Goal: Task Accomplishment & Management: Complete application form

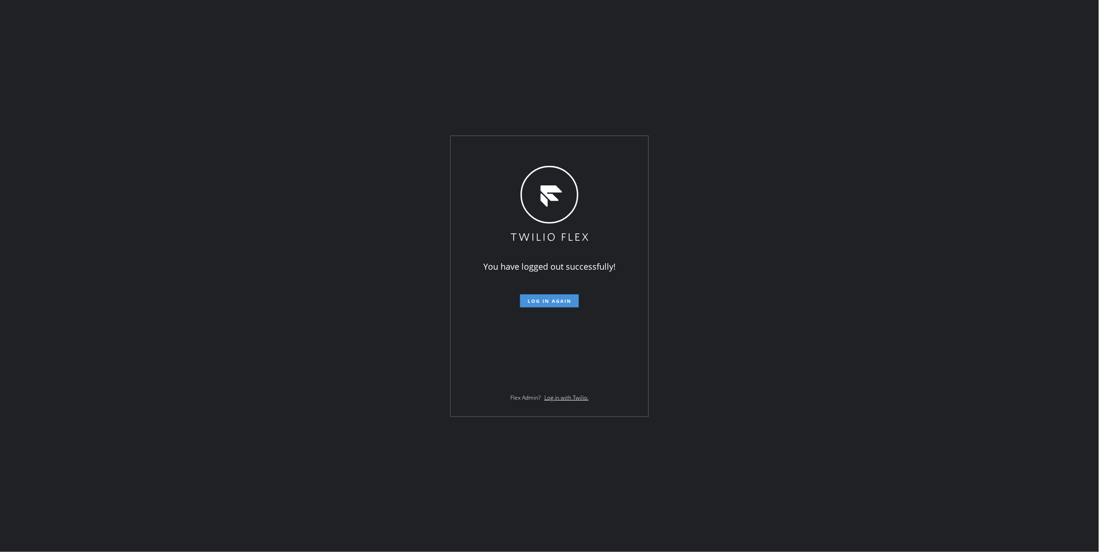
click at [533, 304] on span "Log in again" at bounding box center [550, 301] width 44 height 7
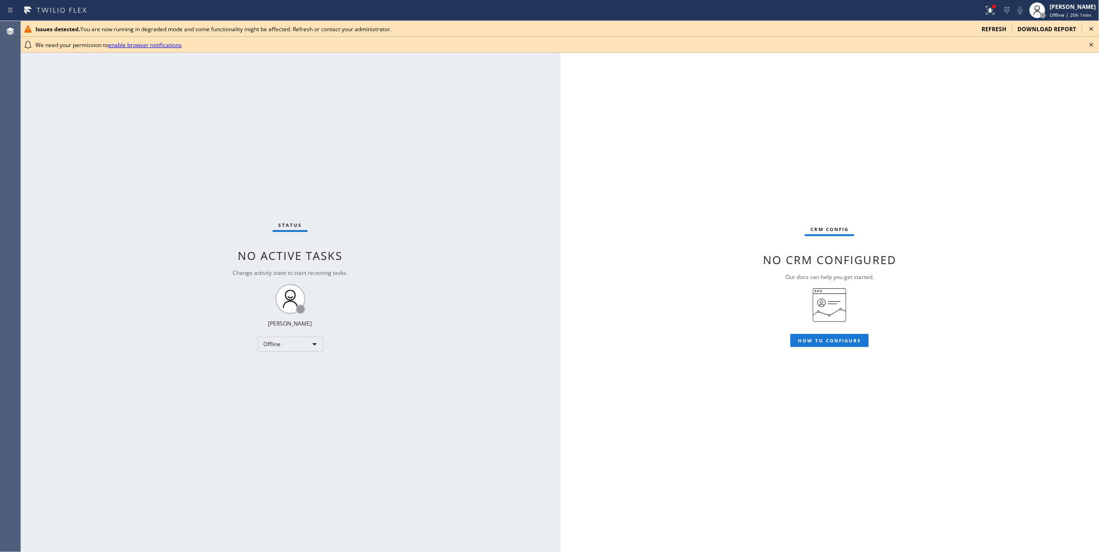
click at [137, 202] on div "Status No active tasks Change activity state to start receiving tasks. Louis Ma…" at bounding box center [290, 286] width 539 height 531
click at [1091, 42] on icon at bounding box center [1091, 44] width 11 height 11
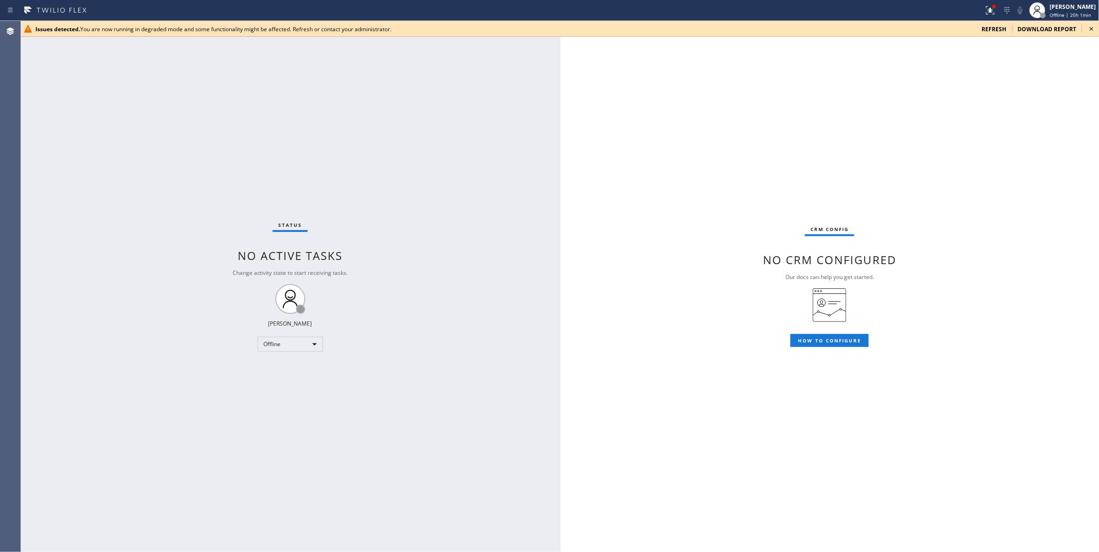
click at [1091, 28] on icon at bounding box center [1092, 29] width 4 height 4
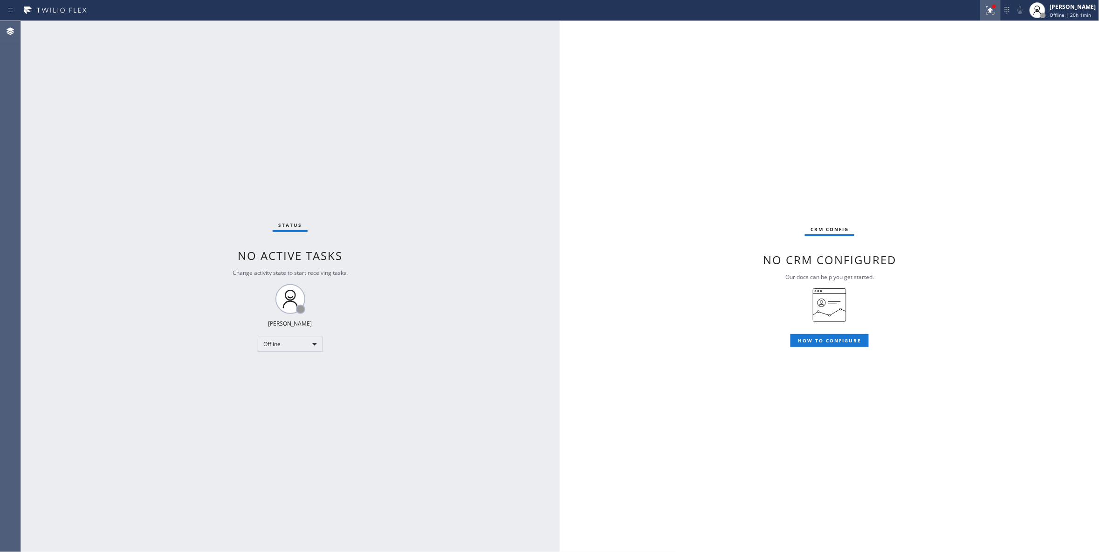
click at [985, 13] on icon at bounding box center [990, 10] width 11 height 11
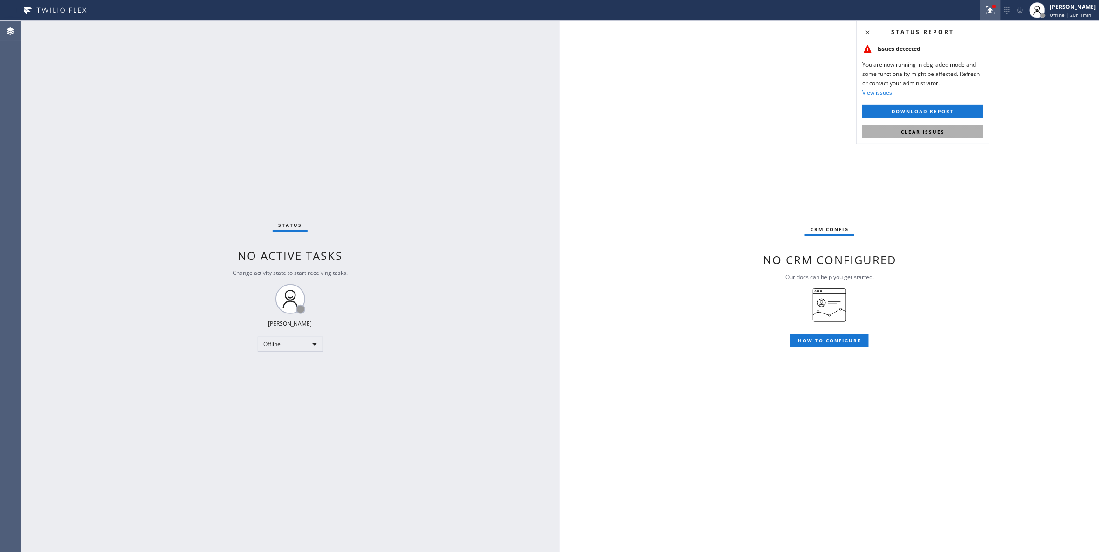
click at [955, 125] on button "Clear issues" at bounding box center [922, 131] width 121 height 13
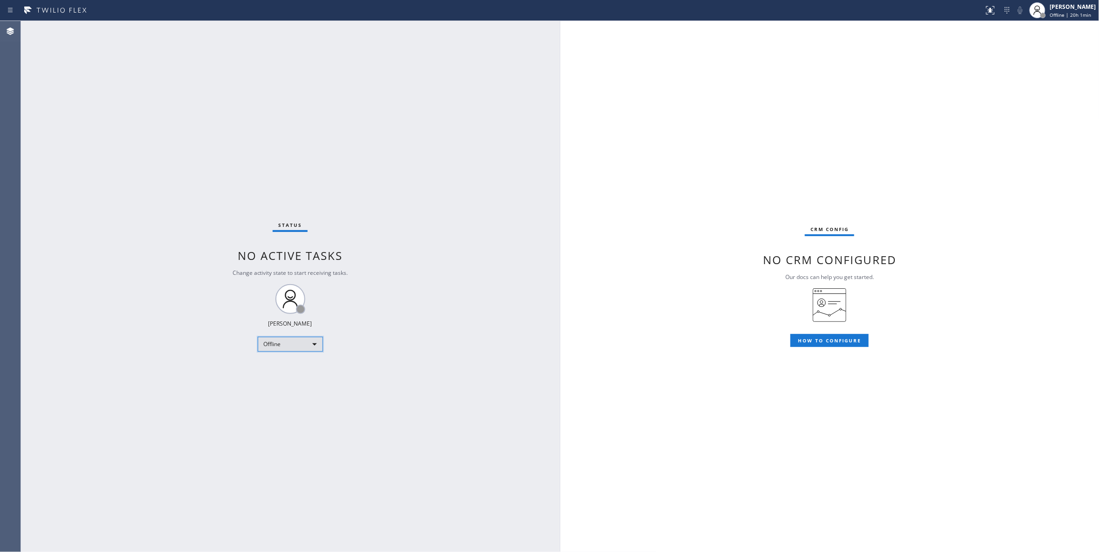
click at [269, 343] on div "Offline" at bounding box center [290, 344] width 65 height 15
click at [282, 381] on li "Unavailable" at bounding box center [289, 380] width 63 height 11
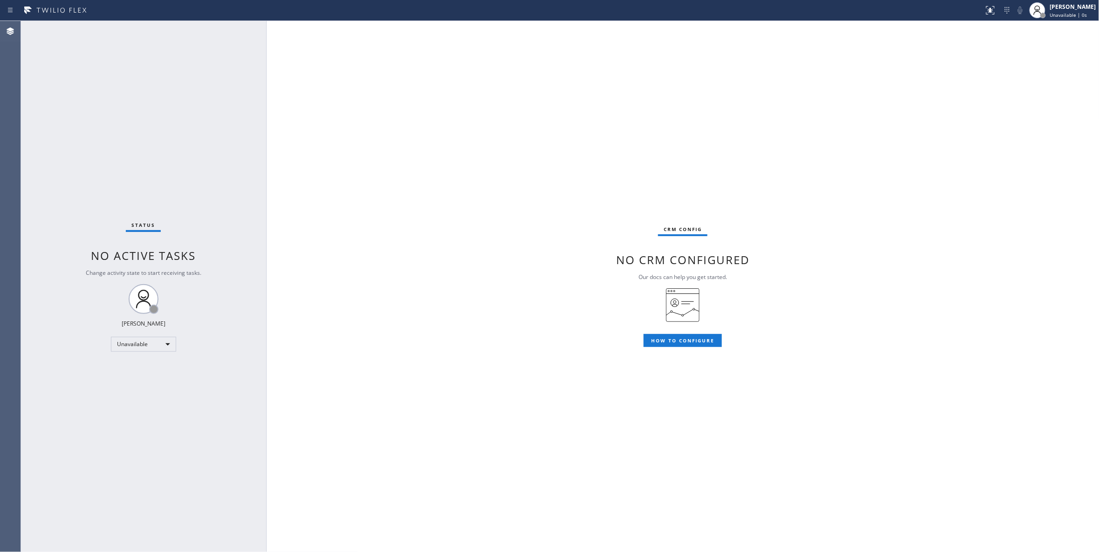
drag, startPoint x: 558, startPoint y: 63, endPoint x: 265, endPoint y: 73, distance: 293.8
click at [266, 73] on div at bounding box center [266, 286] width 0 height 531
click at [1050, 17] on span "Unavailable | 4:52" at bounding box center [1071, 15] width 42 height 7
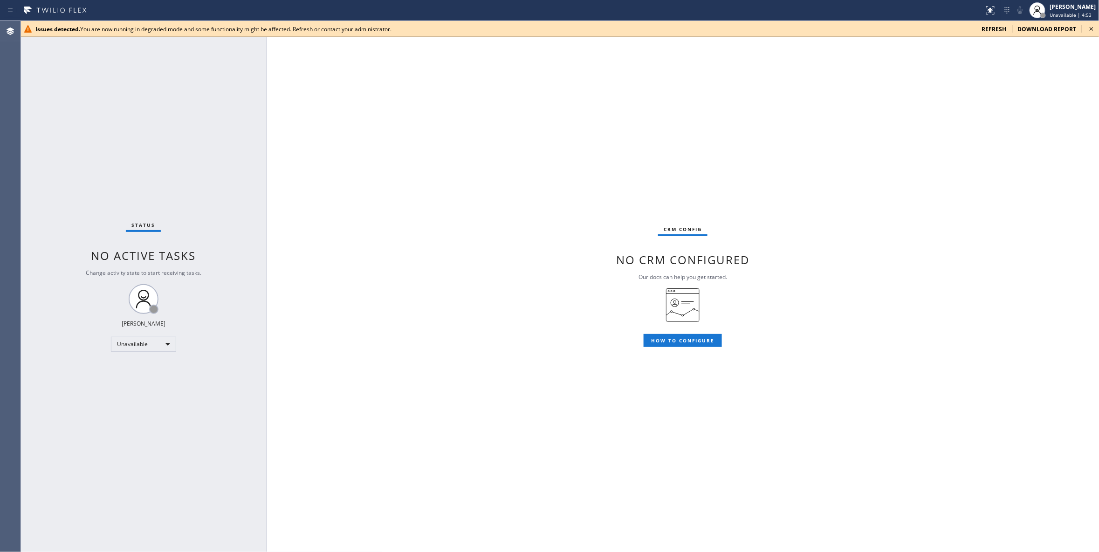
click at [897, 115] on div "CRM config No CRM configured Our docs can help you get started. HOW TO CONFIGURE" at bounding box center [683, 286] width 833 height 531
click at [1091, 31] on icon at bounding box center [1091, 28] width 11 height 11
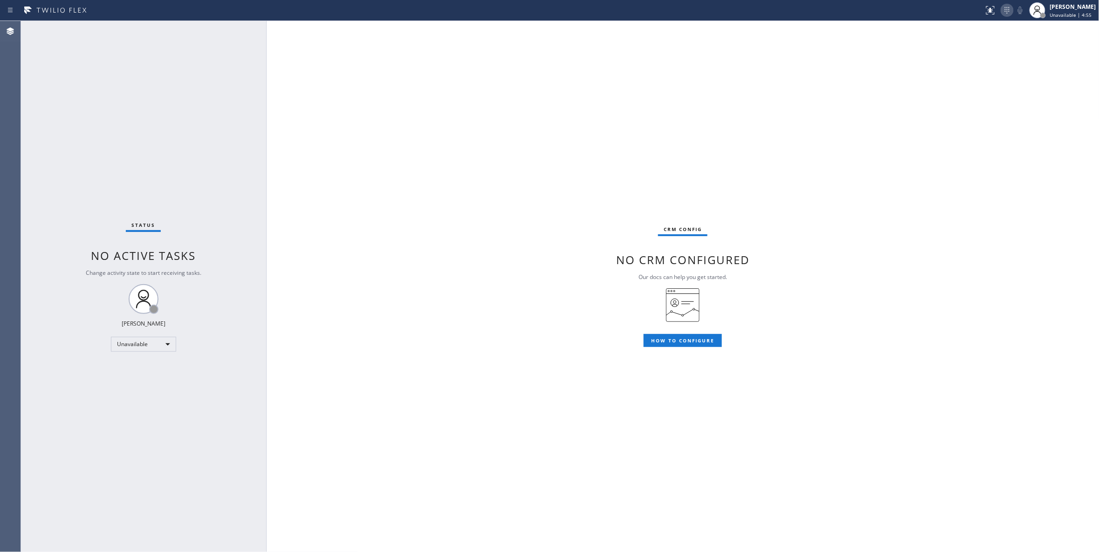
click at [1002, 14] on icon at bounding box center [1007, 10] width 11 height 11
click at [926, 65] on div "CRM config No CRM configured Our docs can help you get started. HOW TO CONFIGURE" at bounding box center [683, 286] width 833 height 531
click at [1088, 66] on icon at bounding box center [1087, 67] width 11 height 11
click at [984, 29] on icon at bounding box center [982, 31] width 11 height 11
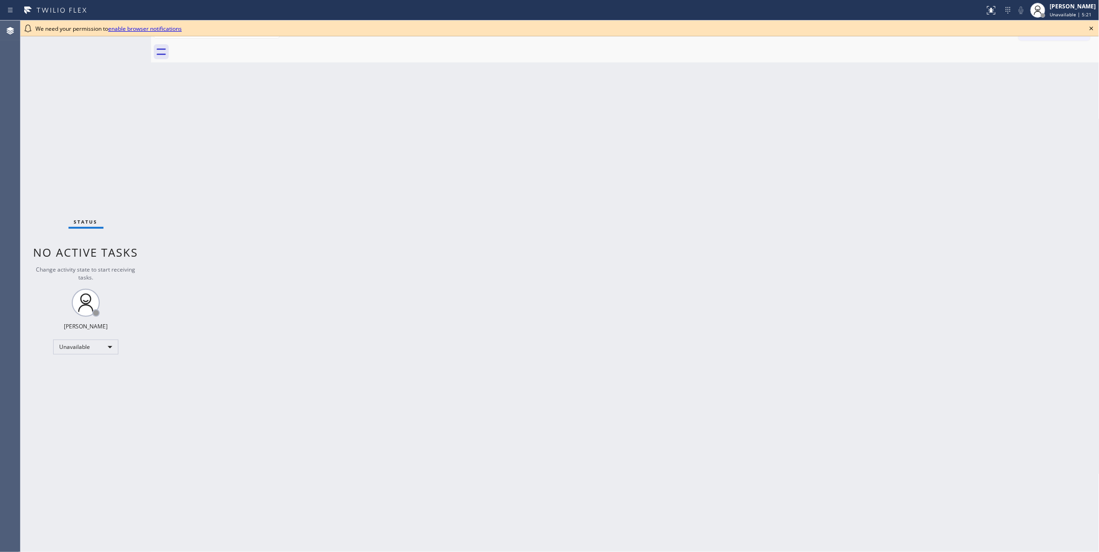
click at [1090, 28] on icon at bounding box center [1091, 28] width 11 height 11
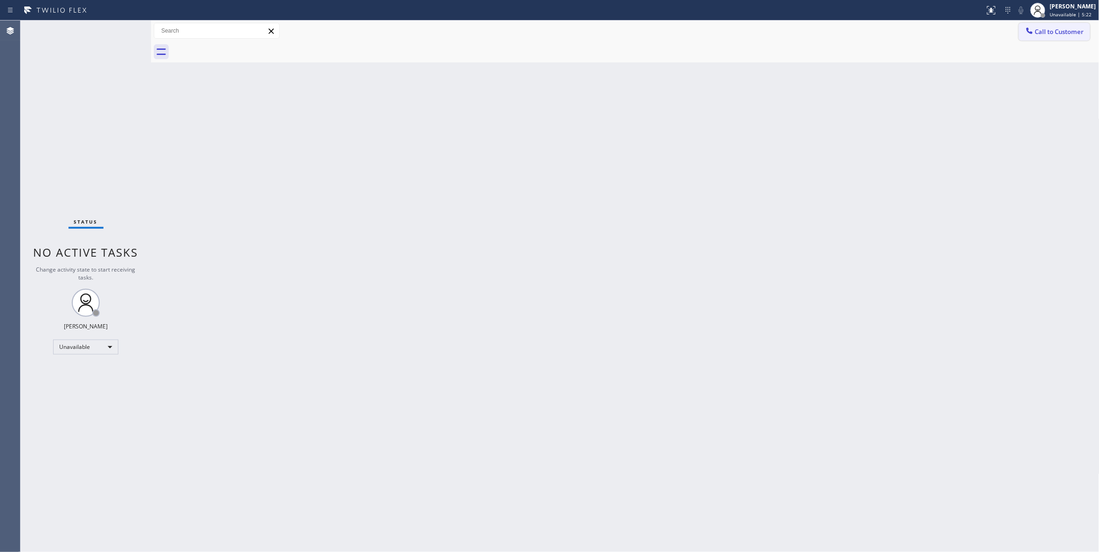
click at [1077, 30] on span "Call to Customer" at bounding box center [1059, 32] width 49 height 8
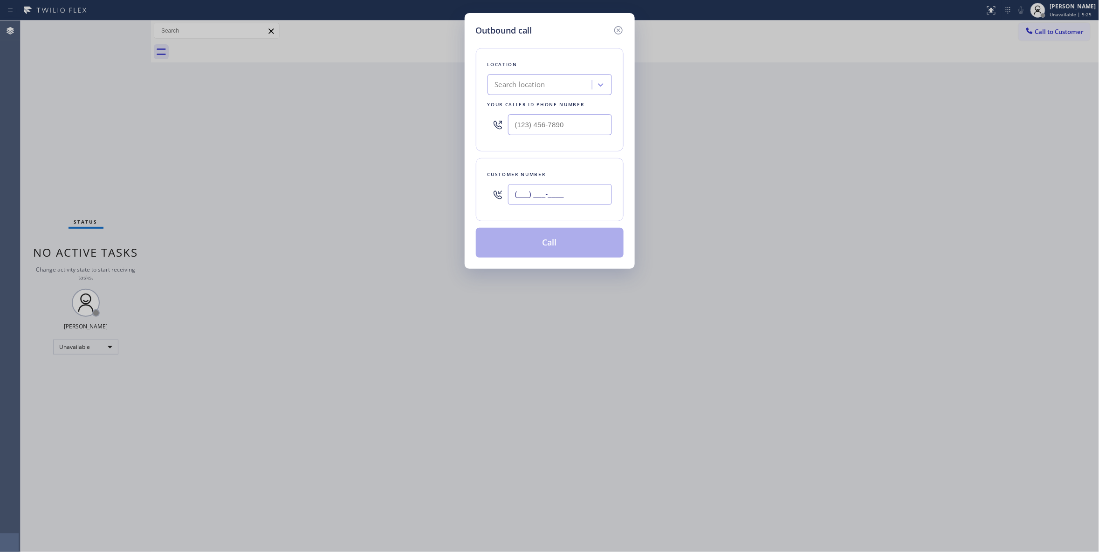
click at [544, 193] on input "(___) ___-____" at bounding box center [560, 194] width 104 height 21
paste input "929) 605-4404"
type input "[PHONE_NUMBER]"
drag, startPoint x: 581, startPoint y: 126, endPoint x: 321, endPoint y: 117, distance: 259.8
click at [321, 117] on div "Outbound call Location Search location Your caller id phone number (___) ___-__…" at bounding box center [549, 276] width 1099 height 552
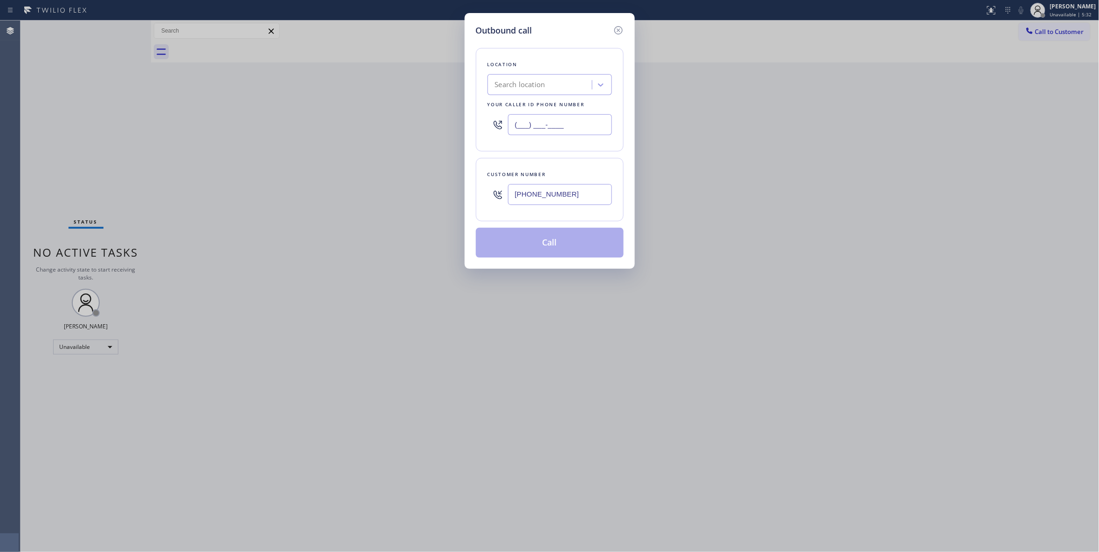
paste input "929) 605-4404"
type input "[PHONE_NUMBER]"
drag, startPoint x: 575, startPoint y: 200, endPoint x: 401, endPoint y: 196, distance: 173.9
click at [401, 196] on div "Outbound call Location Bloom Air Conditioning [GEOGRAPHIC_DATA] Your caller id …" at bounding box center [549, 276] width 1099 height 552
paste input "73) 978-191"
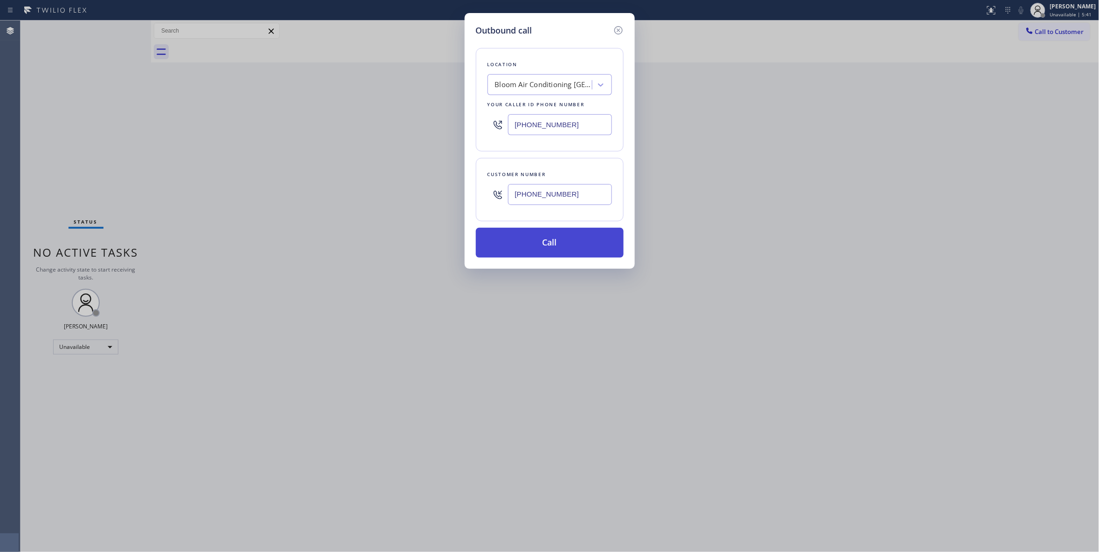
type input "[PHONE_NUMBER]"
click at [552, 241] on button "Call" at bounding box center [550, 243] width 148 height 30
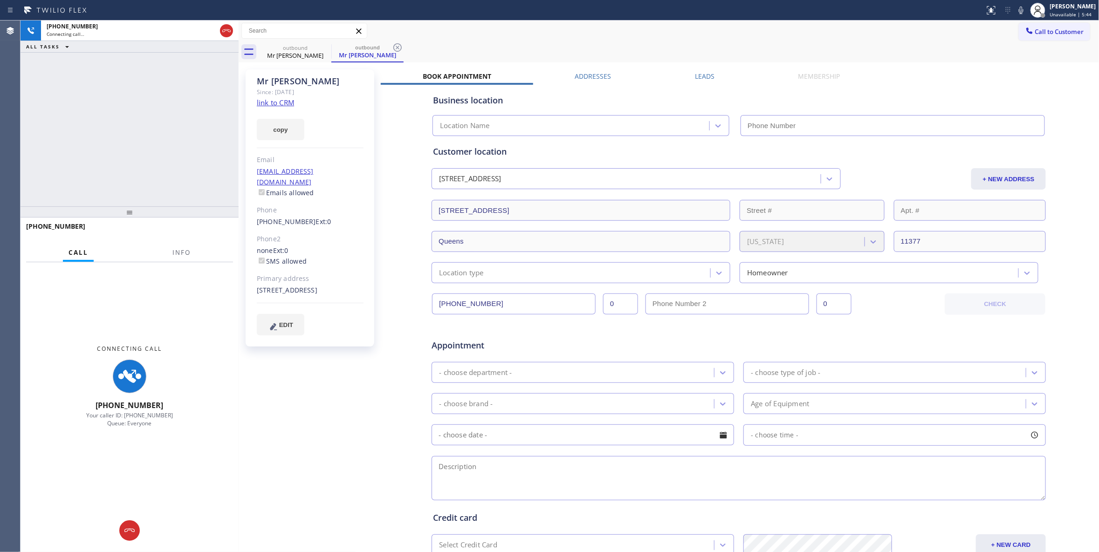
drag, startPoint x: 228, startPoint y: 74, endPoint x: 240, endPoint y: 75, distance: 11.3
click at [239, 75] on div at bounding box center [239, 287] width 0 height 532
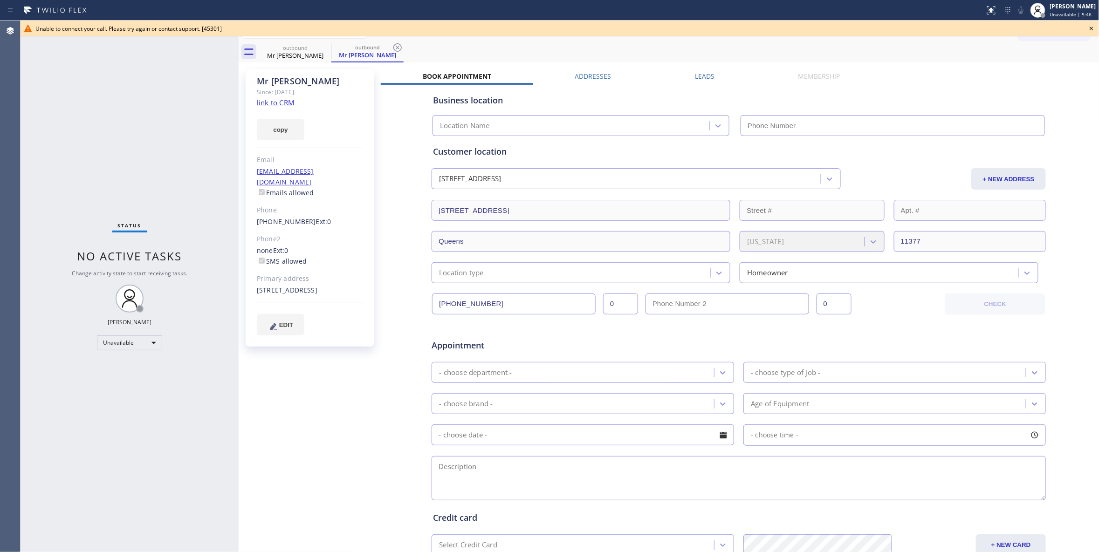
type input "[PHONE_NUMBER]"
click at [351, 430] on div "Mr [PERSON_NAME] Since: [DATE] link to CRM copy Email [EMAIL_ADDRESS][DOMAIN_NA…" at bounding box center [311, 367] width 140 height 604
click at [394, 45] on icon at bounding box center [397, 47] width 8 height 8
click at [1090, 27] on icon at bounding box center [1091, 28] width 11 height 11
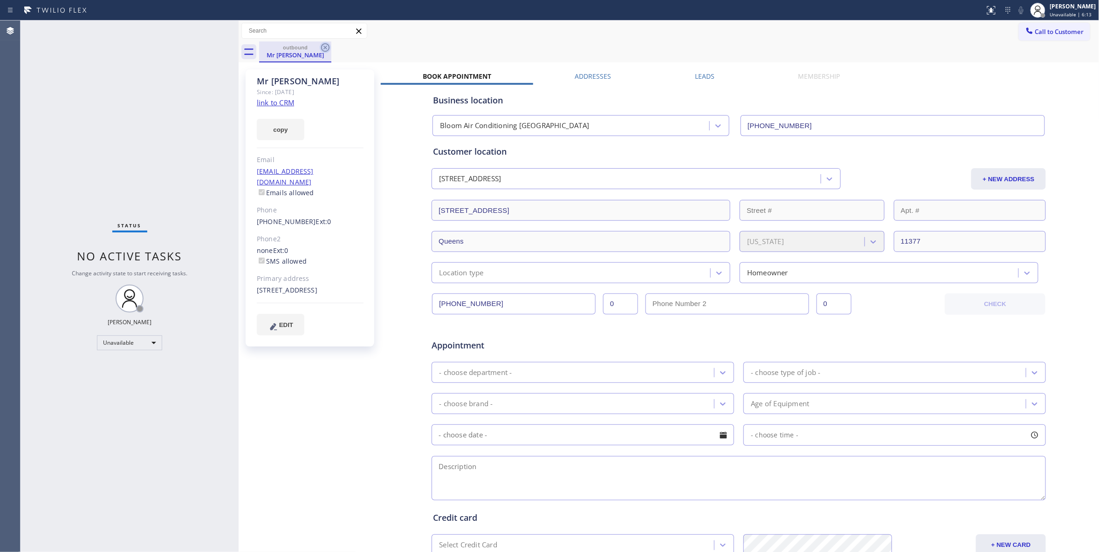
click at [324, 48] on icon at bounding box center [325, 47] width 11 height 11
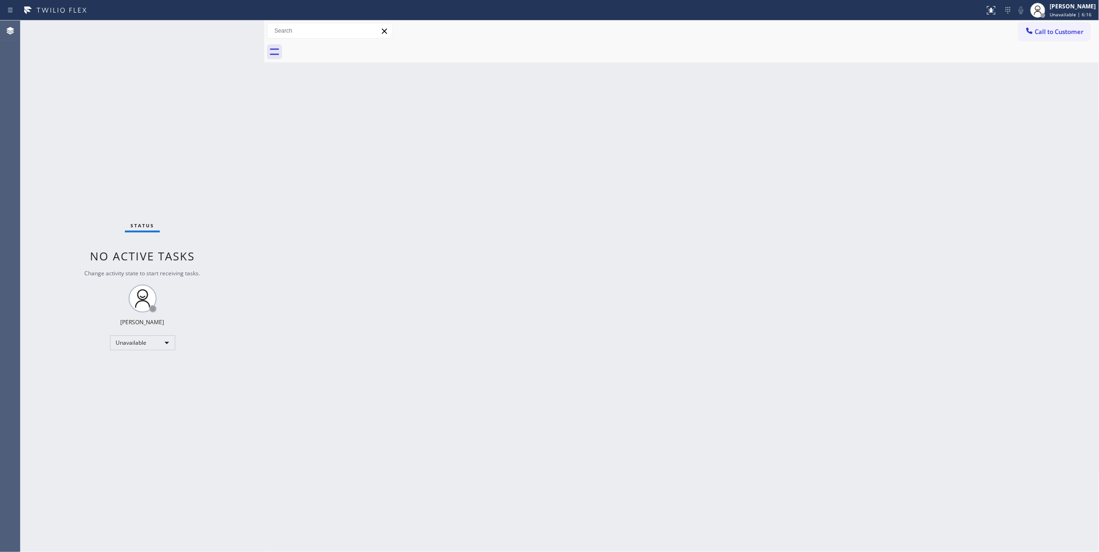
drag, startPoint x: 239, startPoint y: 60, endPoint x: 275, endPoint y: 67, distance: 36.2
click at [264, 67] on div at bounding box center [264, 287] width 0 height 532
click at [1049, 35] on span "Call to Customer" at bounding box center [1059, 32] width 49 height 8
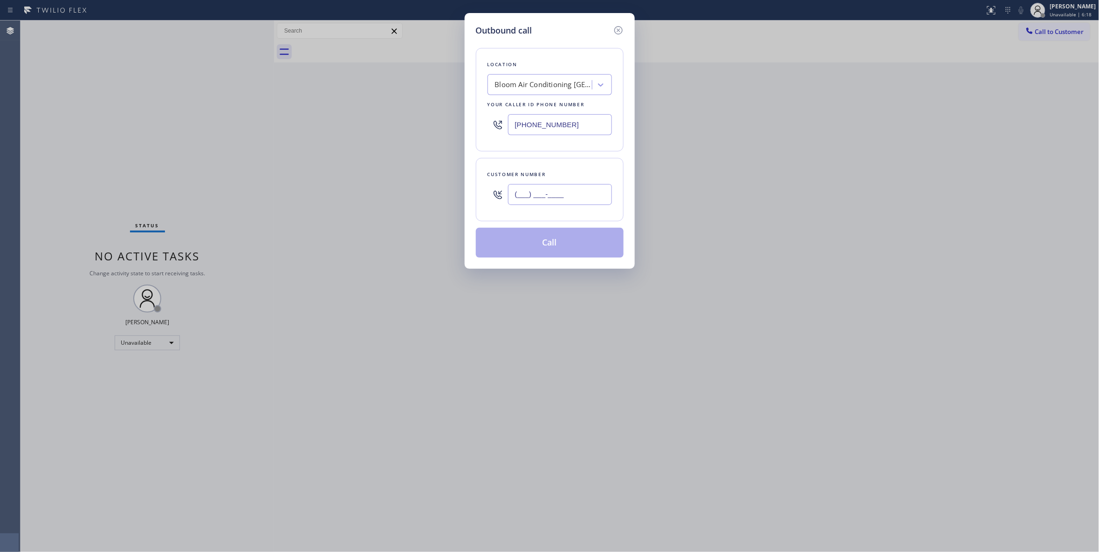
click at [540, 194] on input "(___) ___-____" at bounding box center [560, 194] width 104 height 21
paste input "973) 978-1914"
type input "[PHONE_NUMBER]"
click at [538, 247] on button "Call" at bounding box center [550, 243] width 148 height 30
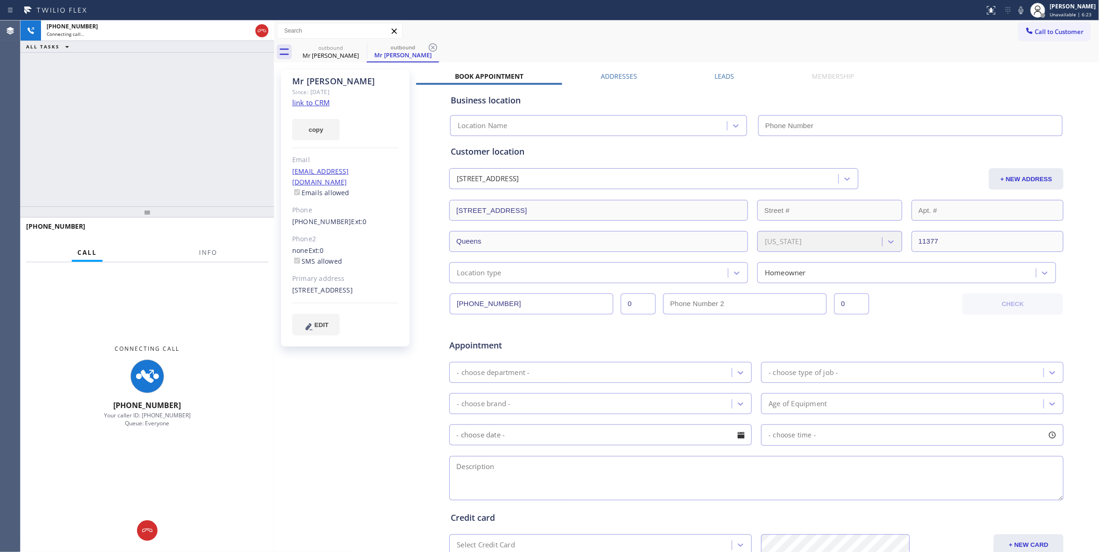
type input "[PHONE_NUMBER]"
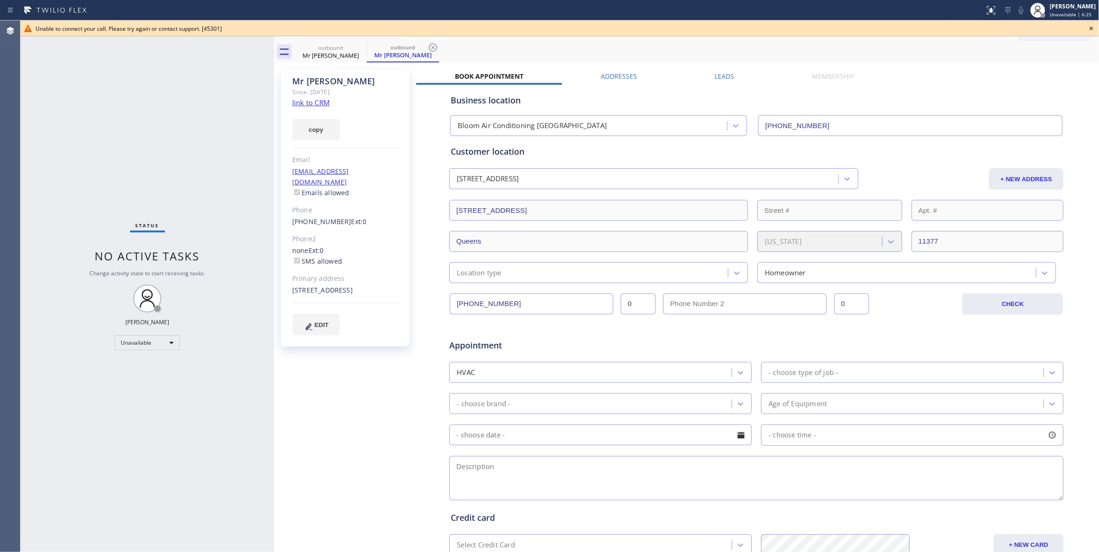
click at [33, 198] on div "Status No active tasks Change activity state to start receiving tasks. [PERSON_…" at bounding box center [148, 287] width 254 height 532
click at [1094, 31] on icon at bounding box center [1091, 28] width 11 height 11
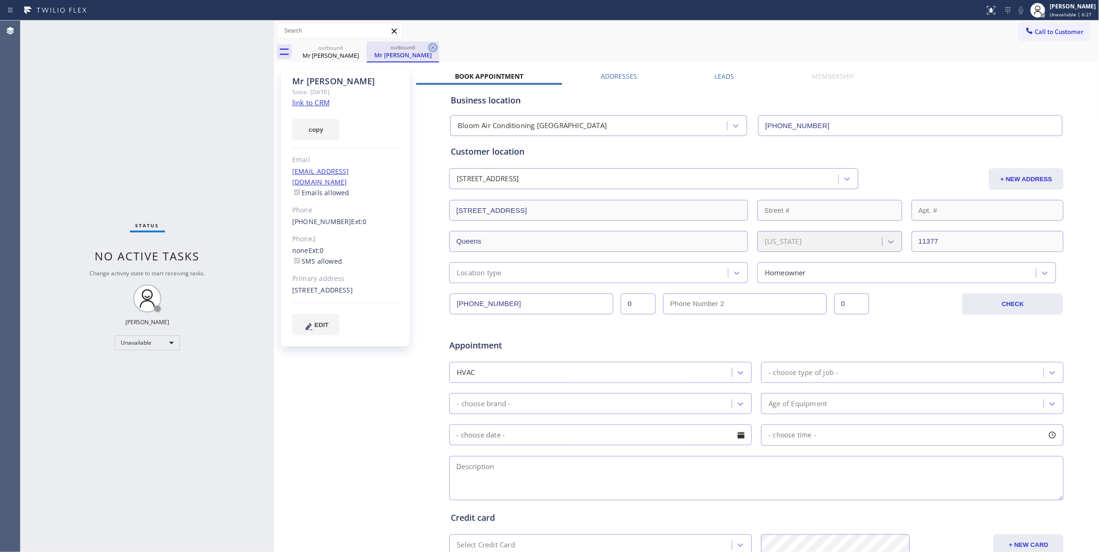
click at [433, 49] on icon at bounding box center [432, 47] width 11 height 11
click at [363, 47] on icon at bounding box center [360, 47] width 11 height 11
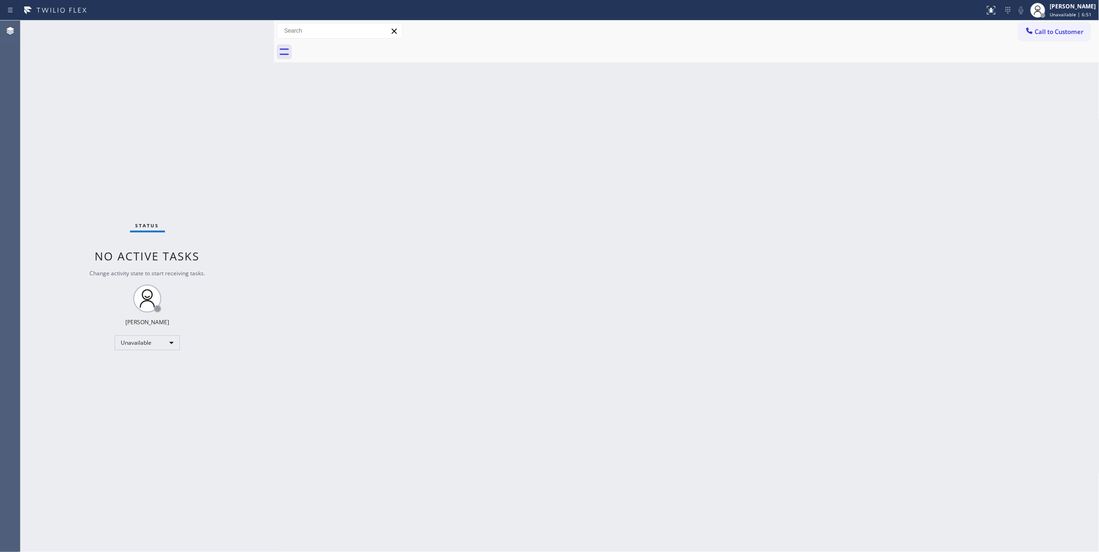
click at [60, 252] on div "Status No active tasks Change activity state to start receiving tasks. [PERSON_…" at bounding box center [148, 287] width 254 height 532
click at [547, 368] on div "Back to Dashboard Change Sender ID Customers Technicians Select a contact Outbo…" at bounding box center [687, 287] width 826 height 532
click at [1077, 28] on span "Call to Customer" at bounding box center [1059, 32] width 49 height 8
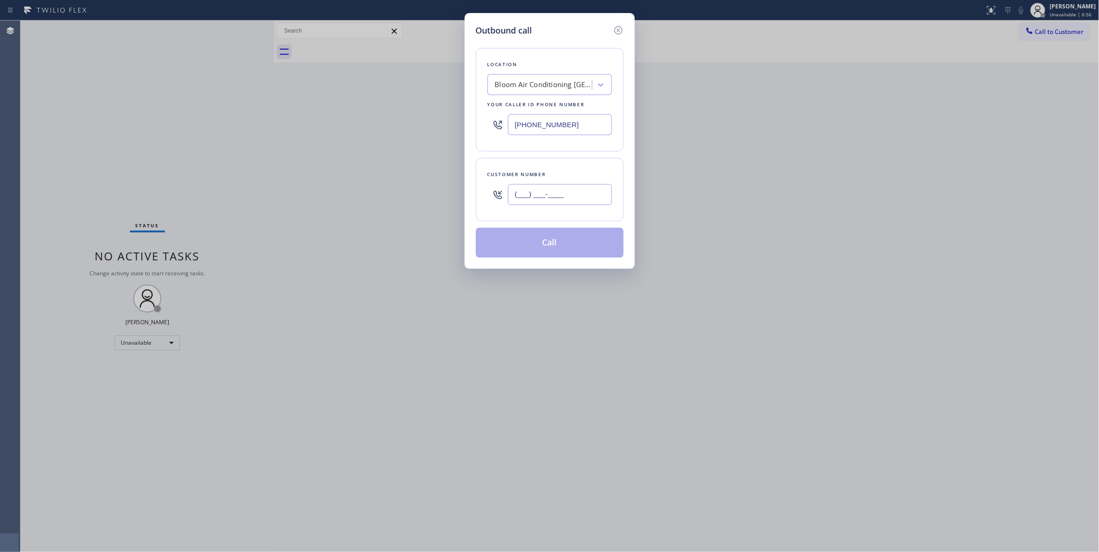
click at [536, 193] on input "(___) ___-____" at bounding box center [560, 194] width 104 height 21
paste input "973) 978-1914"
type input "[PHONE_NUMBER]"
click at [554, 84] on div "Bloom Air Conditioning [GEOGRAPHIC_DATA]" at bounding box center [544, 85] width 98 height 11
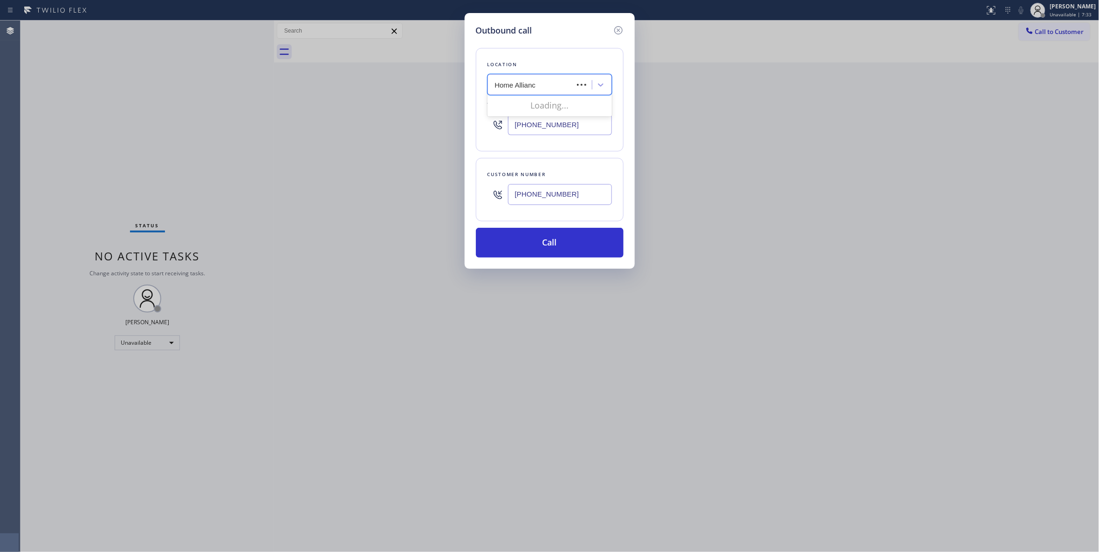
type input "Home Alliance"
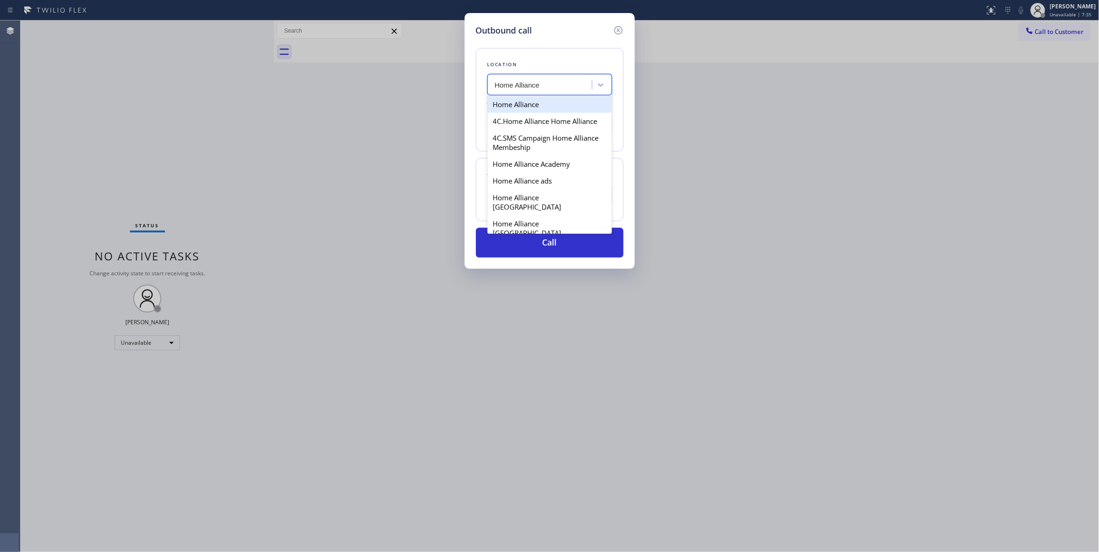
click at [524, 100] on div "Home Alliance" at bounding box center [550, 104] width 124 height 17
type input "[PHONE_NUMBER]"
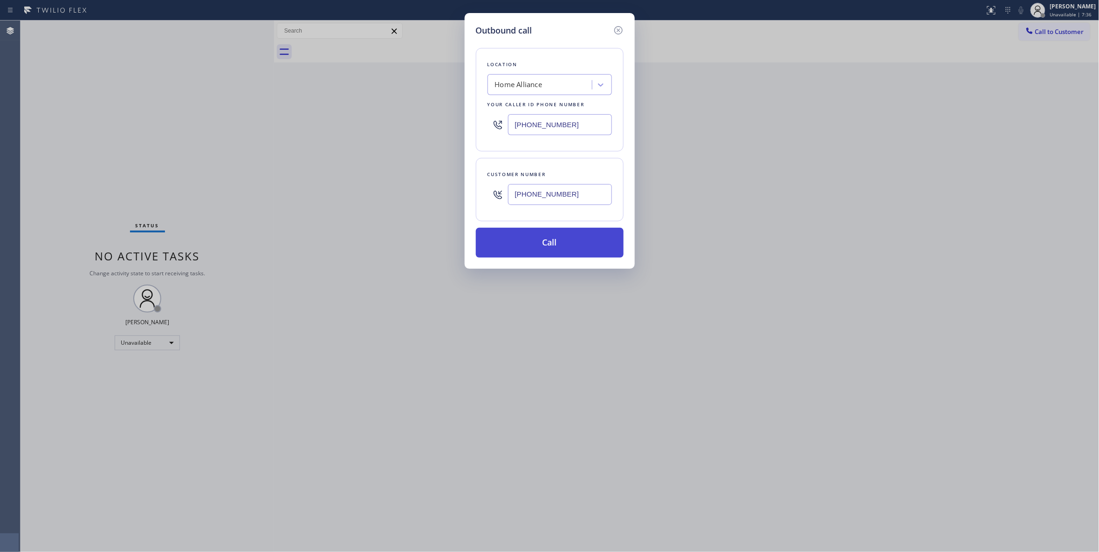
click at [528, 248] on button "Call" at bounding box center [550, 243] width 148 height 30
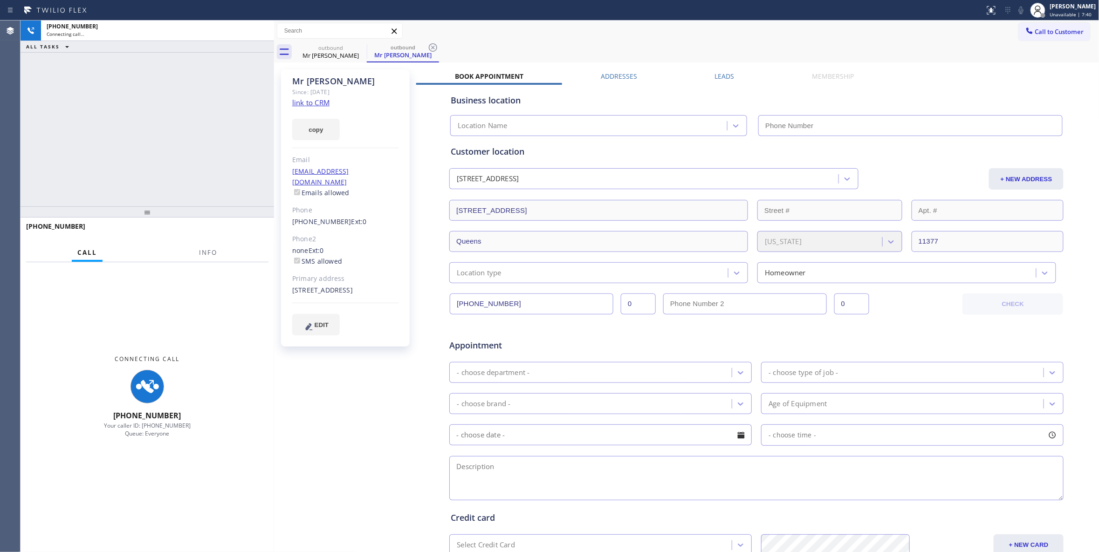
type input "[PHONE_NUMBER]"
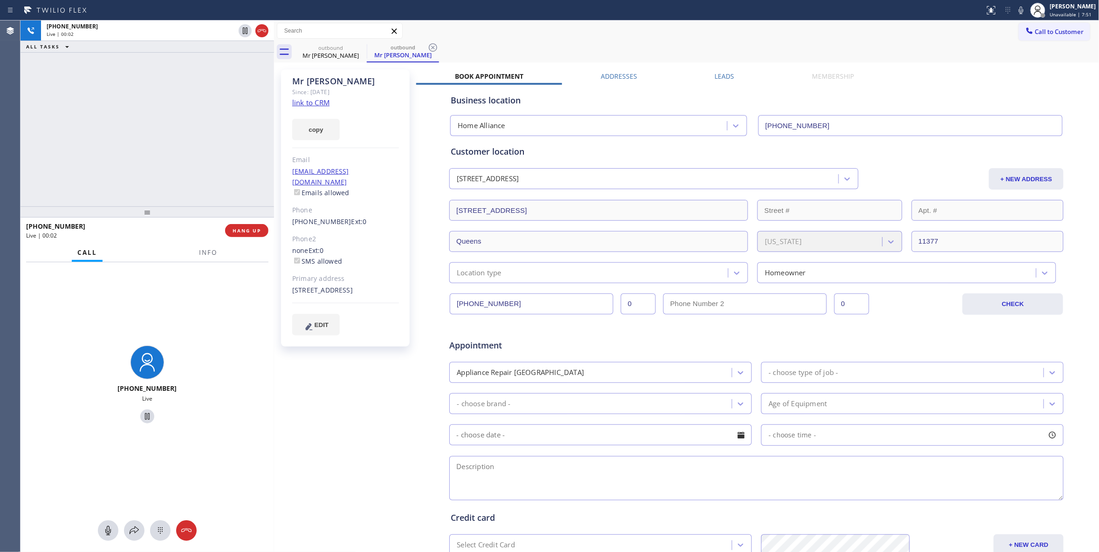
click at [283, 540] on div "Mr [PERSON_NAME] Since: [DATE] link to CRM copy Email [EMAIL_ADDRESS][DOMAIN_NA…" at bounding box center [346, 367] width 140 height 604
click at [196, 249] on button "Info" at bounding box center [207, 253] width 29 height 18
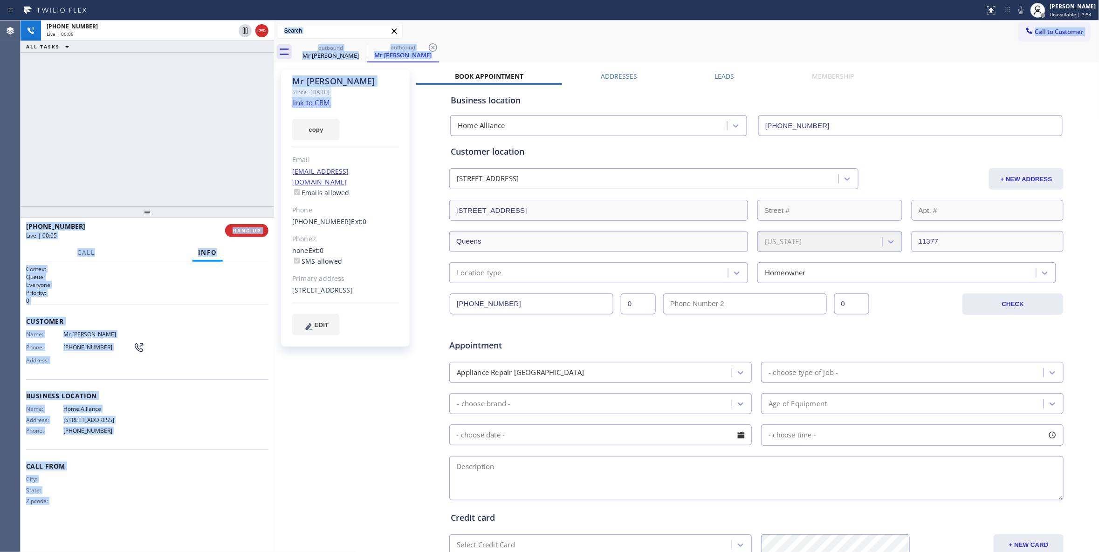
drag, startPoint x: 269, startPoint y: 134, endPoint x: 277, endPoint y: 135, distance: 8.4
click at [277, 135] on div "[PHONE_NUMBER] Live | 00:05 ALL TASKS ALL TASKS ACTIVE TASKS TASKS IN WRAP UP […" at bounding box center [560, 287] width 1079 height 532
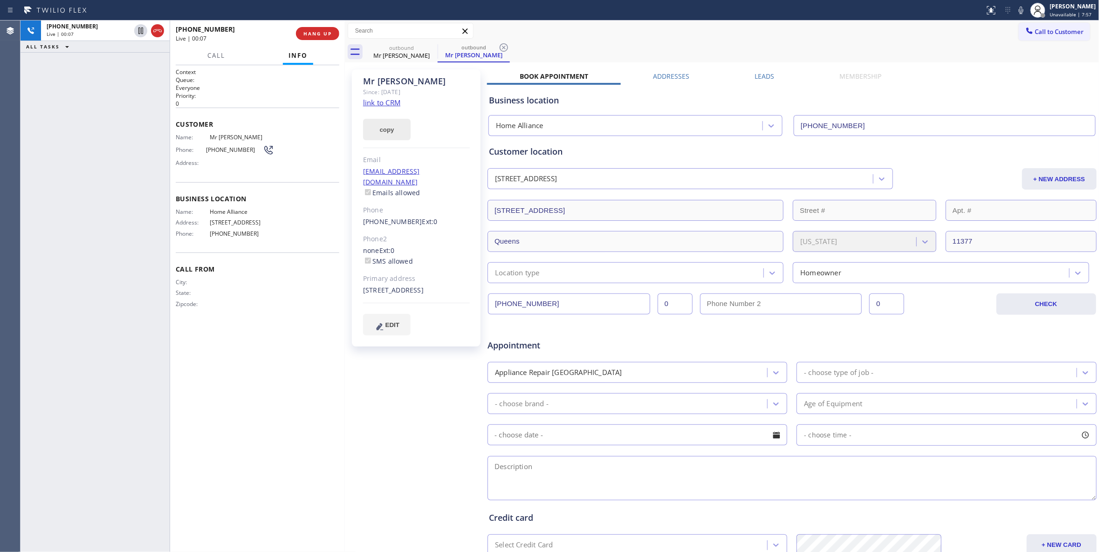
drag, startPoint x: 273, startPoint y: 135, endPoint x: 344, endPoint y: 140, distance: 71.0
click at [345, 140] on div at bounding box center [345, 287] width 0 height 532
click at [312, 29] on button "HANG UP" at bounding box center [317, 33] width 43 height 13
click at [314, 34] on span "HANG UP" at bounding box center [317, 33] width 28 height 7
click at [314, 34] on span "COMPLETE" at bounding box center [316, 33] width 32 height 7
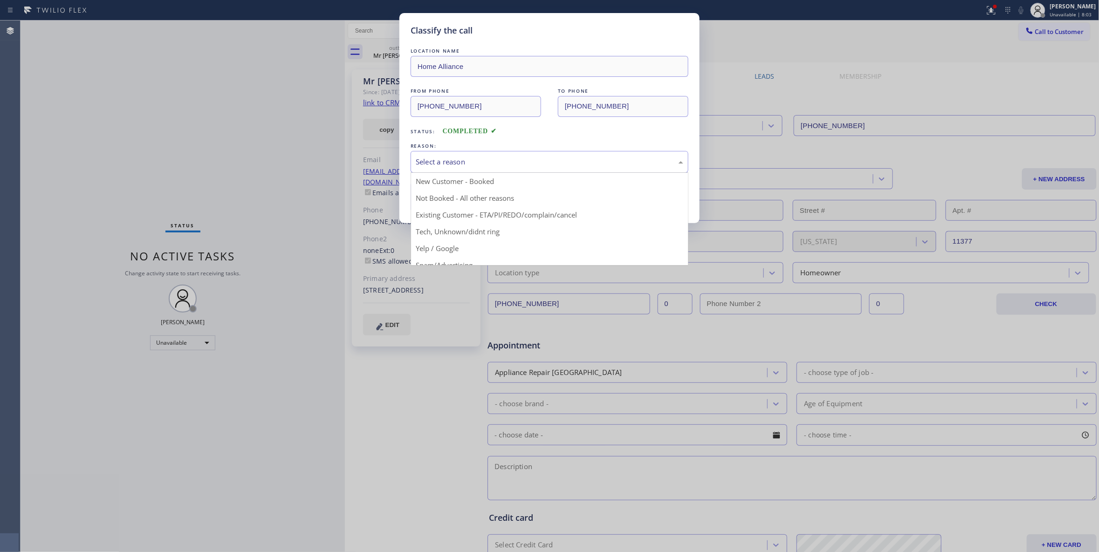
click at [443, 163] on div "Select a reason" at bounding box center [550, 162] width 268 height 11
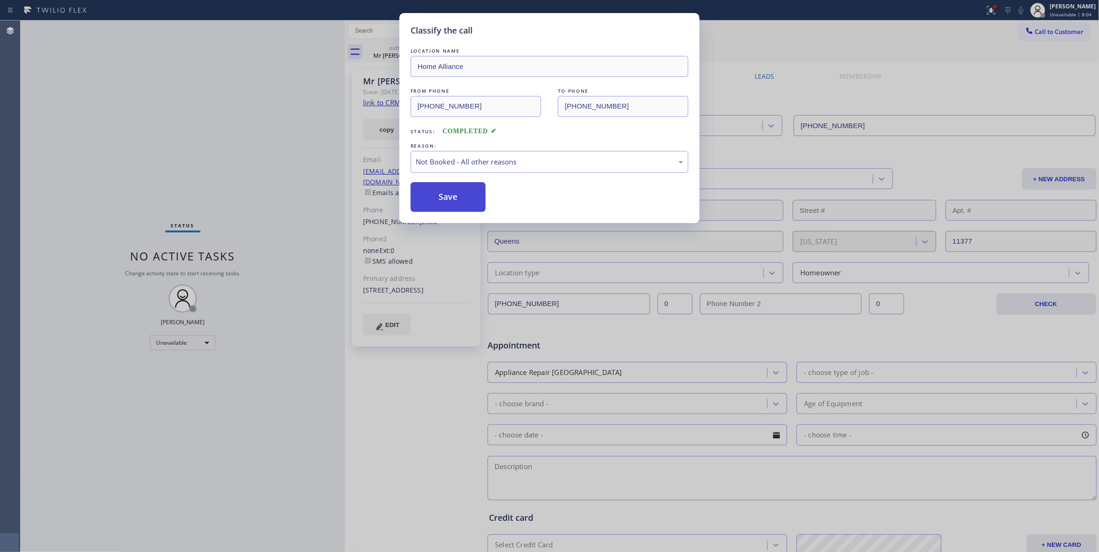
click at [440, 194] on button "Save" at bounding box center [448, 197] width 75 height 30
click at [441, 194] on button "Save" at bounding box center [448, 197] width 75 height 30
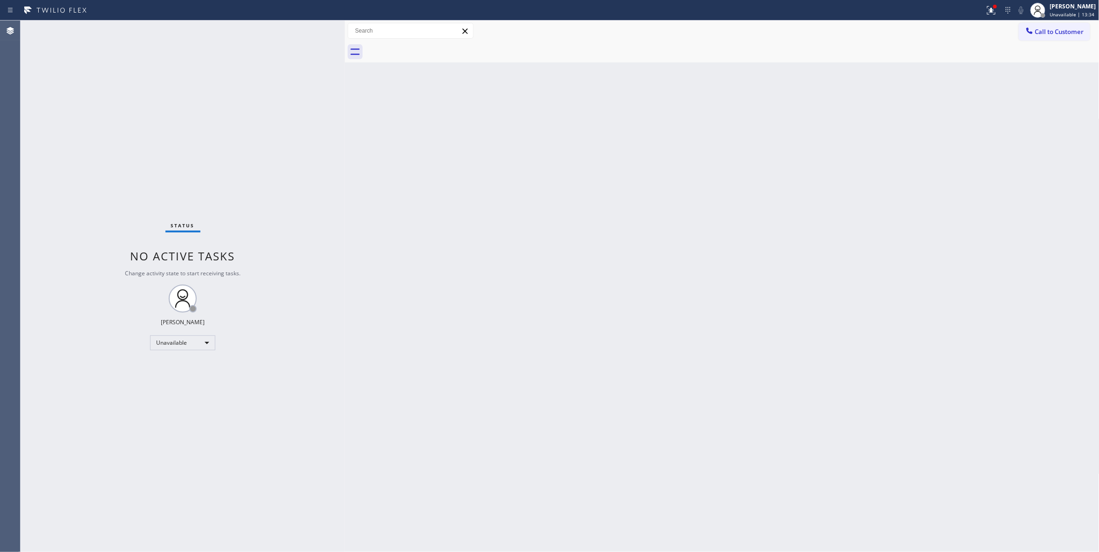
click at [61, 181] on div "Status No active tasks Change activity state to start receiving tasks. [PERSON_…" at bounding box center [183, 287] width 324 height 532
click at [1067, 29] on span "Call to Customer" at bounding box center [1059, 32] width 49 height 8
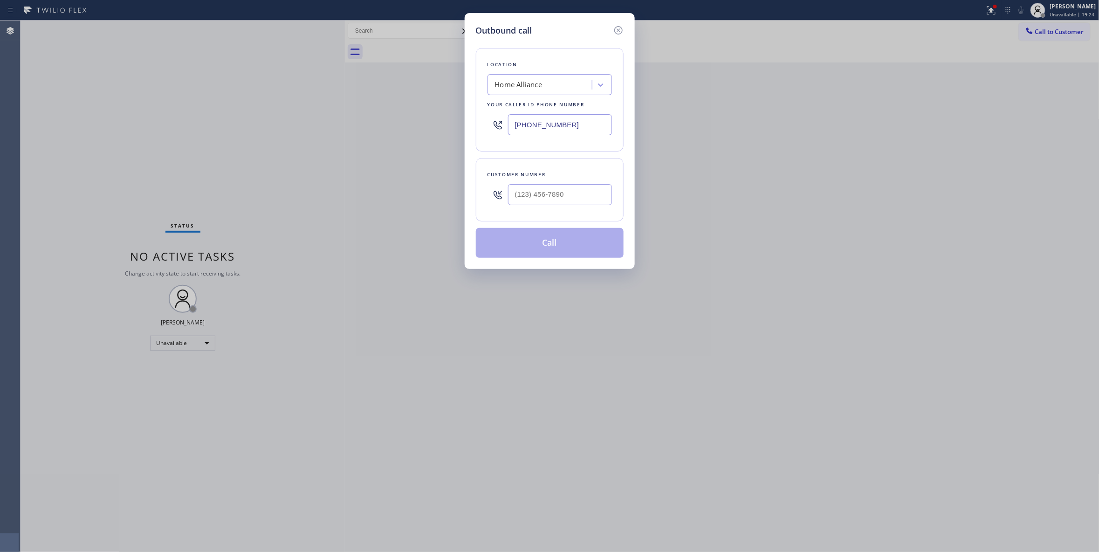
drag, startPoint x: 577, startPoint y: 127, endPoint x: 461, endPoint y: 2, distance: 170.5
click at [331, 114] on div "Outbound call Location Home Alliance Your caller id phone number [PHONE_NUMBER]…" at bounding box center [549, 276] width 1099 height 552
paste input "323) 405-3819"
type input "[PHONE_NUMBER]"
click at [536, 201] on input "(___) ___-____" at bounding box center [560, 194] width 104 height 21
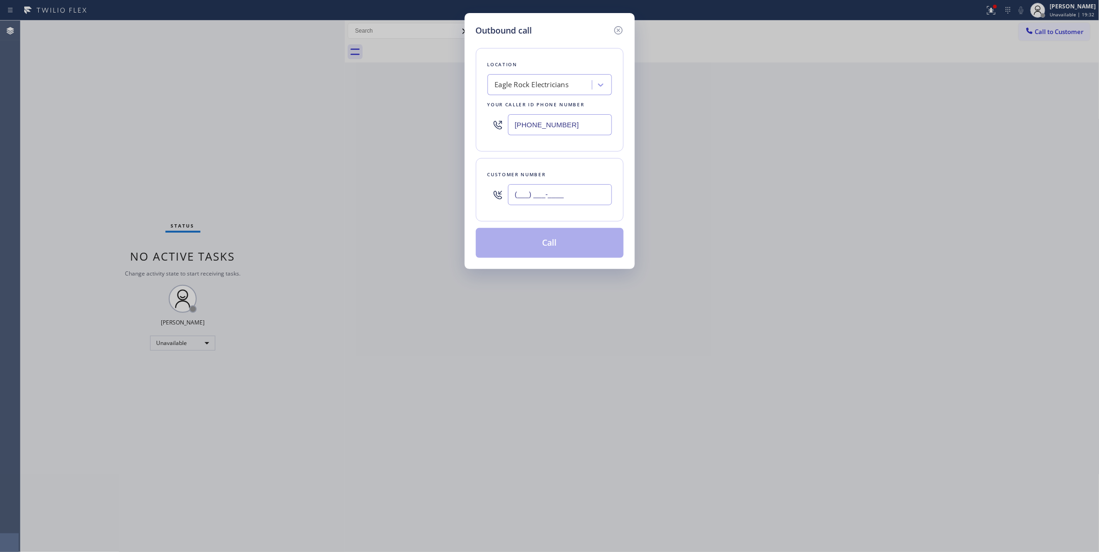
paste input "347) 266-0175"
type input "[PHONE_NUMBER]"
click at [540, 248] on button "Call" at bounding box center [550, 243] width 148 height 30
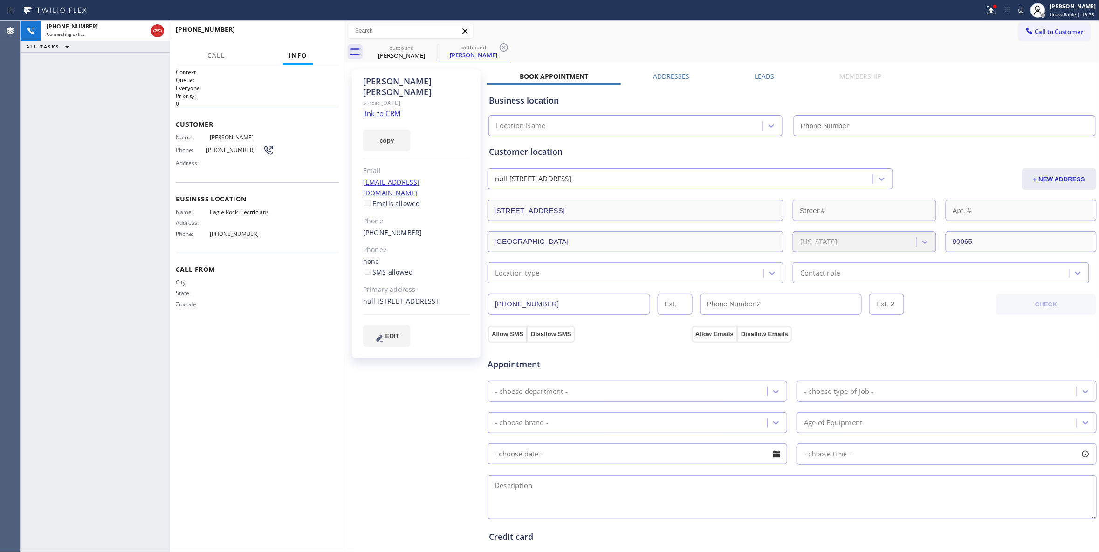
type input "[PHONE_NUMBER]"
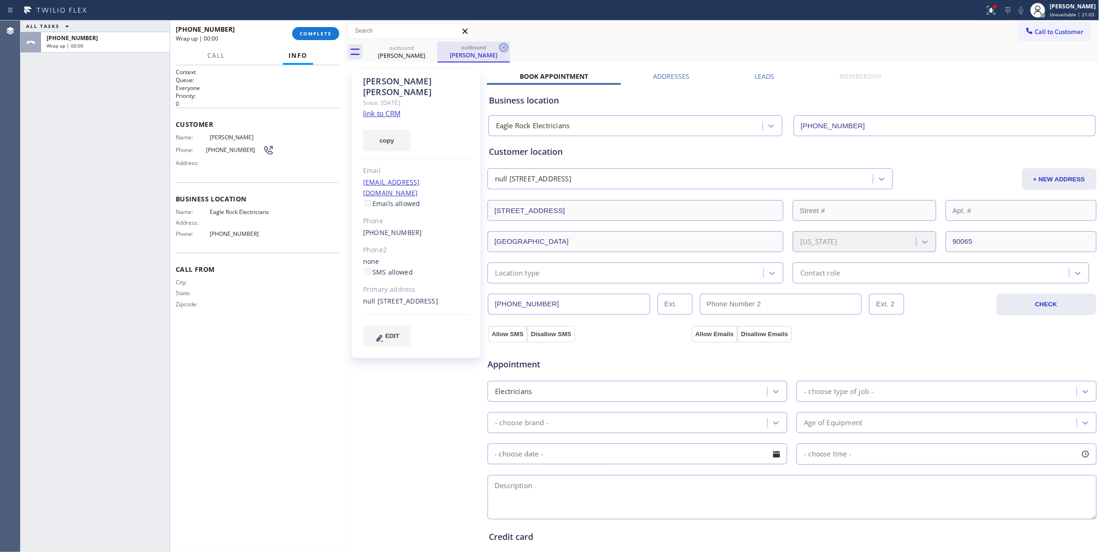
click at [502, 48] on icon at bounding box center [503, 47] width 11 height 11
click at [336, 33] on button "COMPLETE" at bounding box center [315, 33] width 47 height 13
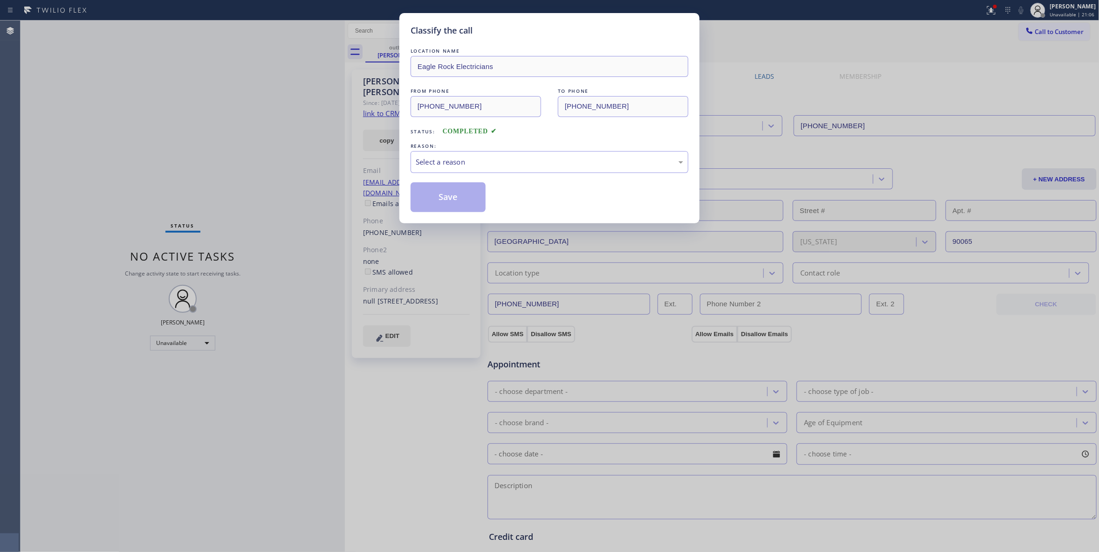
click at [437, 149] on div "REASON:" at bounding box center [550, 146] width 278 height 10
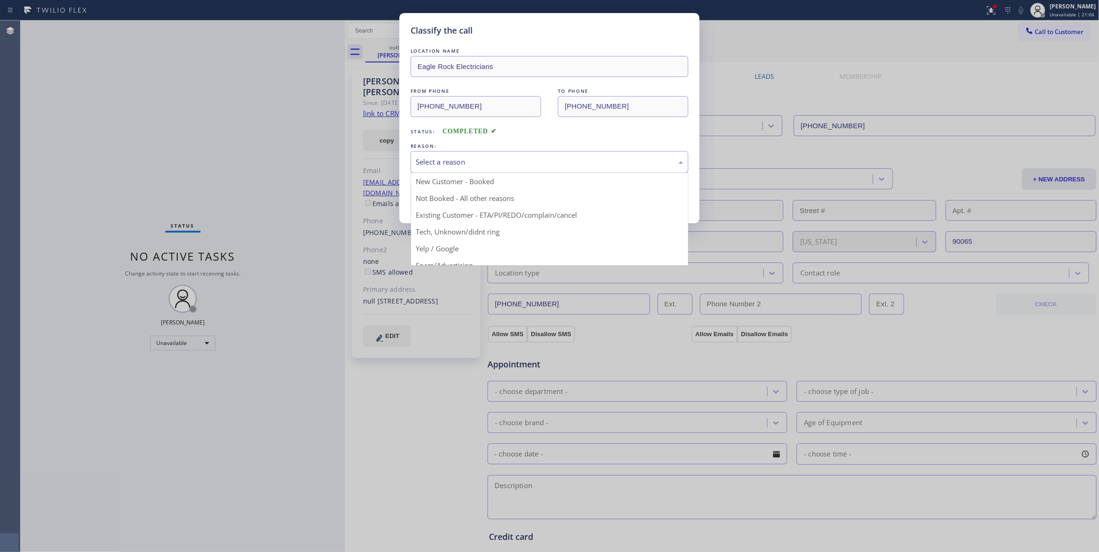
click at [431, 161] on div "Select a reason" at bounding box center [550, 162] width 268 height 11
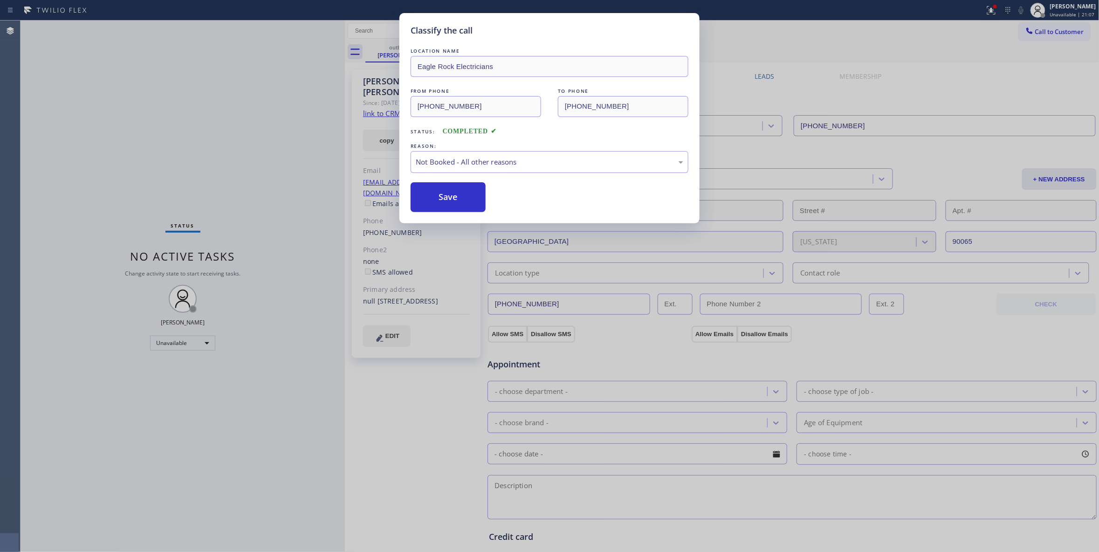
click at [447, 198] on button "Save" at bounding box center [448, 197] width 75 height 30
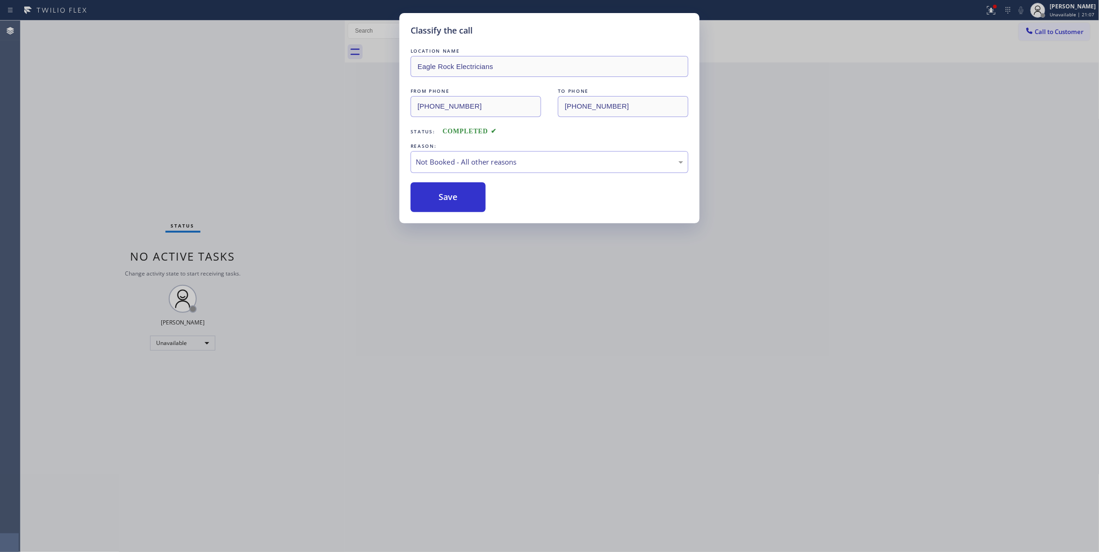
click at [447, 198] on button "Save" at bounding box center [448, 197] width 75 height 30
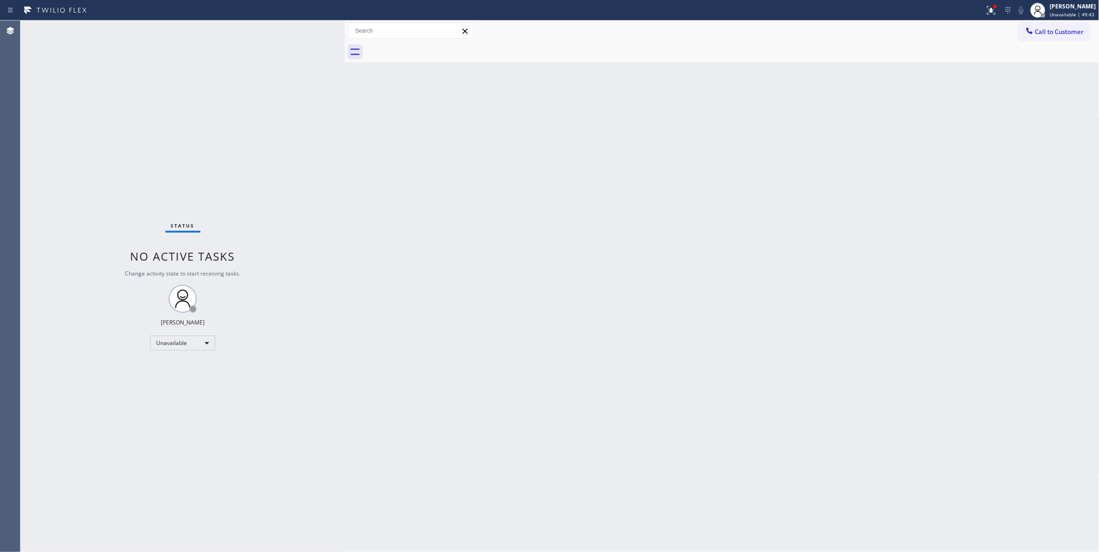
drag, startPoint x: 58, startPoint y: 529, endPoint x: 232, endPoint y: 404, distance: 214.1
click at [58, 529] on div "Status No active tasks Change activity state to start receiving tasks. [PERSON_…" at bounding box center [183, 286] width 324 height 531
click at [1063, 36] on button "Call to Customer" at bounding box center [1054, 32] width 71 height 18
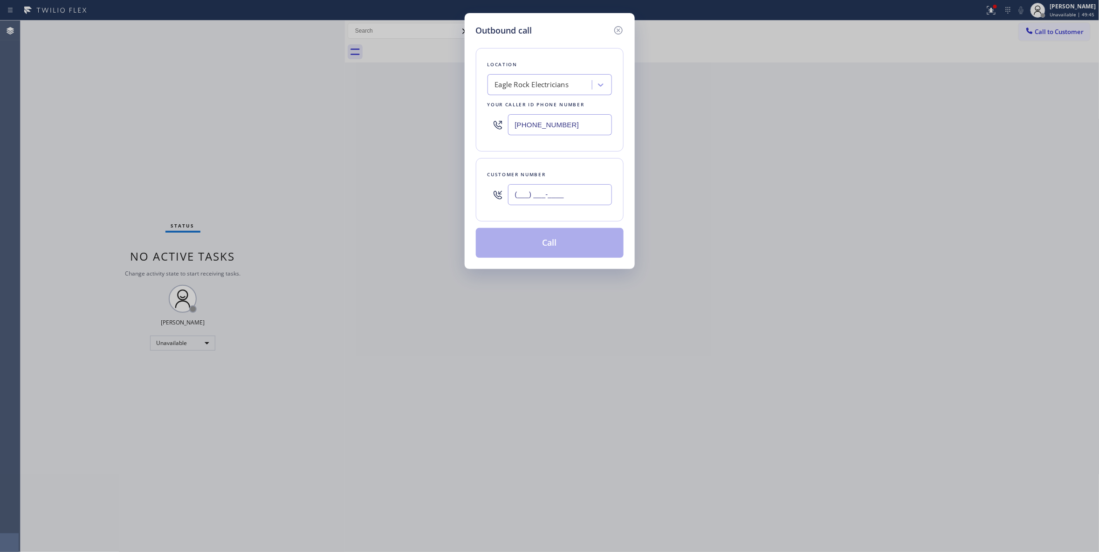
click at [539, 200] on input "(___) ___-____" at bounding box center [560, 194] width 104 height 21
paste input "310) 595-5691"
type input "[PHONE_NUMBER]"
drag, startPoint x: 577, startPoint y: 124, endPoint x: 380, endPoint y: 127, distance: 196.3
click at [375, 116] on div "Outbound call Location [GEOGRAPHIC_DATA] Electricians Your caller id phone numb…" at bounding box center [549, 276] width 1099 height 552
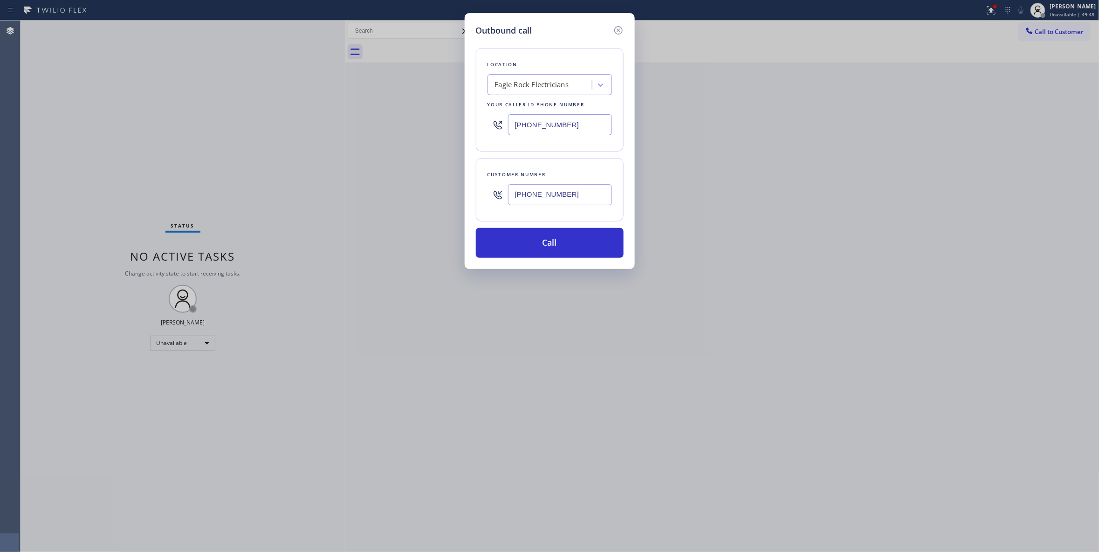
paste input "10) 736-1736"
type input "[PHONE_NUMBER]"
drag, startPoint x: 582, startPoint y: 200, endPoint x: 490, endPoint y: 194, distance: 91.5
click at [490, 194] on div "[PHONE_NUMBER]" at bounding box center [550, 194] width 124 height 30
click at [549, 237] on button "Call" at bounding box center [550, 243] width 148 height 30
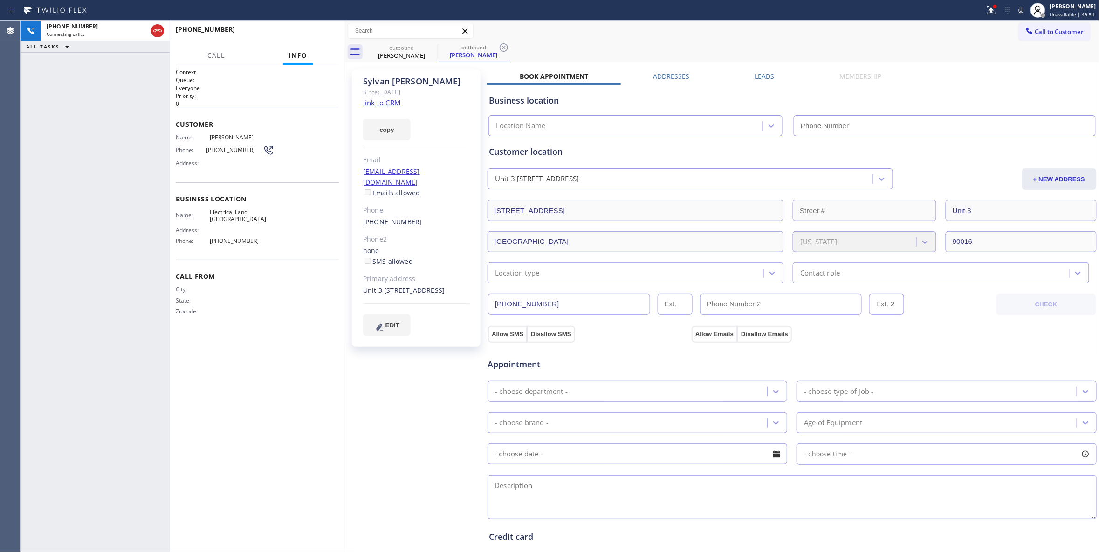
type input "[PHONE_NUMBER]"
click at [504, 48] on icon at bounding box center [504, 47] width 8 height 8
click at [49, 221] on div "[PHONE_NUMBER] Connecting call… ALL TASKS ALL TASKS ACTIVE TASKS TASKS IN WRAP …" at bounding box center [95, 286] width 149 height 531
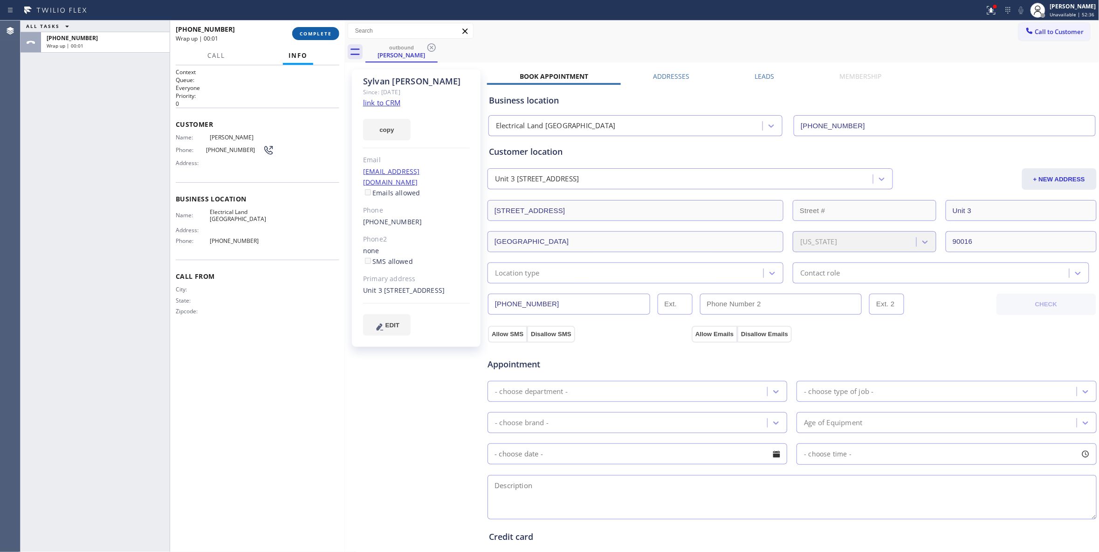
click at [329, 29] on button "COMPLETE" at bounding box center [315, 33] width 47 height 13
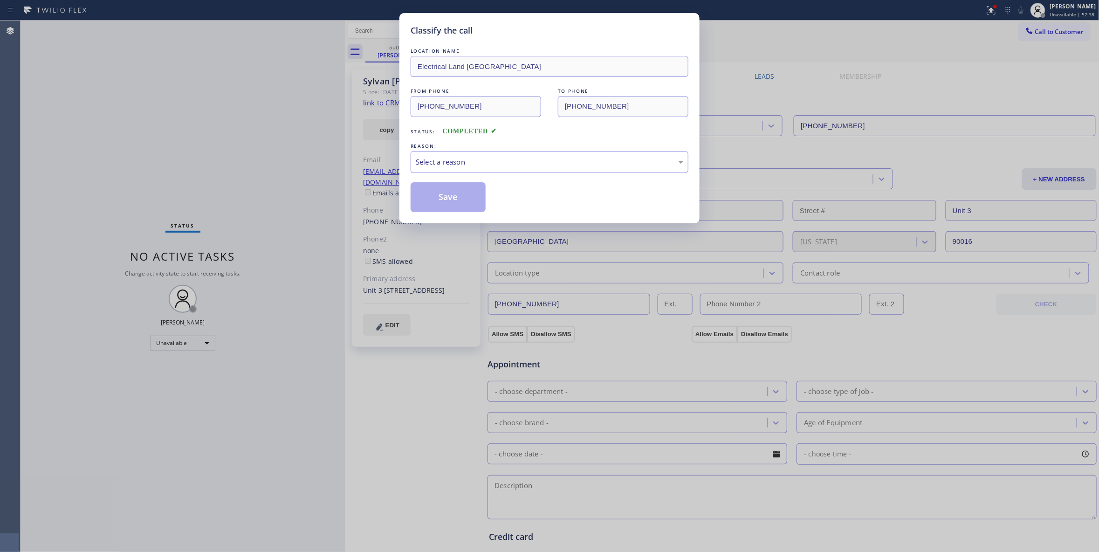
click at [505, 167] on div "Select a reason" at bounding box center [550, 162] width 268 height 11
click at [474, 195] on button "Save" at bounding box center [448, 197] width 75 height 30
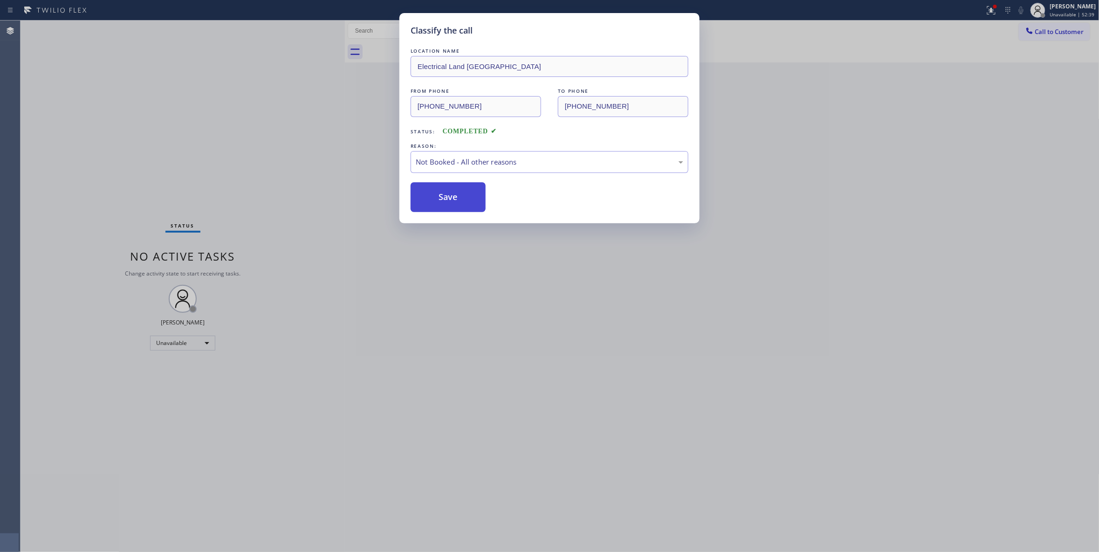
click at [474, 195] on button "Save" at bounding box center [448, 197] width 75 height 30
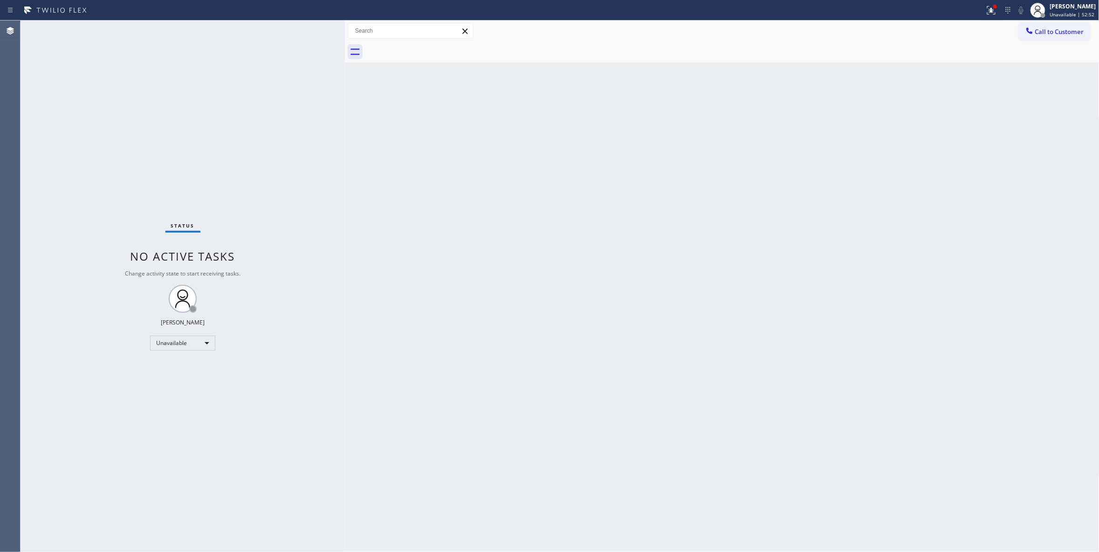
drag, startPoint x: 504, startPoint y: 208, endPoint x: 467, endPoint y: 7, distance: 203.9
click at [504, 200] on div "Back to Dashboard Change Sender ID Customers Technicians Select a contact Outbo…" at bounding box center [722, 286] width 755 height 531
click at [1062, 28] on span "Call to Customer" at bounding box center [1059, 32] width 49 height 8
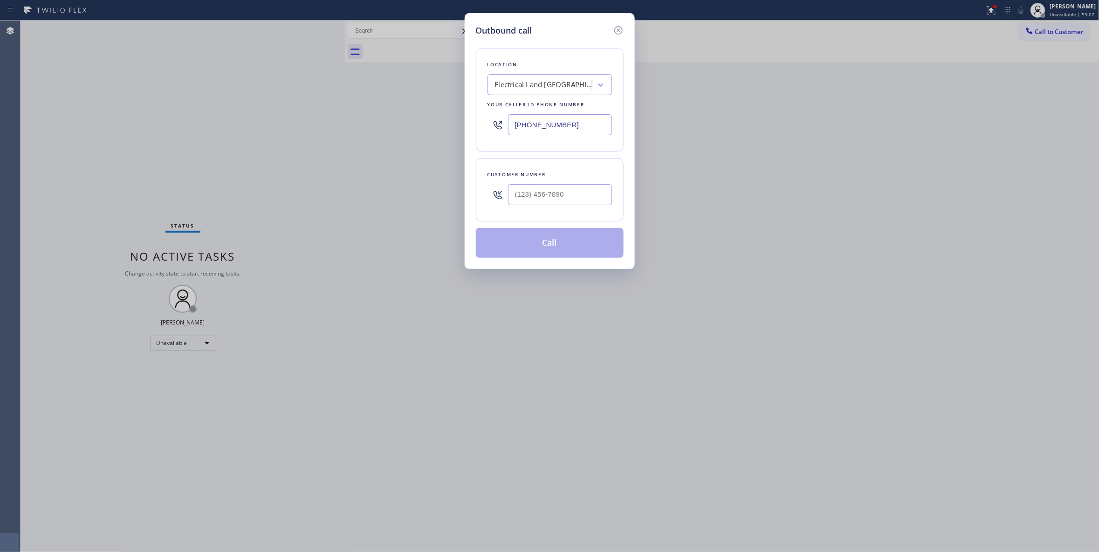
drag, startPoint x: 578, startPoint y: 121, endPoint x: 236, endPoint y: 110, distance: 342.4
click at [200, 121] on div "Outbound call Location Electrical Land [GEOGRAPHIC_DATA] Your caller id phone n…" at bounding box center [549, 276] width 1099 height 552
paste input "929) 605-4404"
type input "[PHONE_NUMBER]"
click at [558, 192] on input "(___) ___-____" at bounding box center [560, 194] width 104 height 21
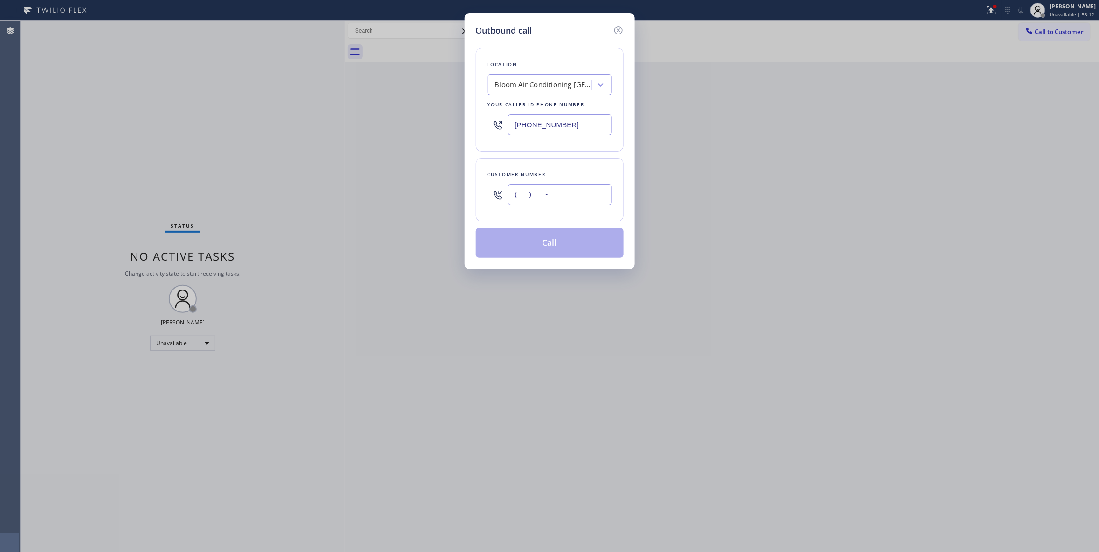
paste input "973) 978-1914"
type input "[PHONE_NUMBER]"
click at [553, 245] on button "Call" at bounding box center [550, 243] width 148 height 30
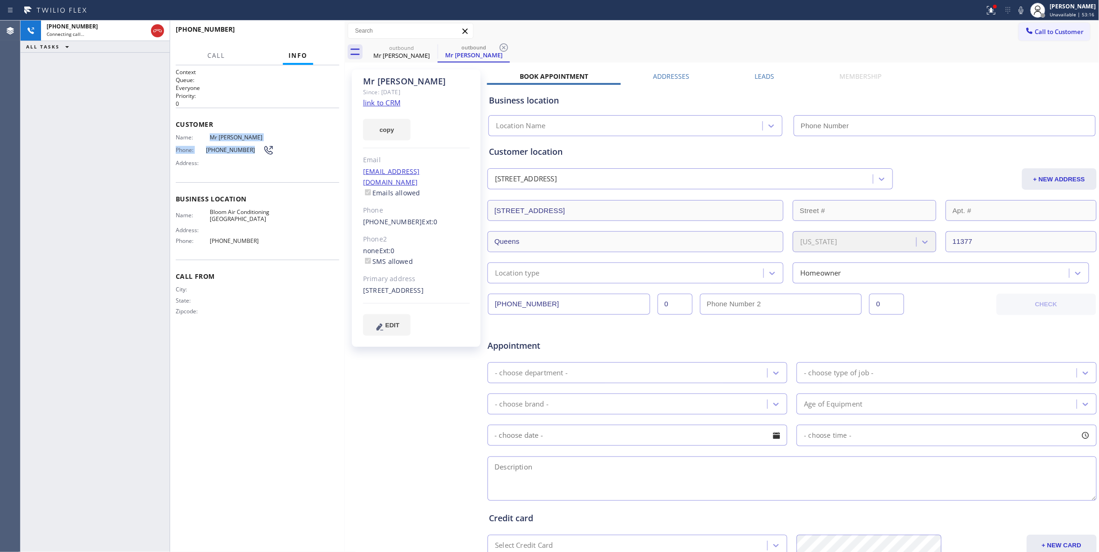
drag, startPoint x: 252, startPoint y: 150, endPoint x: 209, endPoint y: 133, distance: 45.9
click at [209, 133] on div "Customer Name: Mr [PERSON_NAME] Phone: [PHONE_NUMBER] Address:" at bounding box center [258, 145] width 164 height 75
copy div "Mr [PERSON_NAME] Phone: [PHONE_NUMBER]"
type input "[PHONE_NUMBER]"
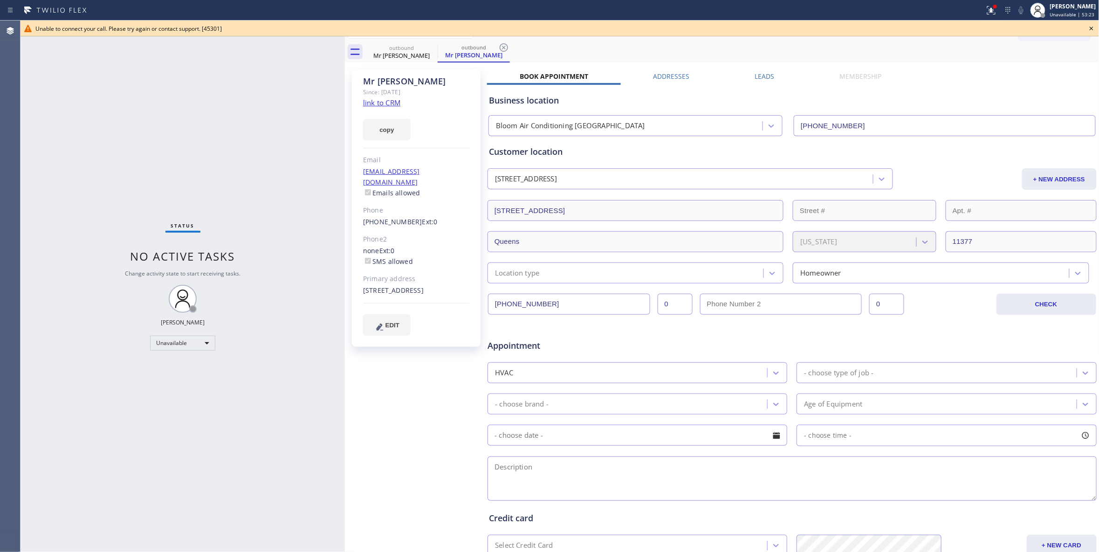
click at [375, 428] on div "Mr [PERSON_NAME] Since: [DATE] link to CRM copy Email [EMAIL_ADDRESS][DOMAIN_NA…" at bounding box center [417, 367] width 140 height 604
click at [501, 46] on icon at bounding box center [503, 47] width 11 height 11
click at [767, 83] on div "Business location Bloom Air Conditioning [GEOGRAPHIC_DATA] [PHONE_NUMBER]" at bounding box center [792, 108] width 610 height 55
click at [760, 73] on label "Leads" at bounding box center [765, 76] width 20 height 9
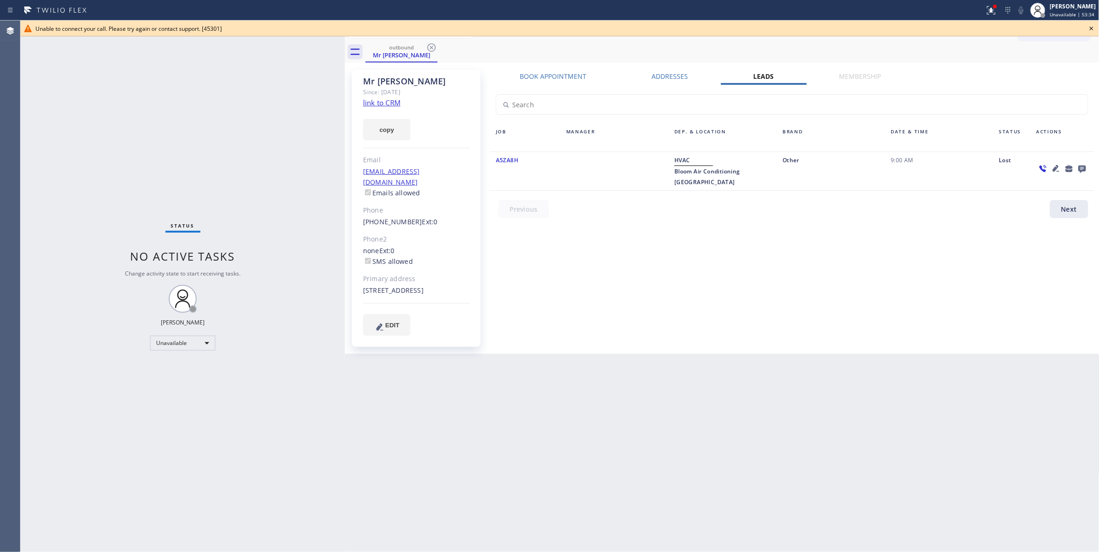
click at [675, 73] on label "Addresses" at bounding box center [670, 76] width 36 height 9
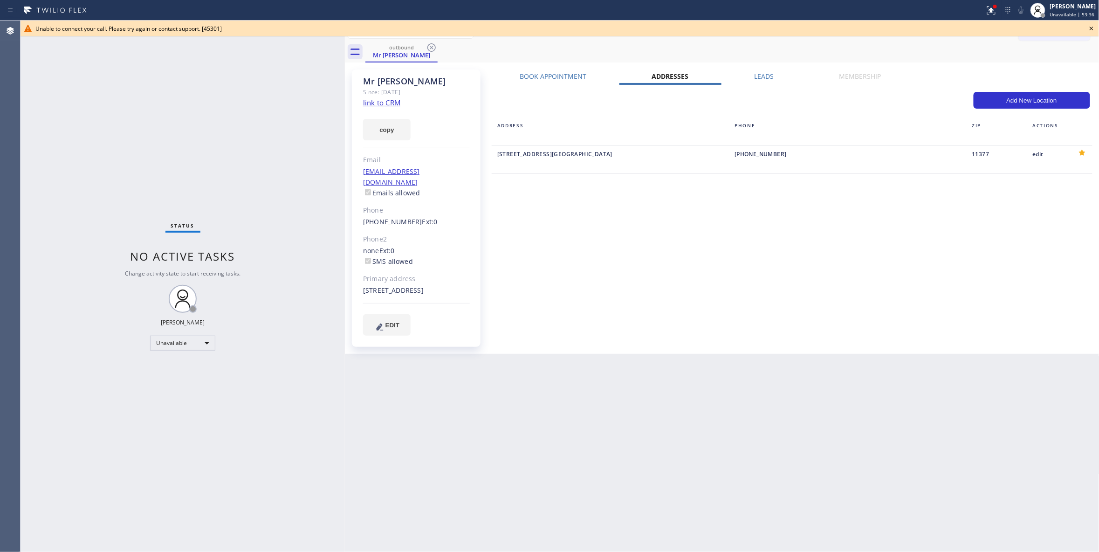
click at [544, 77] on label "Book Appointment" at bounding box center [553, 76] width 67 height 9
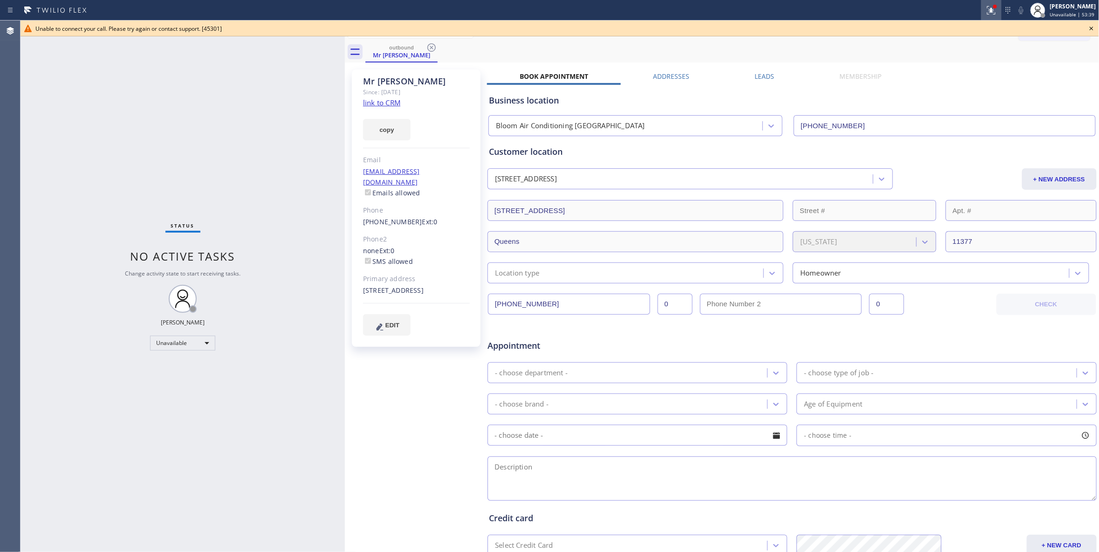
click at [986, 13] on icon at bounding box center [991, 10] width 11 height 11
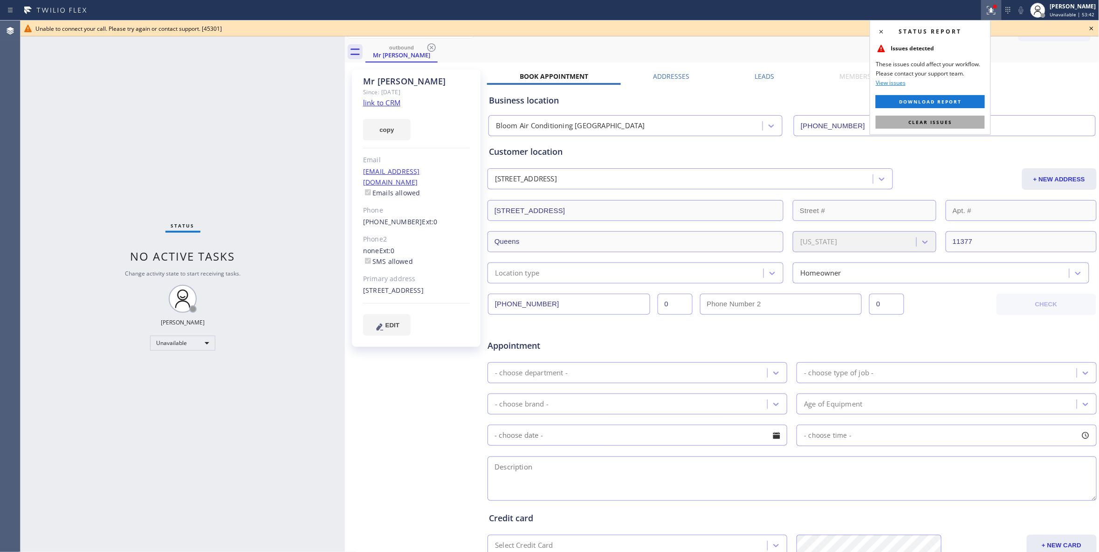
click at [920, 125] on span "Clear issues" at bounding box center [931, 122] width 44 height 7
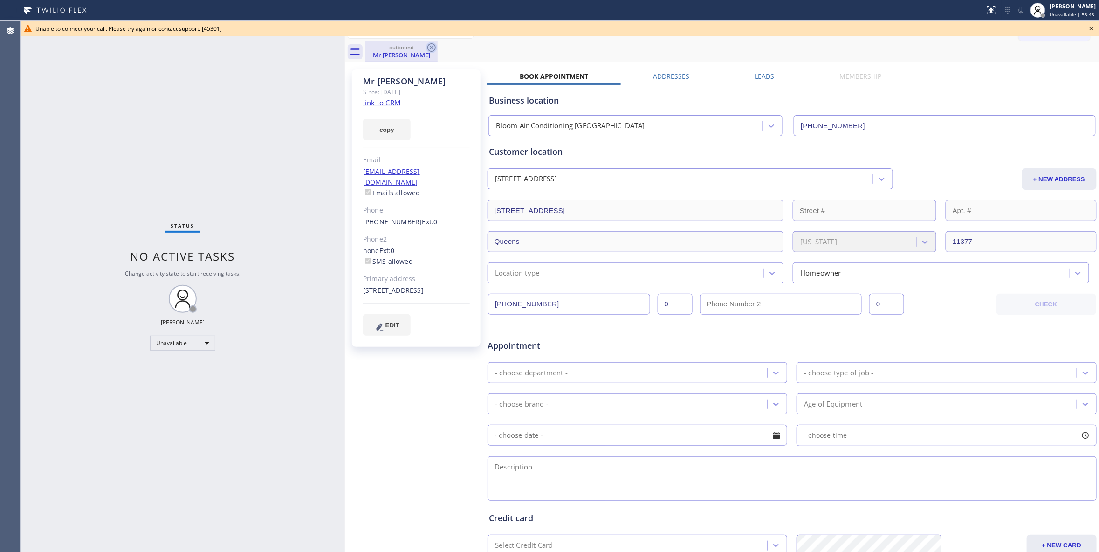
click at [434, 43] on icon at bounding box center [431, 47] width 11 height 11
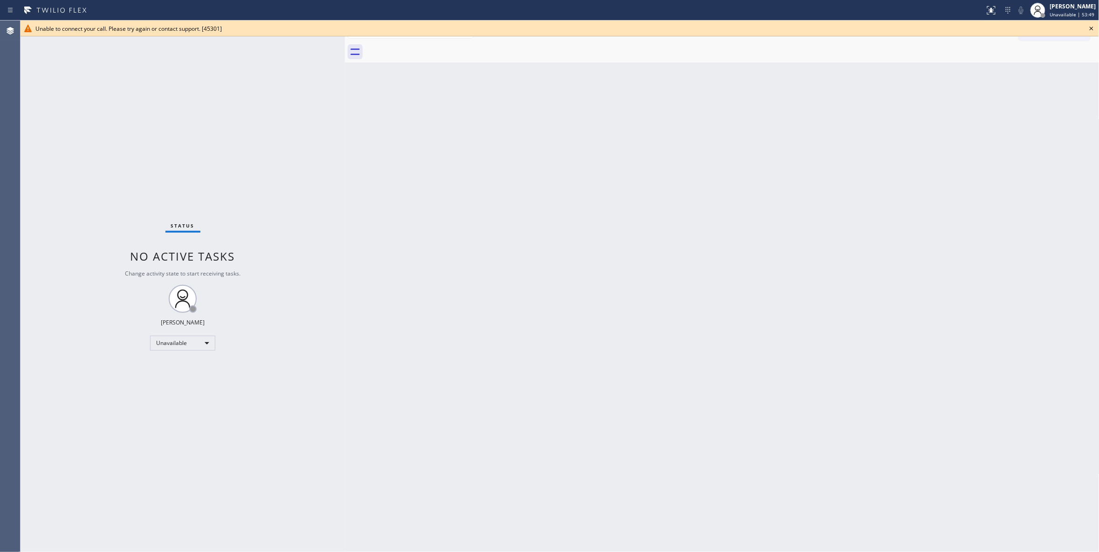
click at [1094, 28] on icon at bounding box center [1091, 28] width 11 height 11
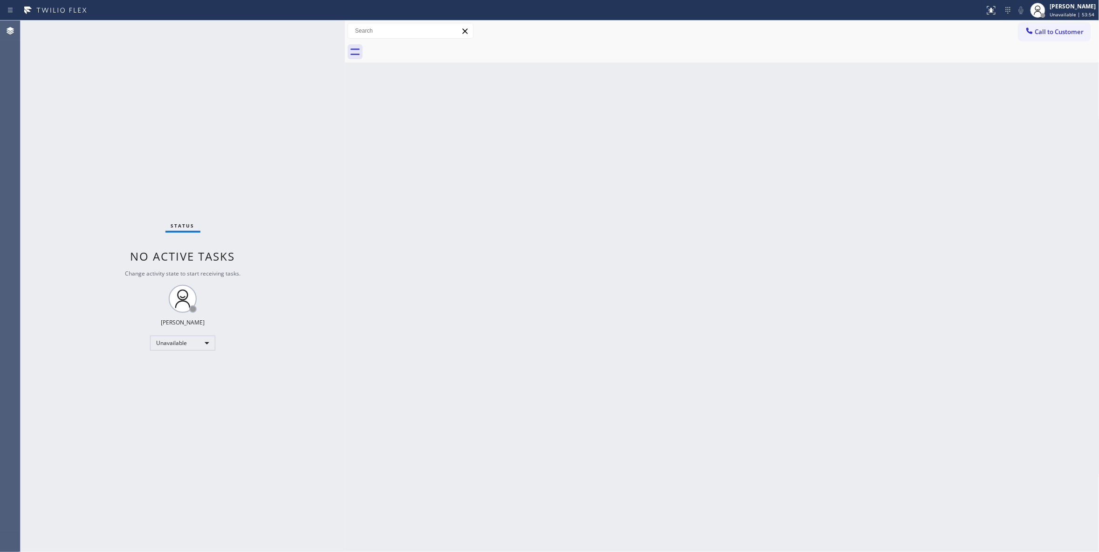
drag, startPoint x: 753, startPoint y: 179, endPoint x: 919, endPoint y: 124, distance: 175.0
click at [759, 177] on div "Back to Dashboard Change Sender ID Customers Technicians Select a contact Outbo…" at bounding box center [722, 286] width 755 height 531
click at [1035, 33] on div at bounding box center [1029, 31] width 11 height 11
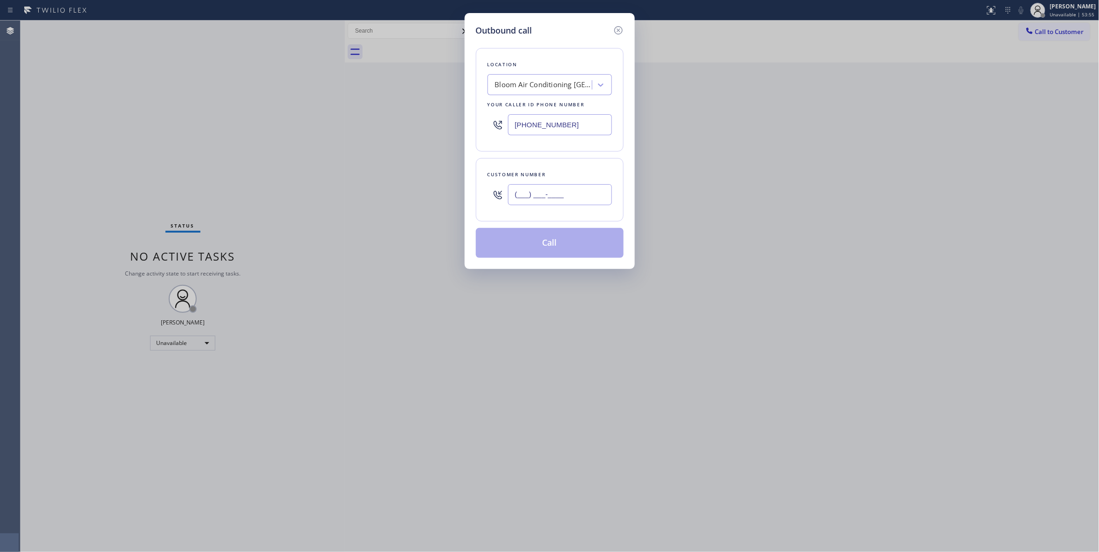
click at [543, 196] on input "(___) ___-____" at bounding box center [560, 194] width 104 height 21
paste input "732) 485-5056"
type input "[PHONE_NUMBER]"
drag, startPoint x: 586, startPoint y: 131, endPoint x: 185, endPoint y: 130, distance: 401.9
click at [185, 130] on div "Outbound call Location Bloom Air Conditioning [GEOGRAPHIC_DATA] Your caller id …" at bounding box center [549, 276] width 1099 height 552
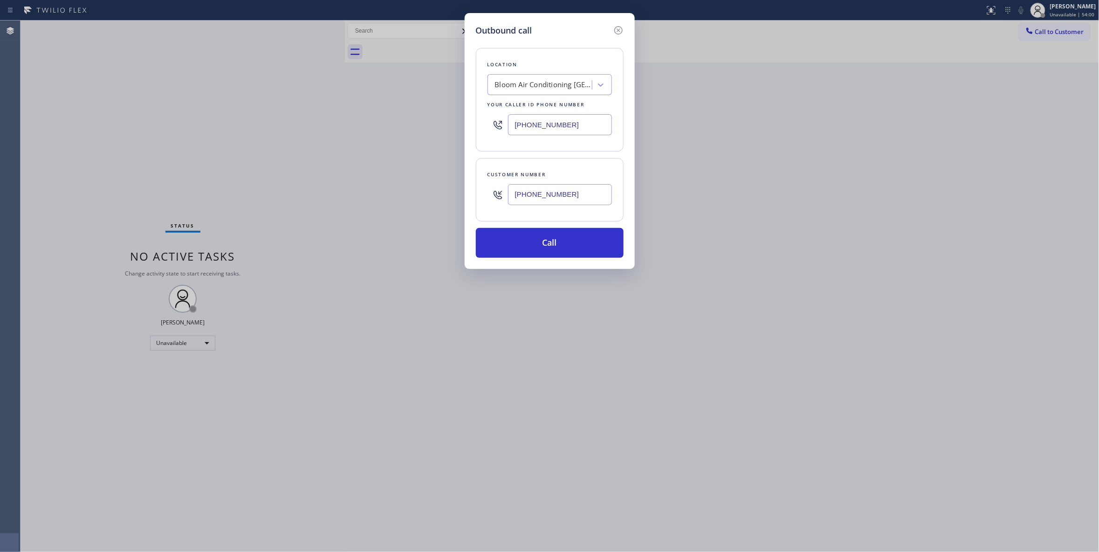
paste input "732) 564-6516"
type input "[PHONE_NUMBER]"
click at [556, 246] on button "Call" at bounding box center [550, 243] width 148 height 30
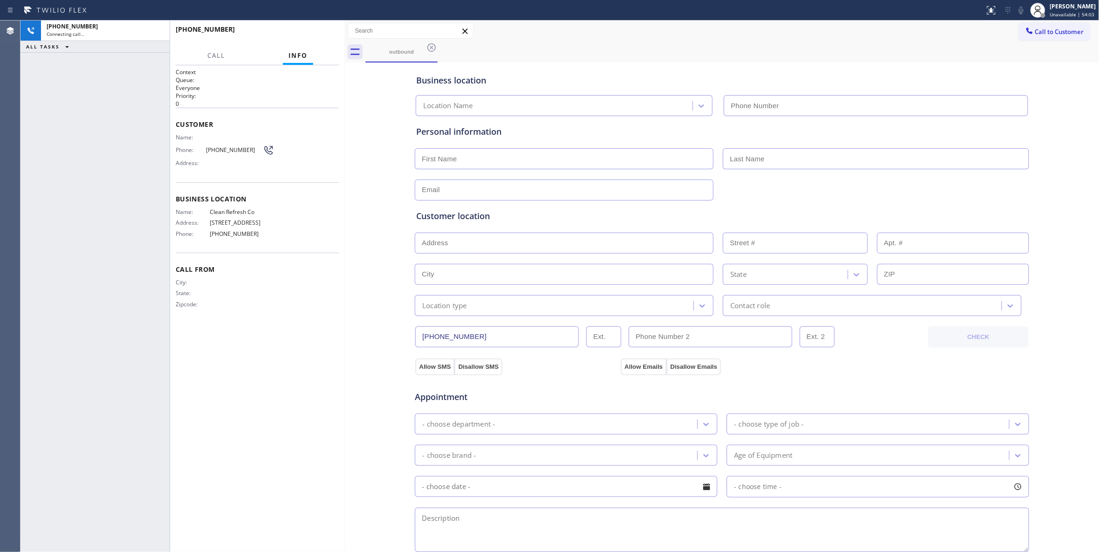
type input "[PHONE_NUMBER]"
click at [110, 174] on div "[PHONE_NUMBER] Live | 00:01 ALL TASKS ALL TASKS ACTIVE TASKS TASKS IN WRAP UP" at bounding box center [95, 286] width 149 height 531
click at [295, 34] on div "[PHONE_NUMBER] Live | 00:02" at bounding box center [236, 33] width 120 height 24
click at [303, 34] on button "HANG UP" at bounding box center [317, 33] width 43 height 13
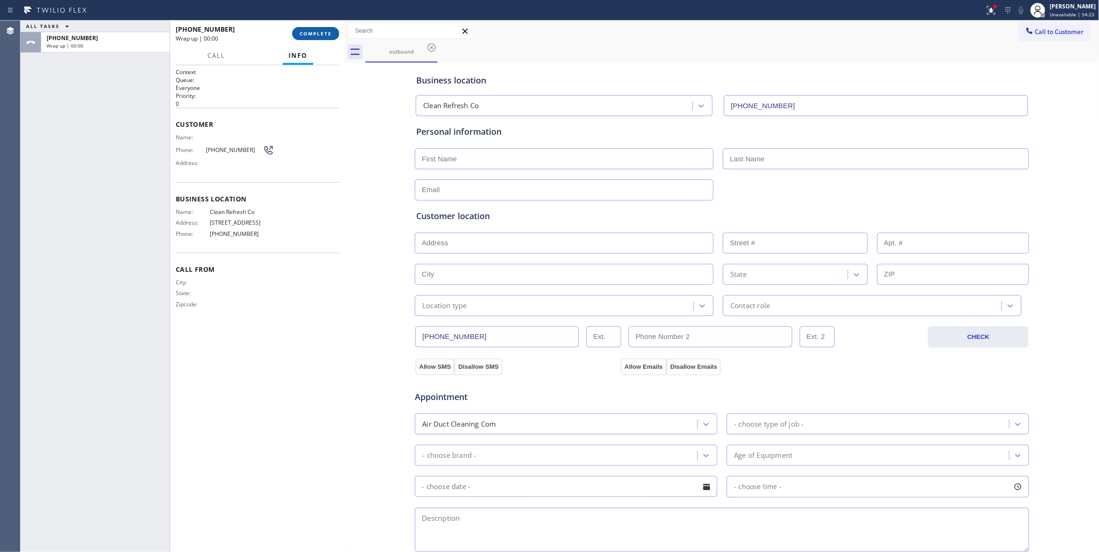
click at [303, 34] on span "COMPLETE" at bounding box center [316, 33] width 32 height 7
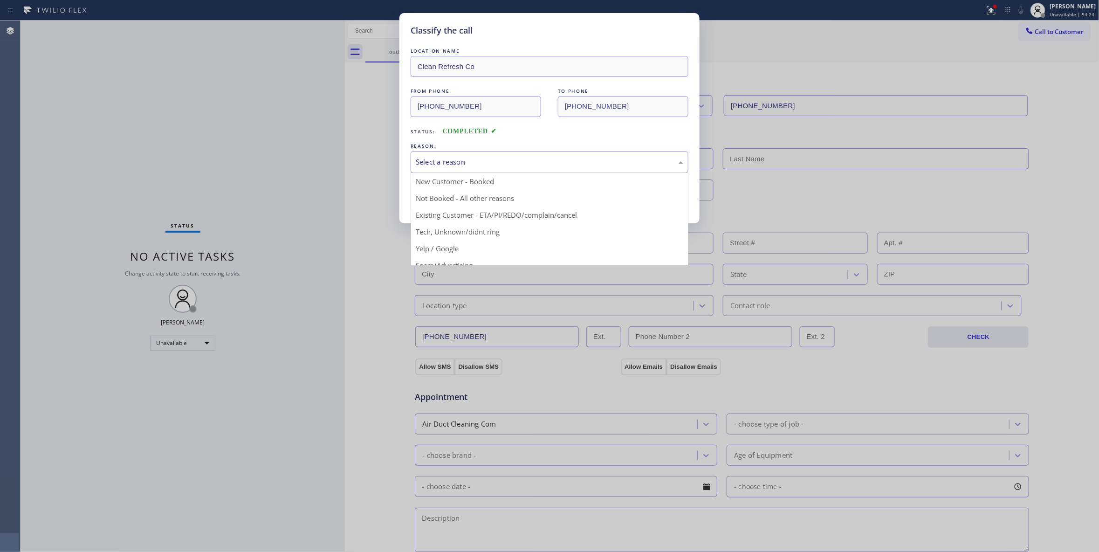
click at [444, 163] on div "Select a reason" at bounding box center [550, 162] width 268 height 11
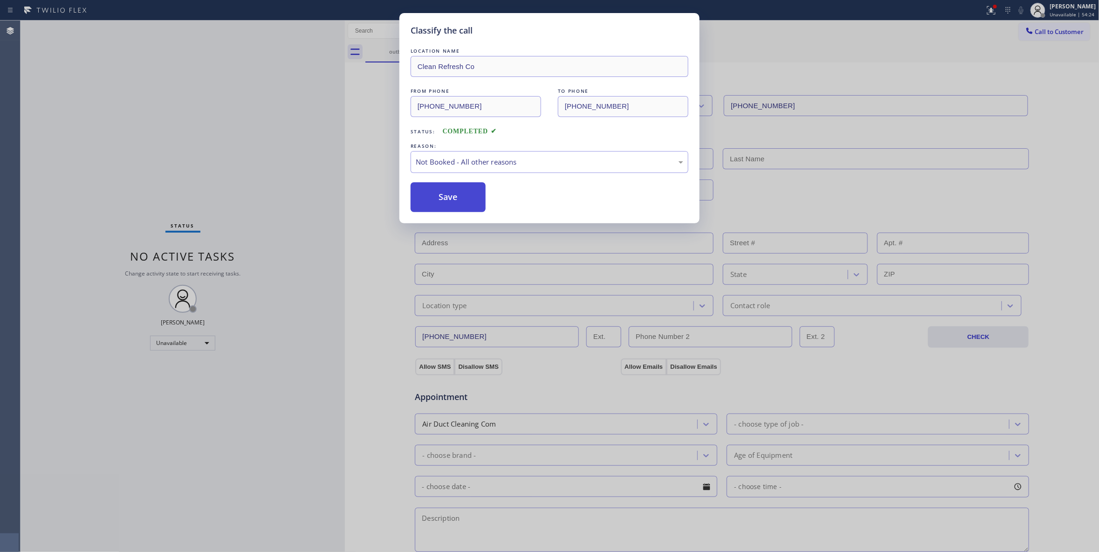
click at [440, 198] on button "Save" at bounding box center [448, 197] width 75 height 30
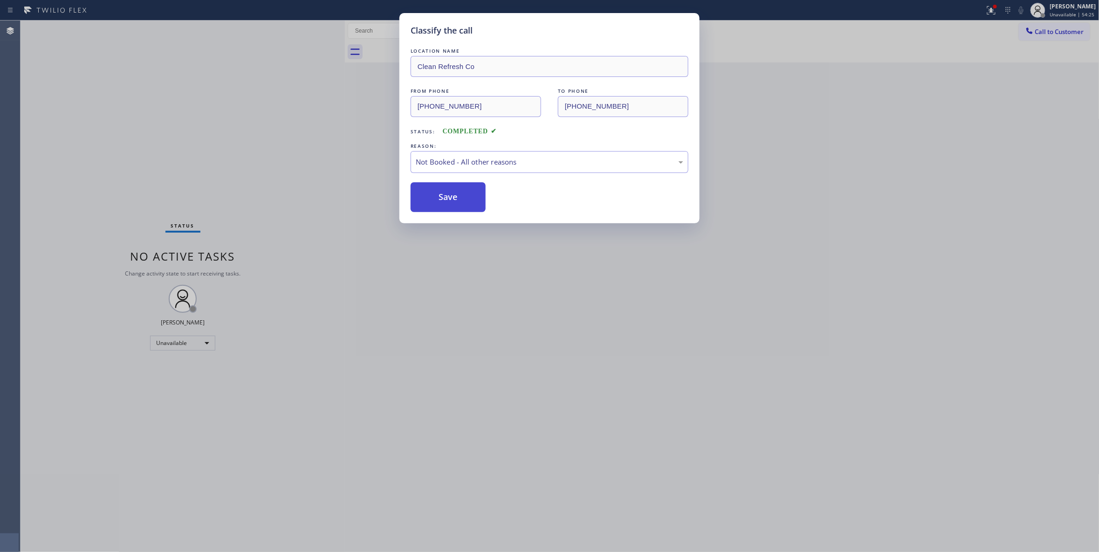
click at [440, 198] on button "Save" at bounding box center [448, 197] width 75 height 30
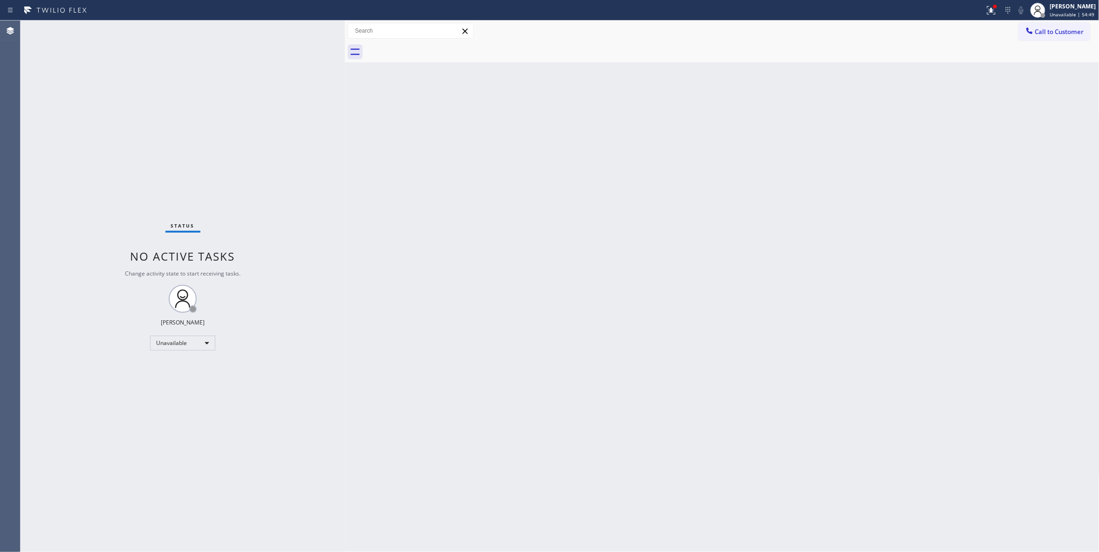
drag, startPoint x: 98, startPoint y: 127, endPoint x: 468, endPoint y: 96, distance: 371.4
click at [98, 127] on div "Status No active tasks Change activity state to start receiving tasks. [PERSON_…" at bounding box center [183, 286] width 324 height 531
click at [1050, 36] on button "Call to Customer" at bounding box center [1054, 32] width 71 height 18
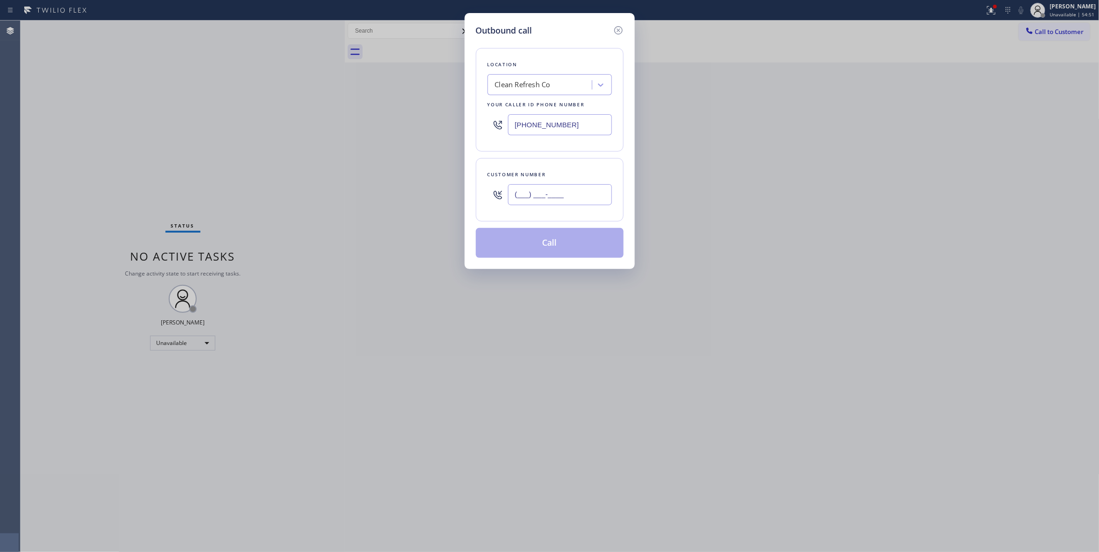
drag, startPoint x: 552, startPoint y: 200, endPoint x: 570, endPoint y: 206, distance: 18.0
click at [552, 200] on input "(___) ___-____" at bounding box center [560, 194] width 104 height 21
paste input "206) 306-3002"
type input "[PHONE_NUMBER]"
drag, startPoint x: 587, startPoint y: 124, endPoint x: 130, endPoint y: 121, distance: 457.8
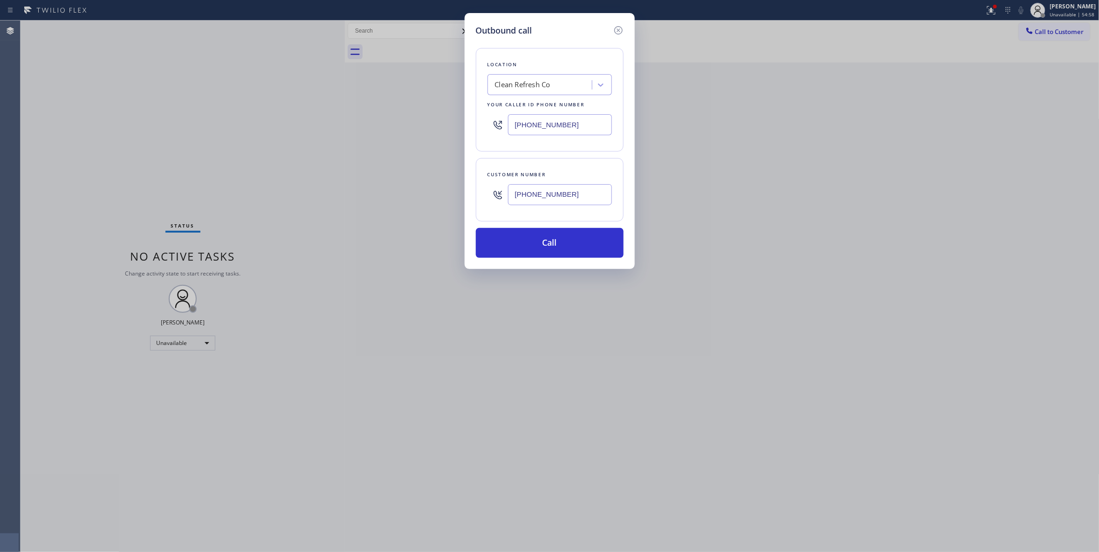
click at [130, 113] on div "Outbound call Location Clean Refresh Co Your caller id phone number [PHONE_NUMB…" at bounding box center [549, 276] width 1099 height 552
paste input "626) 376-4990"
type input "[PHONE_NUMBER]"
click at [529, 244] on button "Call" at bounding box center [550, 243] width 148 height 30
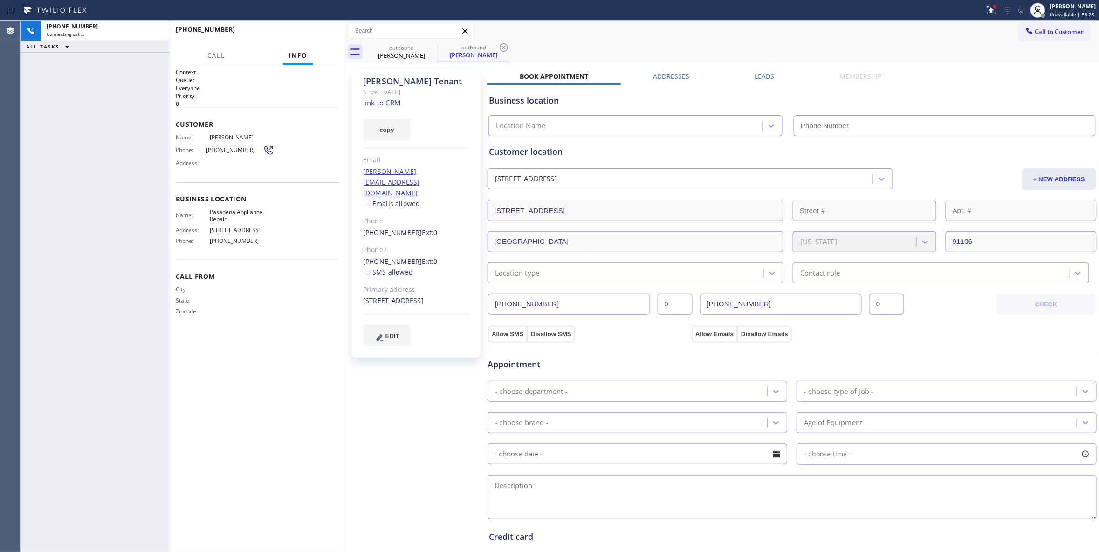
type input "[PHONE_NUMBER]"
click at [56, 357] on div "[PHONE_NUMBER] Connecting call… ALL TASKS ALL TASKS ACTIVE TASKS TASKS IN WRAP …" at bounding box center [95, 286] width 149 height 531
click at [117, 255] on div "[PHONE_NUMBER] Connecting call… ALL TASKS ALL TASKS ACTIVE TASKS TASKS IN WRAP …" at bounding box center [95, 286] width 149 height 531
click at [503, 47] on icon at bounding box center [504, 47] width 8 height 8
click at [383, 103] on link "link to CRM" at bounding box center [381, 102] width 37 height 9
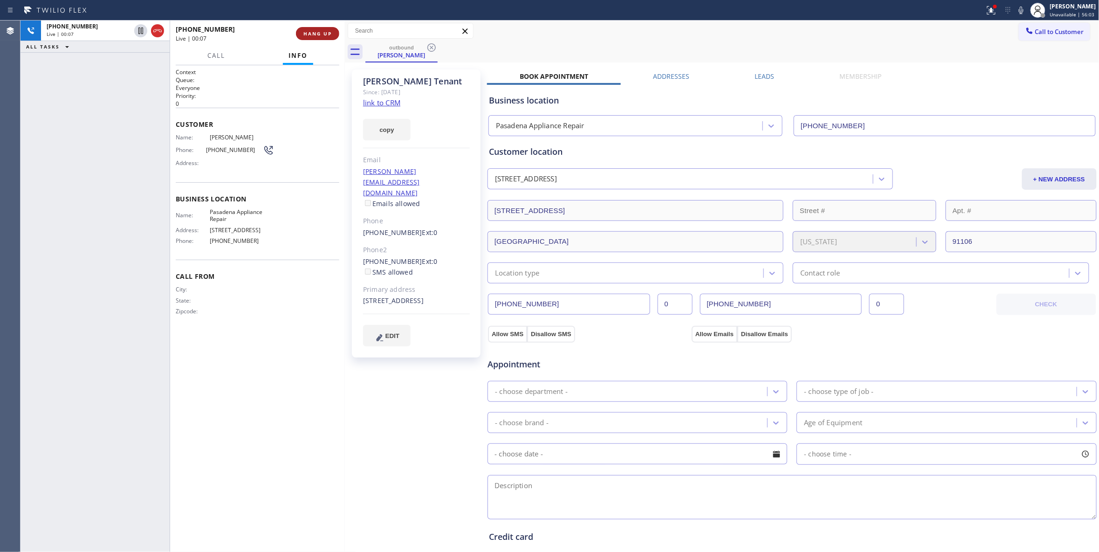
click at [317, 37] on button "HANG UP" at bounding box center [317, 33] width 43 height 13
click at [319, 34] on span "COMPLETE" at bounding box center [316, 33] width 32 height 7
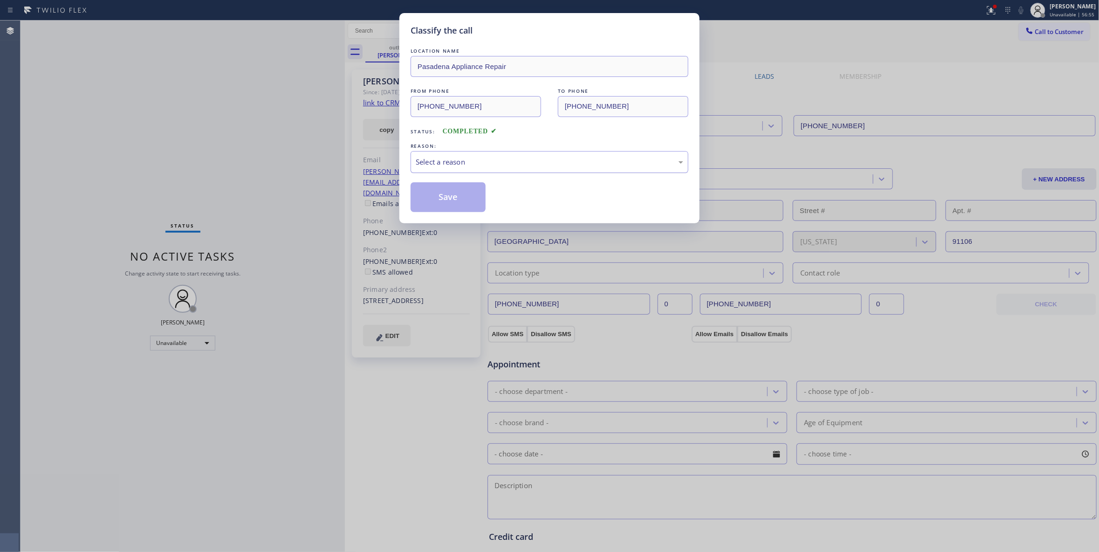
click at [465, 162] on div "Select a reason" at bounding box center [550, 162] width 268 height 11
click at [459, 197] on button "Save" at bounding box center [448, 197] width 75 height 30
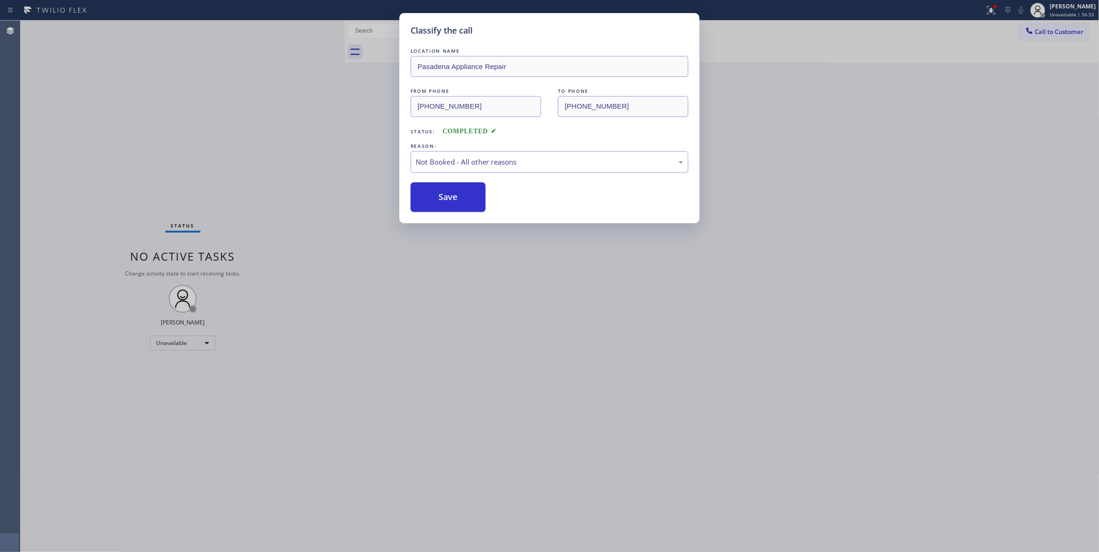
click at [459, 197] on button "Save" at bounding box center [448, 197] width 75 height 30
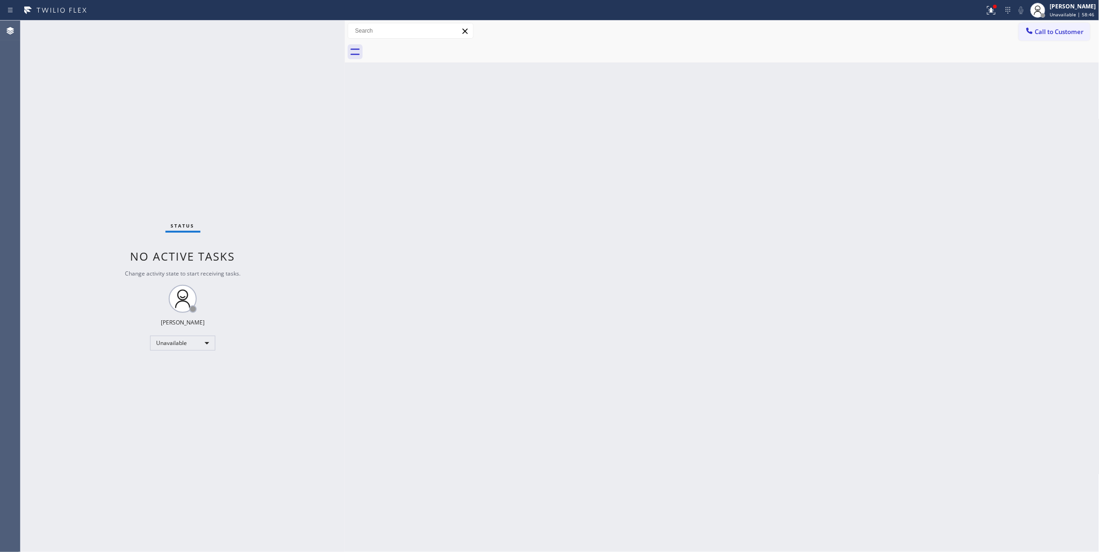
click at [71, 475] on div "Status No active tasks Change activity state to start receiving tasks. [PERSON_…" at bounding box center [183, 286] width 324 height 531
click at [970, 6] on div at bounding box center [493, 10] width 978 height 15
click at [986, 10] on icon at bounding box center [991, 10] width 11 height 11
click at [909, 118] on button "Clear issues" at bounding box center [930, 122] width 109 height 13
drag, startPoint x: 600, startPoint y: 260, endPoint x: 530, endPoint y: 4, distance: 265.4
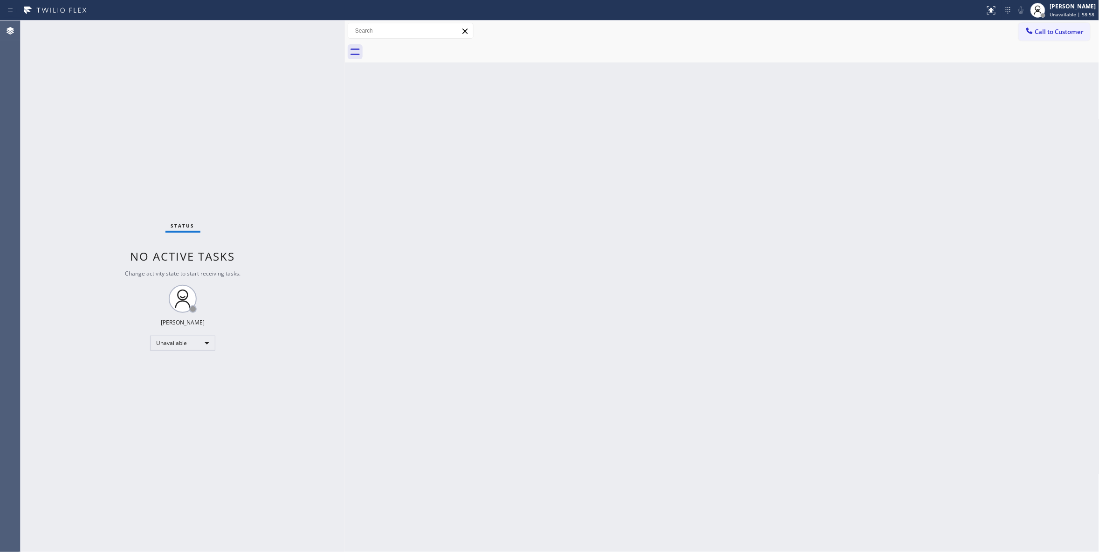
click at [600, 260] on div "Back to Dashboard Change Sender ID Customers Technicians Select a contact Outbo…" at bounding box center [722, 286] width 755 height 531
click at [1061, 33] on span "Call to Customer" at bounding box center [1059, 32] width 49 height 8
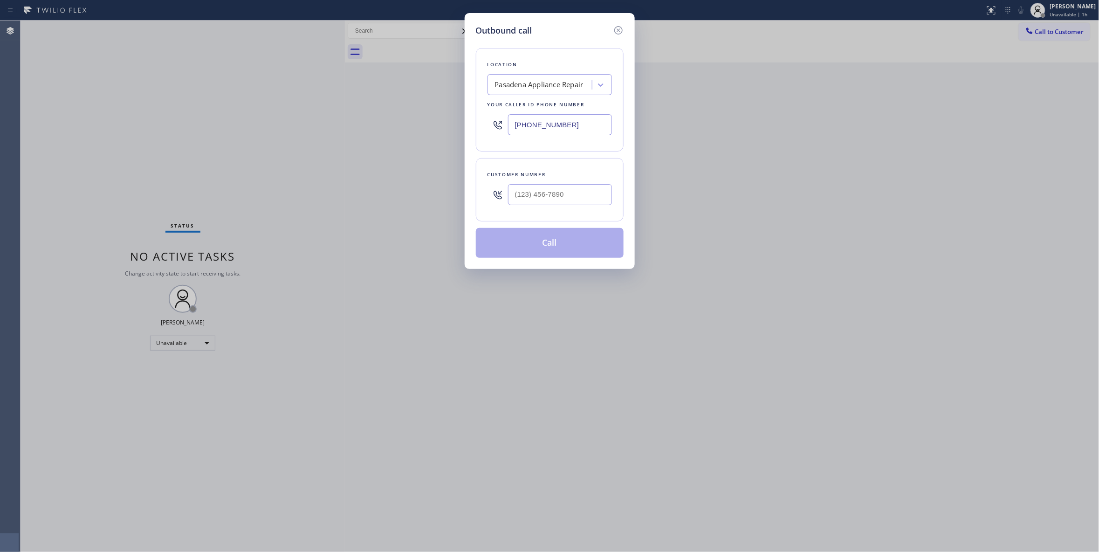
drag, startPoint x: 576, startPoint y: 129, endPoint x: 343, endPoint y: 126, distance: 233.1
click at [353, 121] on div "Outbound call Location [GEOGRAPHIC_DATA] Appliance Repair Your caller id phone …" at bounding box center [549, 276] width 1099 height 552
paste input "929) 203-9053"
type input "[PHONE_NUMBER]"
click at [577, 194] on input "(___) ___-____" at bounding box center [560, 194] width 104 height 21
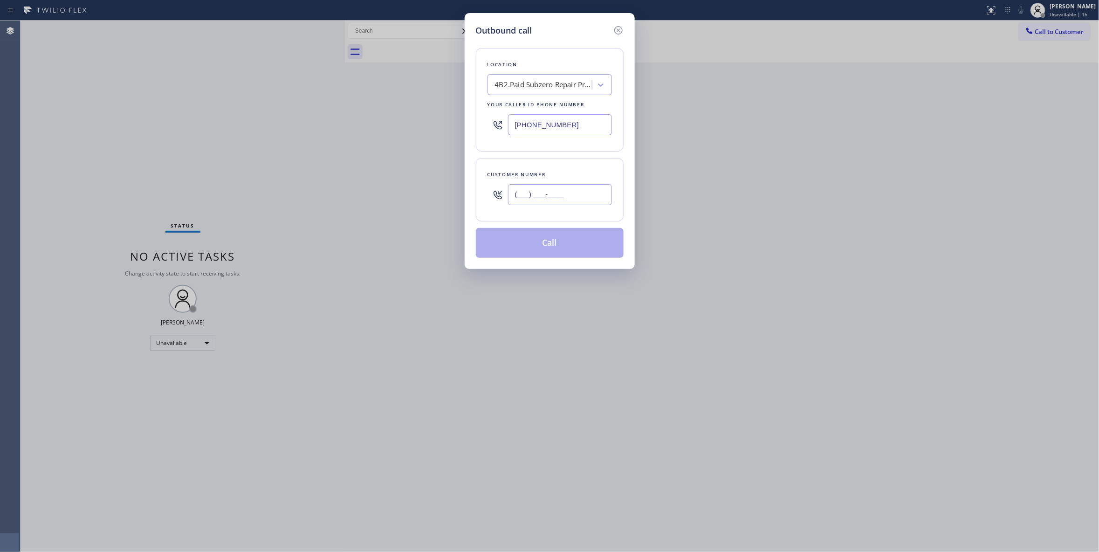
paste input "914) 523-8629"
type input "[PHONE_NUMBER]"
click at [553, 245] on button "Call" at bounding box center [550, 243] width 148 height 30
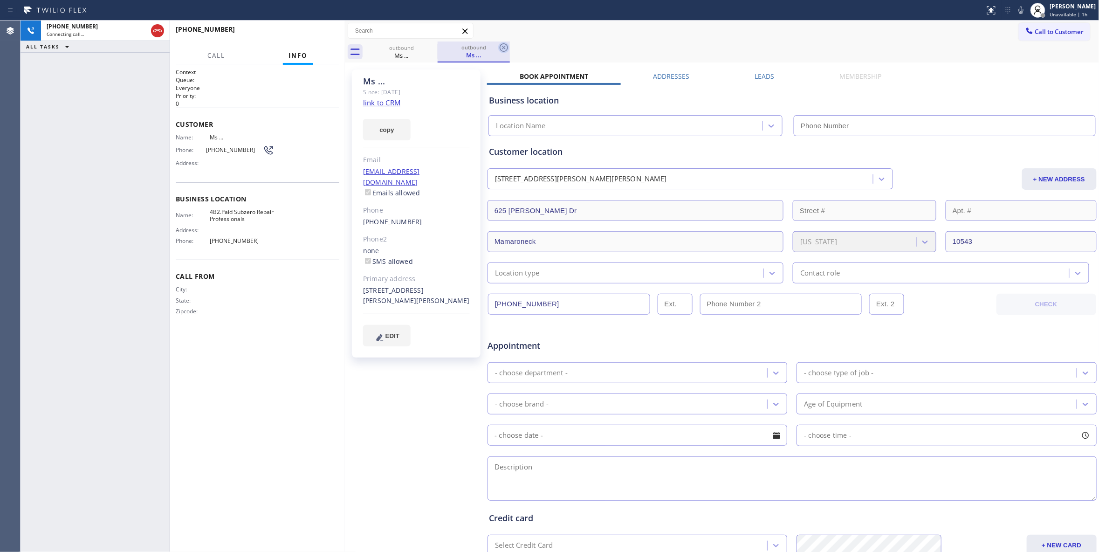
click at [504, 47] on icon at bounding box center [504, 47] width 8 height 8
type input "[PHONE_NUMBER]"
click at [385, 103] on link "link to CRM" at bounding box center [381, 102] width 37 height 9
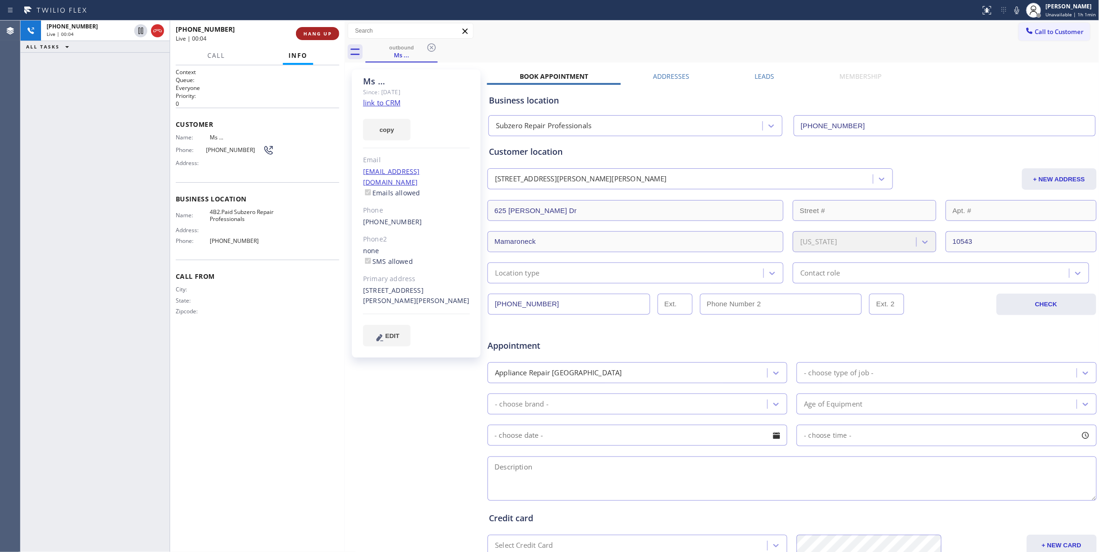
click at [329, 36] on button "HANG UP" at bounding box center [317, 33] width 43 height 13
click at [318, 38] on button "COMPLETE" at bounding box center [315, 33] width 47 height 13
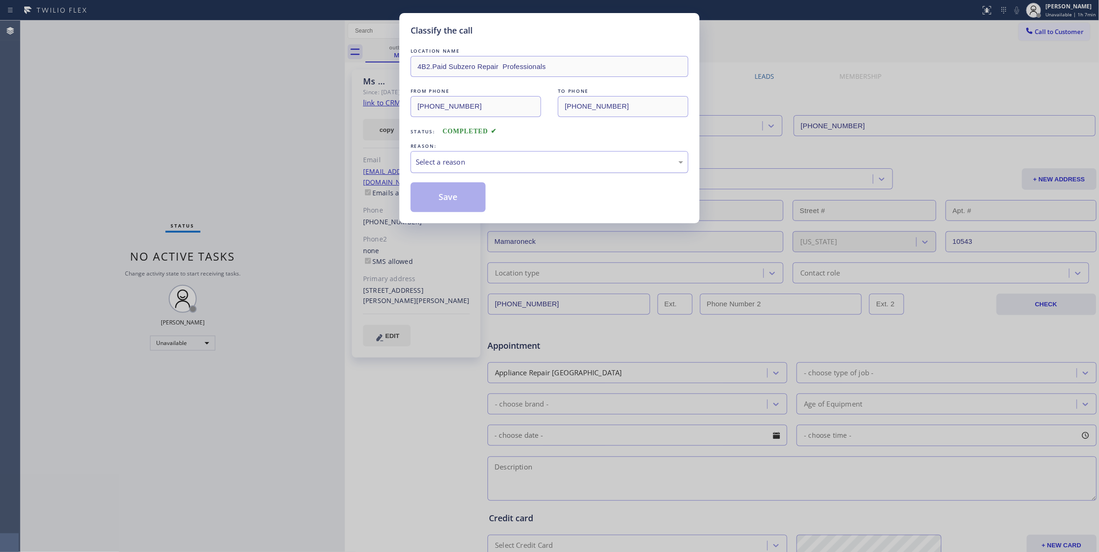
click at [448, 171] on div "Select a reason" at bounding box center [550, 162] width 278 height 22
click at [455, 198] on button "Save" at bounding box center [448, 197] width 75 height 30
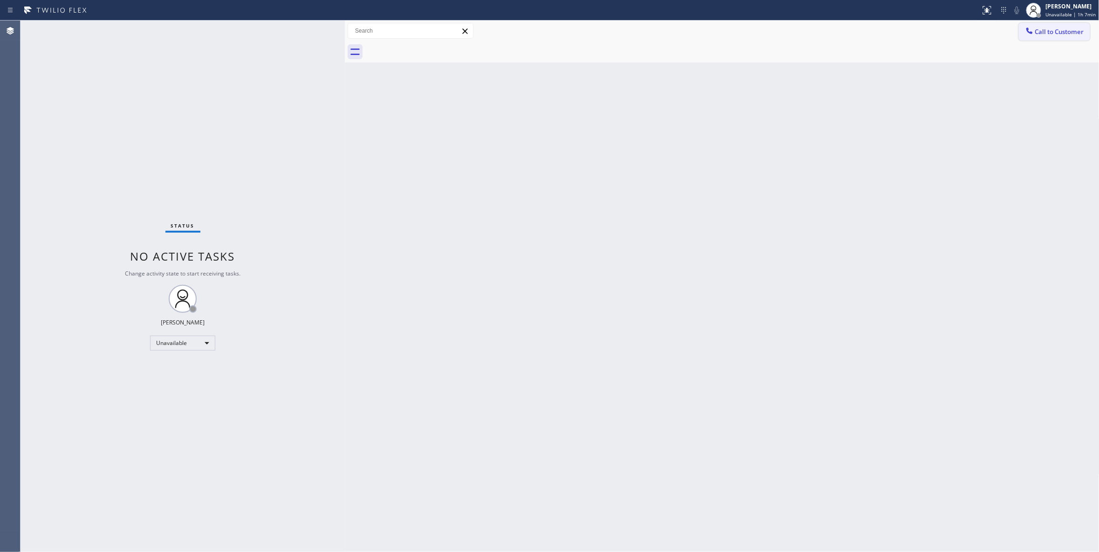
click at [1058, 28] on span "Call to Customer" at bounding box center [1059, 32] width 49 height 8
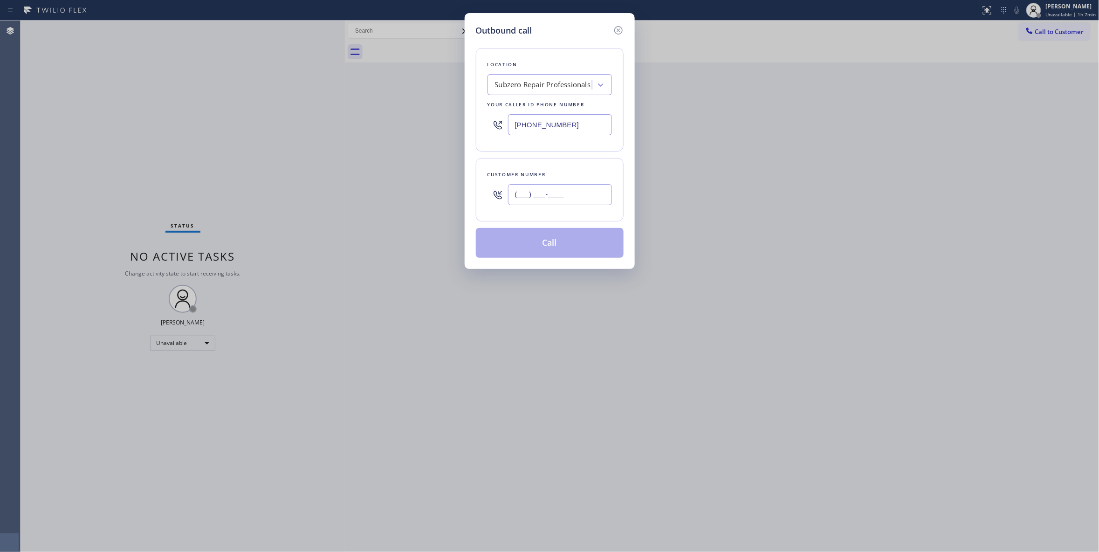
click at [538, 199] on input "(___) ___-____" at bounding box center [560, 194] width 104 height 21
paste input "914) 523-8629"
type input "[PHONE_NUMBER]"
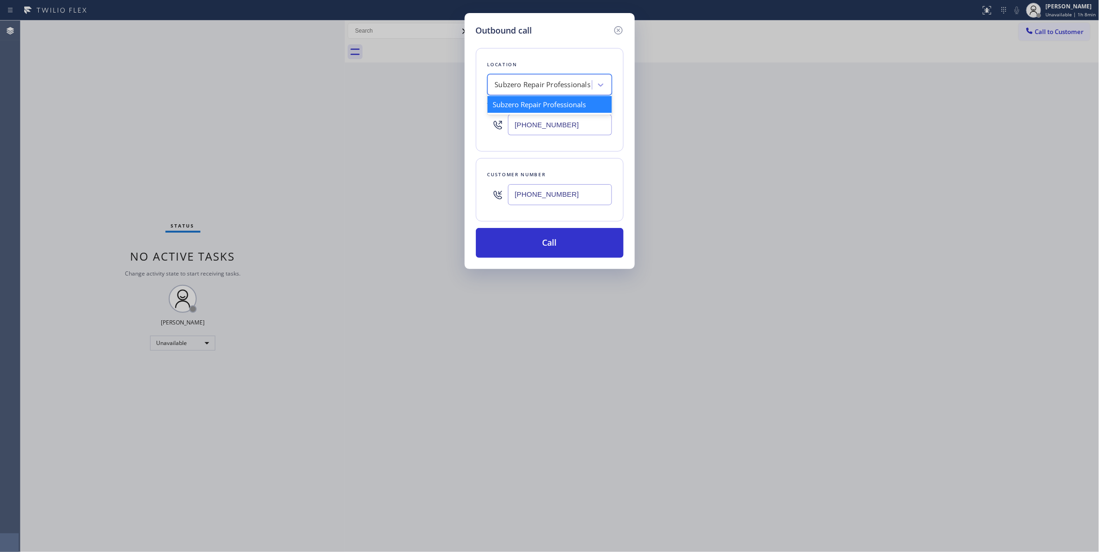
click at [517, 84] on div "Subzero Repair Professionals" at bounding box center [543, 85] width 96 height 11
type input "Home Alliance"
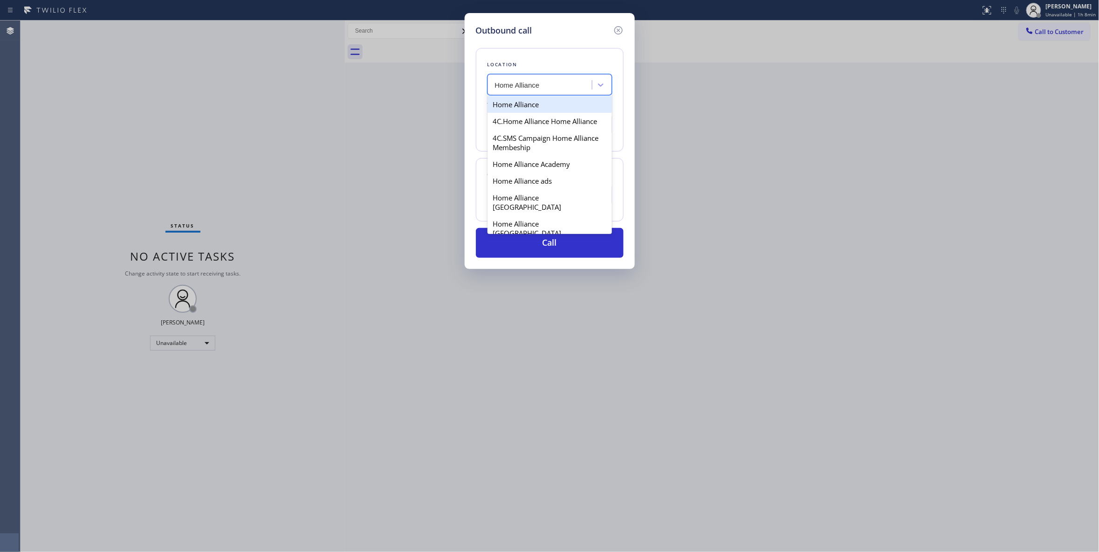
click at [551, 99] on div "Home Alliance" at bounding box center [550, 104] width 124 height 17
type input "[PHONE_NUMBER]"
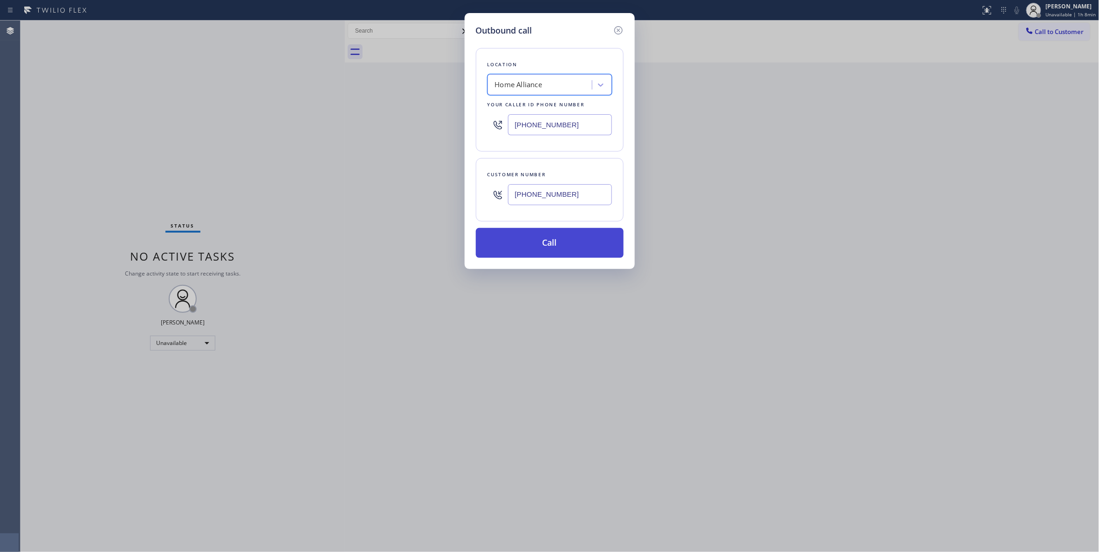
click at [556, 243] on button "Call" at bounding box center [550, 243] width 148 height 30
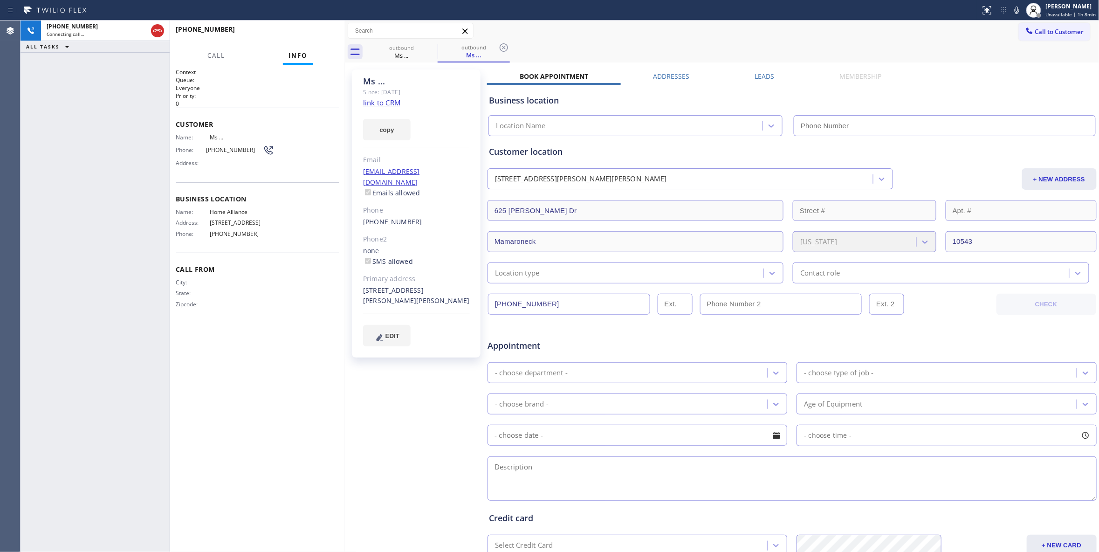
type input "[PHONE_NUMBER]"
click at [75, 235] on div "[PHONE_NUMBER] Connecting call… ALL TASKS ALL TASKS ACTIVE TASKS TASKS IN WRAP …" at bounding box center [95, 286] width 149 height 531
click at [507, 47] on icon at bounding box center [503, 47] width 11 height 11
click at [324, 34] on span "HANG UP" at bounding box center [317, 33] width 28 height 7
click at [310, 34] on span "COMPLETE" at bounding box center [316, 33] width 32 height 7
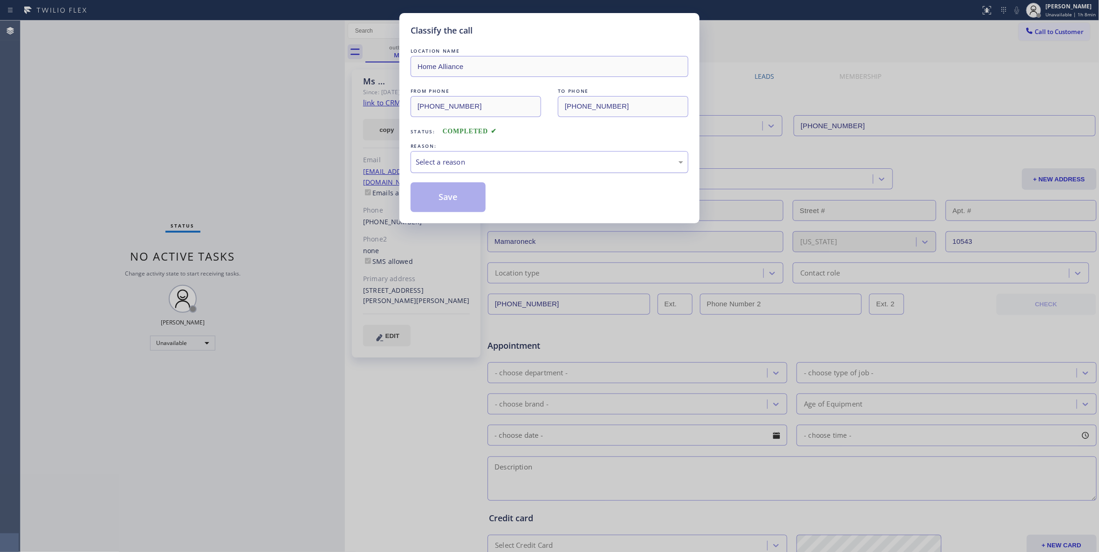
click at [482, 161] on div "Select a reason" at bounding box center [550, 162] width 268 height 11
click at [437, 200] on button "Save" at bounding box center [448, 197] width 75 height 30
drag, startPoint x: 437, startPoint y: 200, endPoint x: 480, endPoint y: 58, distance: 148.5
click at [437, 194] on button "Save" at bounding box center [448, 197] width 75 height 30
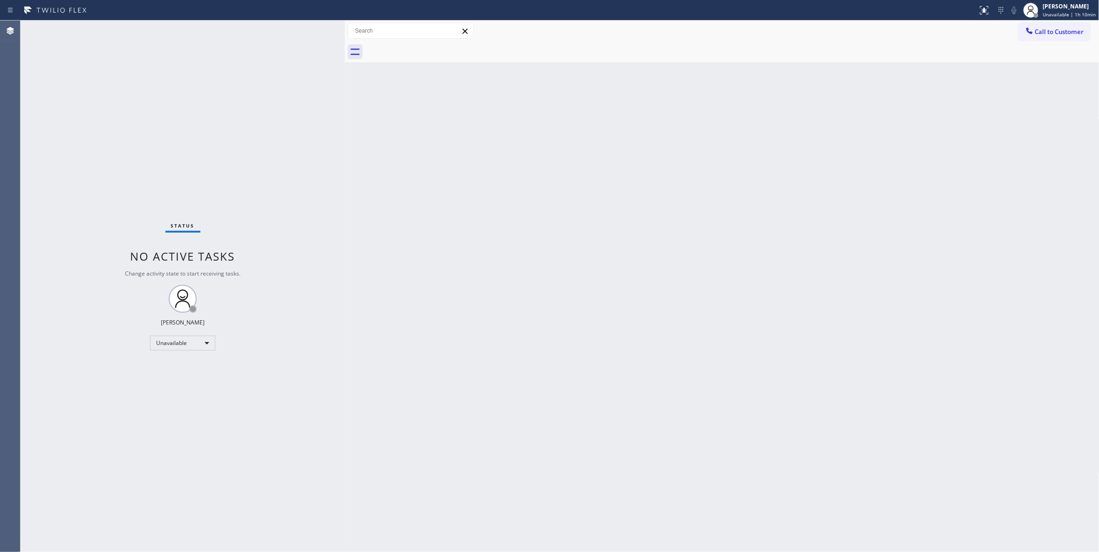
drag, startPoint x: 1052, startPoint y: 38, endPoint x: 976, endPoint y: 79, distance: 85.9
click at [1052, 36] on button "Call to Customer" at bounding box center [1054, 32] width 71 height 18
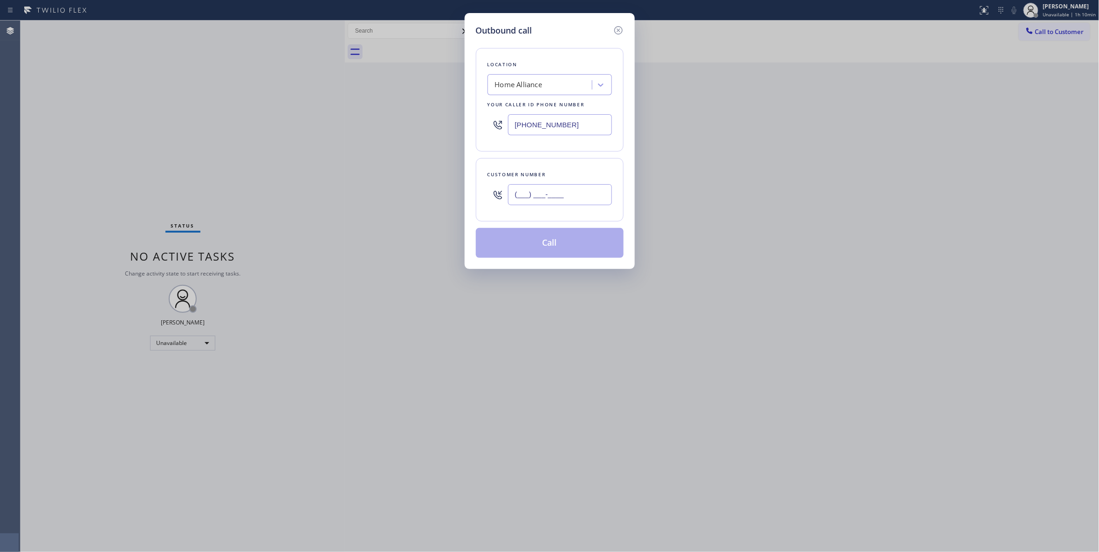
click at [573, 196] on input "(___) ___-____" at bounding box center [560, 194] width 104 height 21
paste input "914) 523-8629"
type input "[PHONE_NUMBER]"
click at [558, 246] on button "Call" at bounding box center [550, 243] width 148 height 30
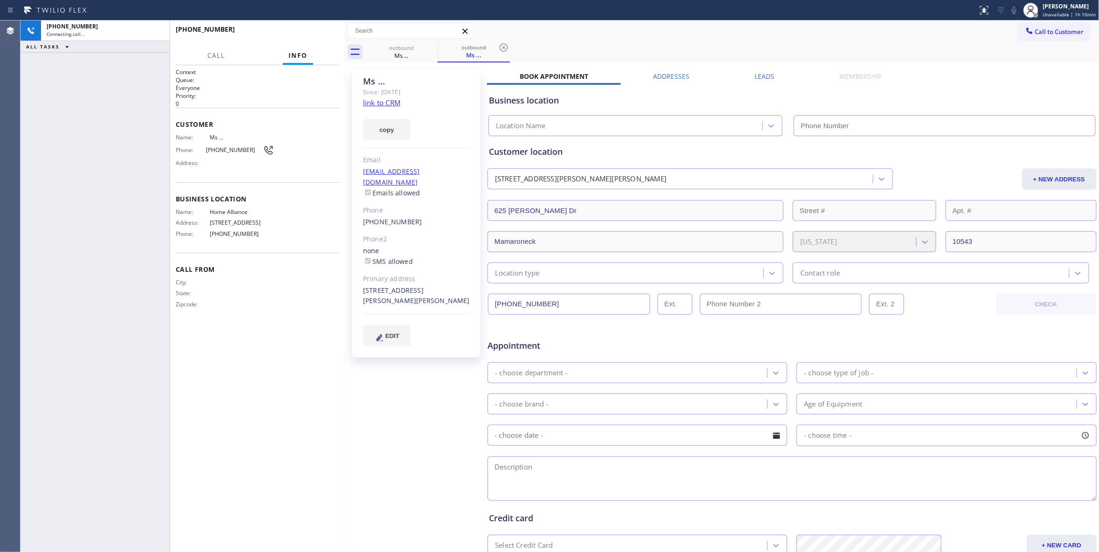
type input "[PHONE_NUMBER]"
click at [31, 260] on div "[PHONE_NUMBER] Live | 00:00 ALL TASKS ALL TASKS ACTIVE TASKS TASKS IN WRAP UP" at bounding box center [95, 286] width 149 height 531
click at [378, 409] on div "Ms ... Since: [DATE] link to CRM copy Email [EMAIL_ADDRESS][DOMAIN_NAME] Emails…" at bounding box center [417, 367] width 140 height 604
click at [329, 34] on span "HANG UP" at bounding box center [317, 33] width 28 height 7
click at [324, 36] on button "COMPLETE" at bounding box center [315, 33] width 47 height 13
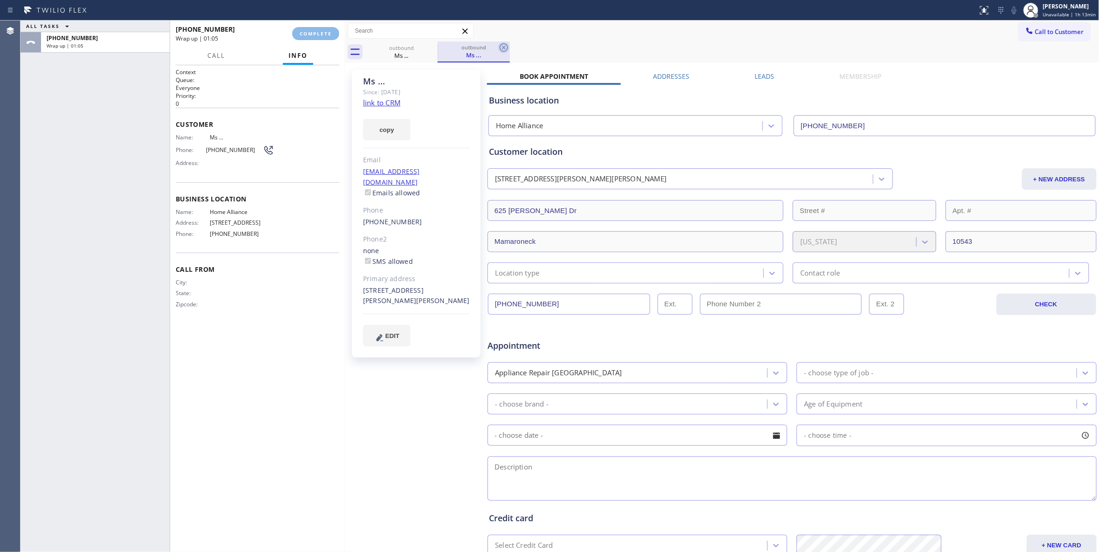
click at [505, 46] on icon at bounding box center [504, 47] width 8 height 8
click at [317, 34] on span "COMPLETE" at bounding box center [316, 33] width 32 height 7
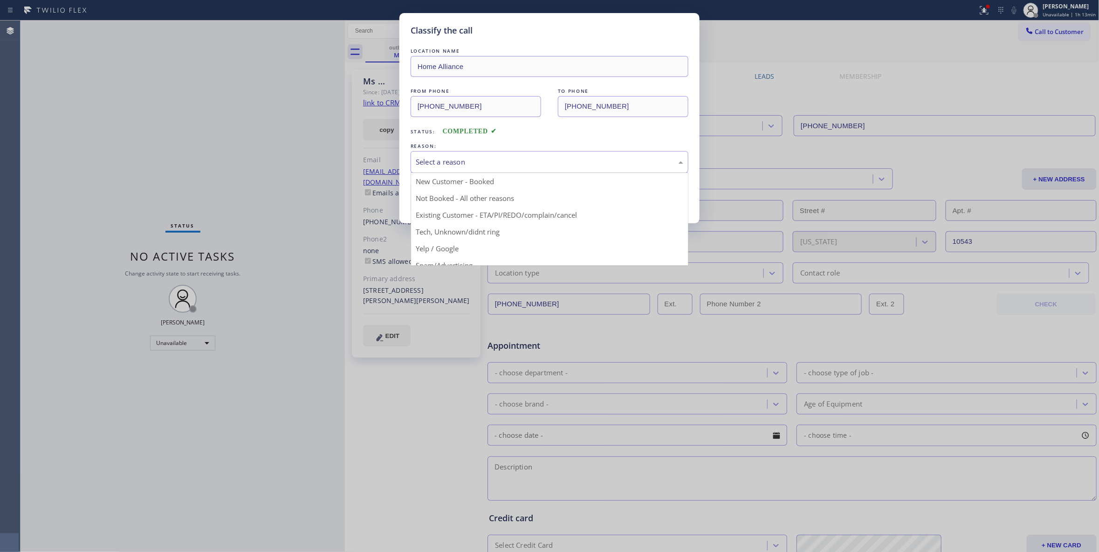
click at [422, 172] on div "Select a reason New Customer - Booked Not Booked - All other reasons Existing C…" at bounding box center [550, 162] width 278 height 22
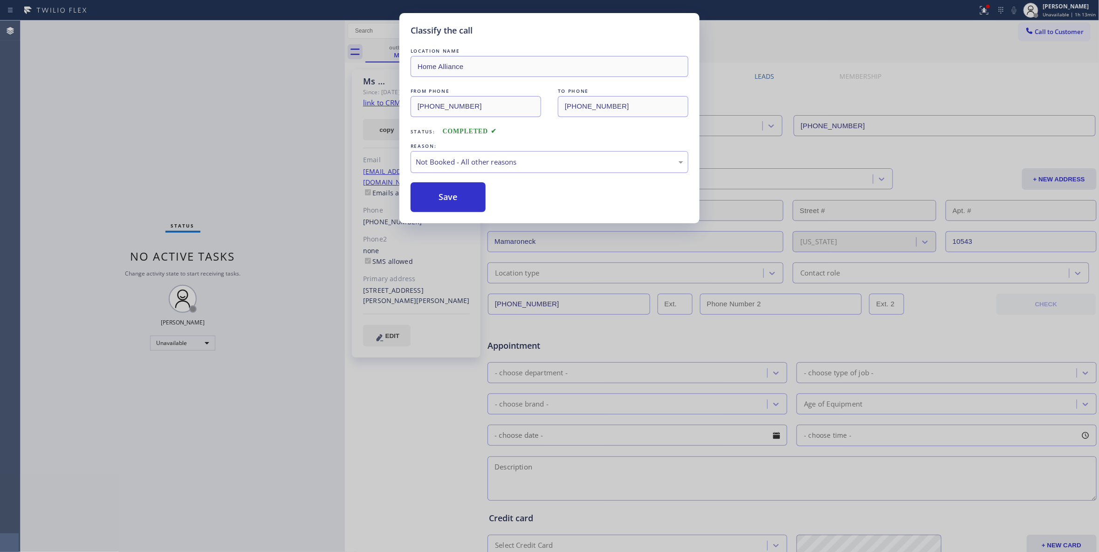
click at [431, 202] on button "Save" at bounding box center [448, 197] width 75 height 30
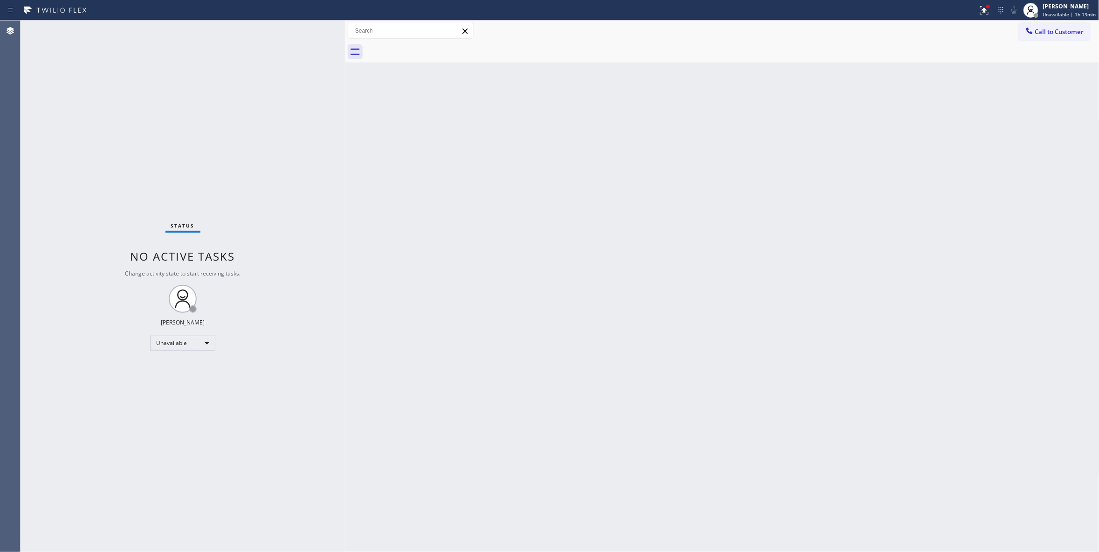
click at [529, 355] on div "Back to Dashboard Change Sender ID Customers Technicians Select a contact Outbo…" at bounding box center [722, 286] width 755 height 531
click at [111, 107] on div "Status No active tasks Change activity state to start receiving tasks. [PERSON_…" at bounding box center [183, 286] width 324 height 531
click at [1054, 35] on span "Call to Customer" at bounding box center [1059, 32] width 49 height 8
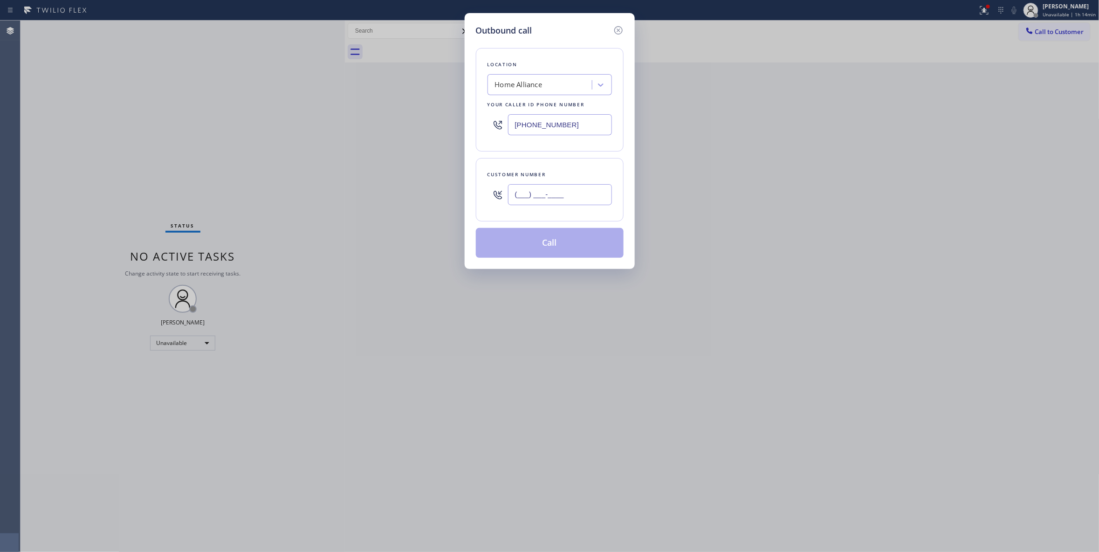
click at [559, 197] on input "(___) ___-____" at bounding box center [560, 194] width 104 height 21
paste input "818) 624-6133"
type input "[PHONE_NUMBER]"
click at [141, 107] on div "Outbound call Location Home Alliance Your caller id phone number [PHONE_NUMBER]…" at bounding box center [549, 276] width 1099 height 552
drag, startPoint x: 418, startPoint y: 118, endPoint x: 90, endPoint y: 118, distance: 328.7
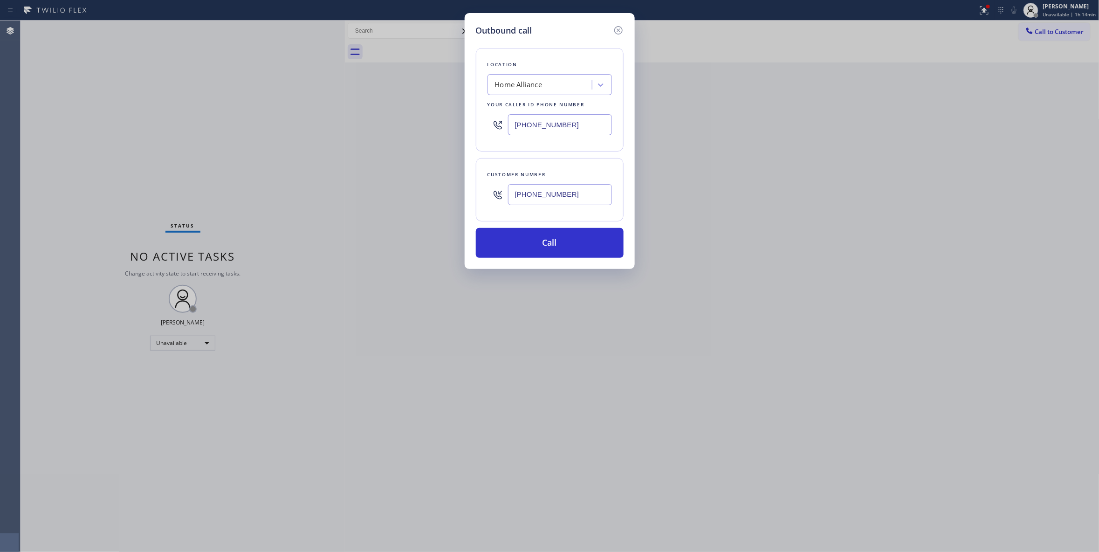
click at [90, 118] on div "Outbound call Location Home Alliance Your caller id phone number [PHONE_NUMBER]…" at bounding box center [549, 276] width 1099 height 552
paste input "18) 926-4987"
type input "[PHONE_NUMBER]"
drag, startPoint x: 586, startPoint y: 197, endPoint x: 367, endPoint y: 191, distance: 218.7
click at [366, 192] on div "Outbound call Location [GEOGRAPHIC_DATA] Appliance Repair Service Your caller i…" at bounding box center [549, 276] width 1099 height 552
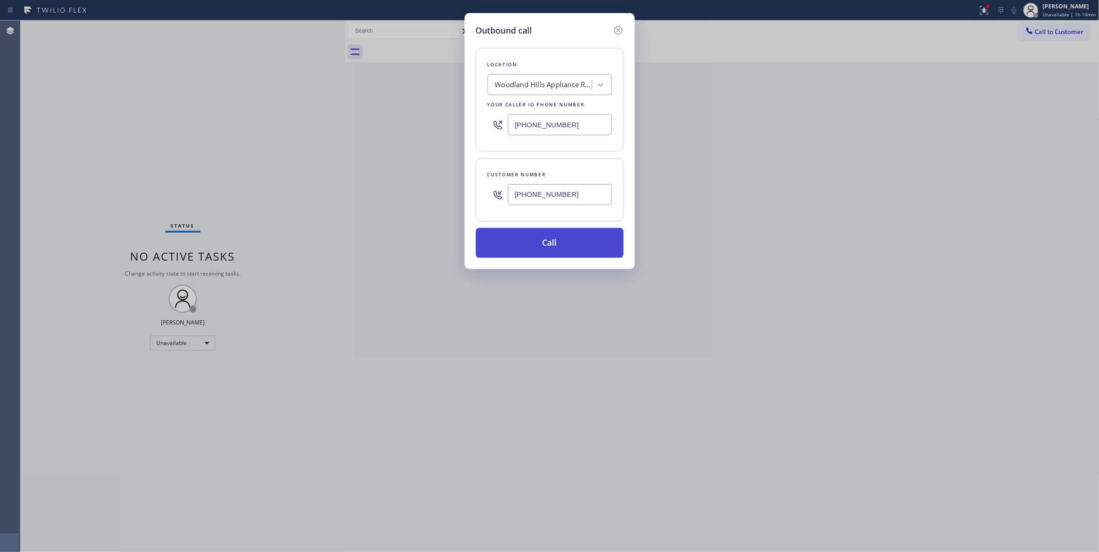
click at [529, 245] on button "Call" at bounding box center [550, 243] width 148 height 30
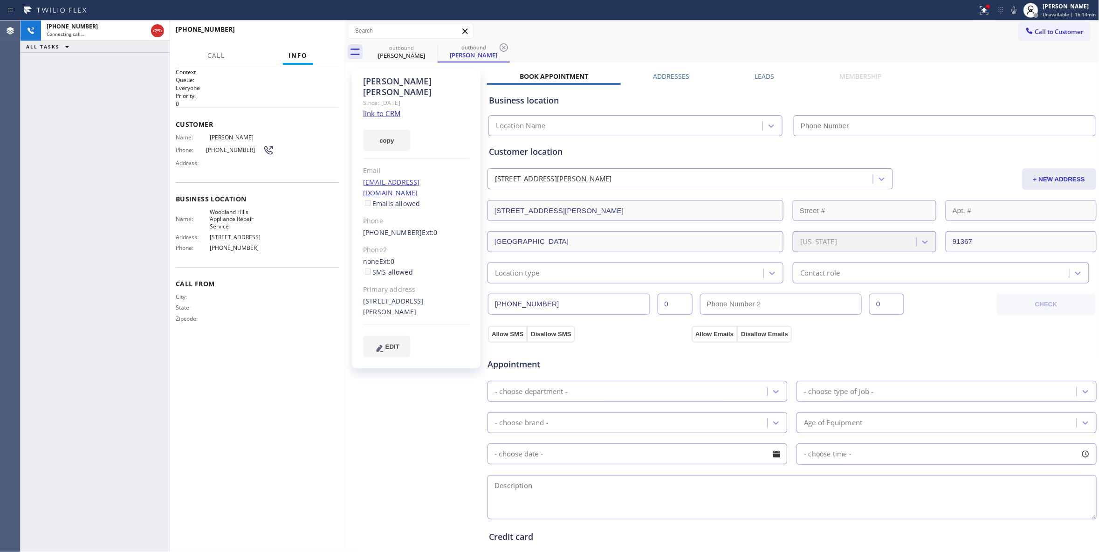
type input "[PHONE_NUMBER]"
drag, startPoint x: 56, startPoint y: 230, endPoint x: 58, endPoint y: 221, distance: 10.0
click at [57, 228] on div "[PHONE_NUMBER] Live | 00:03 ALL TASKS ALL TASKS ACTIVE TASKS TASKS IN WRAP UP" at bounding box center [95, 286] width 149 height 531
click at [308, 30] on button "HANG UP" at bounding box center [317, 33] width 43 height 13
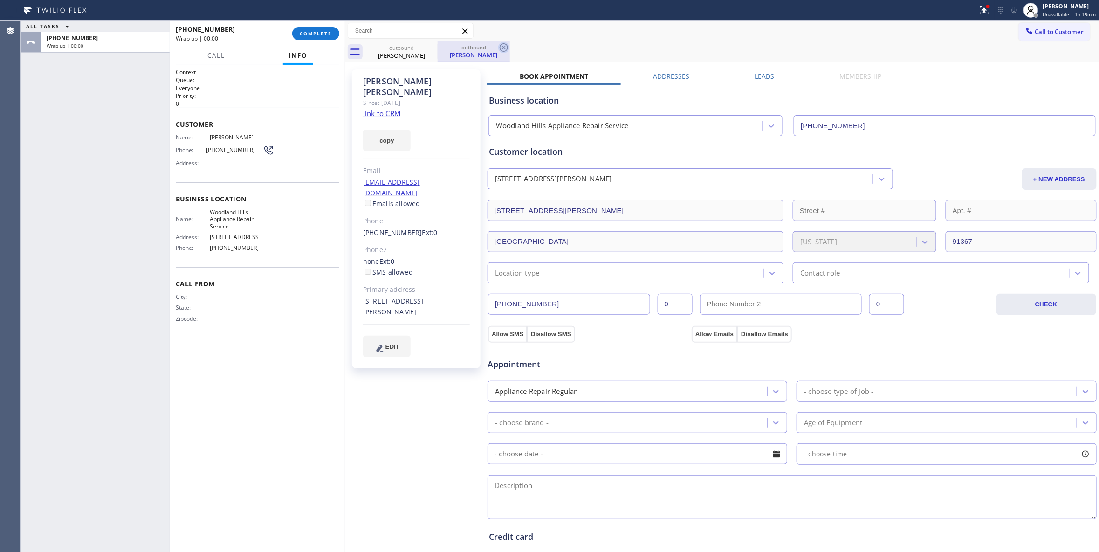
click at [503, 48] on icon at bounding box center [503, 47] width 11 height 11
click at [387, 109] on link "link to CRM" at bounding box center [381, 113] width 37 height 9
drag, startPoint x: 122, startPoint y: 151, endPoint x: 130, endPoint y: 136, distance: 16.7
click at [122, 148] on div "ALL TASKS ALL TASKS ACTIVE TASKS TASKS IN WRAP UP [PHONE_NUMBER] Wrap up | 00:02" at bounding box center [95, 286] width 149 height 531
click at [304, 38] on button "COMPLETE" at bounding box center [315, 33] width 47 height 13
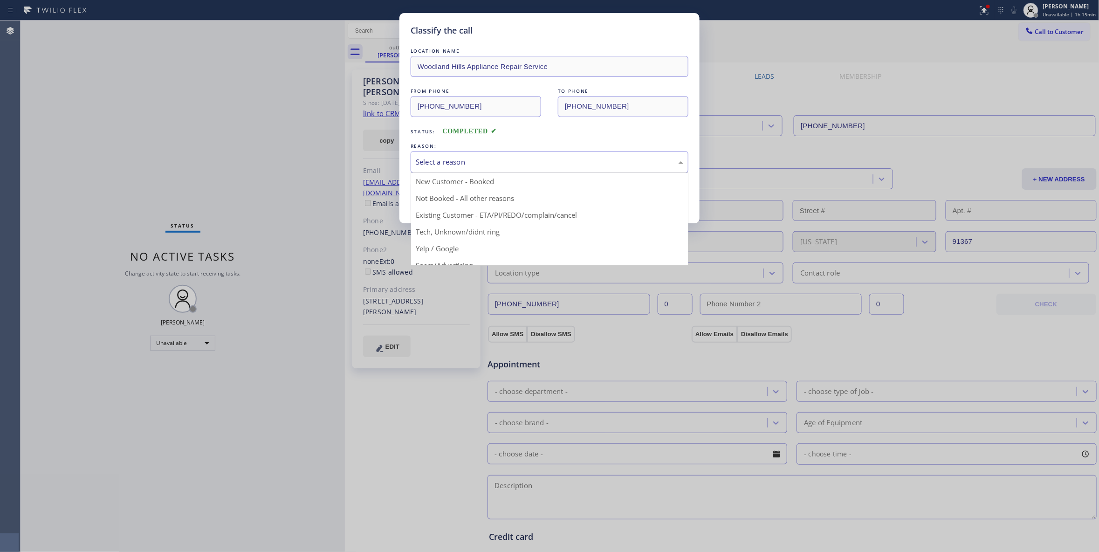
click at [440, 159] on div "Select a reason" at bounding box center [550, 162] width 268 height 11
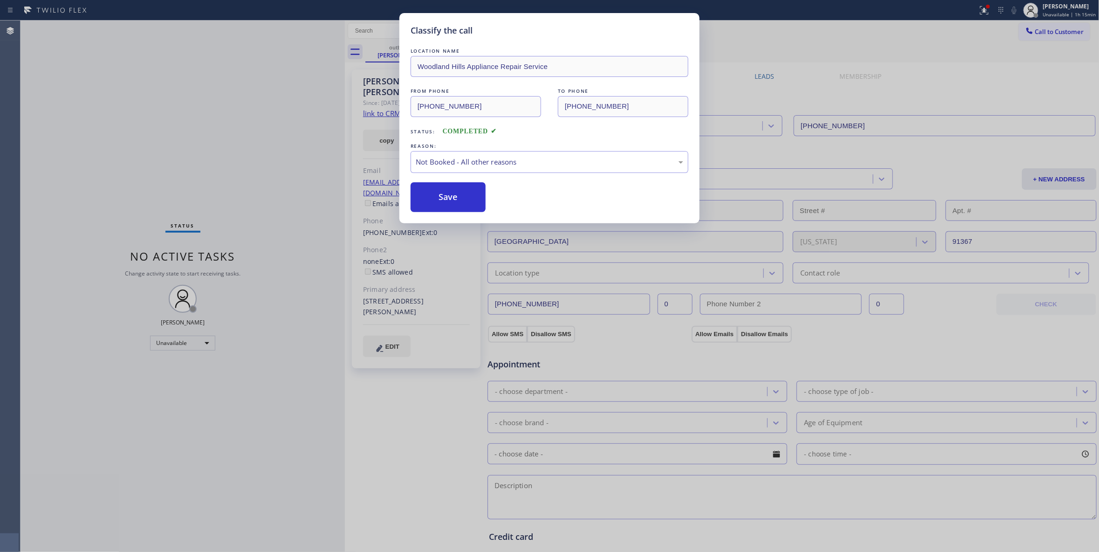
click at [441, 200] on button "Save" at bounding box center [448, 197] width 75 height 30
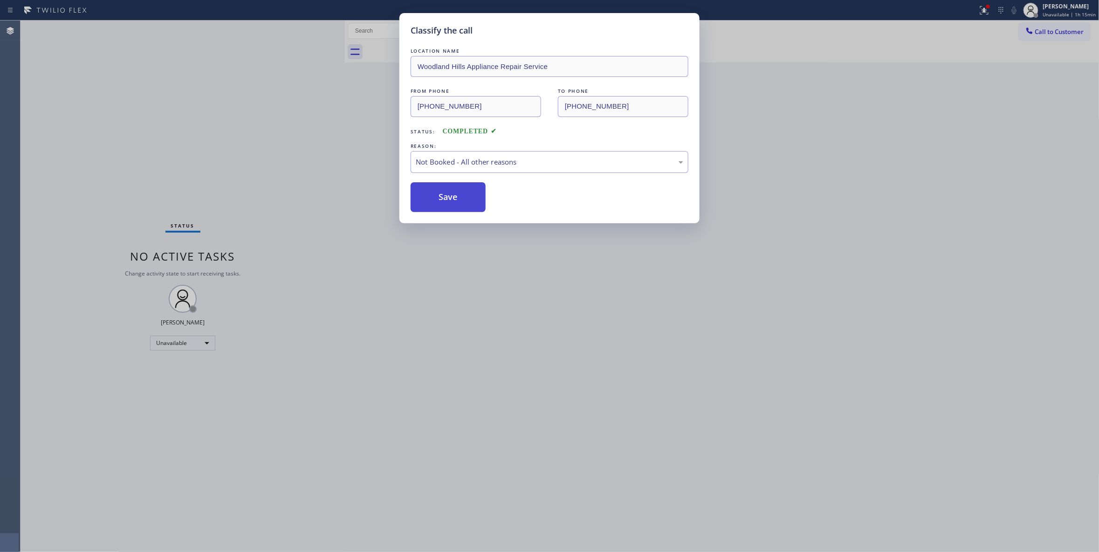
click at [441, 200] on button "Save" at bounding box center [448, 197] width 75 height 30
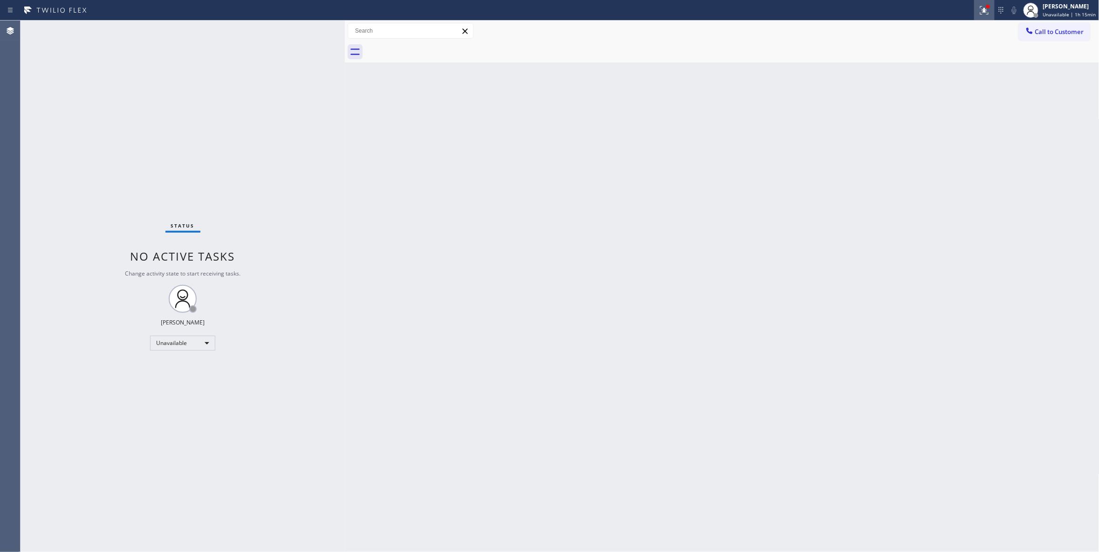
click at [980, 12] on icon at bounding box center [984, 10] width 8 height 8
click at [925, 121] on span "Clear issues" at bounding box center [931, 122] width 44 height 7
click at [595, 254] on div "Back to Dashboard Change Sender ID Customers Technicians Select a contact Outbo…" at bounding box center [722, 286] width 755 height 531
drag, startPoint x: 177, startPoint y: 101, endPoint x: 197, endPoint y: 101, distance: 19.6
click at [177, 101] on div "Status No active tasks Change activity state to start receiving tasks. [PERSON_…" at bounding box center [183, 286] width 324 height 531
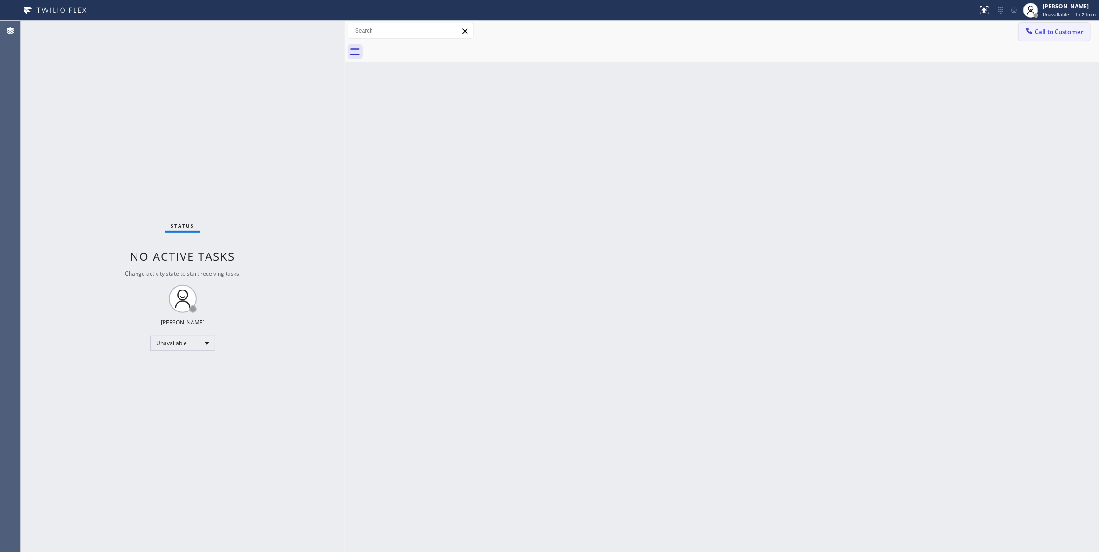
click at [1065, 33] on span "Call to Customer" at bounding box center [1059, 32] width 49 height 8
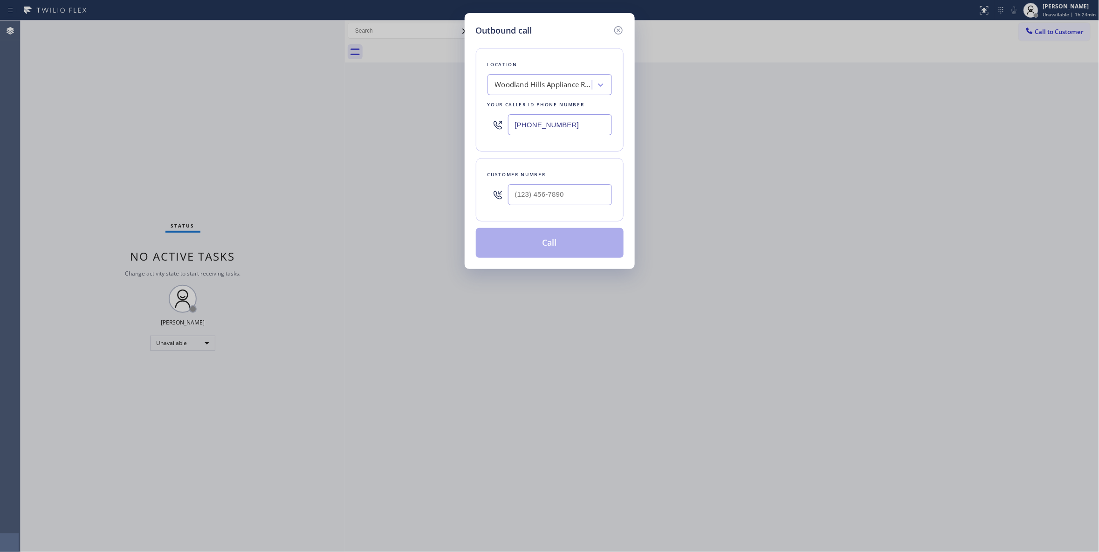
paste input "760) 388-9800"
drag, startPoint x: 582, startPoint y: 125, endPoint x: 373, endPoint y: 121, distance: 208.9
click at [375, 121] on div "Outbound call Location [GEOGRAPHIC_DATA] Appliance Repair Service Your caller i…" at bounding box center [549, 276] width 1099 height 552
type input "[PHONE_NUMBER]"
click at [552, 198] on input "(___) ___-____" at bounding box center [560, 194] width 104 height 21
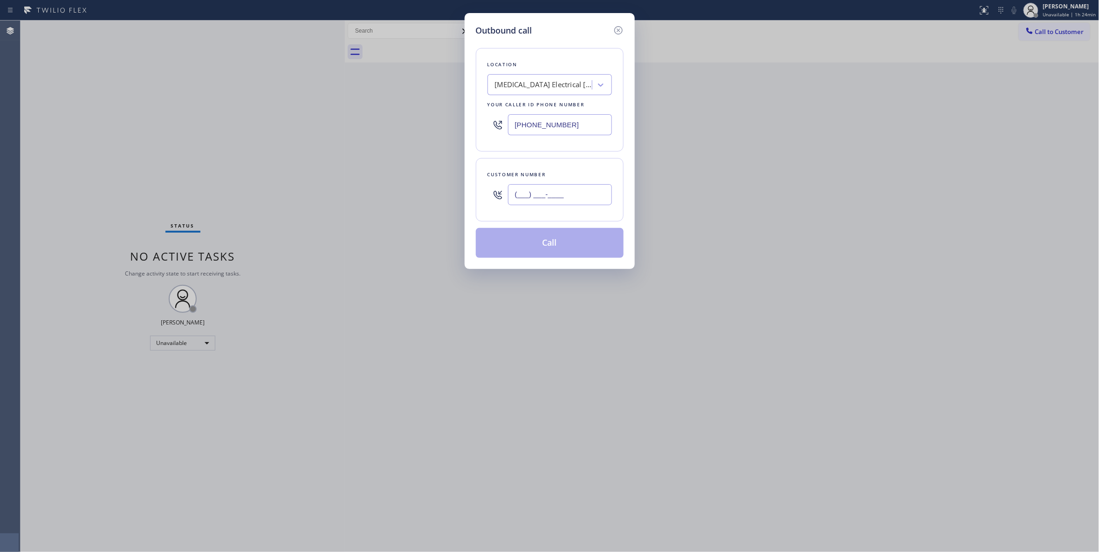
paste input "442) 241-9300"
type input "[PHONE_NUMBER]"
click at [532, 249] on button "Call" at bounding box center [550, 243] width 148 height 30
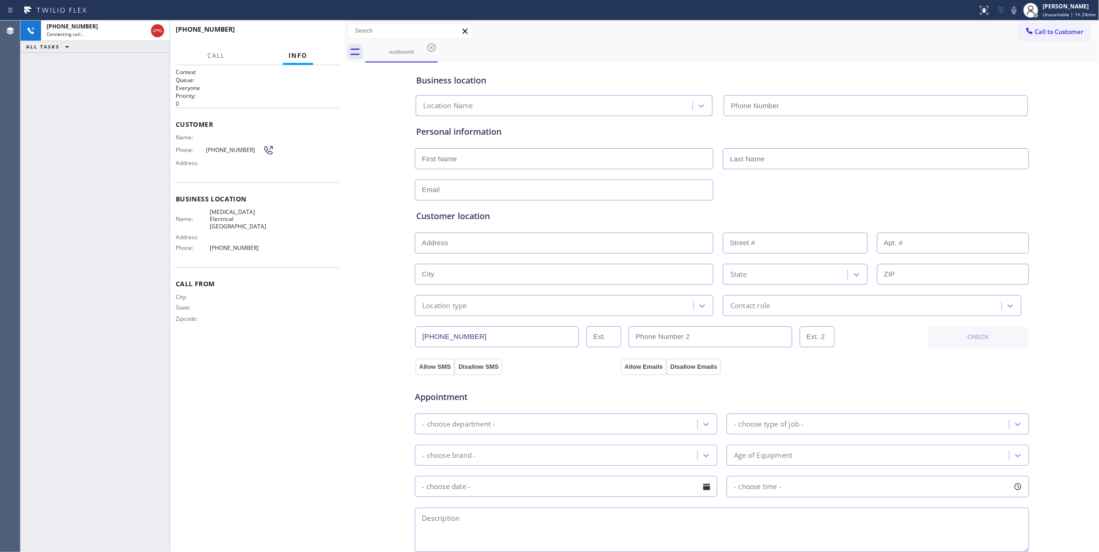
type input "[PHONE_NUMBER]"
click at [327, 34] on span "HANG UP" at bounding box center [317, 33] width 28 height 7
click at [325, 34] on span "HANG UP" at bounding box center [317, 33] width 28 height 7
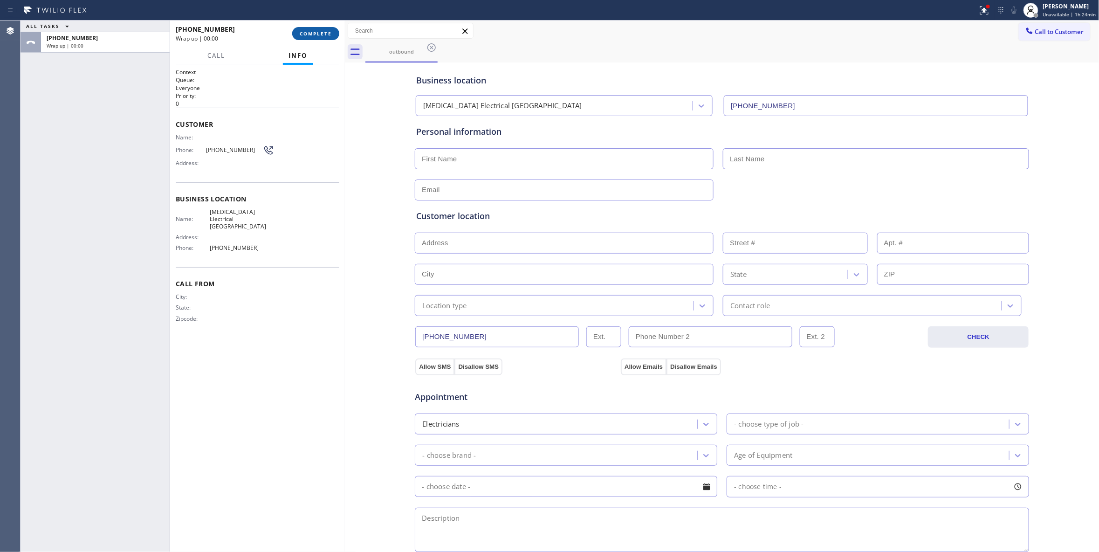
click at [325, 34] on span "COMPLETE" at bounding box center [316, 33] width 32 height 7
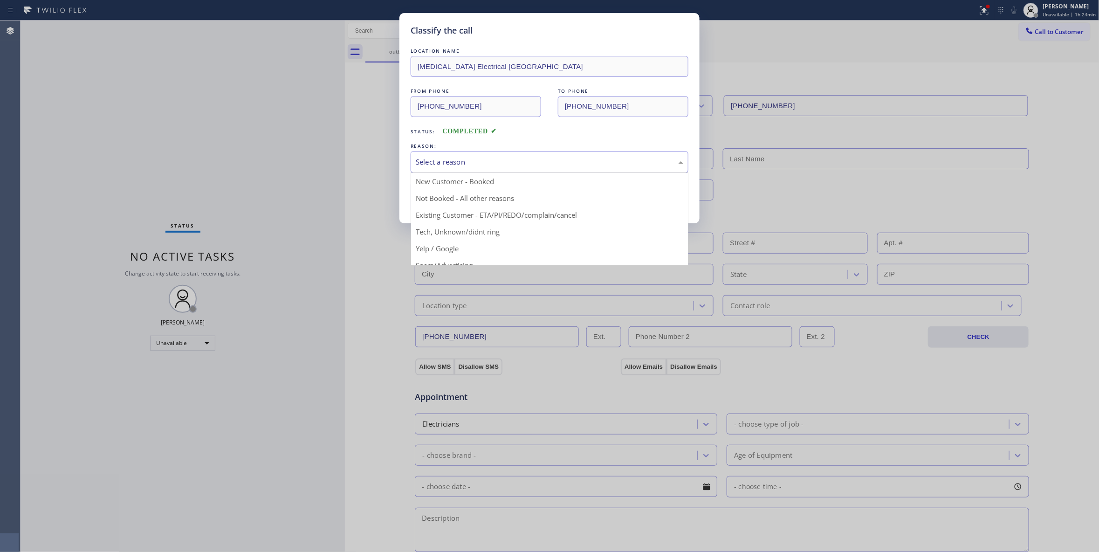
click at [431, 162] on div "Select a reason" at bounding box center [550, 162] width 268 height 11
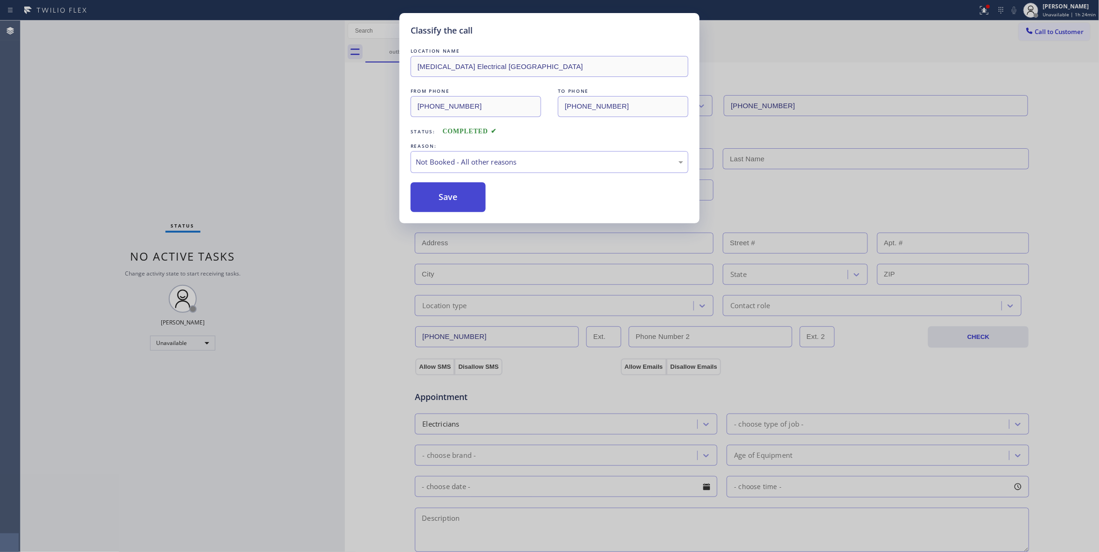
click at [440, 203] on button "Save" at bounding box center [448, 197] width 75 height 30
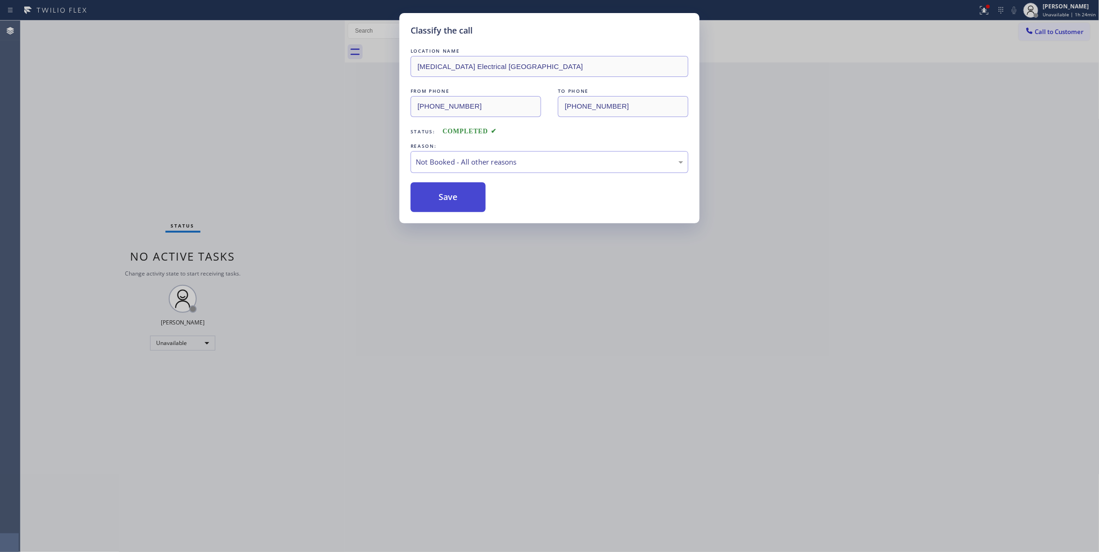
click at [440, 203] on button "Save" at bounding box center [448, 197] width 75 height 30
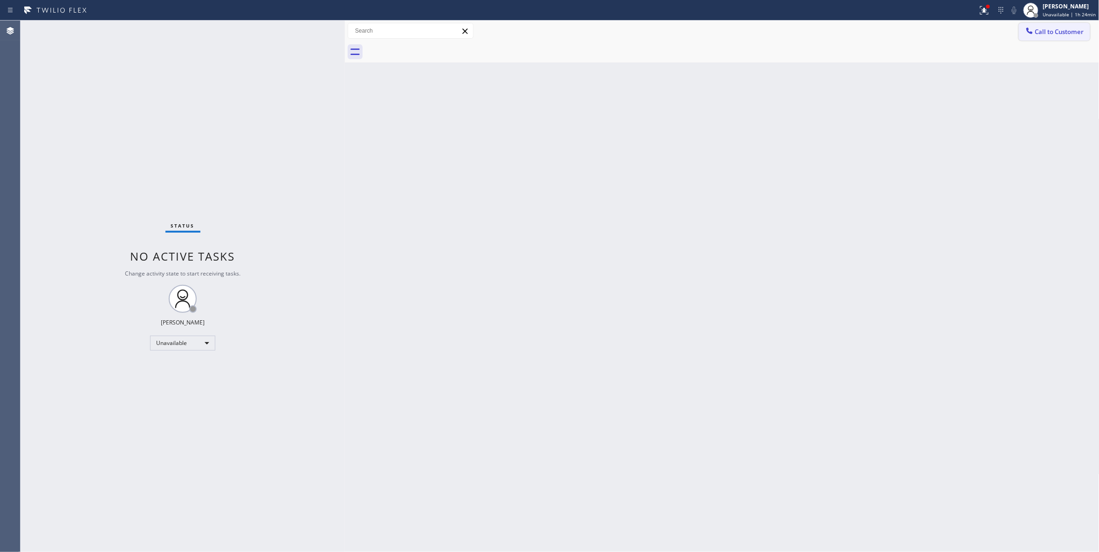
click at [1071, 31] on span "Call to Customer" at bounding box center [1059, 32] width 49 height 8
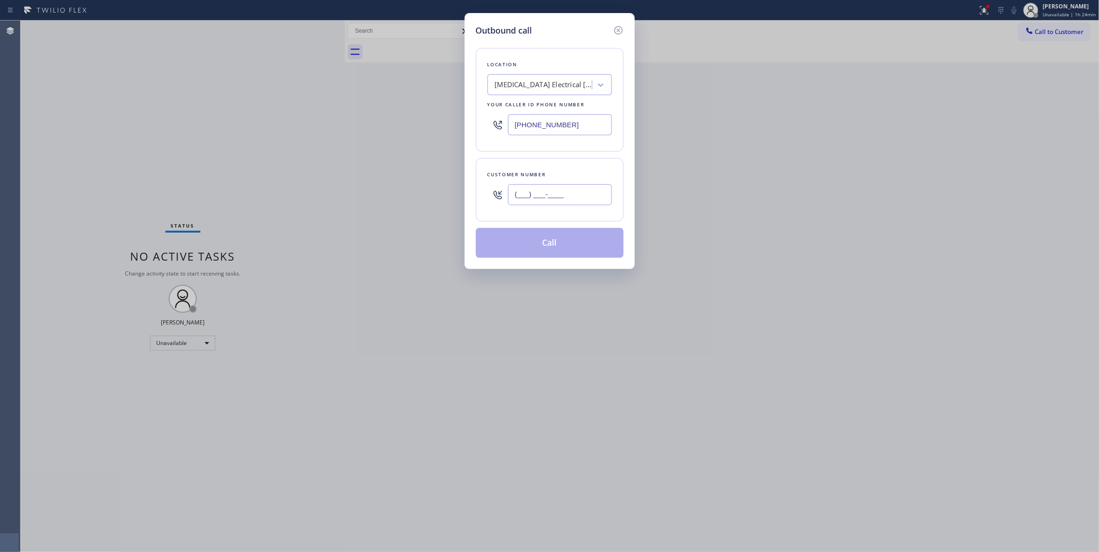
click at [532, 185] on input "(___) ___-____" at bounding box center [560, 194] width 104 height 21
paste input "442) 241-9300"
type input "[PHONE_NUMBER]"
click at [551, 242] on button "Call" at bounding box center [550, 243] width 148 height 30
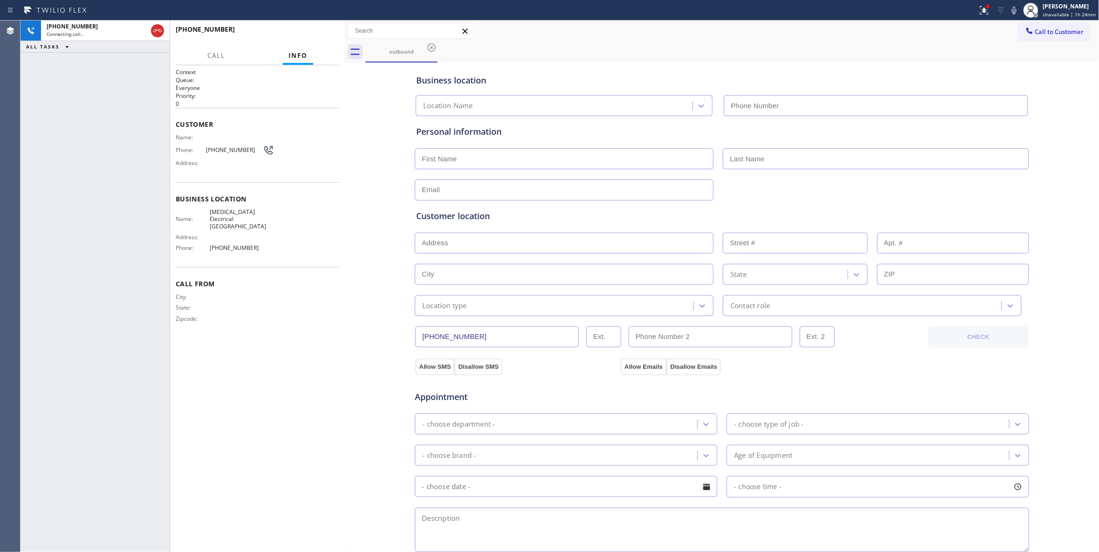
type input "[PHONE_NUMBER]"
click at [312, 32] on span "HANG UP" at bounding box center [317, 33] width 28 height 7
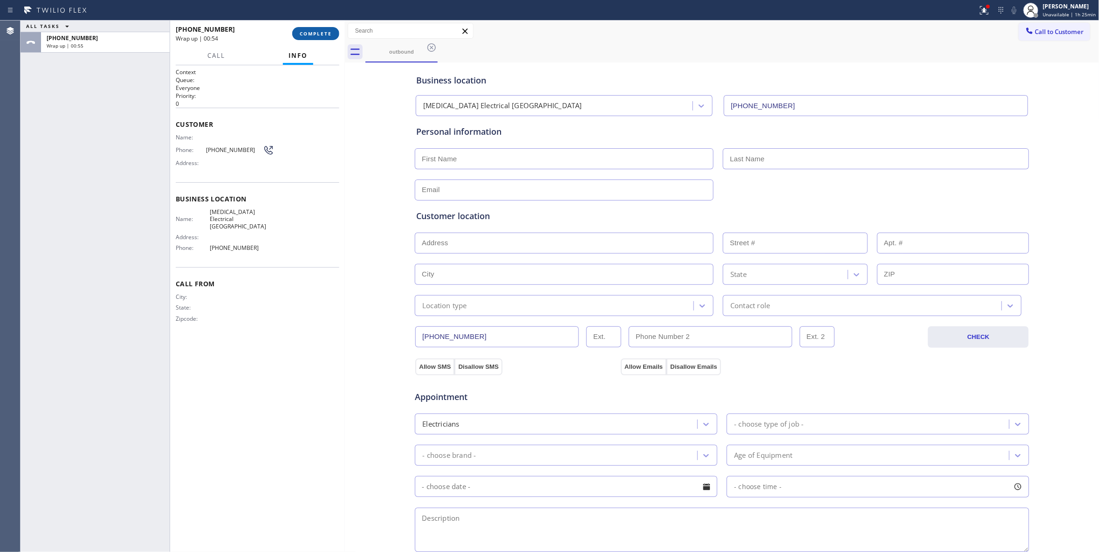
click at [326, 29] on button "COMPLETE" at bounding box center [315, 33] width 47 height 13
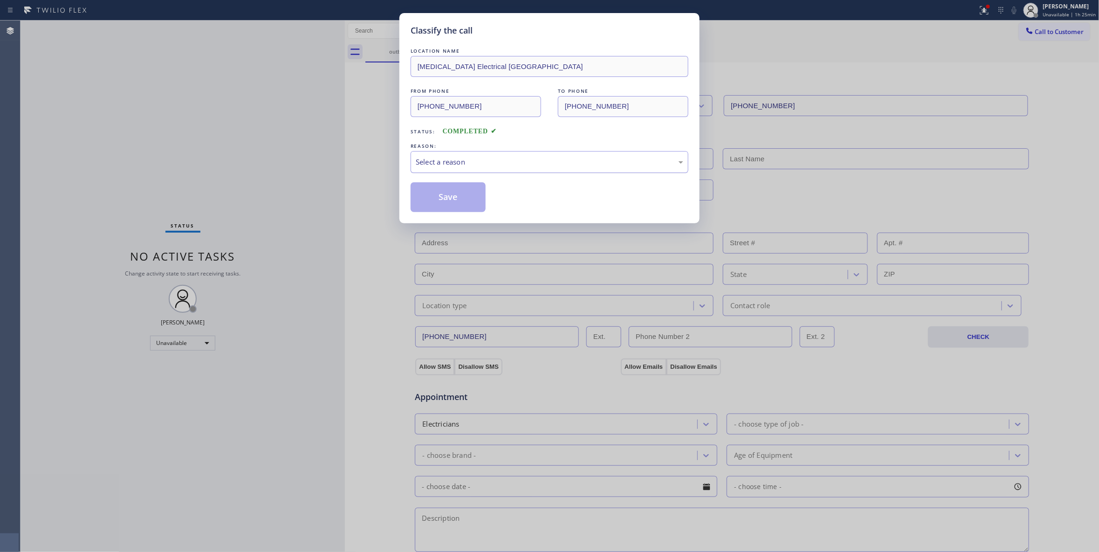
click at [530, 161] on div "Select a reason" at bounding box center [550, 162] width 268 height 11
click at [446, 200] on button "Save" at bounding box center [448, 197] width 75 height 30
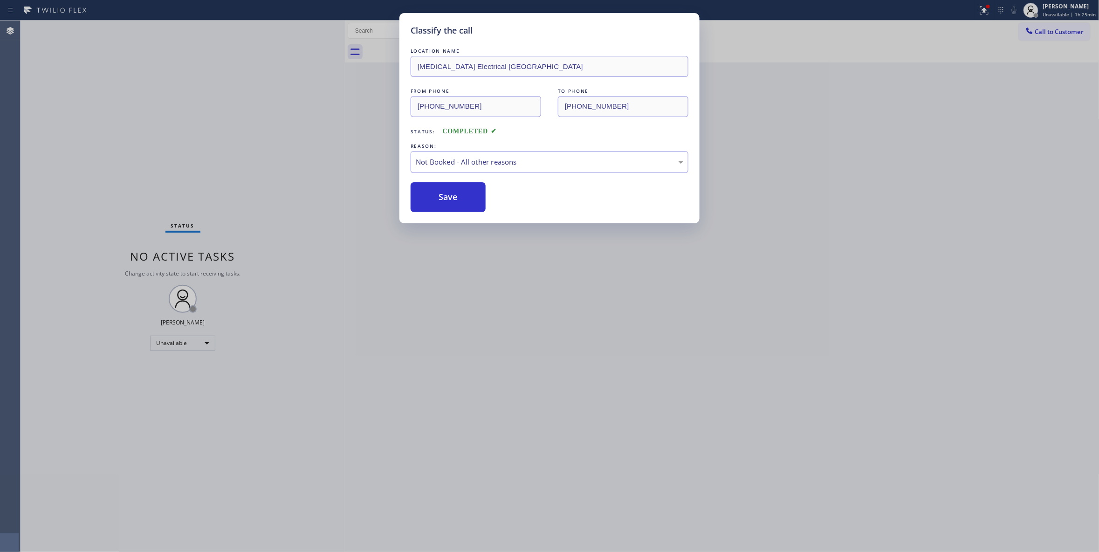
click at [446, 200] on button "Save" at bounding box center [448, 197] width 75 height 30
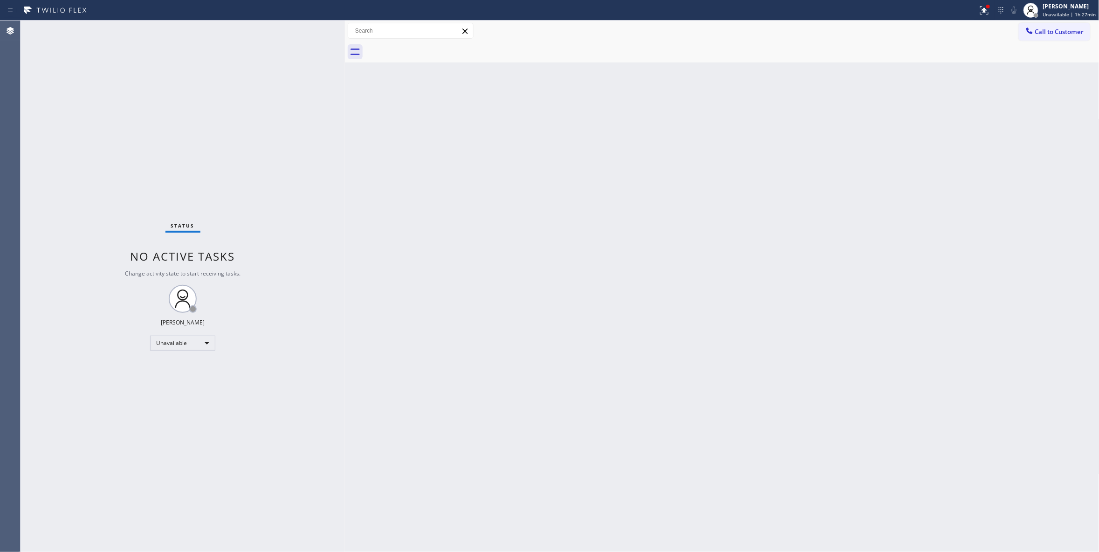
click at [502, 299] on div "Back to Dashboard Change Sender ID Customers Technicians Select a contact Outbo…" at bounding box center [722, 286] width 755 height 531
click at [100, 155] on div "Status No active tasks Change activity state to start receiving tasks. [PERSON_…" at bounding box center [183, 286] width 324 height 531
click at [160, 131] on div "Status No active tasks Change activity state to start receiving tasks. [PERSON_…" at bounding box center [183, 286] width 324 height 531
click at [120, 168] on div "Status No active tasks Change activity state to start receiving tasks. [PERSON_…" at bounding box center [183, 286] width 324 height 531
click at [500, 321] on div "Back to Dashboard Change Sender ID Customers Technicians Select a contact Outbo…" at bounding box center [722, 286] width 755 height 531
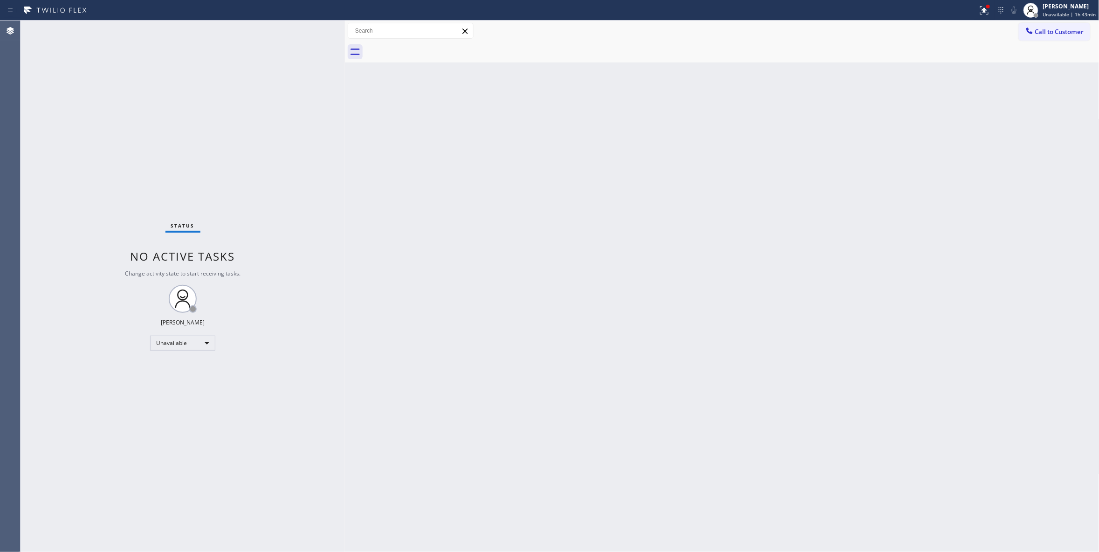
click at [172, 127] on div "Status No active tasks Change activity state to start receiving tasks. [PERSON_…" at bounding box center [183, 286] width 324 height 531
click at [165, 114] on div "Status No active tasks Change activity state to start receiving tasks. [PERSON_…" at bounding box center [183, 286] width 324 height 531
click at [137, 131] on div "Status No active tasks Change activity state to start receiving tasks. [PERSON_…" at bounding box center [183, 286] width 324 height 531
click at [154, 160] on div "Status No active tasks Change activity state to start receiving tasks. [PERSON_…" at bounding box center [183, 286] width 324 height 531
click at [135, 150] on div "Status No active tasks Change activity state to start receiving tasks. [PERSON_…" at bounding box center [183, 286] width 324 height 531
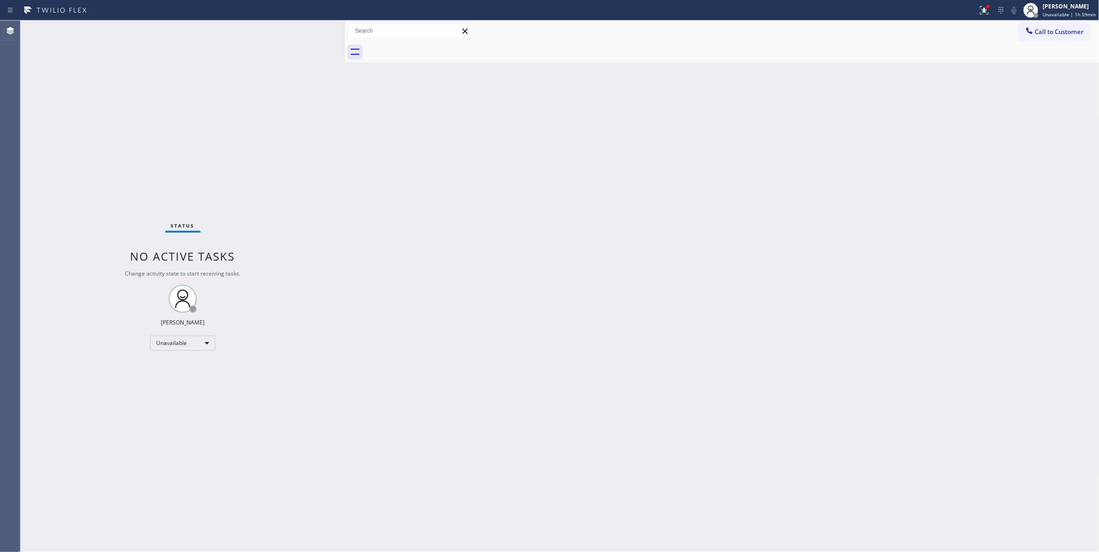
click at [86, 148] on div "Status No active tasks Change activity state to start receiving tasks. [PERSON_…" at bounding box center [183, 286] width 324 height 531
click at [150, 169] on div "Status No active tasks Change activity state to start receiving tasks. [PERSON_…" at bounding box center [183, 286] width 324 height 531
click at [124, 134] on div "Status No active tasks Change activity state to start receiving tasks. [PERSON_…" at bounding box center [183, 286] width 324 height 531
click at [105, 517] on div "Status No active tasks Change activity state to start receiving tasks. [PERSON_…" at bounding box center [183, 286] width 324 height 531
click at [1056, 34] on span "Call to Customer" at bounding box center [1059, 32] width 49 height 8
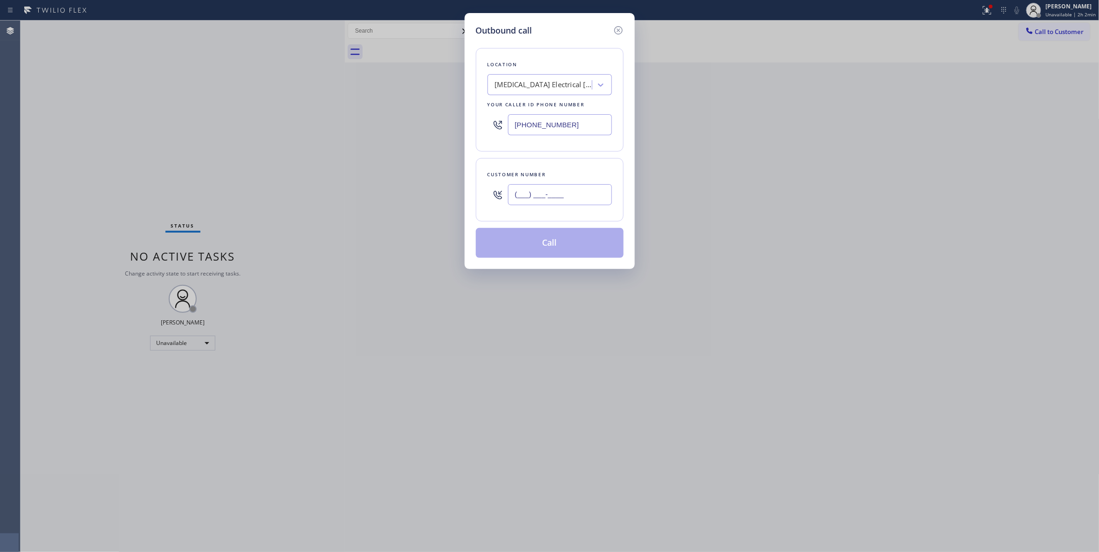
click at [554, 192] on input "(___) ___-____" at bounding box center [560, 194] width 104 height 21
paste input "714) 916-6635"
type input "[PHONE_NUMBER]"
drag, startPoint x: 580, startPoint y: 125, endPoint x: 296, endPoint y: 125, distance: 283.9
click at [296, 125] on div "Outbound call Location [MEDICAL_DATA] Electrical [GEOGRAPHIC_DATA] Your caller …" at bounding box center [549, 276] width 1099 height 552
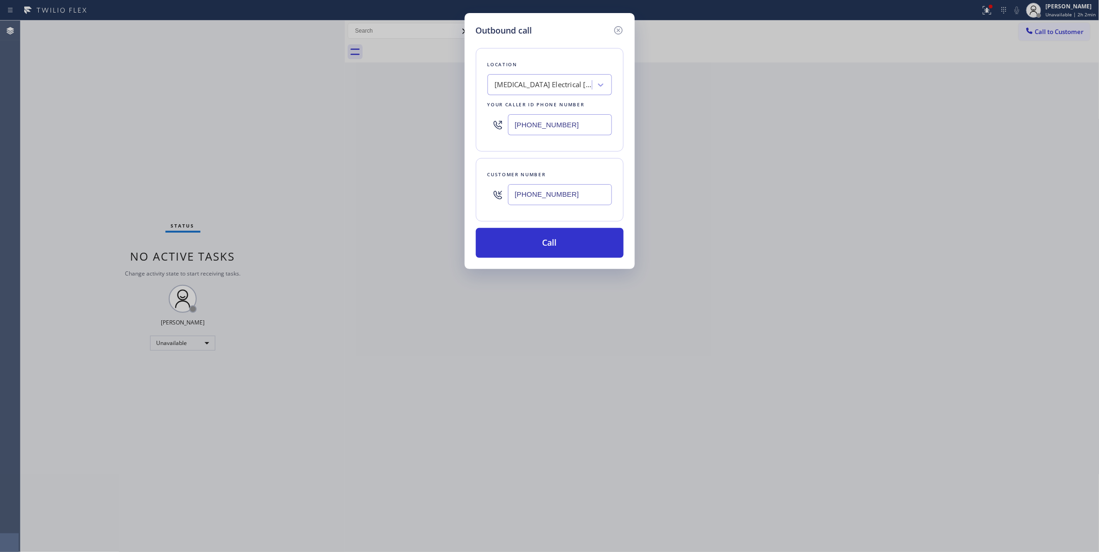
paste input "855) 731-4952"
type input "[PHONE_NUMBER]"
drag, startPoint x: 108, startPoint y: 103, endPoint x: 326, endPoint y: 1, distance: 240.7
click at [108, 102] on div "Outbound call Location 5 Star Appliance Repair Your caller id phone number [PHO…" at bounding box center [549, 276] width 1099 height 552
drag, startPoint x: 139, startPoint y: 100, endPoint x: 187, endPoint y: 15, distance: 97.7
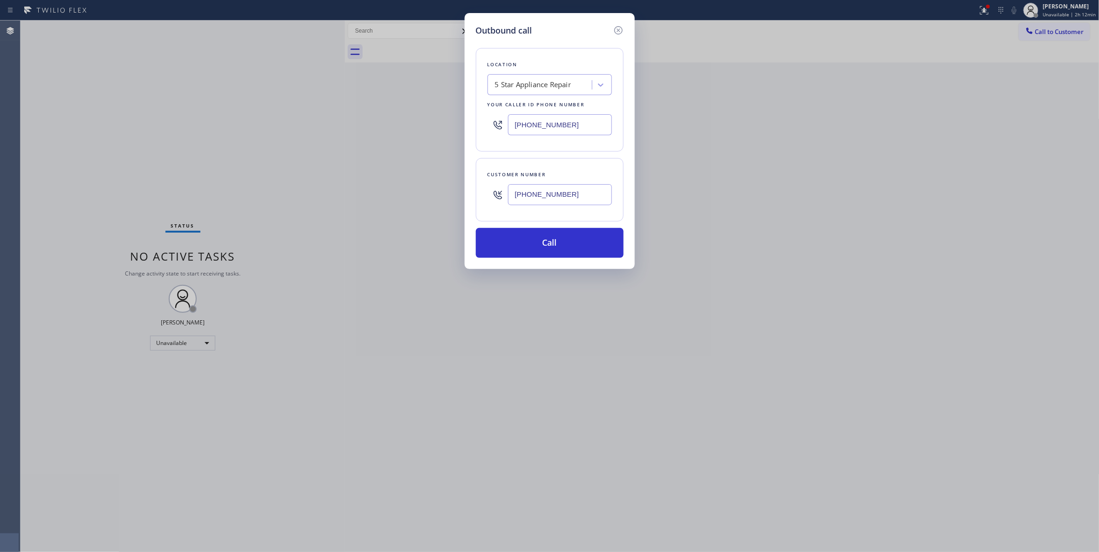
click at [139, 99] on div "Outbound call Location 5 Star Appliance Repair Your caller id phone number [PHO…" at bounding box center [549, 276] width 1099 height 552
click at [573, 193] on input "[PHONE_NUMBER]" at bounding box center [560, 194] width 104 height 21
drag, startPoint x: 573, startPoint y: 193, endPoint x: 349, endPoint y: 206, distance: 225.1
click at [450, 189] on div "Outbound call Location 5 Star Appliance Repair Your caller id phone number [PHO…" at bounding box center [549, 276] width 1099 height 552
paste input "213) 999-2547"
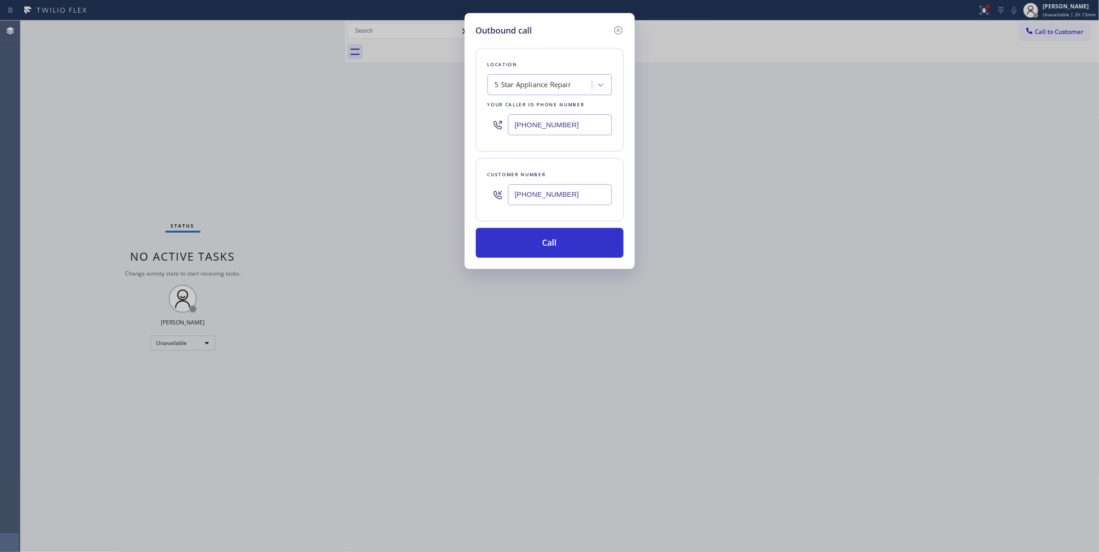
type input "[PHONE_NUMBER]"
drag, startPoint x: 590, startPoint y: 138, endPoint x: 474, endPoint y: 116, distance: 117.8
click at [474, 116] on div "Outbound call Location 5 Star Appliance Repair Your caller id phone number [PHO…" at bounding box center [550, 141] width 170 height 256
click at [573, 124] on input "(___) ___-____" at bounding box center [560, 124] width 104 height 21
drag, startPoint x: 589, startPoint y: 127, endPoint x: 463, endPoint y: 118, distance: 126.6
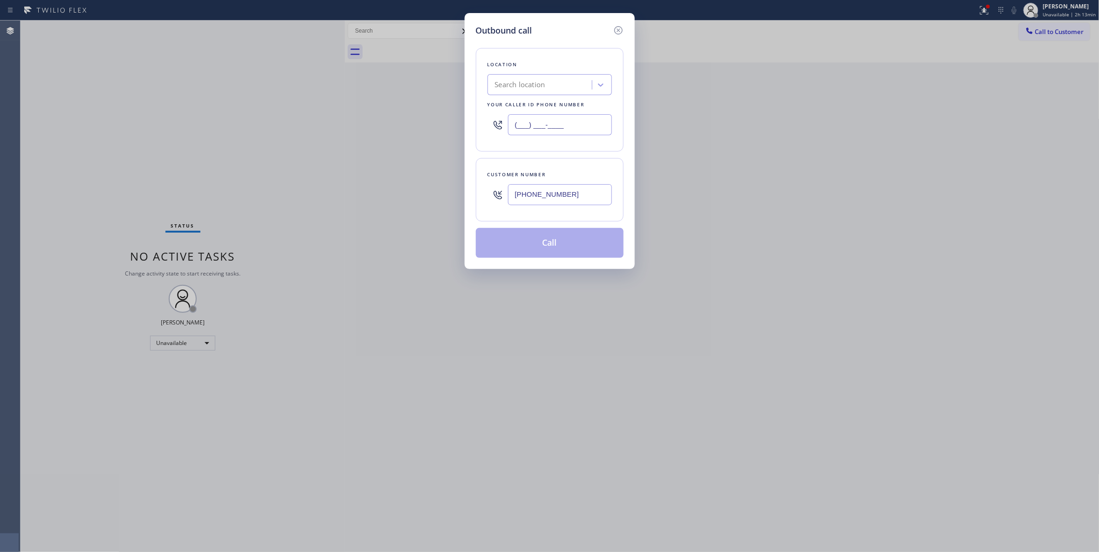
click at [463, 118] on div "Outbound call Location Search location Your caller id phone number (___) ___-__…" at bounding box center [549, 276] width 1099 height 552
paste input "310) 340-1672"
type input "[PHONE_NUMBER]"
click at [500, 249] on button "Call" at bounding box center [550, 243] width 148 height 30
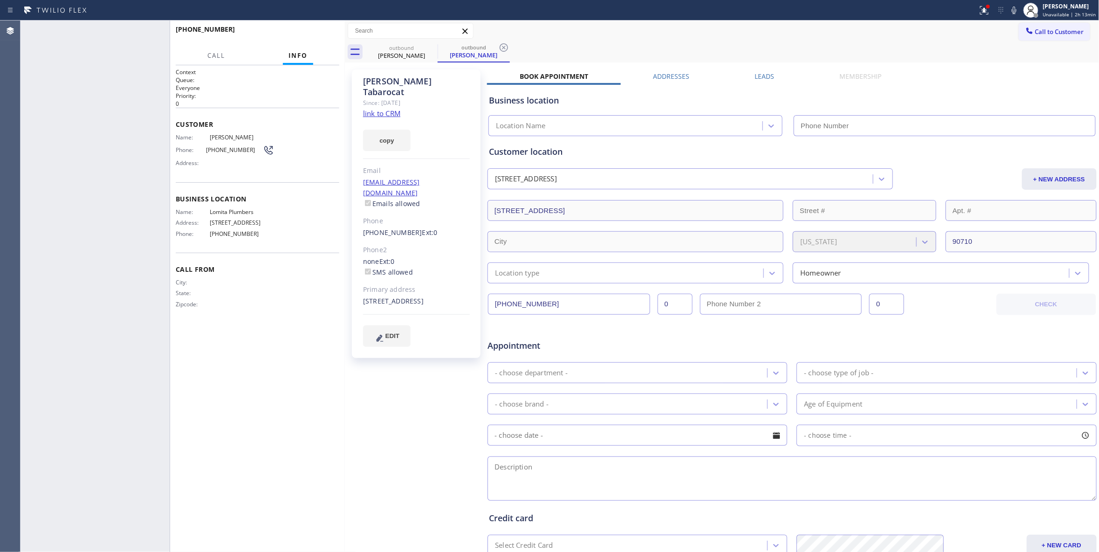
type input "[PHONE_NUMBER]"
click at [504, 49] on icon at bounding box center [503, 47] width 11 height 11
click at [367, 411] on div "[PERSON_NAME] Since: [DATE] link to CRM copy Email [EMAIL_ADDRESS][DOMAIN_NAME]…" at bounding box center [417, 367] width 140 height 604
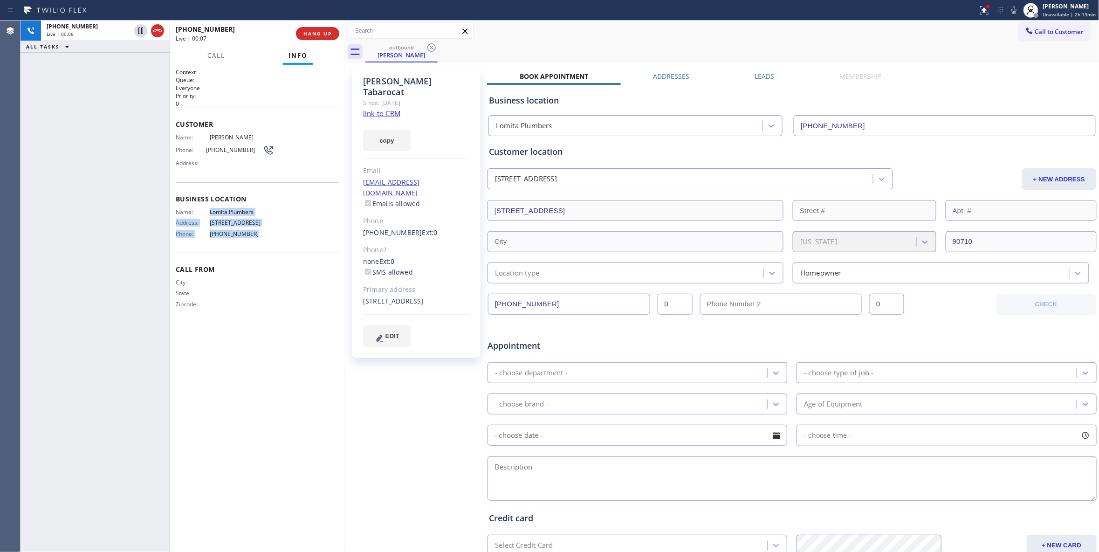
drag, startPoint x: 262, startPoint y: 232, endPoint x: 209, endPoint y: 215, distance: 55.3
click at [209, 215] on div "Name: [PERSON_NAME] Address: [STREET_ADDRESS] Phone: [PHONE_NUMBER]" at bounding box center [225, 224] width 98 height 33
copy div "[PERSON_NAME] Address: [STREET_ADDRESS] Phone: [PHONE_NUMBER]"
drag, startPoint x: 357, startPoint y: 377, endPoint x: 338, endPoint y: 203, distance: 174.9
click at [357, 375] on div "[PERSON_NAME] Since: [DATE] link to CRM copy Email [EMAIL_ADDRESS][DOMAIN_NAME]…" at bounding box center [417, 367] width 140 height 604
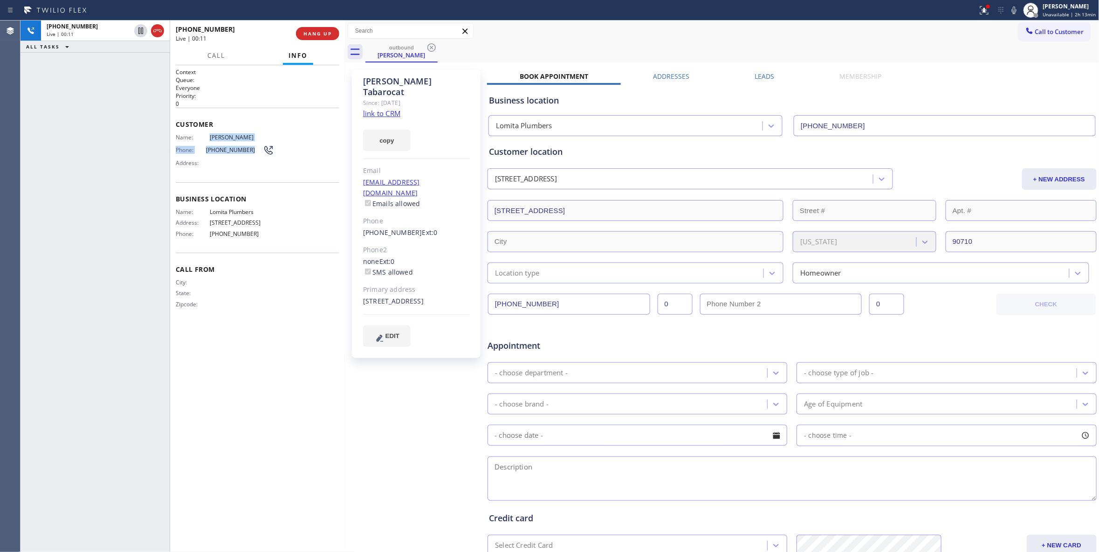
drag, startPoint x: 245, startPoint y: 150, endPoint x: 200, endPoint y: 137, distance: 46.2
click at [200, 137] on div "Name: [PERSON_NAME] Phone: [PHONE_NUMBER] Address:" at bounding box center [225, 152] width 98 height 37
copy div "[PERSON_NAME] Phone: [PHONE_NUMBER]"
click at [260, 137] on span "[PERSON_NAME]" at bounding box center [242, 137] width 64 height 7
drag, startPoint x: 254, startPoint y: 138, endPoint x: 204, endPoint y: 138, distance: 49.9
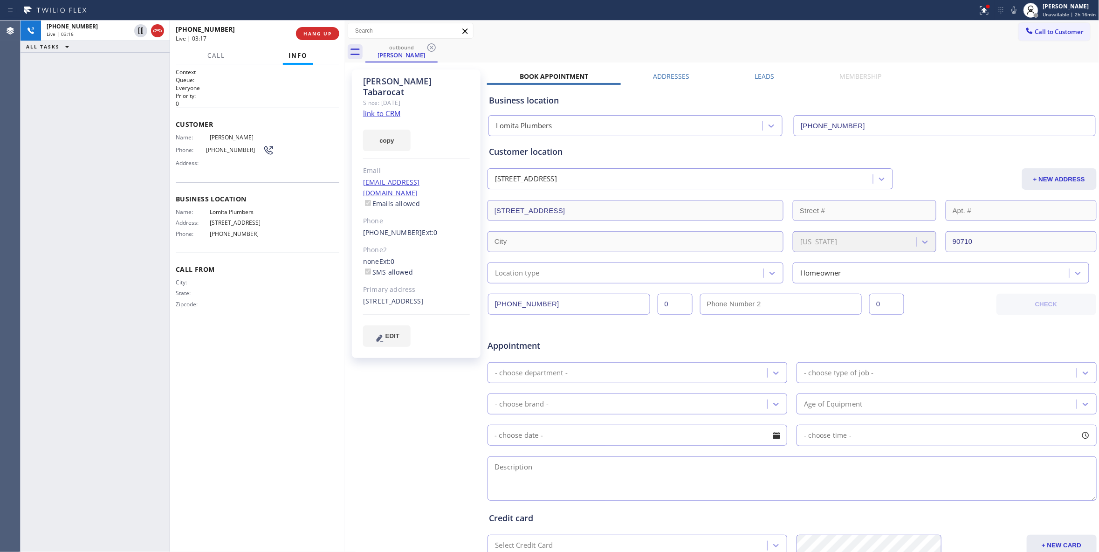
click at [204, 138] on div "Name: [PERSON_NAME]" at bounding box center [225, 137] width 98 height 7
copy div "[PERSON_NAME]"
drag, startPoint x: 387, startPoint y: 454, endPoint x: 560, endPoint y: 15, distance: 471.7
click at [387, 446] on div "[PERSON_NAME] Since: [DATE] link to CRM copy Email [EMAIL_ADDRESS][DOMAIN_NAME]…" at bounding box center [417, 367] width 140 height 604
click at [138, 28] on icon at bounding box center [140, 31] width 5 height 7
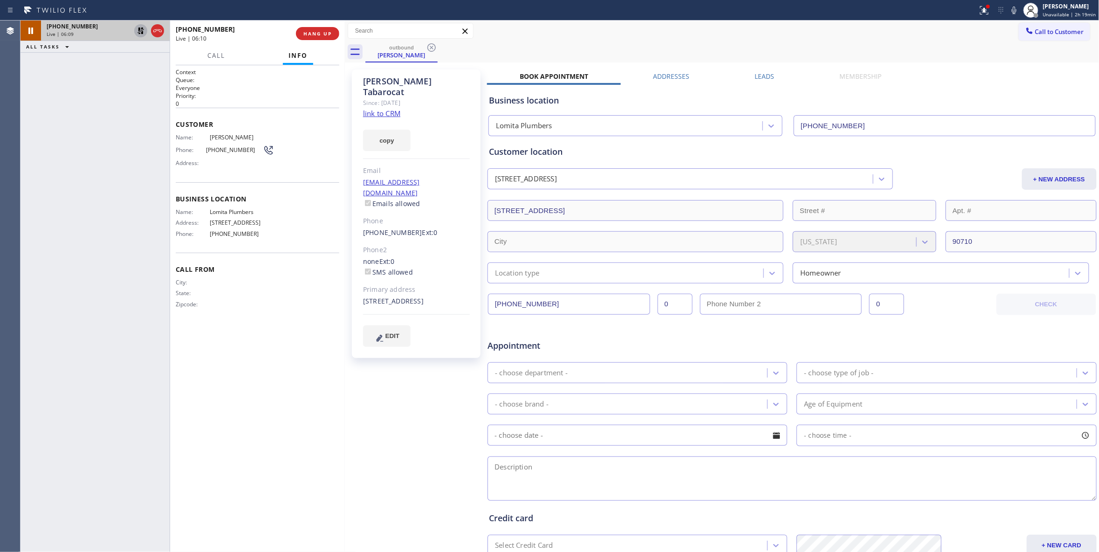
drag, startPoint x: 128, startPoint y: 483, endPoint x: 144, endPoint y: 474, distance: 18.6
click at [128, 483] on div "[PHONE_NUMBER] Live | 06:09 ALL TASKS ALL TASKS ACTIVE TASKS TASKS IN WRAP UP" at bounding box center [95, 286] width 149 height 531
drag, startPoint x: 140, startPoint y: 30, endPoint x: 141, endPoint y: 35, distance: 5.1
click at [141, 30] on icon at bounding box center [140, 30] width 11 height 11
drag, startPoint x: 131, startPoint y: 183, endPoint x: 899, endPoint y: 28, distance: 782.8
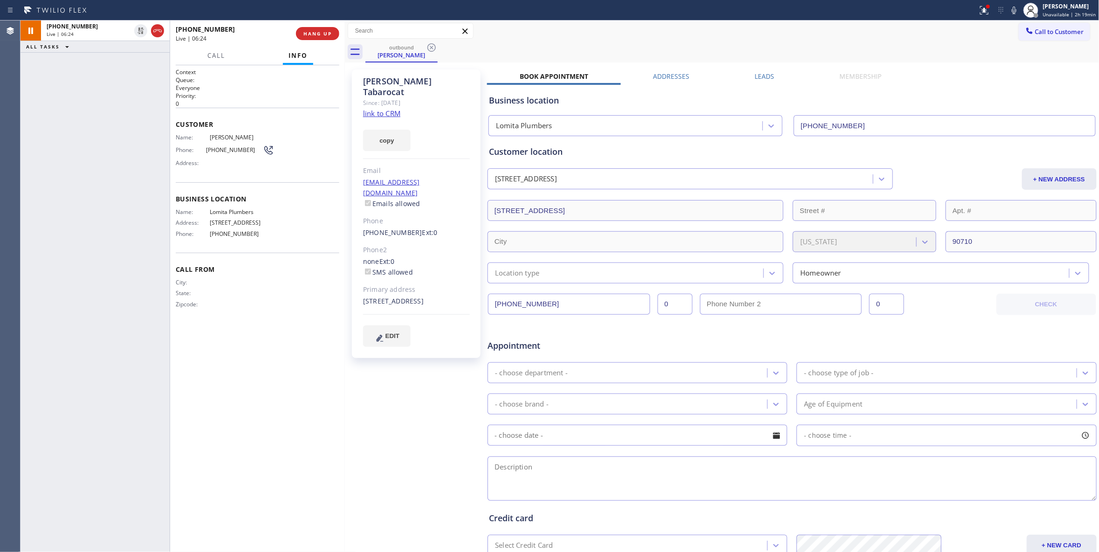
click at [131, 183] on div "[PHONE_NUMBER] Live | 06:24 ALL TASKS ALL TASKS ACTIVE TASKS TASKS IN WRAP UP" at bounding box center [95, 286] width 149 height 531
click at [1009, 12] on icon at bounding box center [1014, 10] width 11 height 11
click at [979, 11] on icon at bounding box center [984, 10] width 11 height 11
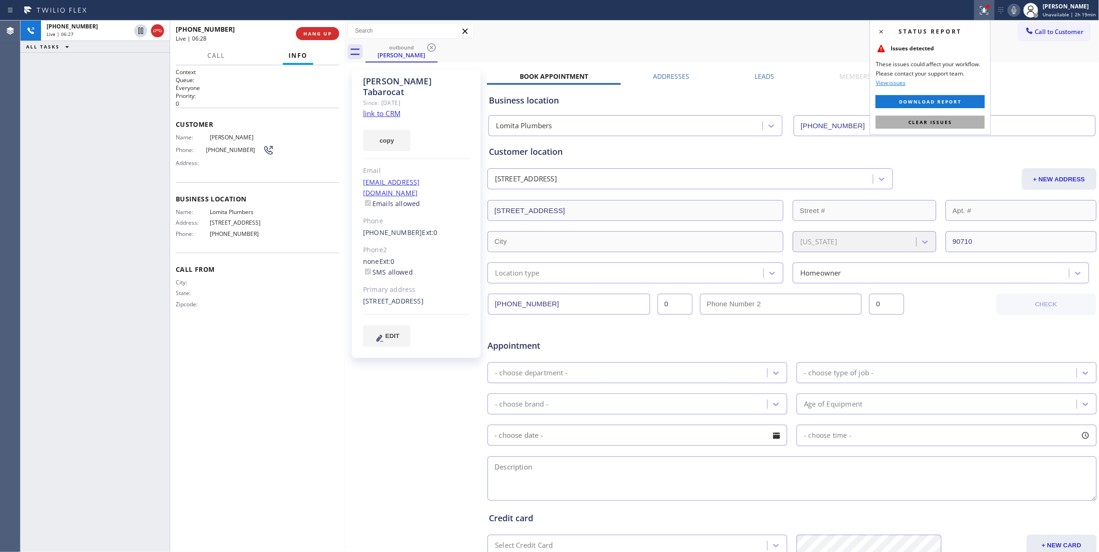
click at [955, 122] on button "Clear issues" at bounding box center [930, 122] width 109 height 13
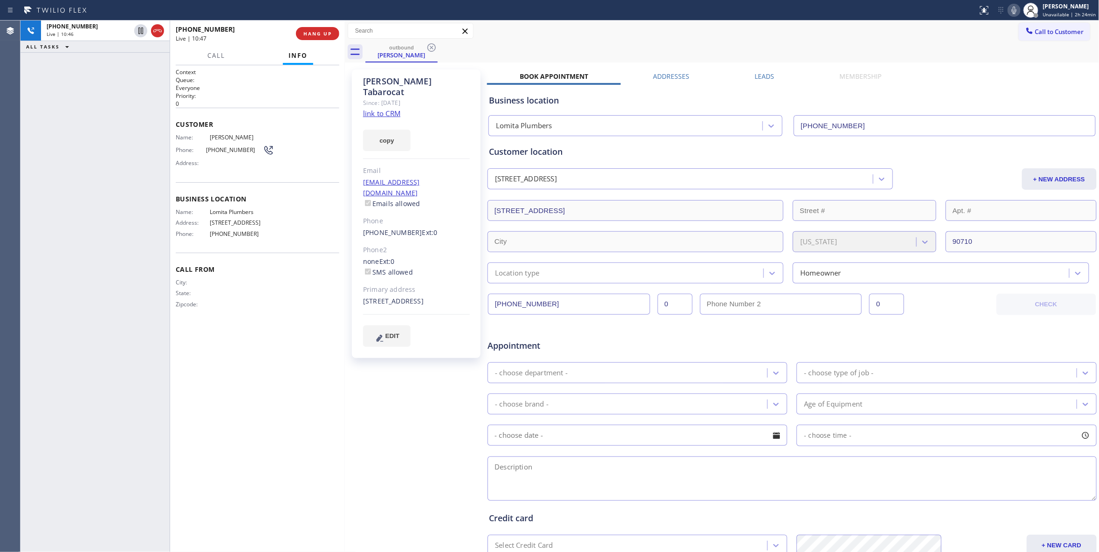
click at [294, 538] on div "Context Queue: Everyone Priority: 0 Customer Name: [PERSON_NAME] Phone: [PHONE_…" at bounding box center [258, 308] width 164 height 481
click at [312, 28] on button "HANG UP" at bounding box center [317, 33] width 43 height 13
click at [83, 242] on div "ALL TASKS ALL TASKS ACTIVE TASKS TASKS IN WRAP UP [PHONE_NUMBER] Wrap up | 00:13" at bounding box center [95, 286] width 149 height 531
click at [126, 191] on div "ALL TASKS ALL TASKS ACTIVE TASKS TASKS IN WRAP UP [PHONE_NUMBER] Wrap up | 00:22" at bounding box center [95, 286] width 149 height 531
click at [323, 34] on span "COMPLETE" at bounding box center [316, 33] width 32 height 7
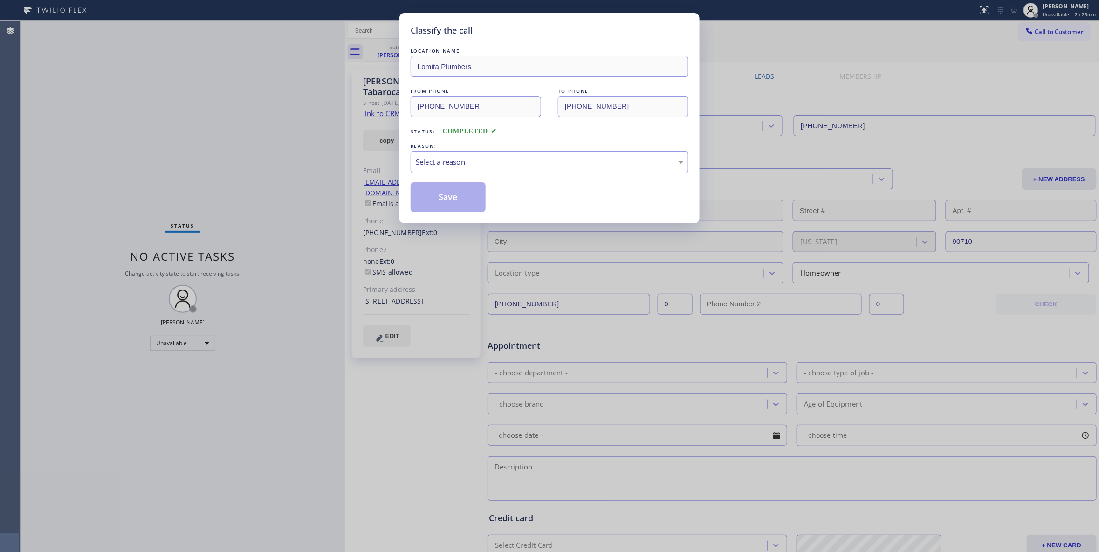
click at [475, 159] on div "Select a reason" at bounding box center [550, 162] width 268 height 11
click at [463, 202] on button "Save" at bounding box center [448, 197] width 75 height 30
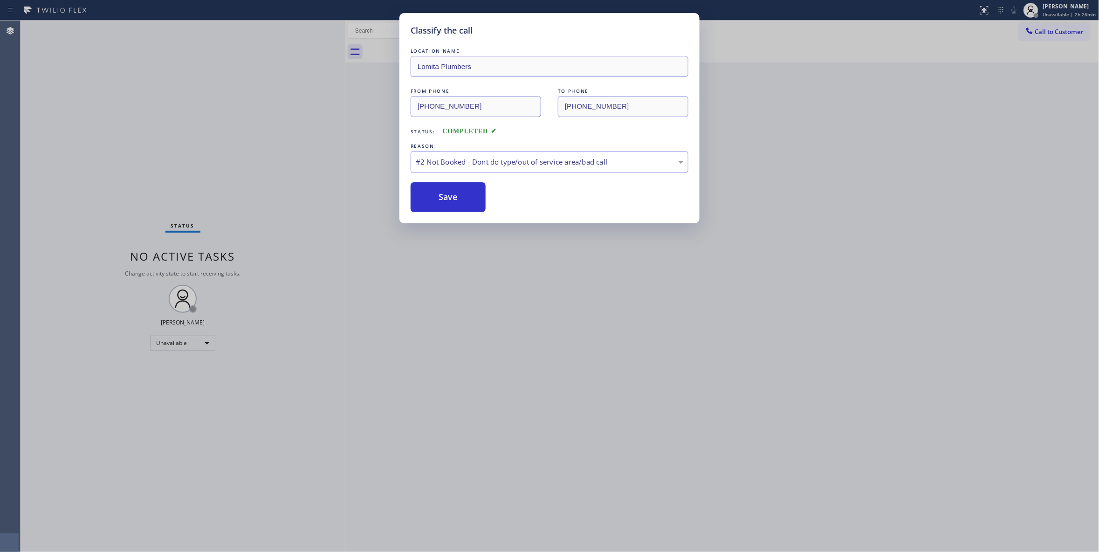
click at [463, 202] on button "Save" at bounding box center [448, 197] width 75 height 30
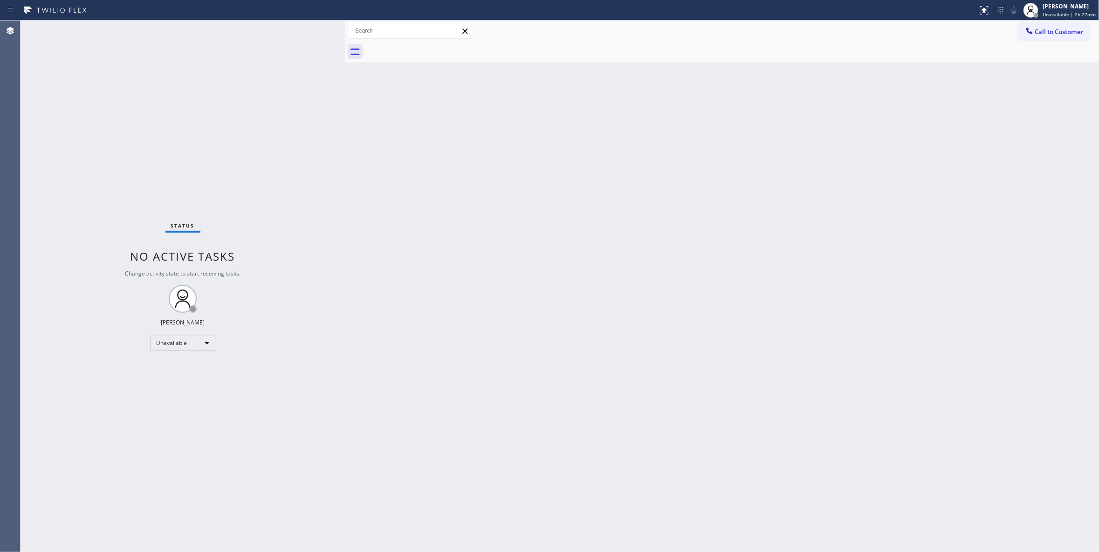
drag, startPoint x: 1066, startPoint y: 38, endPoint x: 1056, endPoint y: 37, distance: 9.8
click at [1063, 37] on button "Call to Customer" at bounding box center [1054, 32] width 71 height 18
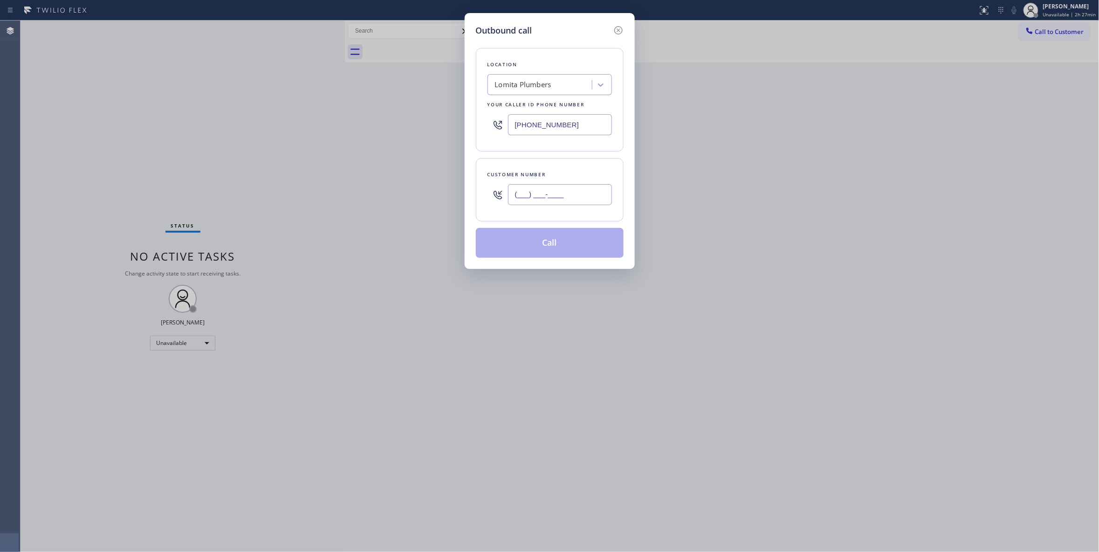
click at [546, 193] on input "(___) ___-____" at bounding box center [560, 194] width 104 height 21
paste input "714) 916-6635"
type input "[PHONE_NUMBER]"
paste input "855) 731-495"
drag, startPoint x: 580, startPoint y: 130, endPoint x: 317, endPoint y: 122, distance: 262.6
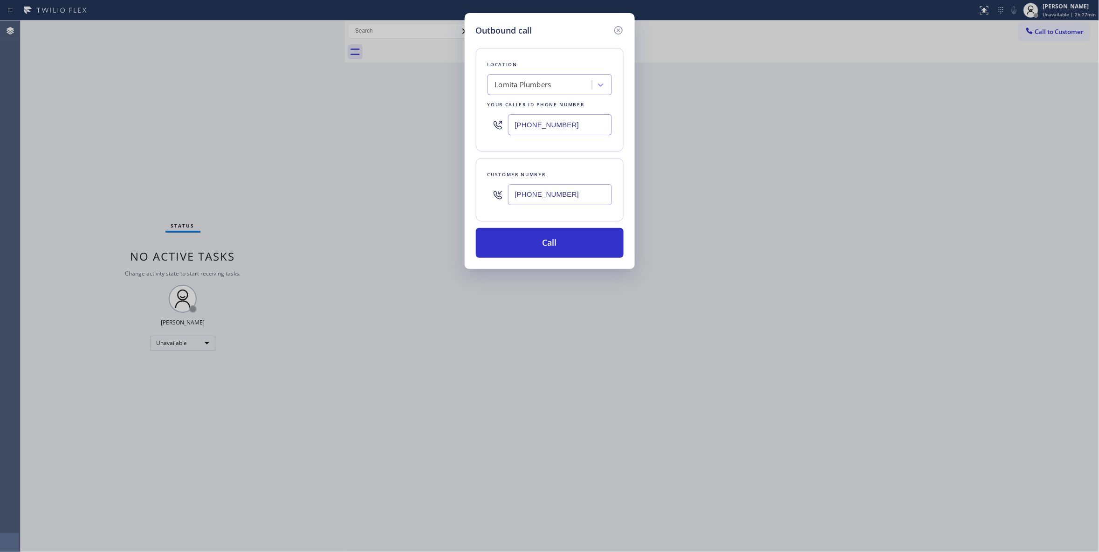
click at [317, 122] on div "Outbound call Location Lomita Plumbers Your caller id phone number [PHONE_NUMBE…" at bounding box center [549, 276] width 1099 height 552
type input "[PHONE_NUMBER]"
click at [538, 241] on button "Call" at bounding box center [550, 243] width 148 height 30
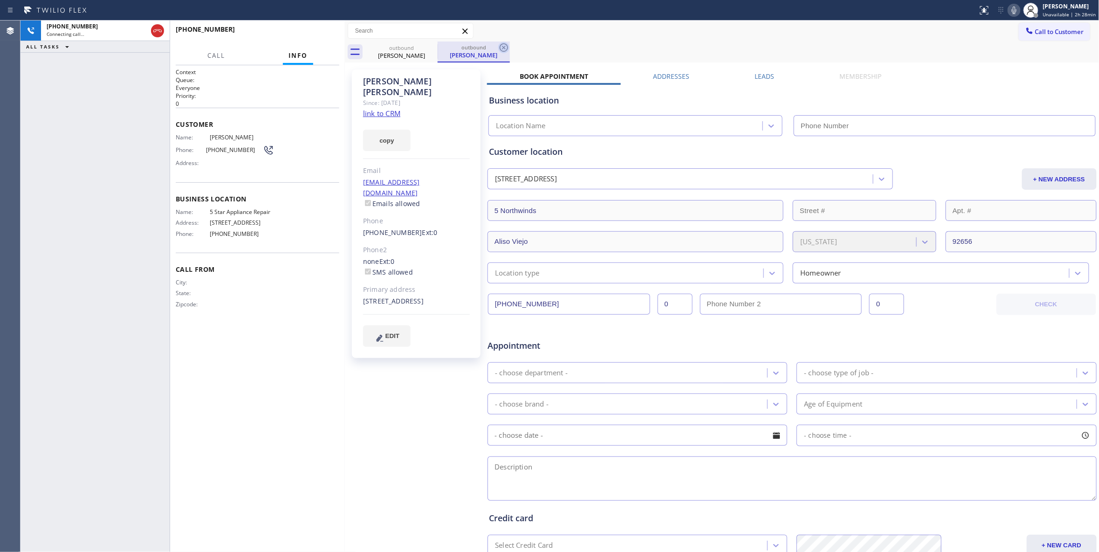
type input "[PHONE_NUMBER]"
click at [504, 45] on icon at bounding box center [503, 47] width 11 height 11
click at [324, 34] on span "HANG UP" at bounding box center [317, 33] width 28 height 7
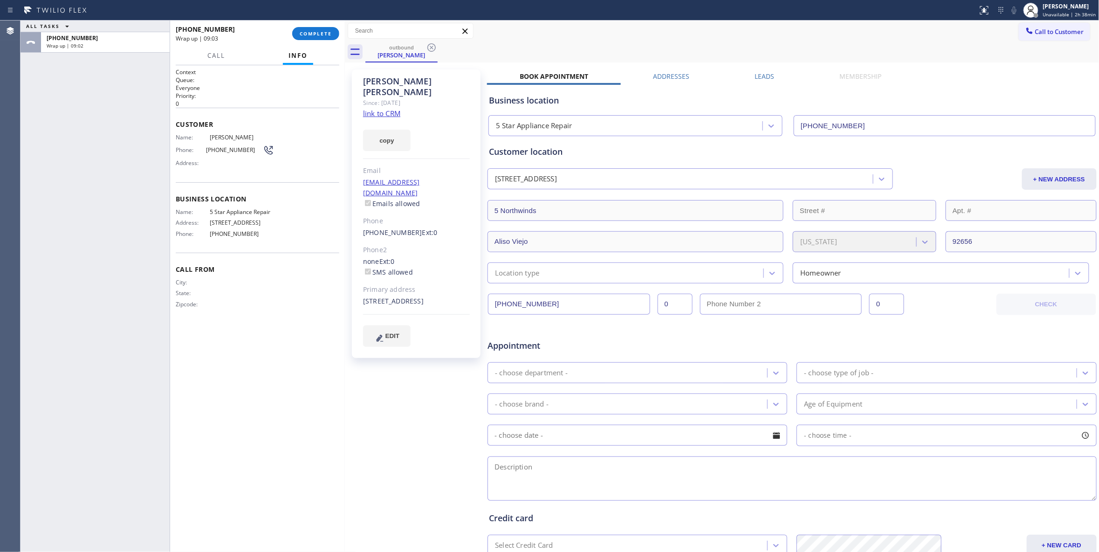
drag, startPoint x: 107, startPoint y: 196, endPoint x: 327, endPoint y: 10, distance: 288.1
click at [110, 191] on div "ALL TASKS ALL TASKS ACTIVE TASKS TASKS IN WRAP UP [PHONE_NUMBER] Wrap up | 09:02" at bounding box center [95, 286] width 149 height 531
click at [303, 38] on button "COMPLETE" at bounding box center [315, 33] width 47 height 13
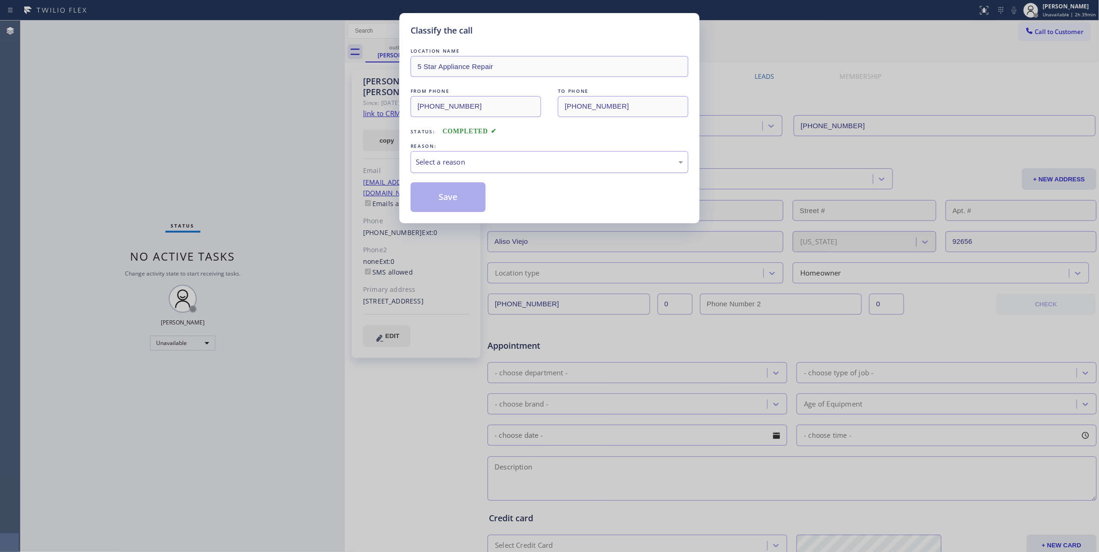
click at [444, 163] on div "Select a reason" at bounding box center [550, 162] width 268 height 11
click at [447, 196] on button "Save" at bounding box center [448, 197] width 75 height 30
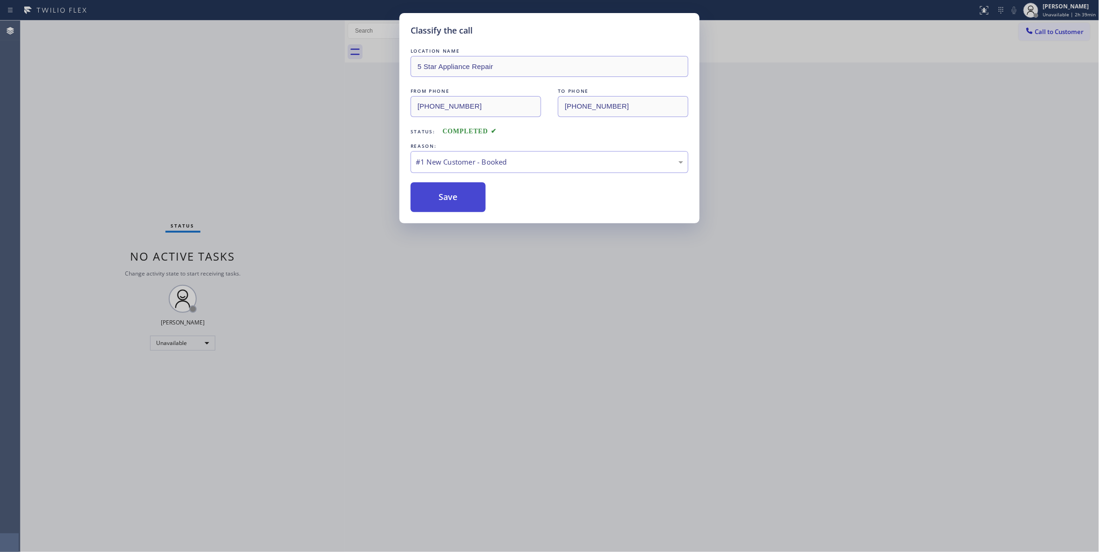
click at [417, 197] on button "Save" at bounding box center [448, 197] width 75 height 30
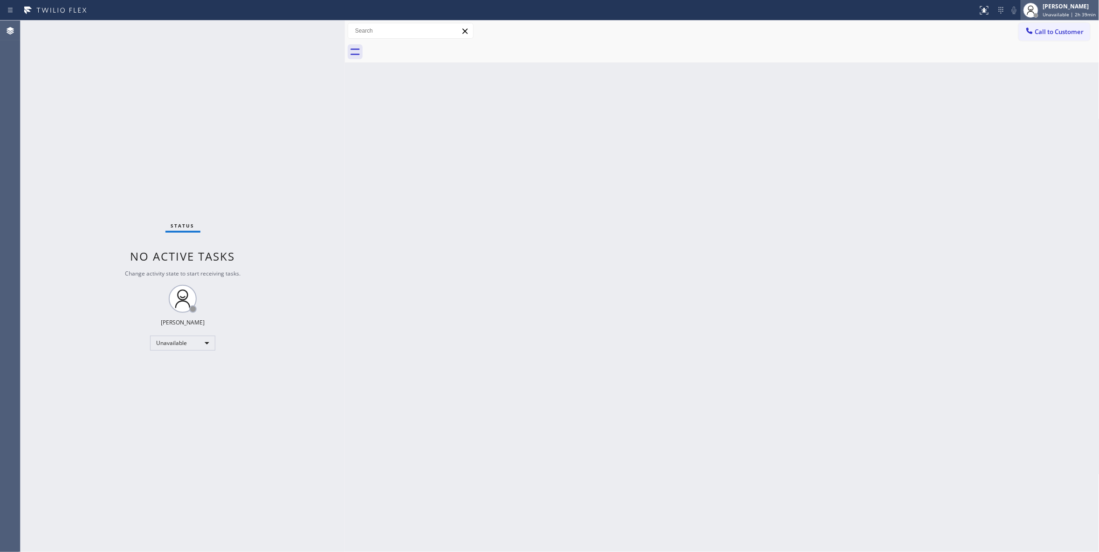
click at [1054, 12] on span "Unavailable | 2h 39min" at bounding box center [1069, 14] width 53 height 7
click at [1037, 77] on button "Break" at bounding box center [1052, 74] width 93 height 12
click at [176, 336] on div "Break" at bounding box center [182, 343] width 65 height 15
click at [186, 379] on li "Unavailable" at bounding box center [182, 378] width 63 height 11
drag, startPoint x: 105, startPoint y: 122, endPoint x: 242, endPoint y: 14, distance: 175.0
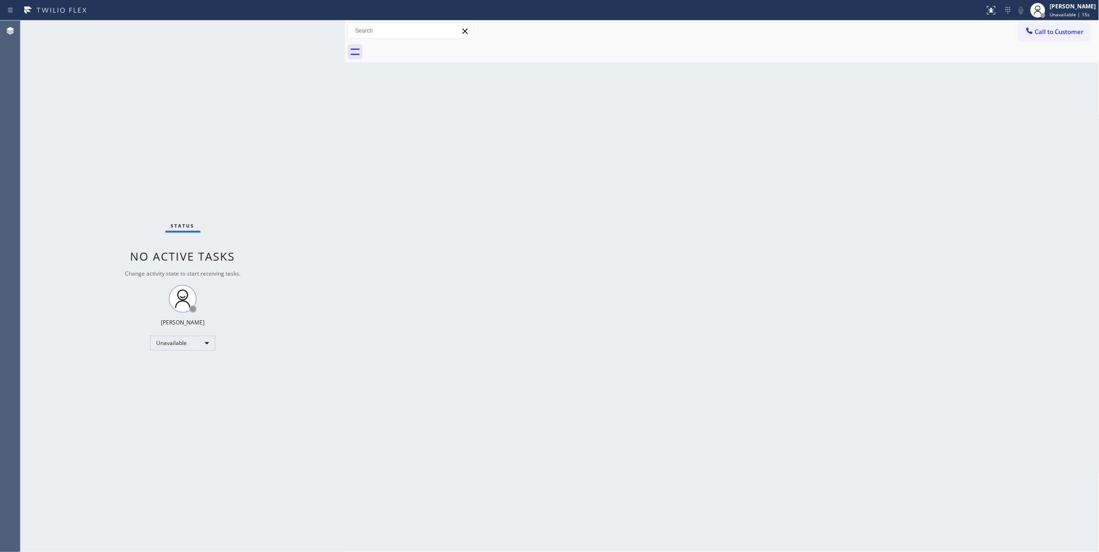
click at [123, 108] on div "Status No active tasks Change activity state to start receiving tasks. [PERSON_…" at bounding box center [183, 286] width 324 height 531
click at [91, 413] on div "Status No active tasks Change activity state to start receiving tasks. [PERSON_…" at bounding box center [183, 286] width 324 height 531
click at [152, 162] on div "Status No active tasks Change activity state to start receiving tasks. [PERSON_…" at bounding box center [183, 286] width 324 height 531
click at [109, 133] on div "Status No active tasks Change activity state to start receiving tasks. [PERSON_…" at bounding box center [183, 286] width 324 height 531
click at [116, 152] on div "Status No active tasks Change activity state to start receiving tasks. [PERSON_…" at bounding box center [183, 286] width 324 height 531
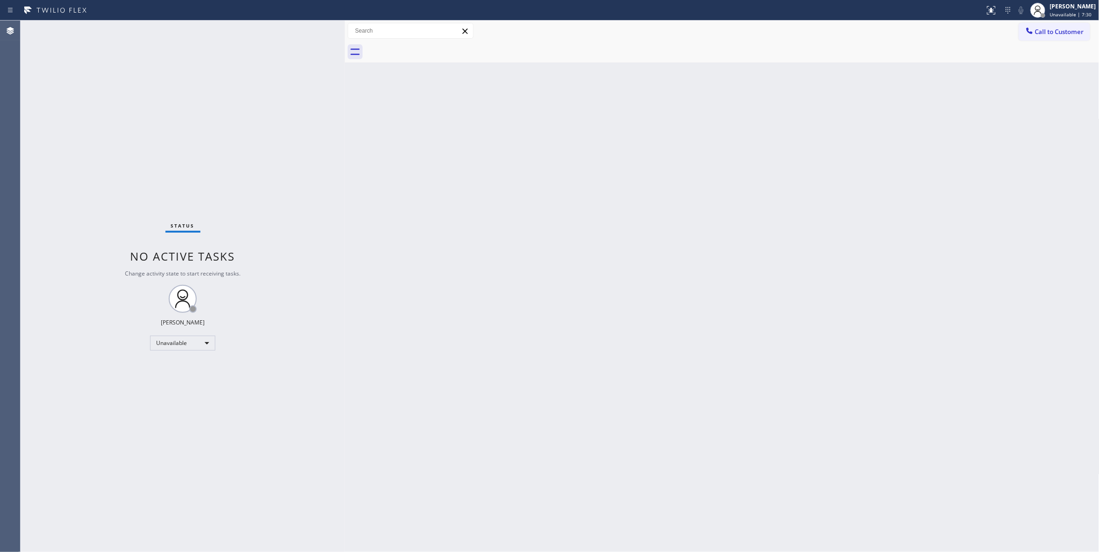
click at [91, 475] on div "Status No active tasks Change activity state to start receiving tasks. [PERSON_…" at bounding box center [183, 286] width 324 height 531
click at [1058, 28] on span "Call to Customer" at bounding box center [1059, 32] width 49 height 8
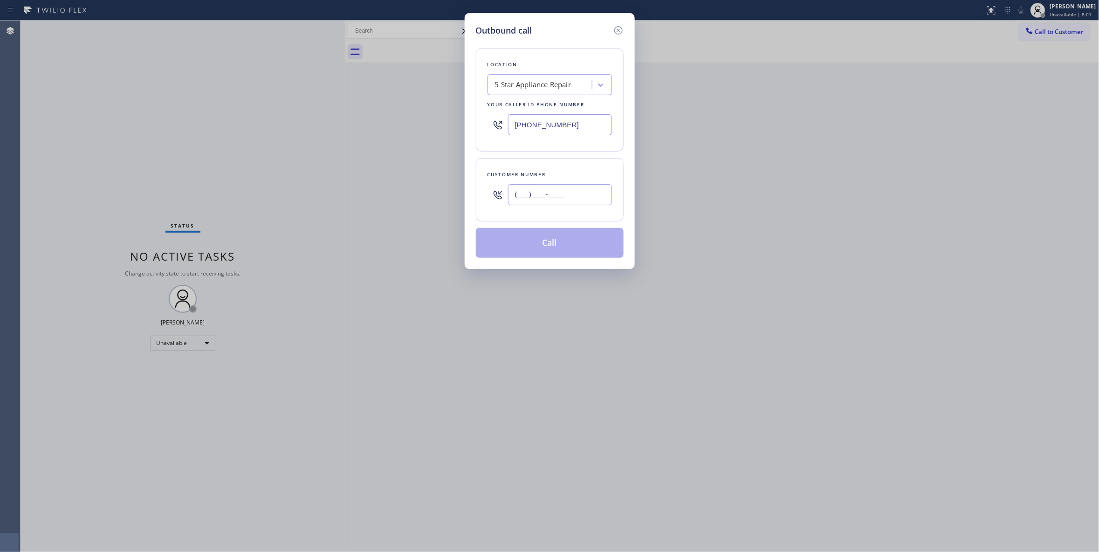
click at [532, 200] on input "(___) ___-____" at bounding box center [560, 194] width 104 height 21
paste input "310) 779-5788"
type input "[PHONE_NUMBER]"
click at [59, 97] on div "Outbound call Location 5 Star Appliance Repair Your caller id phone number [PHO…" at bounding box center [549, 276] width 1099 height 552
drag, startPoint x: 595, startPoint y: 117, endPoint x: 351, endPoint y: 118, distance: 244.7
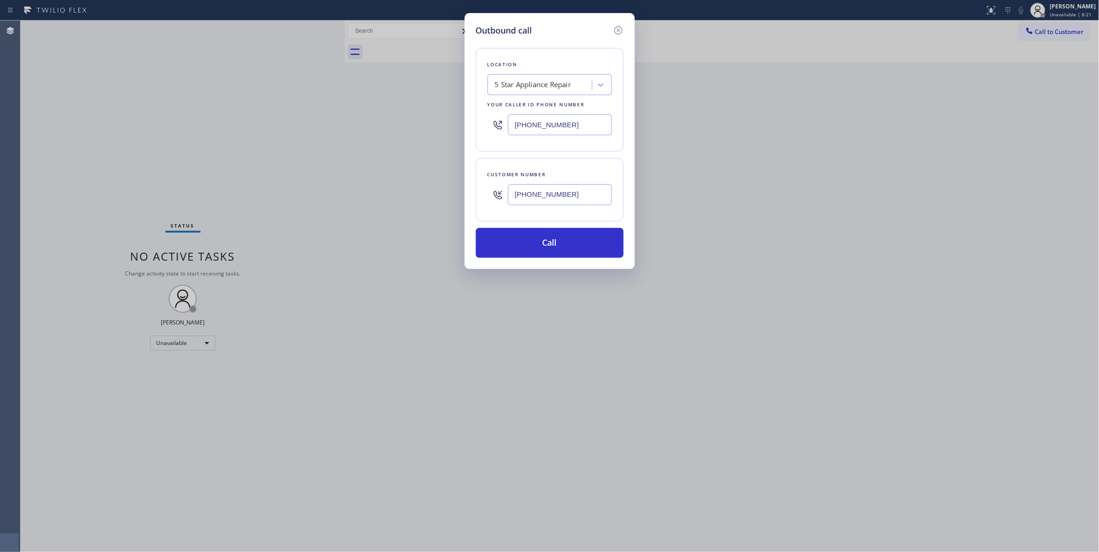
click at [351, 118] on div "Outbound call Location 5 Star Appliance Repair Your caller id phone number [PHO…" at bounding box center [549, 276] width 1099 height 552
paste input "00) 686-5038"
type input "[PHONE_NUMBER]"
click at [513, 241] on button "Call" at bounding box center [550, 243] width 148 height 30
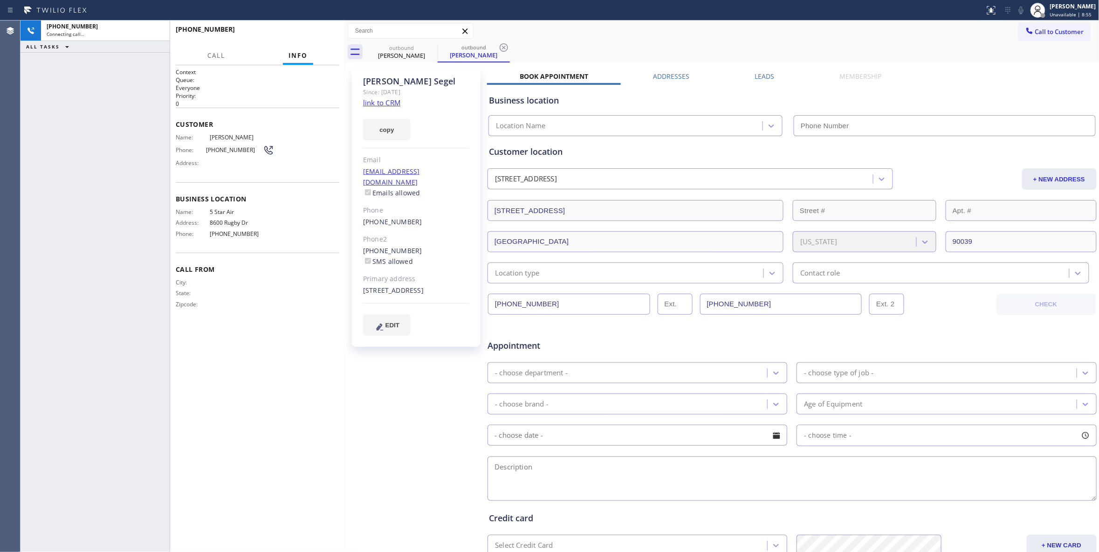
type input "[PHONE_NUMBER]"
click at [503, 49] on icon at bounding box center [504, 47] width 8 height 8
drag, startPoint x: 269, startPoint y: 374, endPoint x: 265, endPoint y: 306, distance: 68.2
click at [269, 372] on div "Context Queue: Everyone Priority: 0 Customer Name: [PERSON_NAME] Phone: [PHONE_…" at bounding box center [258, 308] width 164 height 481
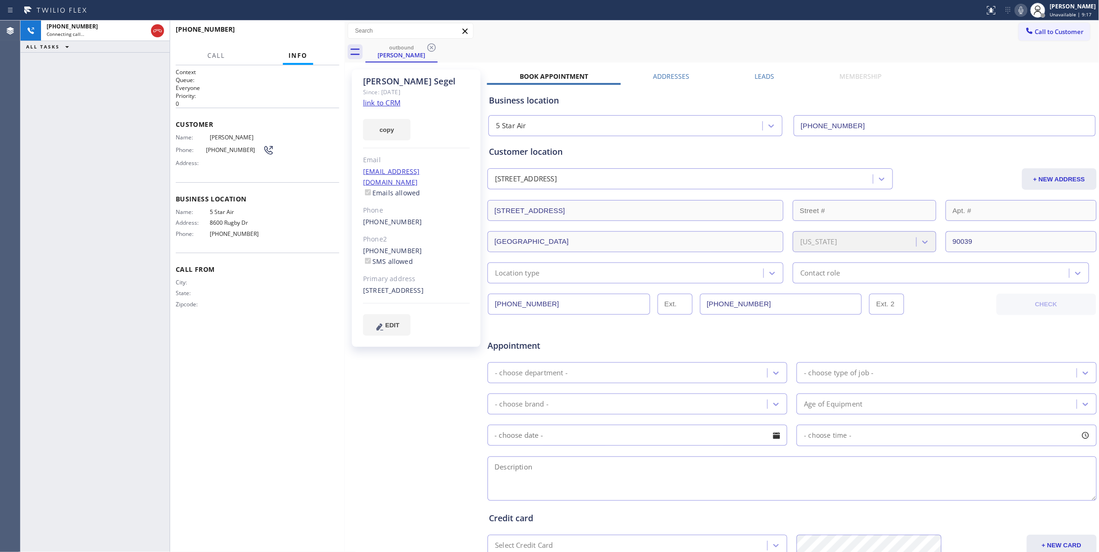
click at [388, 102] on link "link to CRM" at bounding box center [381, 102] width 37 height 9
click at [156, 32] on icon at bounding box center [157, 30] width 11 height 11
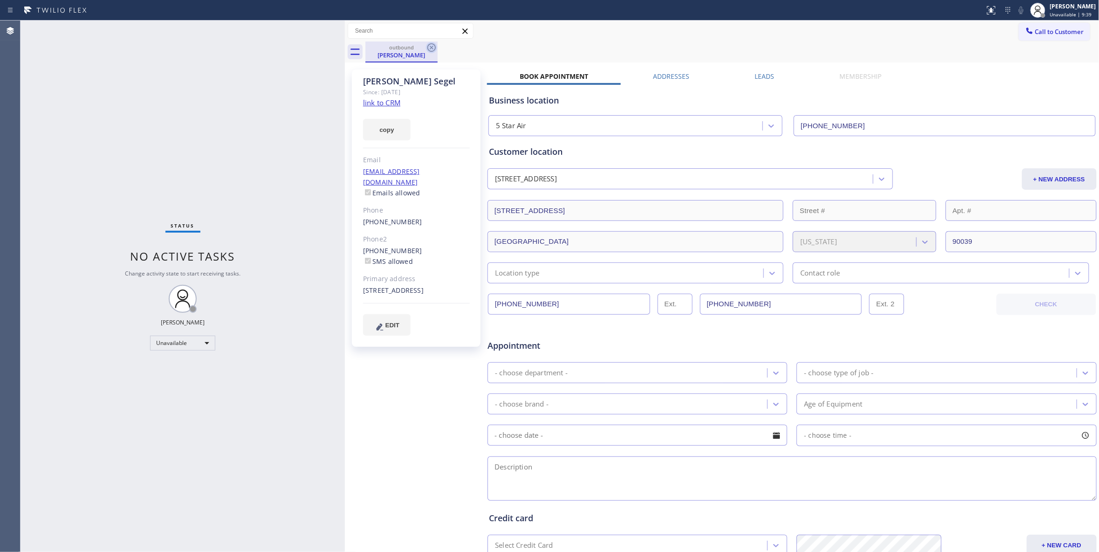
click at [430, 48] on icon at bounding box center [431, 47] width 11 height 11
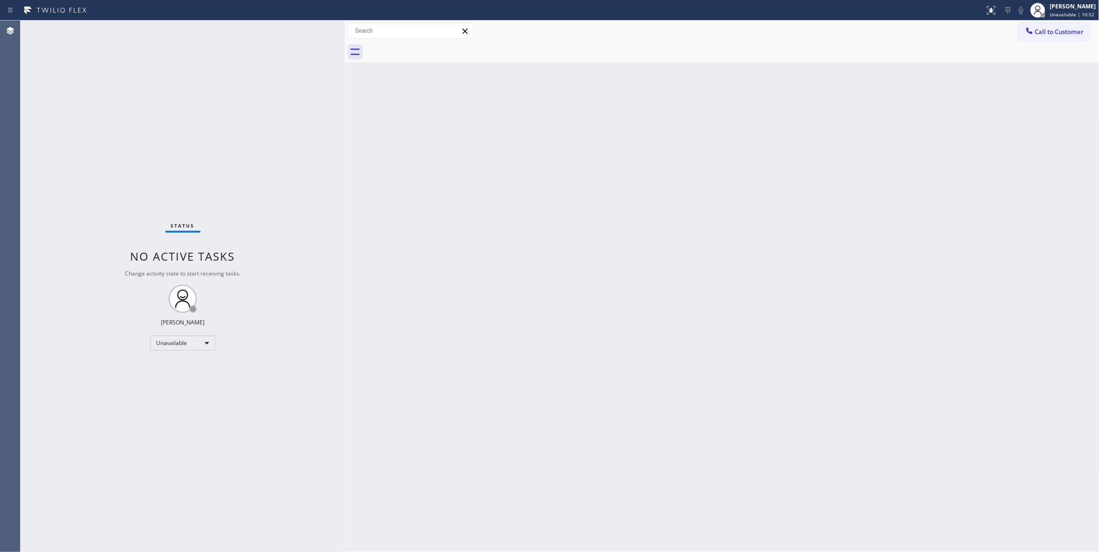
click at [36, 145] on div "Status No active tasks Change activity state to start receiving tasks. [PERSON_…" at bounding box center [183, 286] width 324 height 531
click at [1073, 31] on span "Call to Customer" at bounding box center [1059, 32] width 49 height 8
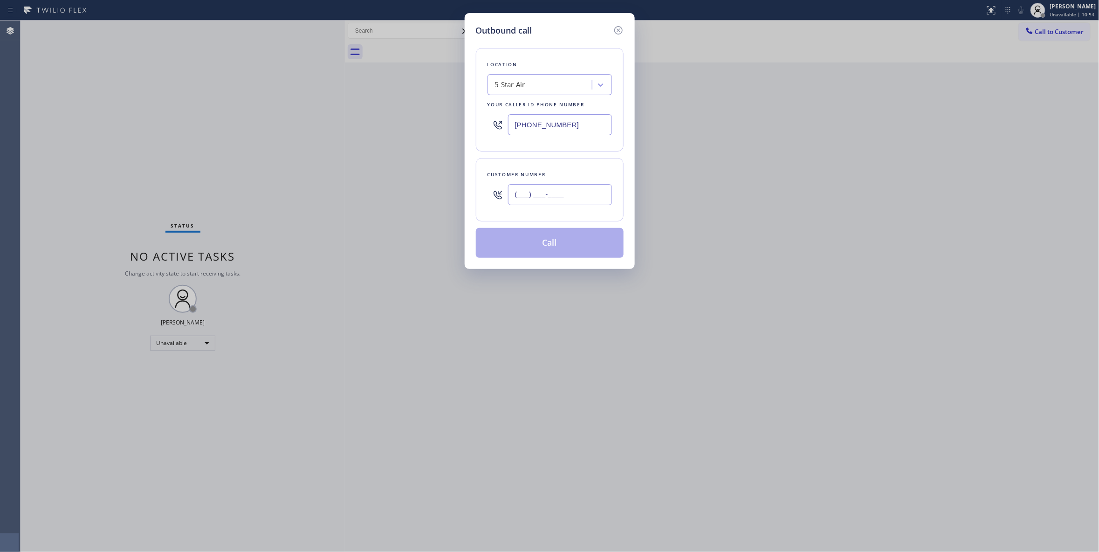
click at [571, 198] on input "(___) ___-____" at bounding box center [560, 194] width 104 height 21
paste input "631) 896-5878"
type input "[PHONE_NUMBER]"
click at [536, 90] on div "5 Star Air" at bounding box center [541, 85] width 102 height 16
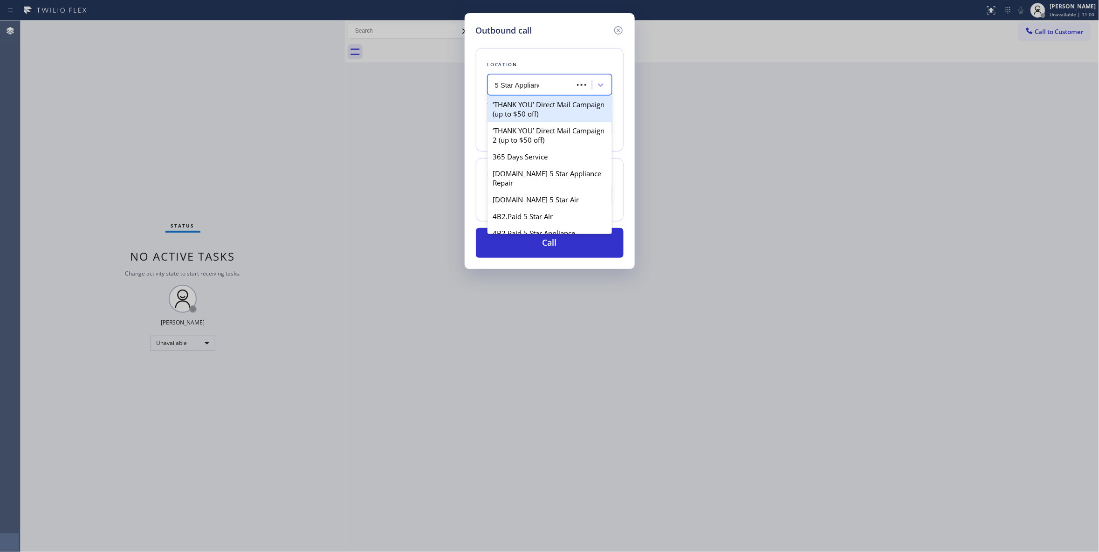
type input "5 Star Appliance"
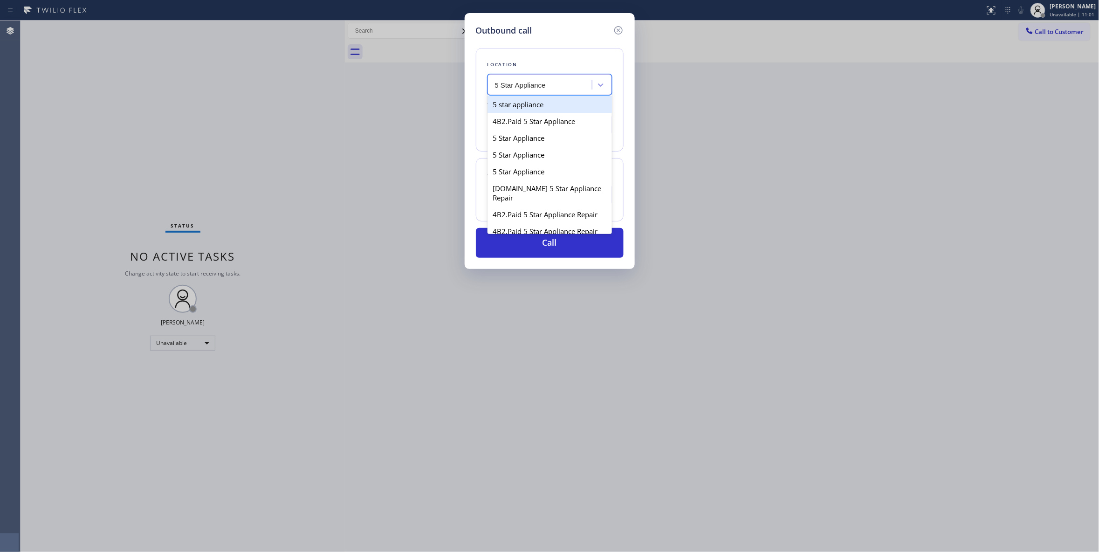
click at [534, 105] on div "5 star appliance" at bounding box center [550, 104] width 124 height 17
type input "[PHONE_NUMBER]"
click at [562, 86] on div "5 star appliance" at bounding box center [541, 85] width 102 height 16
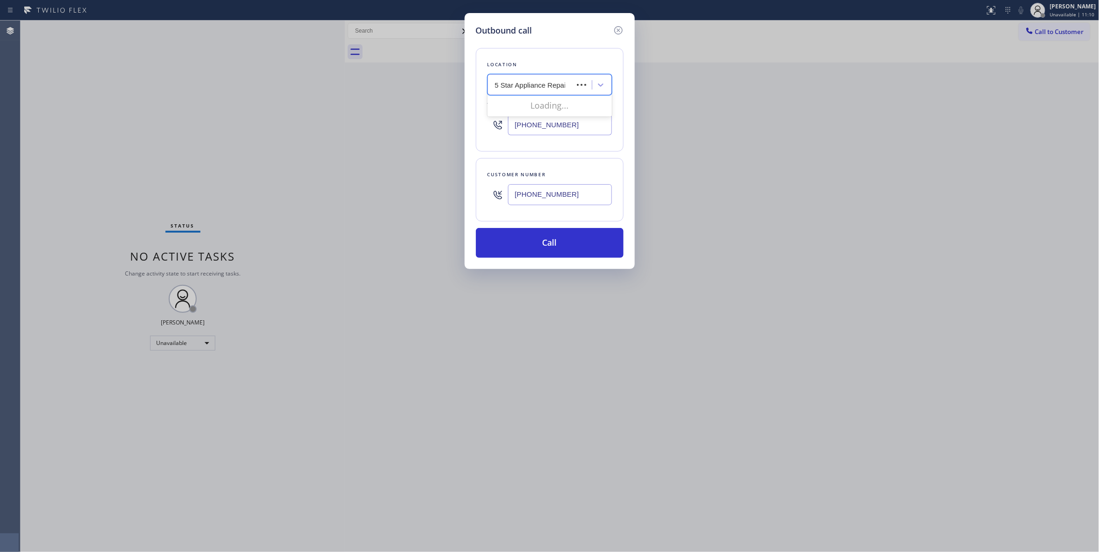
type input "5 Star Appliance Repair"
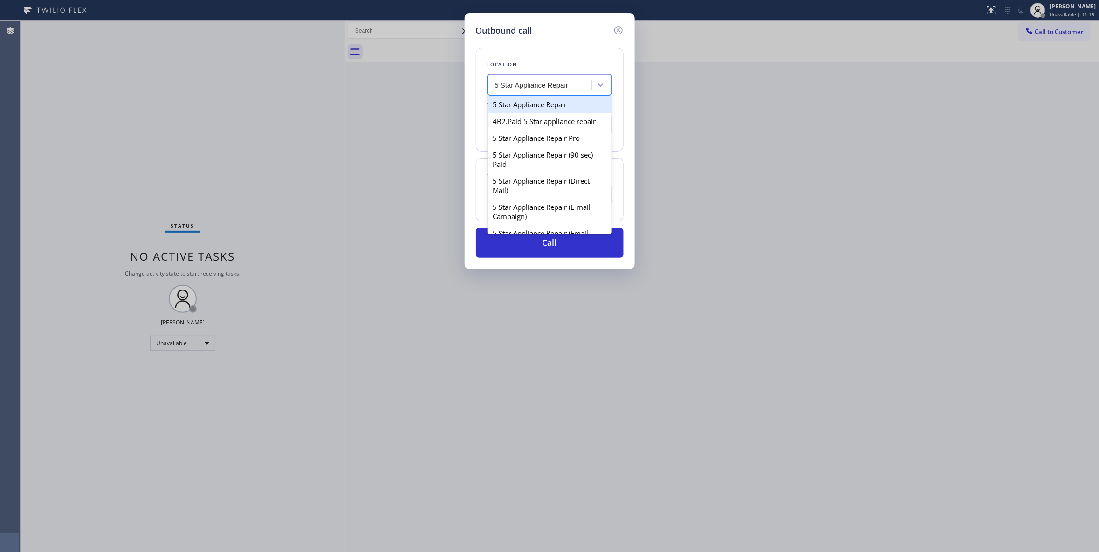
click at [504, 104] on div "5 Star Appliance Repair" at bounding box center [550, 104] width 124 height 17
type input "[PHONE_NUMBER]"
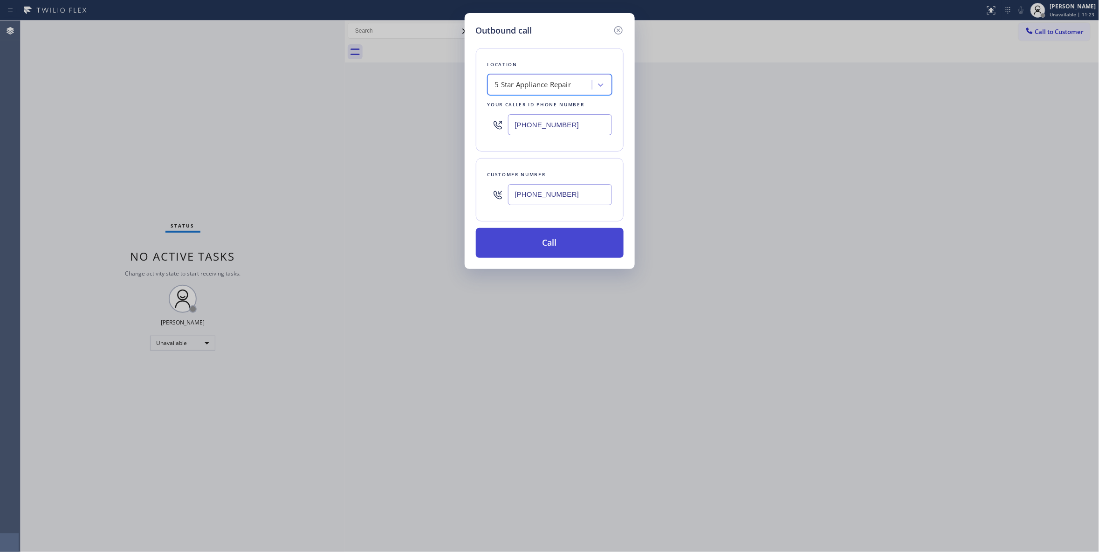
click at [551, 248] on button "Call" at bounding box center [550, 243] width 148 height 30
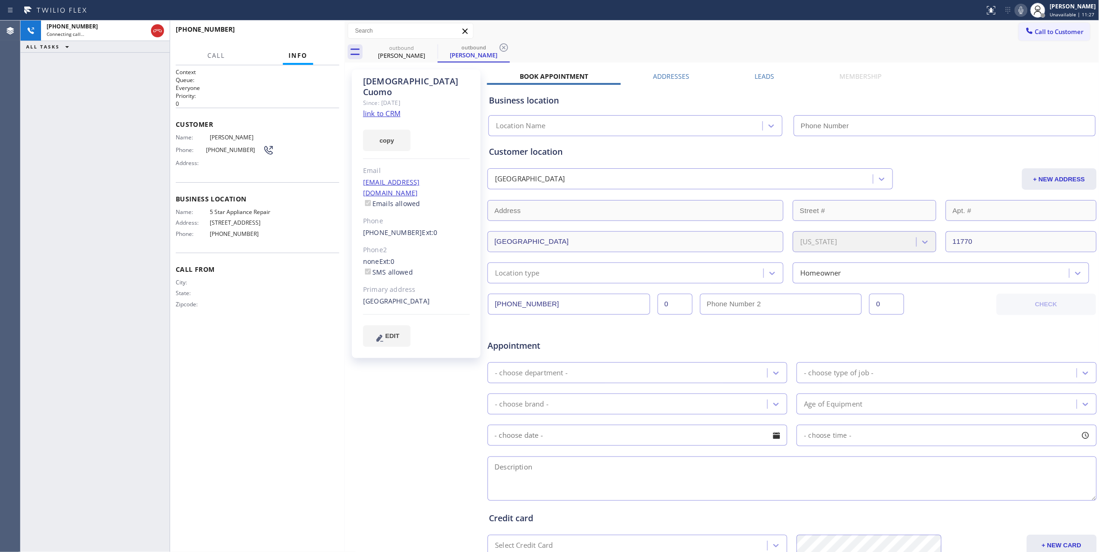
type input "[PHONE_NUMBER]"
click at [504, 45] on icon at bounding box center [503, 47] width 11 height 11
click at [388, 109] on link "link to CRM" at bounding box center [381, 113] width 37 height 9
click at [161, 29] on icon at bounding box center [157, 30] width 11 height 11
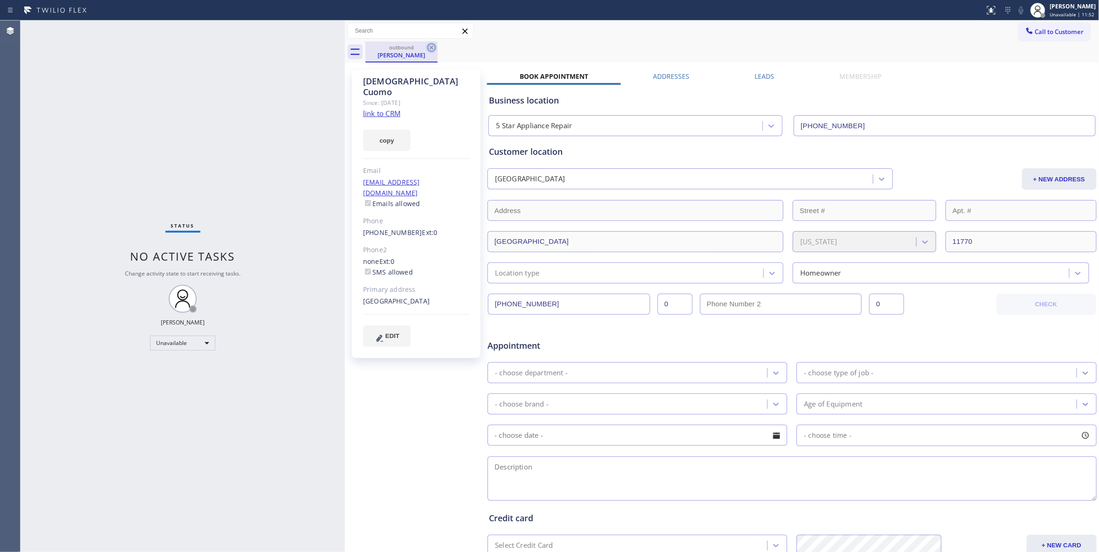
click at [432, 48] on icon at bounding box center [431, 47] width 11 height 11
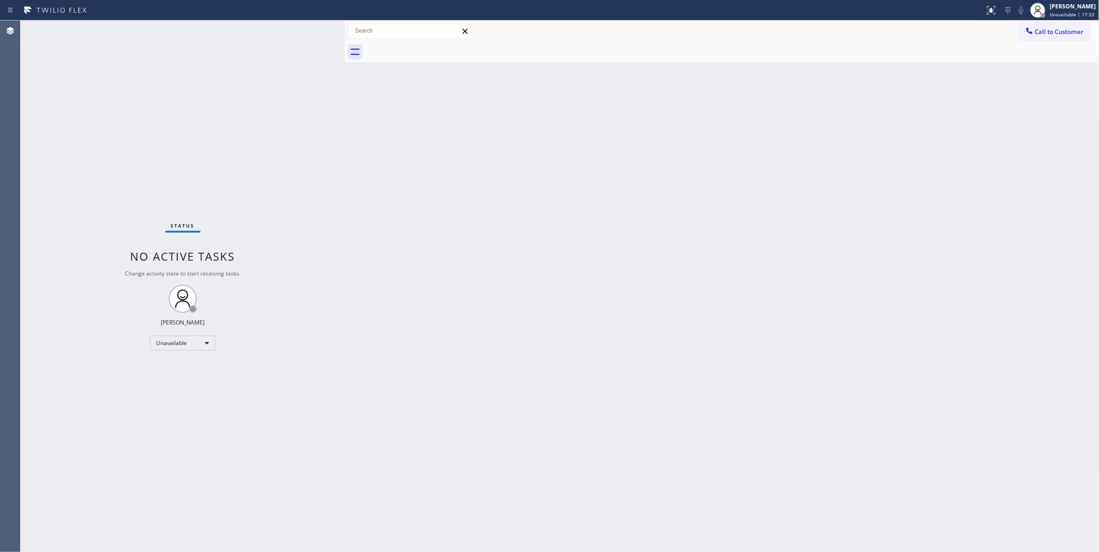
drag, startPoint x: 1052, startPoint y: 34, endPoint x: 1047, endPoint y: 34, distance: 4.7
click at [1052, 34] on span "Call to Customer" at bounding box center [1059, 32] width 49 height 8
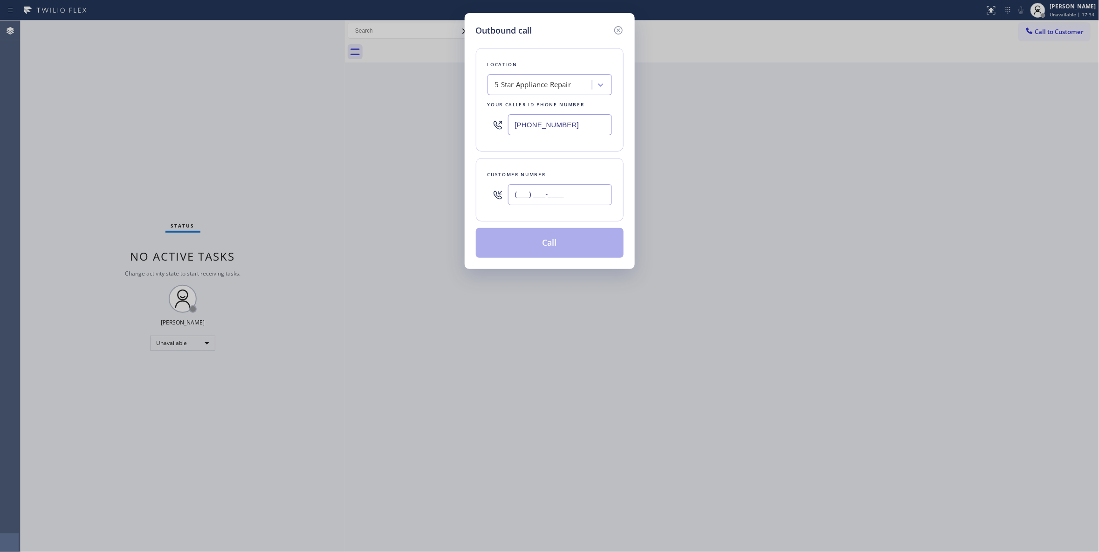
click at [532, 197] on input "(___) ___-____" at bounding box center [560, 194] width 104 height 21
paste input "470) 775-6575"
type input "[PHONE_NUMBER]"
click at [541, 254] on button "Call" at bounding box center [550, 243] width 148 height 30
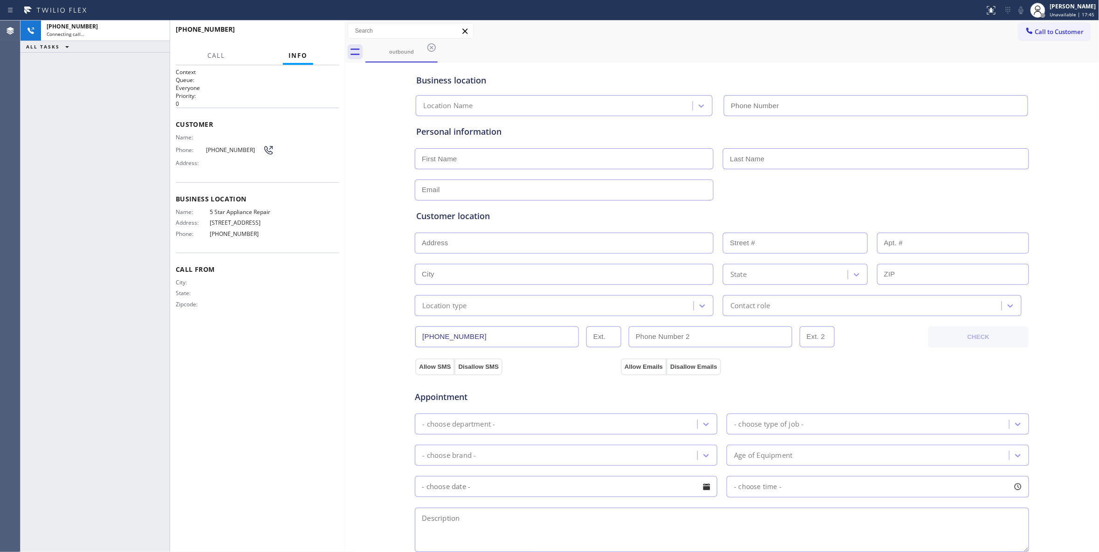
type input "[PHONE_NUMBER]"
click at [67, 221] on div "[PHONE_NUMBER] Connecting call… ALL TASKS ALL TASKS ACTIVE TASKS TASKS IN WRAP …" at bounding box center [95, 286] width 149 height 531
click at [155, 28] on icon at bounding box center [157, 30] width 11 height 11
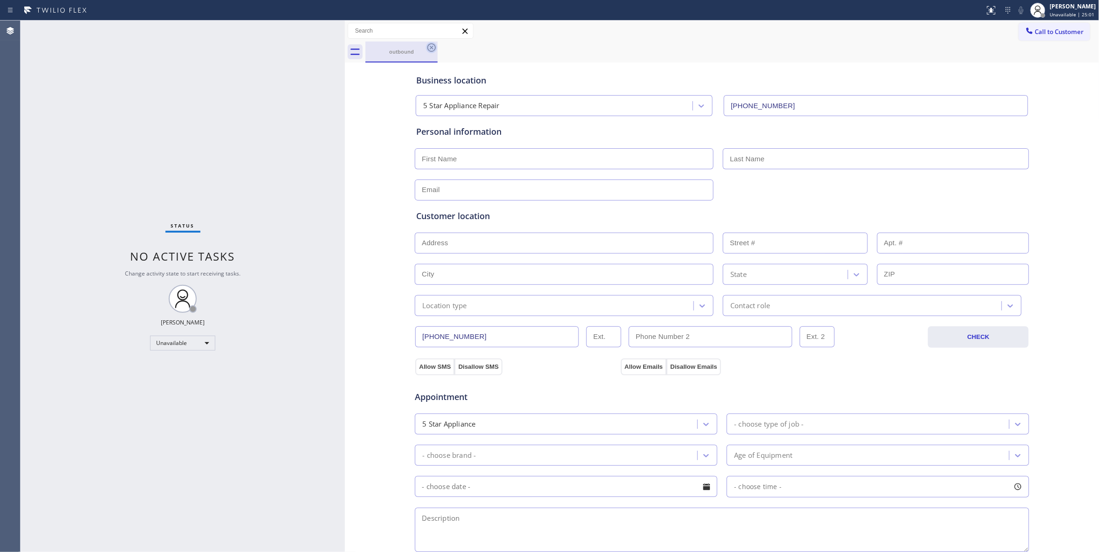
click at [429, 49] on icon at bounding box center [431, 47] width 11 height 11
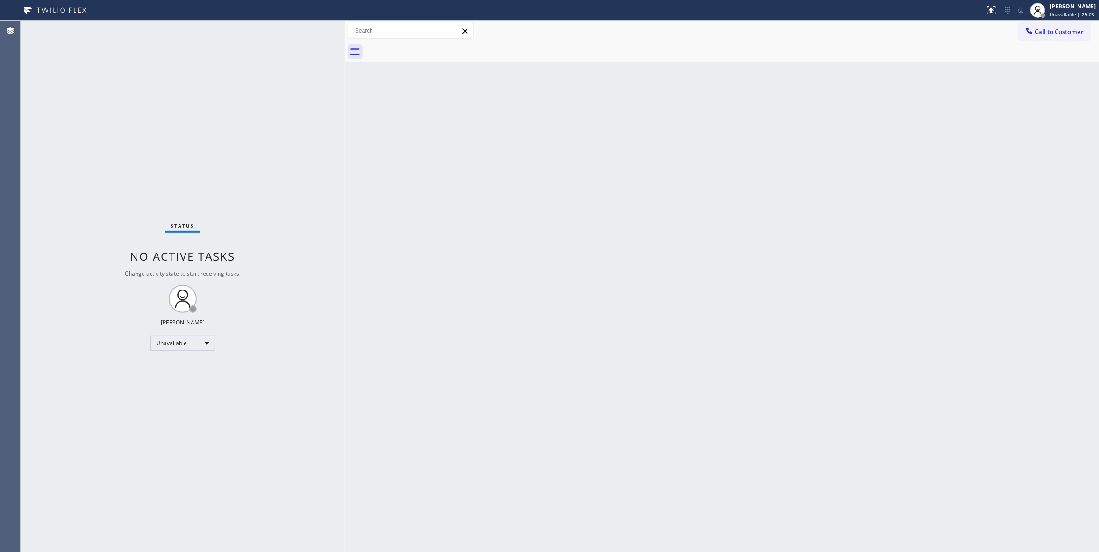
click at [129, 124] on div "Status No active tasks Change activity state to start receiving tasks. [PERSON_…" at bounding box center [183, 286] width 324 height 531
click at [133, 174] on div "Status No active tasks Change activity state to start receiving tasks. [PERSON_…" at bounding box center [183, 286] width 324 height 531
click at [1052, 32] on span "Call to Customer" at bounding box center [1059, 32] width 49 height 8
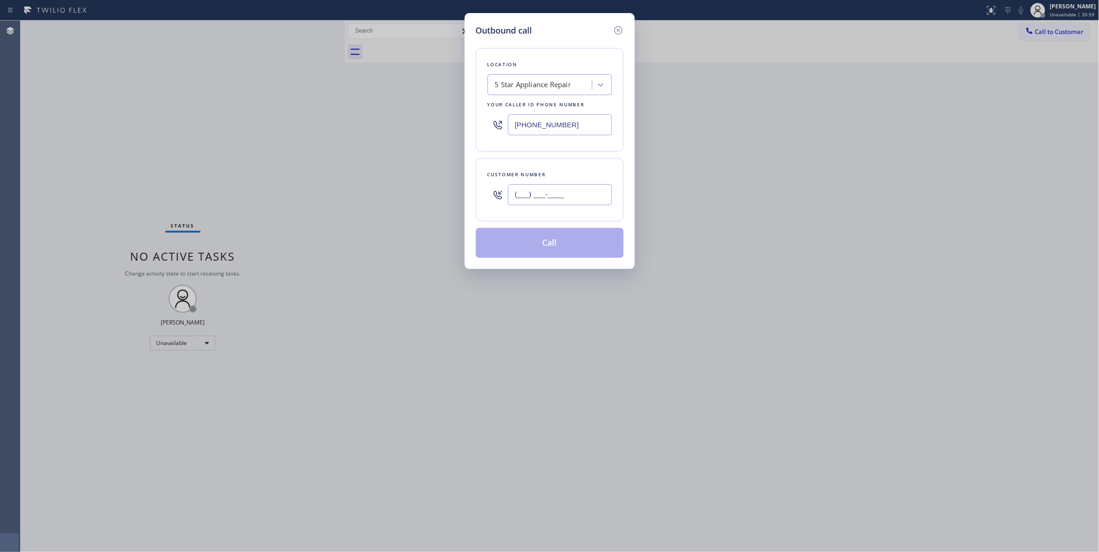
click at [532, 197] on input "(___) ___-____" at bounding box center [560, 194] width 104 height 21
paste input "715) 421-9177"
type input "[PHONE_NUMBER]"
drag, startPoint x: 133, startPoint y: 480, endPoint x: 376, endPoint y: 104, distance: 446.8
click at [142, 463] on div "Outbound call Location 5 Star Appliance Repair Your caller id phone number [PHO…" at bounding box center [549, 276] width 1099 height 552
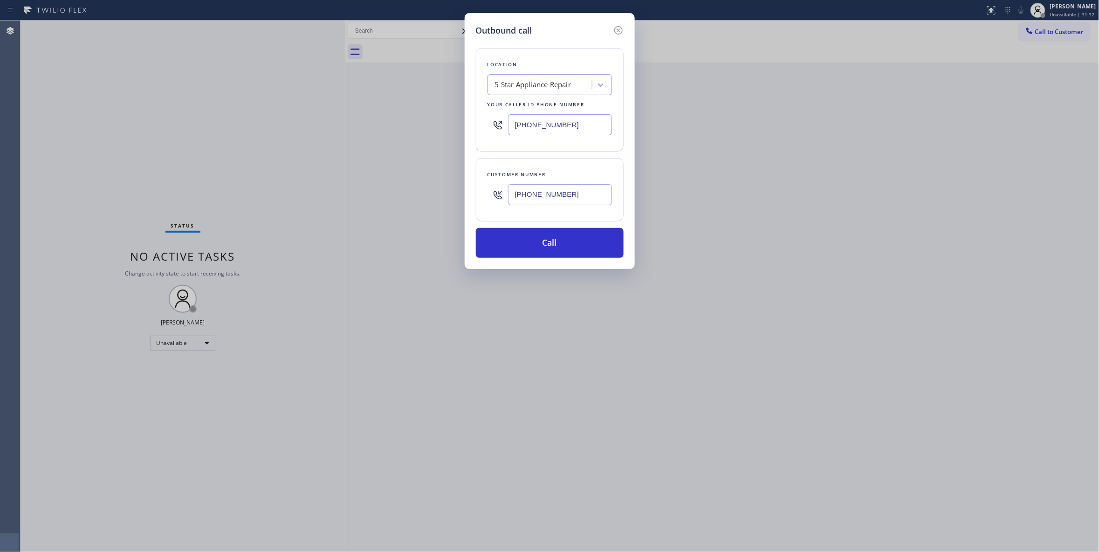
click at [531, 84] on div "5 Star Appliance Repair" at bounding box center [533, 85] width 76 height 11
paste input "Sub Zero Appliance Repair"
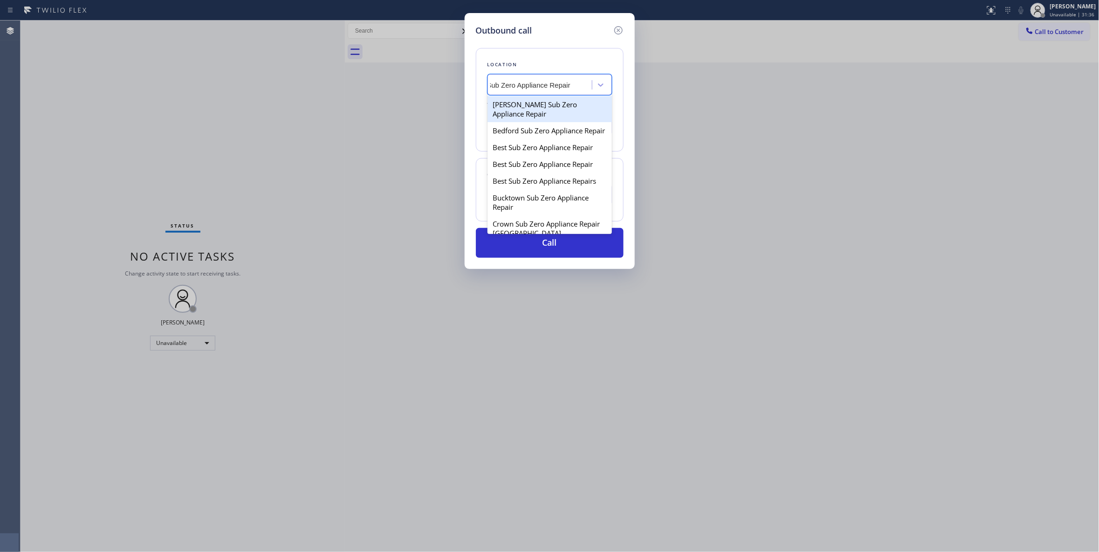
click at [517, 83] on input "Sub Zero Appliance Repair" at bounding box center [537, 85] width 100 height 8
click at [507, 85] on input "SubZero Appliance Repair" at bounding box center [538, 85] width 98 height 8
click at [505, 84] on input "SubZero Appliance Repair" at bounding box center [538, 85] width 98 height 8
type input "SubZero Appliance Repair"
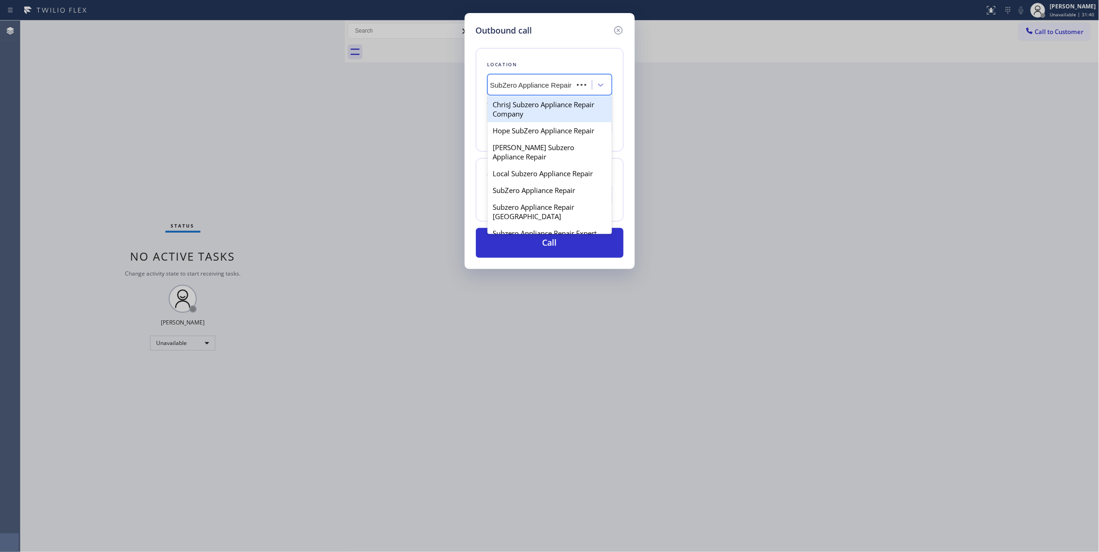
scroll to position [0, 0]
click at [552, 182] on div "SubZero Appliance Repair" at bounding box center [550, 190] width 124 height 17
type input "[PHONE_NUMBER]"
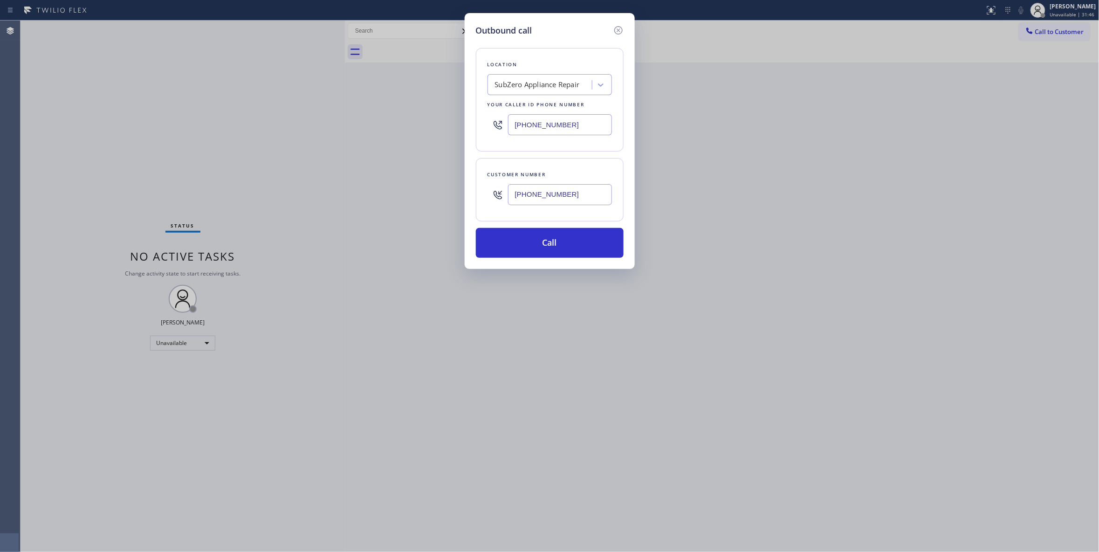
drag, startPoint x: 582, startPoint y: 121, endPoint x: 489, endPoint y: 120, distance: 93.7
click at [489, 120] on div "[PHONE_NUMBER]" at bounding box center [550, 125] width 124 height 30
drag, startPoint x: 540, startPoint y: 248, endPoint x: 228, endPoint y: 330, distance: 322.0
click at [540, 248] on button "Call" at bounding box center [550, 243] width 148 height 30
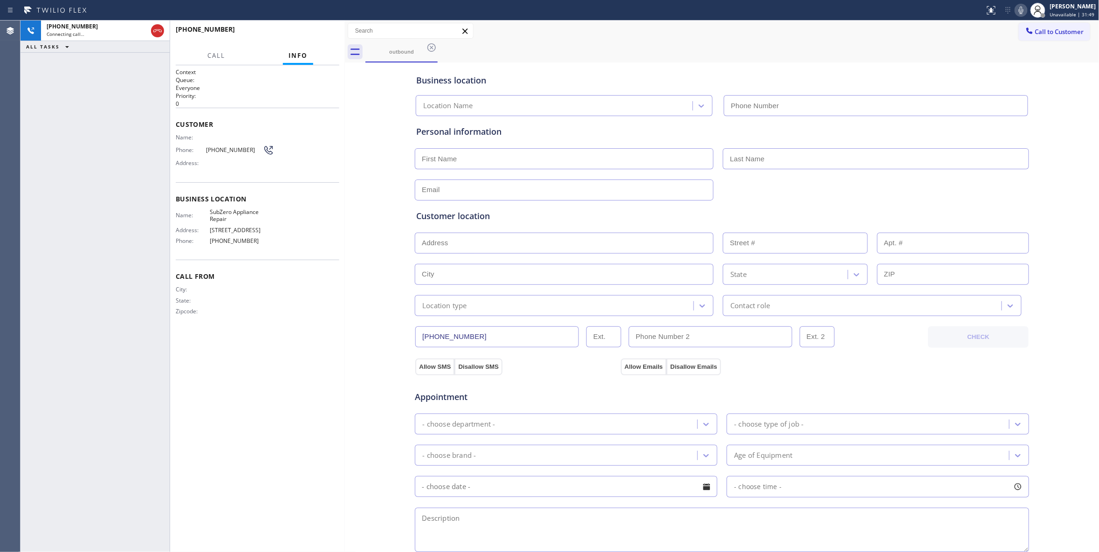
type input "[PHONE_NUMBER]"
drag, startPoint x: 329, startPoint y: 394, endPoint x: 310, endPoint y: 367, distance: 33.4
click at [329, 394] on div "Context Queue: Everyone Priority: 0 Customer Name: Phone: [PHONE_NUMBER] Addres…" at bounding box center [258, 308] width 164 height 481
drag, startPoint x: 235, startPoint y: 219, endPoint x: 207, endPoint y: 212, distance: 29.4
click at [207, 212] on div "Name: SubZero Appliance Repair" at bounding box center [225, 215] width 98 height 14
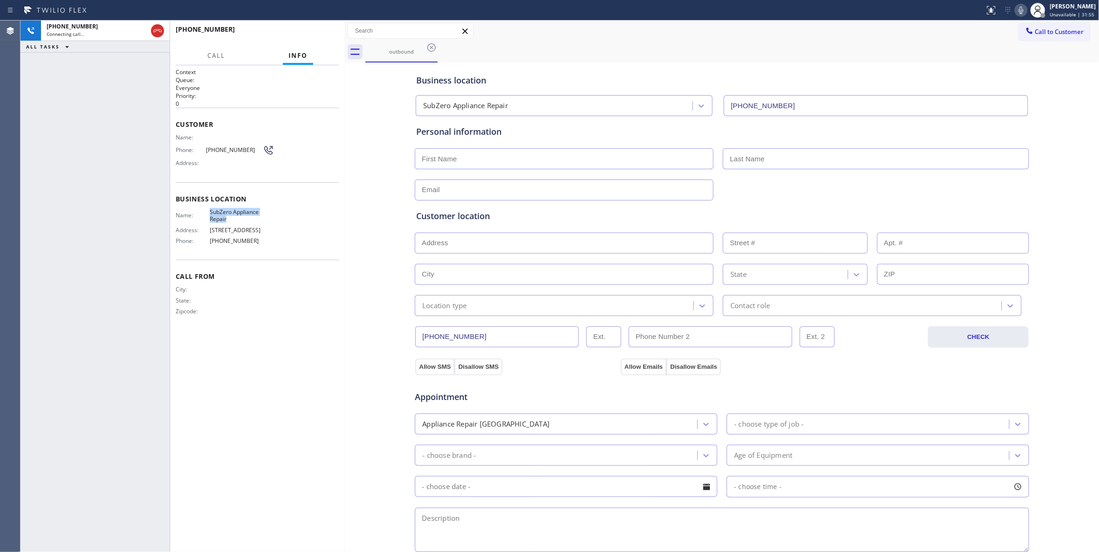
copy div "SubZero Appliance Repair"
click at [355, 339] on div "Business location SubZero Appliance Repair [PHONE_NUMBER] Personal information …" at bounding box center [722, 383] width 750 height 637
click at [332, 344] on div "Context Queue: Everyone Priority: 0 Customer Name: Phone: [PHONE_NUMBER] Addres…" at bounding box center [258, 308] width 164 height 481
click at [122, 486] on div "[PHONE_NUMBER] Connecting call… ALL TASKS ALL TASKS ACTIVE TASKS TASKS IN WRAP …" at bounding box center [95, 286] width 149 height 531
click at [357, 373] on div "Business location SubZero Appliance Repair [PHONE_NUMBER] Personal information …" at bounding box center [722, 383] width 750 height 637
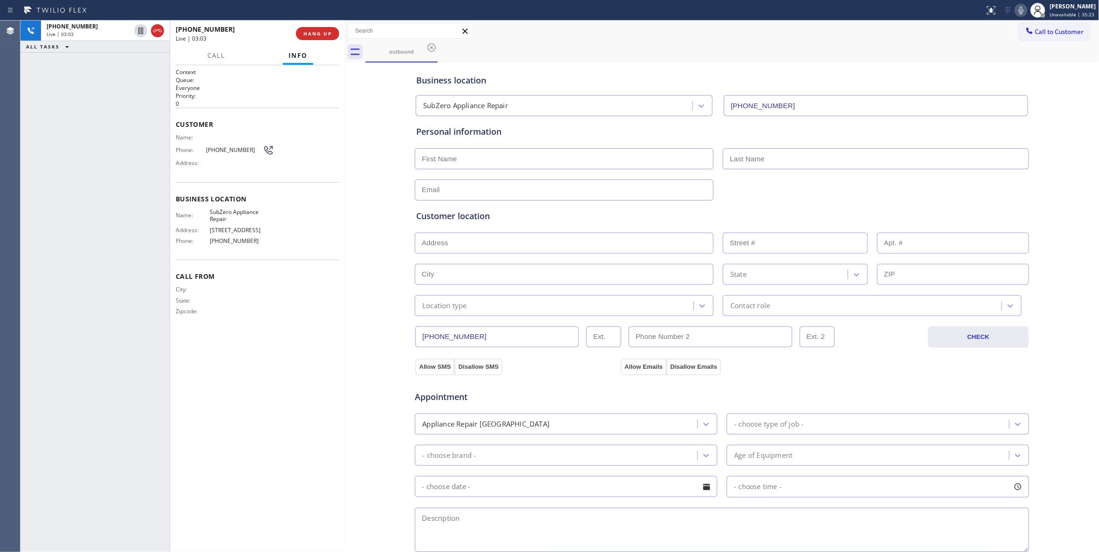
click at [203, 476] on div "Context Queue: Everyone Priority: 0 Customer Name: Phone: [PHONE_NUMBER] Addres…" at bounding box center [258, 308] width 164 height 481
click at [453, 159] on input "text" at bounding box center [564, 158] width 299 height 21
paste input "[PERSON_NAME]"
click at [448, 156] on input "[PERSON_NAME]" at bounding box center [564, 158] width 299 height 21
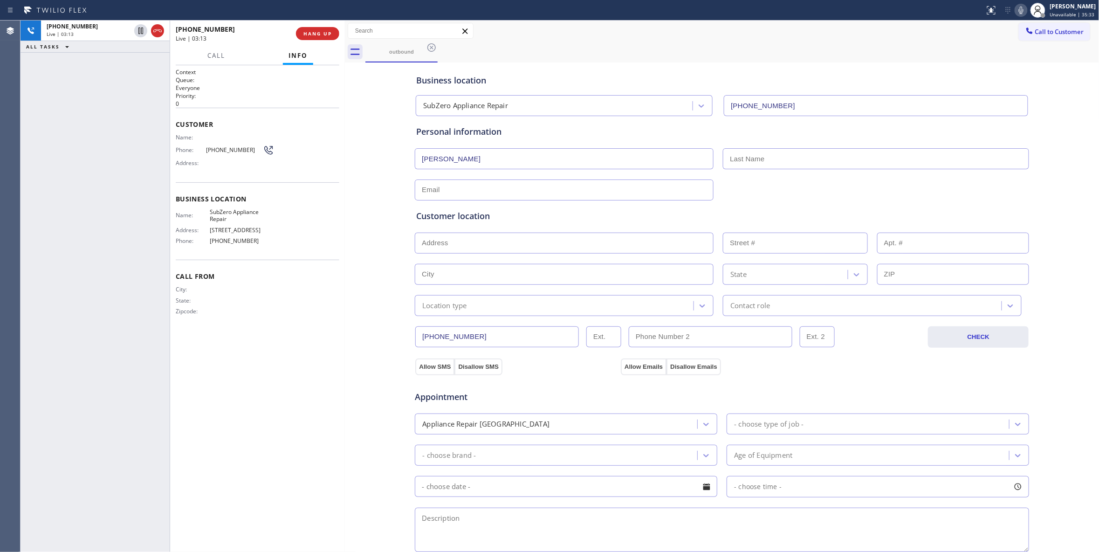
type input "[PERSON_NAME]"
click at [740, 159] on input "text" at bounding box center [876, 158] width 306 height 21
paste input "[PERSON_NAME]"
type input "[PERSON_NAME]"
click at [504, 190] on input "text" at bounding box center [564, 189] width 299 height 21
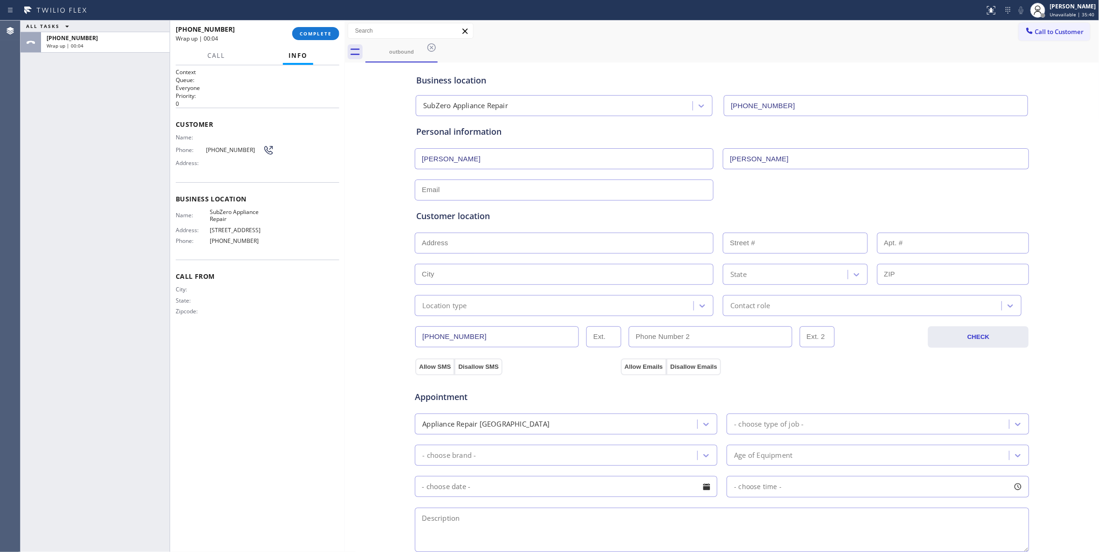
paste input "[EMAIL_ADDRESS][DOMAIN_NAME]"
type input "[EMAIL_ADDRESS][DOMAIN_NAME]"
click at [282, 378] on div "Context Queue: Everyone Priority: 0 Customer Name: Phone: [PHONE_NUMBER] Addres…" at bounding box center [258, 308] width 164 height 481
click at [461, 239] on input "text" at bounding box center [564, 243] width 299 height 21
paste input "[STREET_ADDRESS]"
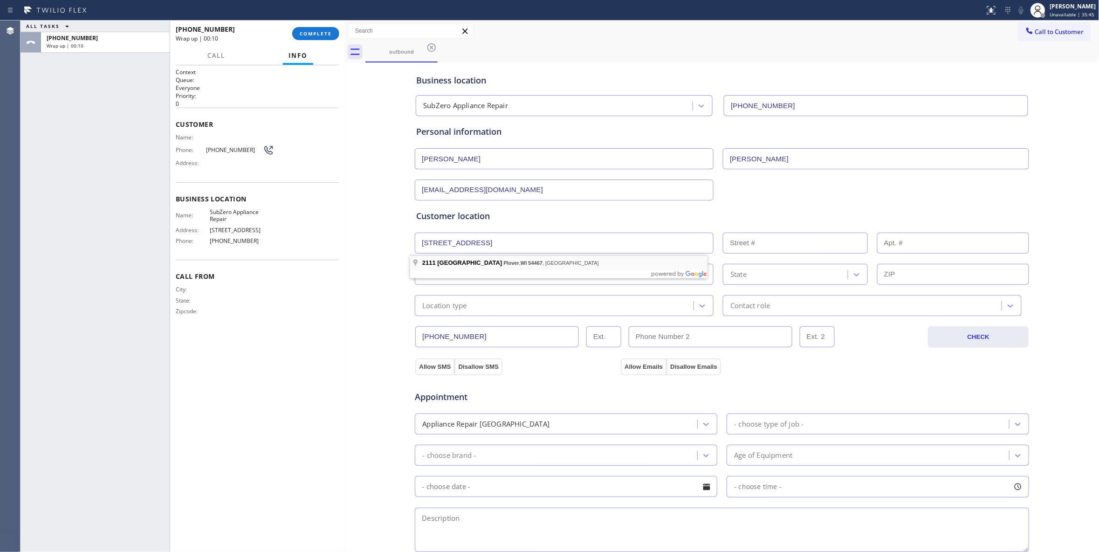
type input "[STREET_ADDRESS]"
type input "2111"
type input "Plover"
type input "54467"
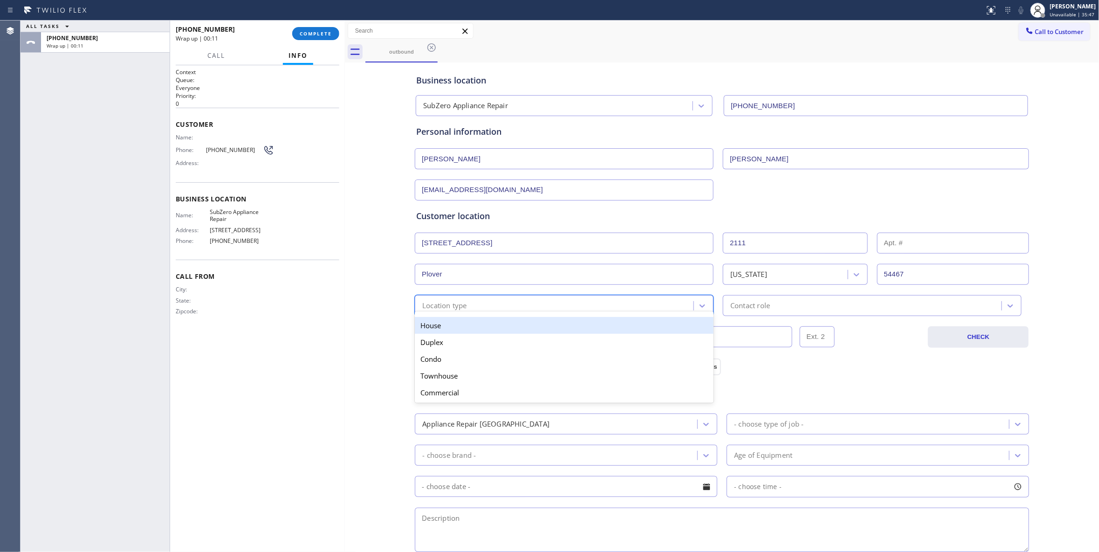
click at [462, 306] on div "Location type" at bounding box center [444, 305] width 45 height 11
click at [431, 329] on div "House" at bounding box center [564, 325] width 299 height 17
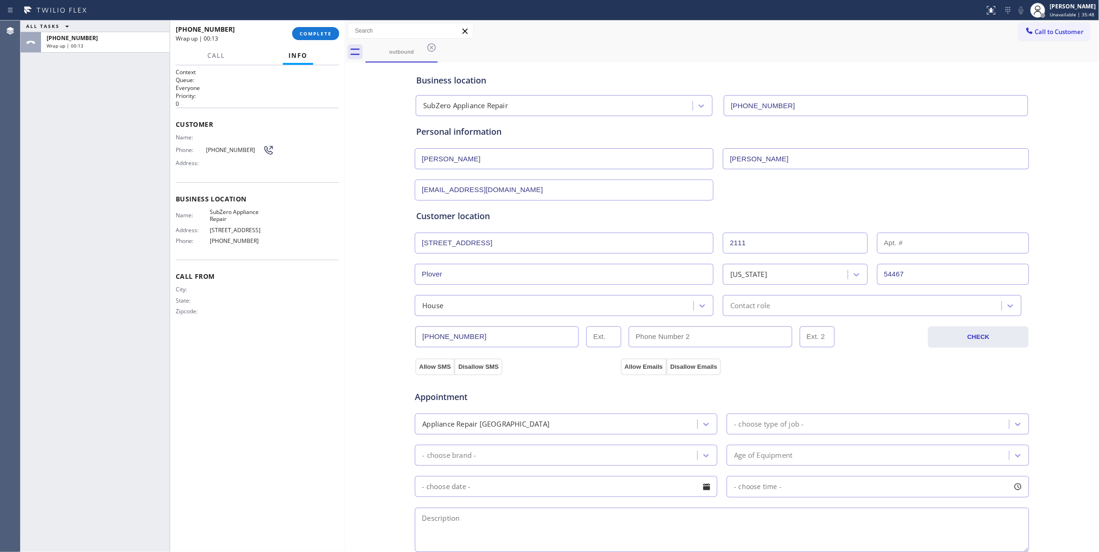
click at [445, 339] on input "[PHONE_NUMBER]" at bounding box center [497, 336] width 164 height 21
click at [436, 365] on button "Allow SMS" at bounding box center [434, 366] width 39 height 17
click at [432, 369] on button "Allow SMS" at bounding box center [434, 366] width 39 height 17
click at [625, 370] on button "Allow Emails" at bounding box center [644, 366] width 46 height 17
click at [786, 301] on div "Contact role" at bounding box center [864, 305] width 276 height 16
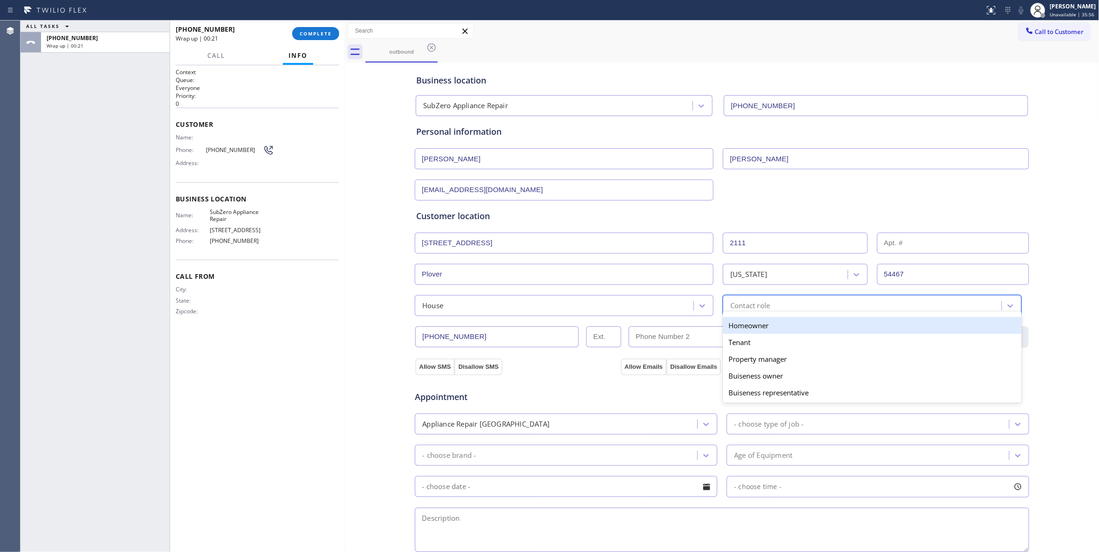
click at [748, 329] on div "Homeowner" at bounding box center [872, 325] width 299 height 17
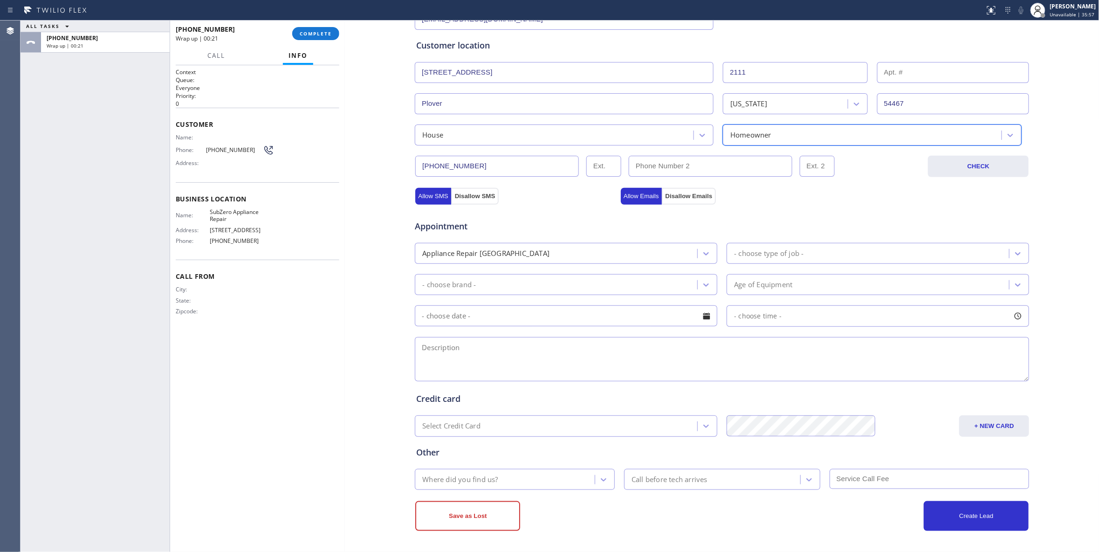
scroll to position [173, 0]
click at [659, 254] on div "Appliance Repair [GEOGRAPHIC_DATA]" at bounding box center [558, 253] width 280 height 16
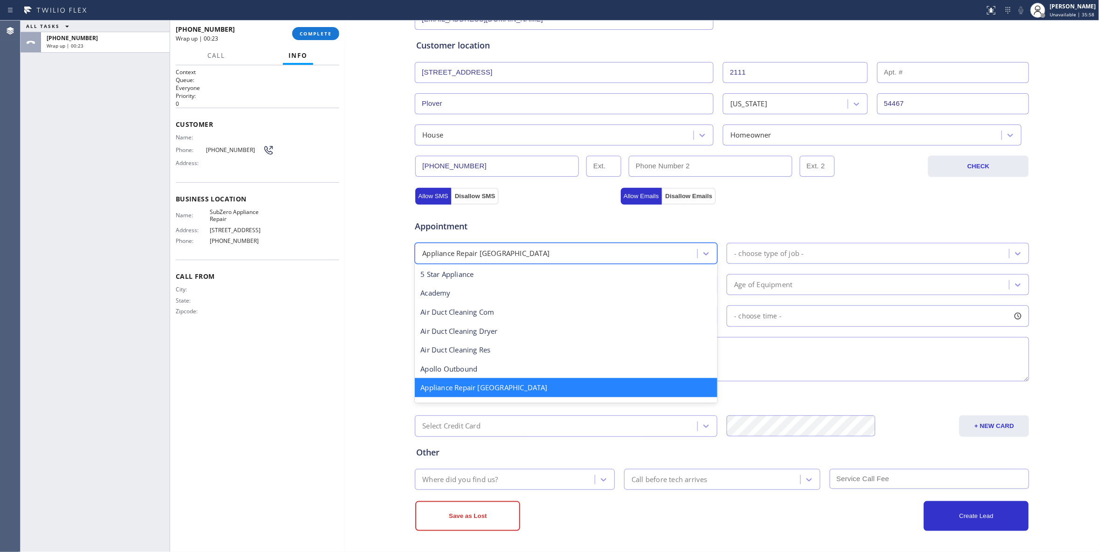
scroll to position [1, 0]
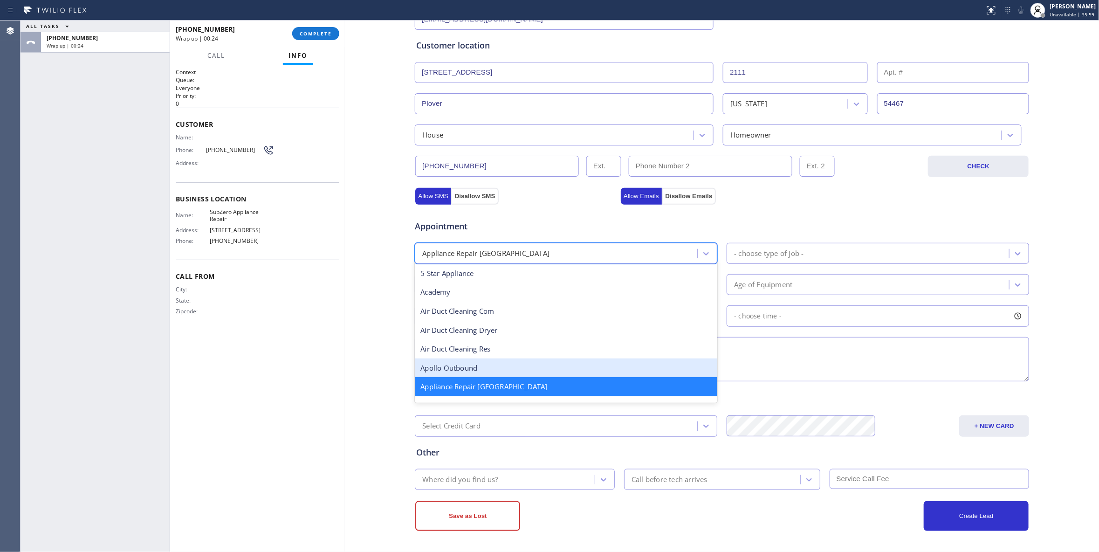
drag, startPoint x: 345, startPoint y: 366, endPoint x: 608, endPoint y: 252, distance: 286.8
click at [345, 355] on div at bounding box center [345, 286] width 0 height 531
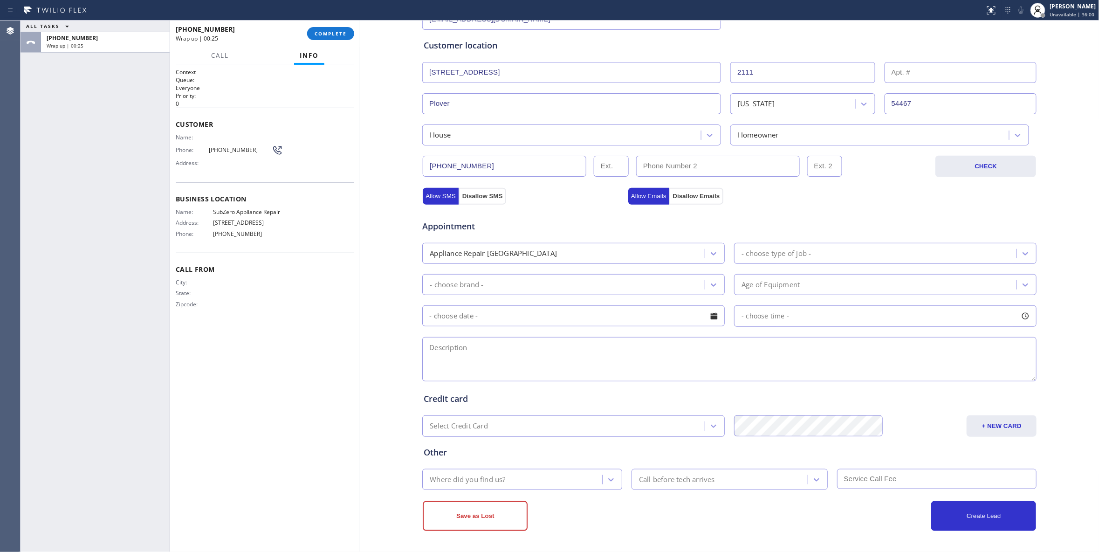
click at [774, 256] on div "- choose type of job -" at bounding box center [776, 253] width 69 height 11
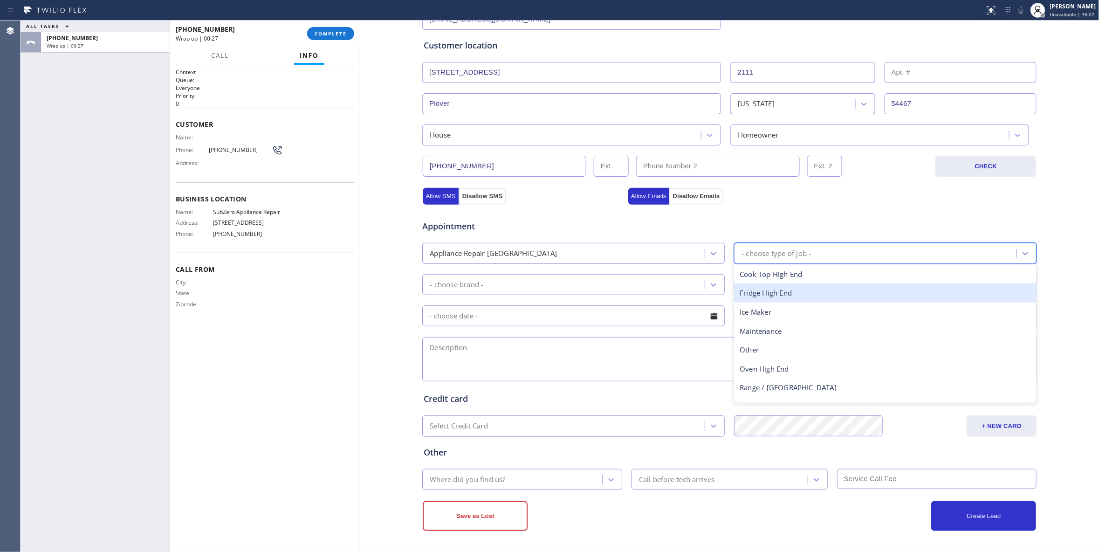
click at [769, 289] on div "Fridge High End" at bounding box center [885, 292] width 303 height 19
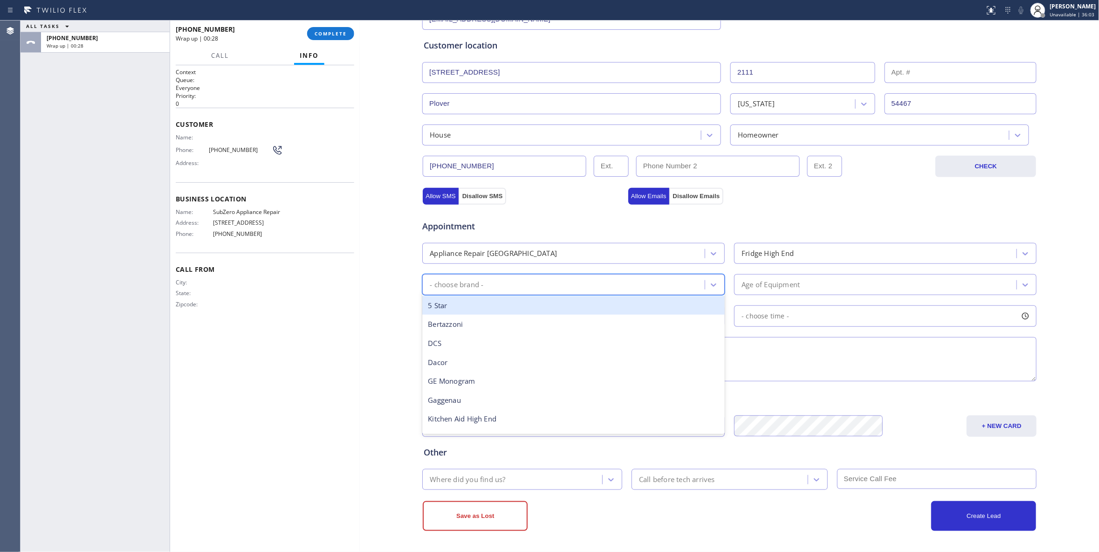
click at [480, 280] on div "- choose brand -" at bounding box center [565, 284] width 280 height 16
type input "sub"
click at [479, 310] on div "Sub Zero" at bounding box center [573, 305] width 303 height 19
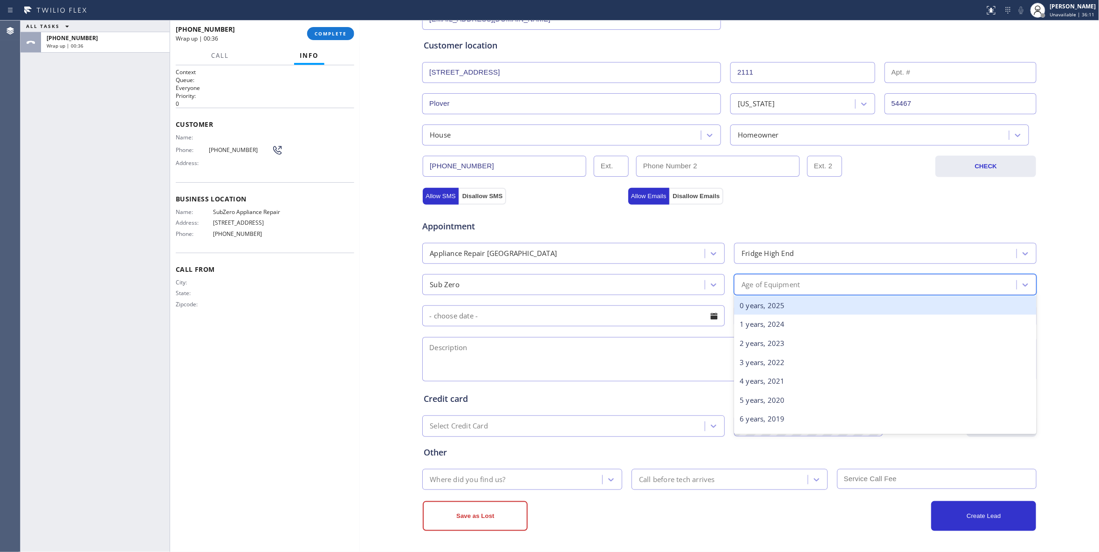
click at [760, 284] on div "Age of Equipment" at bounding box center [771, 284] width 58 height 11
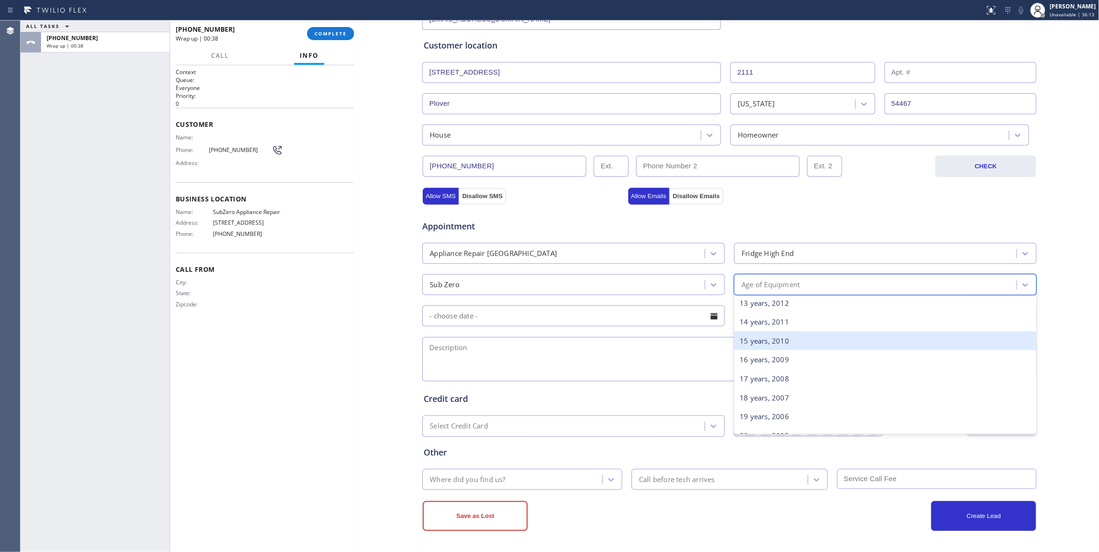
scroll to position [124, 0]
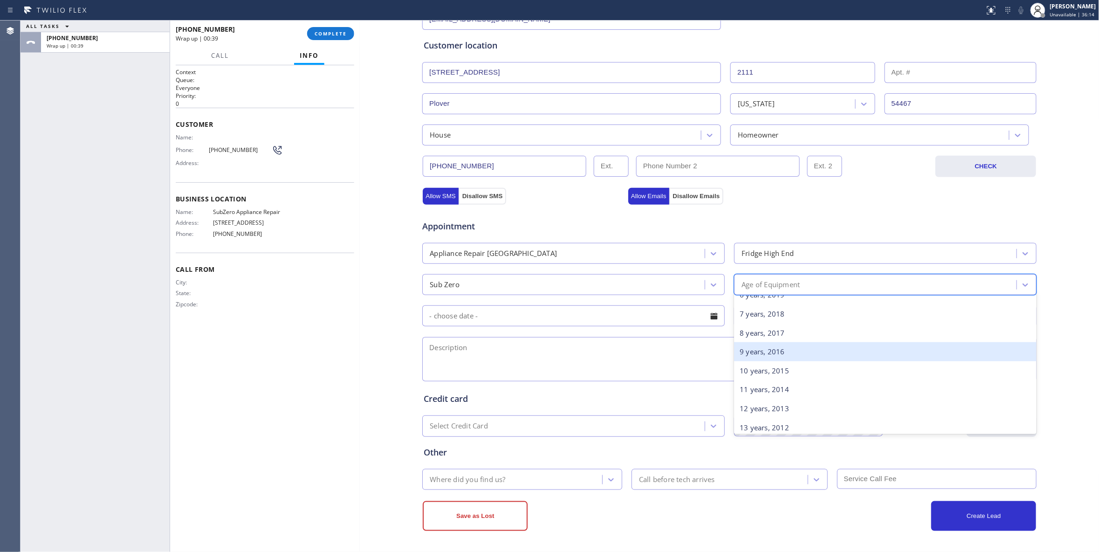
click at [753, 350] on div "9 years, 2016" at bounding box center [885, 351] width 303 height 19
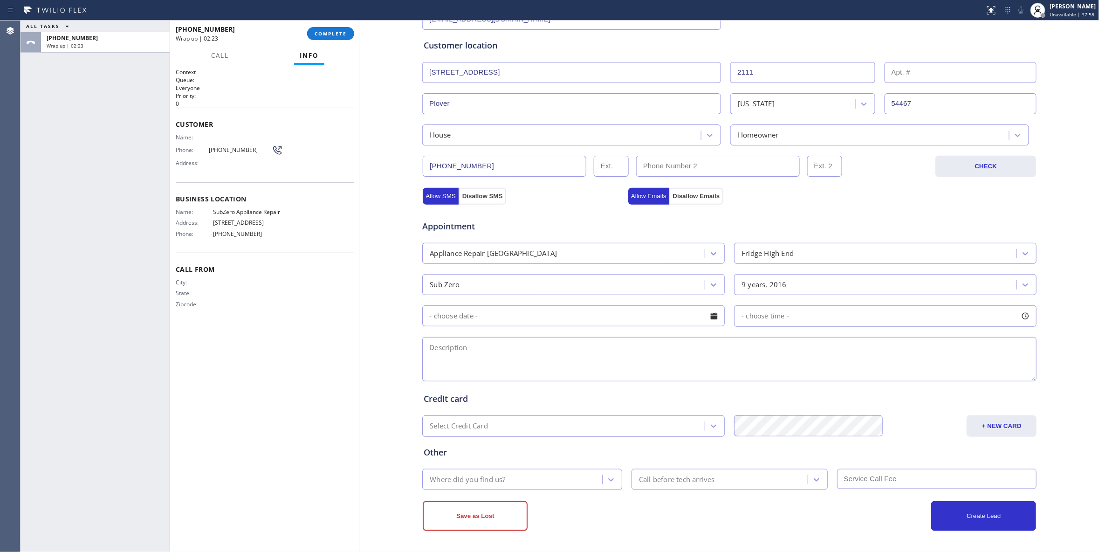
click at [458, 362] on textarea at bounding box center [729, 359] width 614 height 44
paste textarea "SubZero / Fridge(BI) / Making ice but some of the ice are black / 9 Years / Sub…"
type textarea "SubZero / Fridge(BI) / Making ice but some of the ice are black / 9 Years / Sub…"
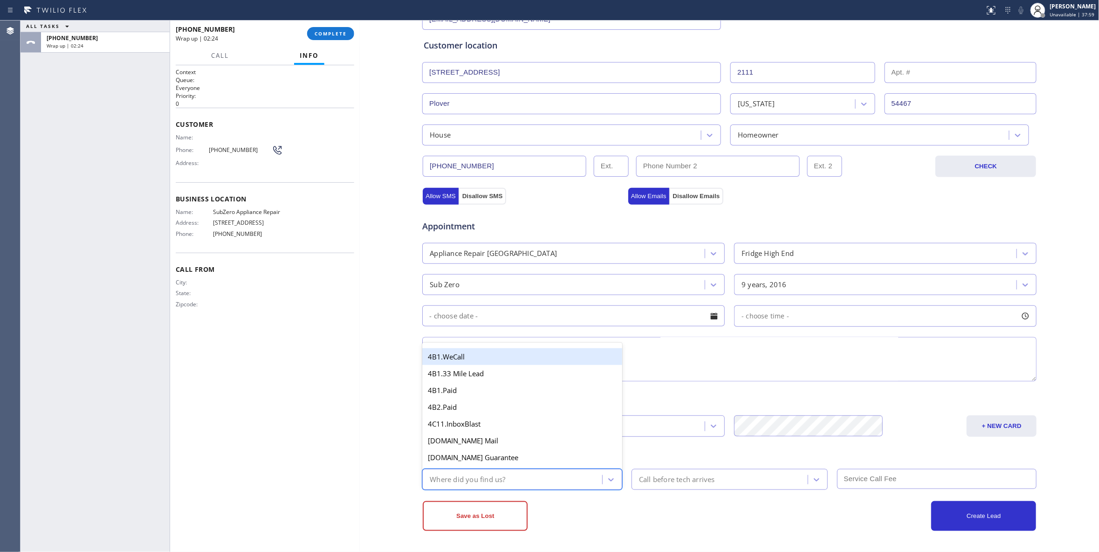
click at [530, 474] on div "Where did you find us?" at bounding box center [513, 479] width 177 height 16
type input "web"
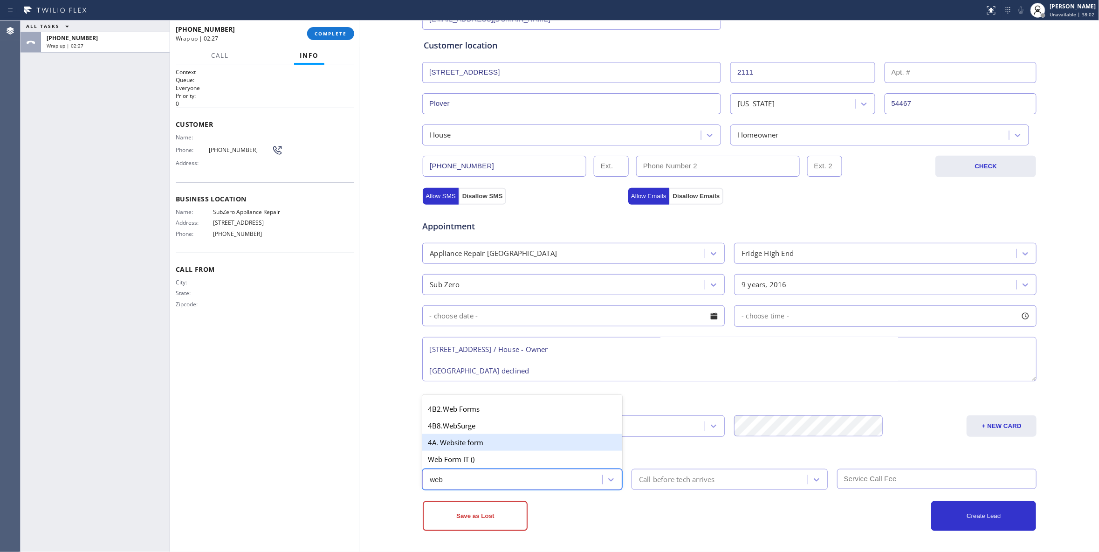
drag, startPoint x: 501, startPoint y: 440, endPoint x: 500, endPoint y: 427, distance: 13.1
click at [500, 438] on div "4A. Website form" at bounding box center [522, 442] width 200 height 17
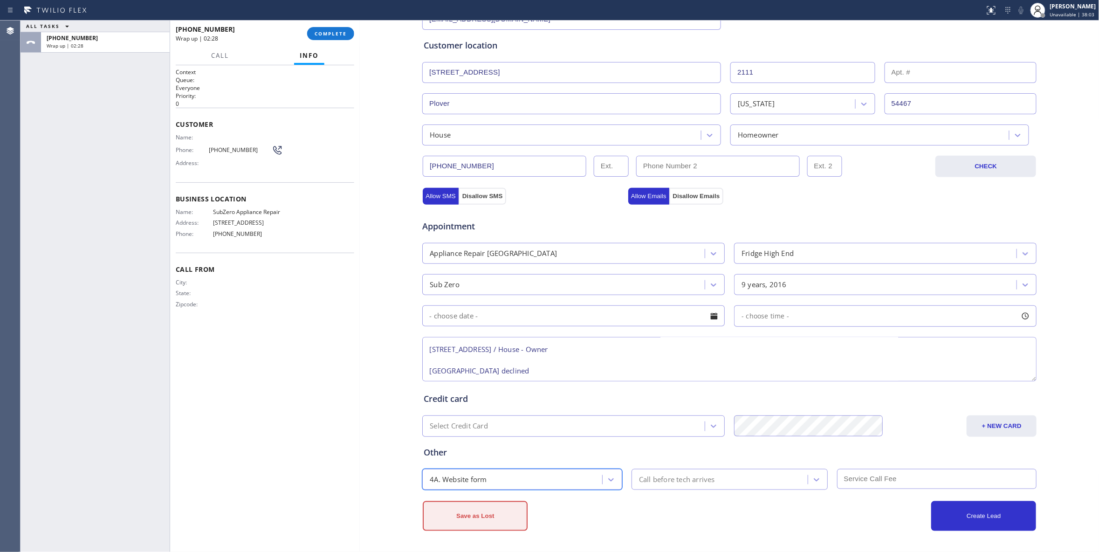
click at [493, 515] on button "Save as Lost" at bounding box center [475, 516] width 105 height 30
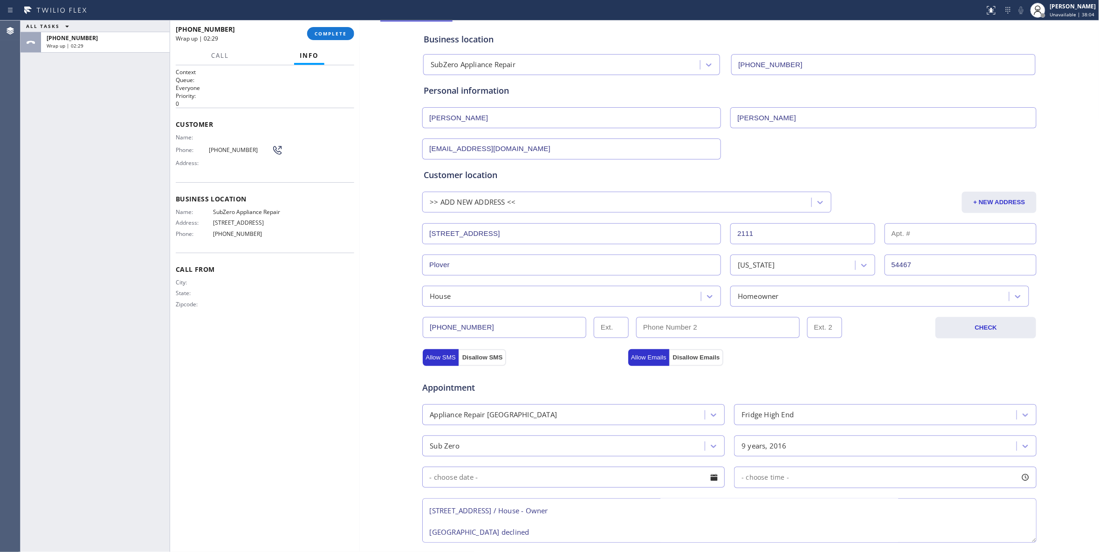
scroll to position [0, 0]
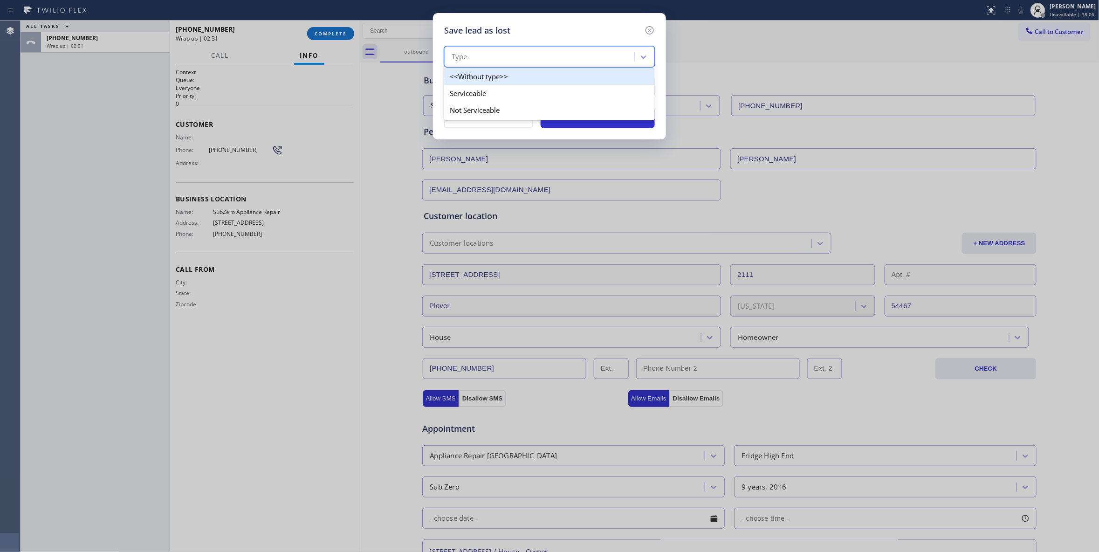
click at [476, 58] on div "Type" at bounding box center [541, 57] width 188 height 16
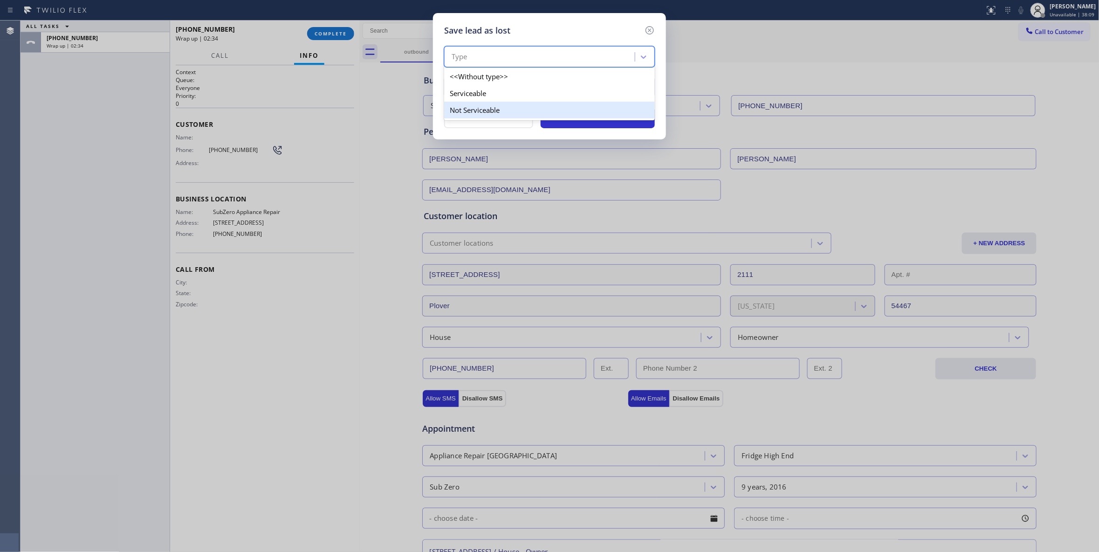
click at [480, 112] on div "Not Serviceable" at bounding box center [549, 110] width 211 height 17
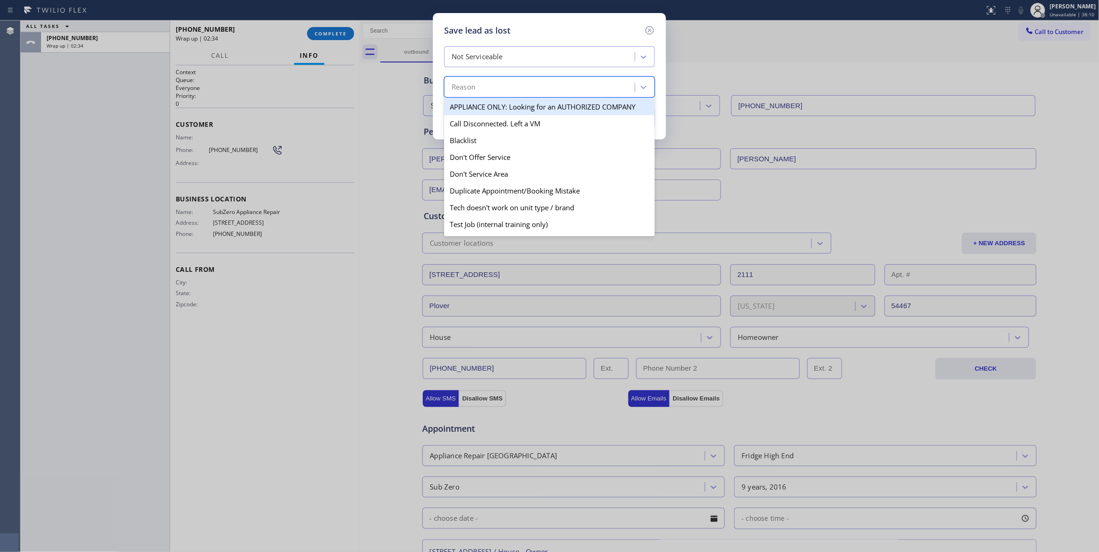
click at [478, 87] on div "Reason" at bounding box center [541, 87] width 188 height 16
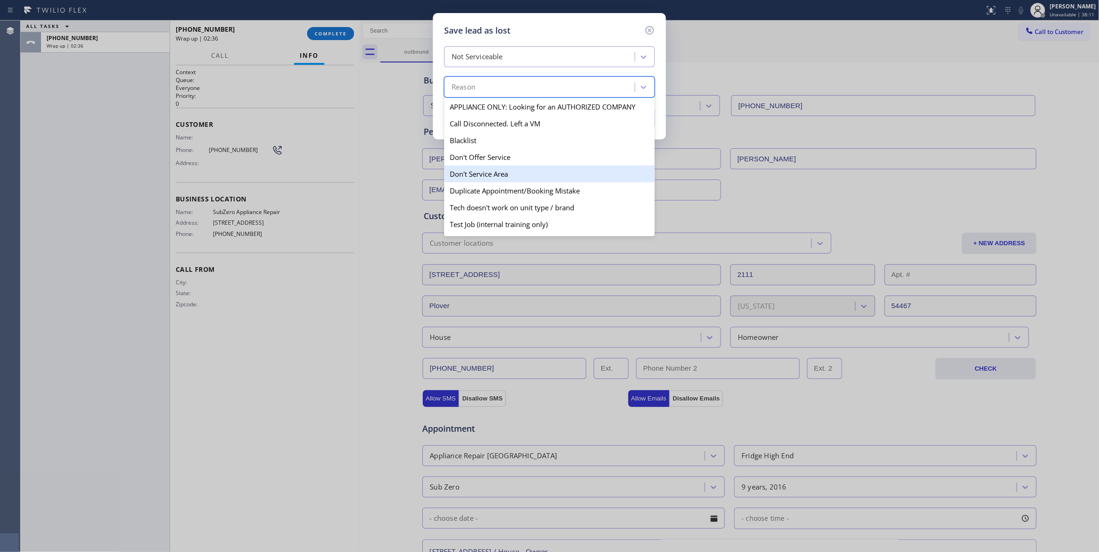
click at [496, 175] on div "Don't Service Area" at bounding box center [549, 173] width 211 height 17
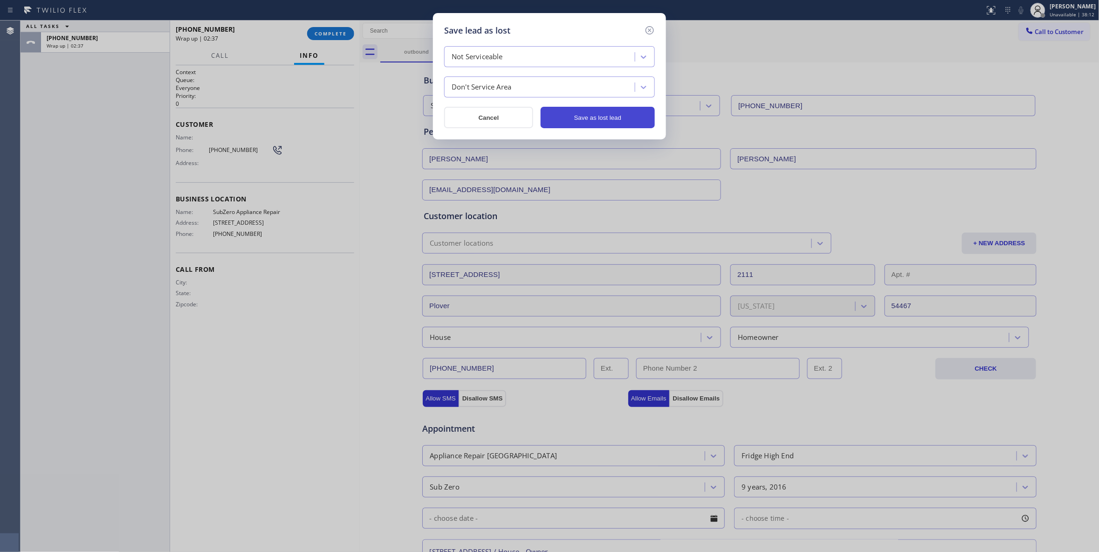
click at [610, 116] on button "Save as lost lead" at bounding box center [598, 117] width 114 height 21
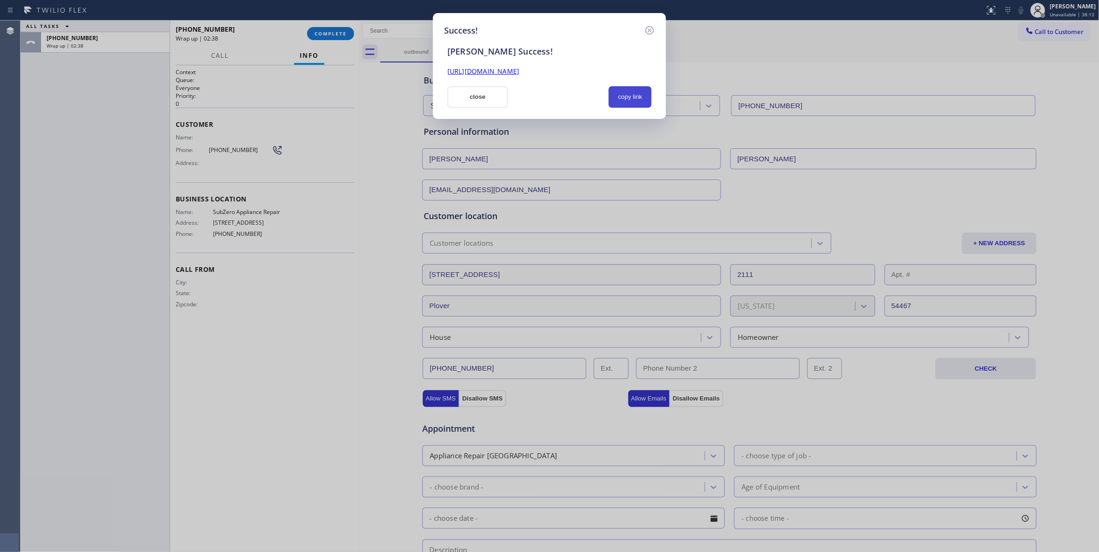
click at [633, 99] on button "copy link" at bounding box center [630, 96] width 43 height 21
drag, startPoint x: 120, startPoint y: 349, endPoint x: 120, endPoint y: 341, distance: 7.5
click at [120, 348] on div "Success! [PERSON_NAME] Success! [URL][DOMAIN_NAME] close copy link" at bounding box center [549, 276] width 1099 height 552
click at [650, 28] on icon at bounding box center [649, 30] width 11 height 11
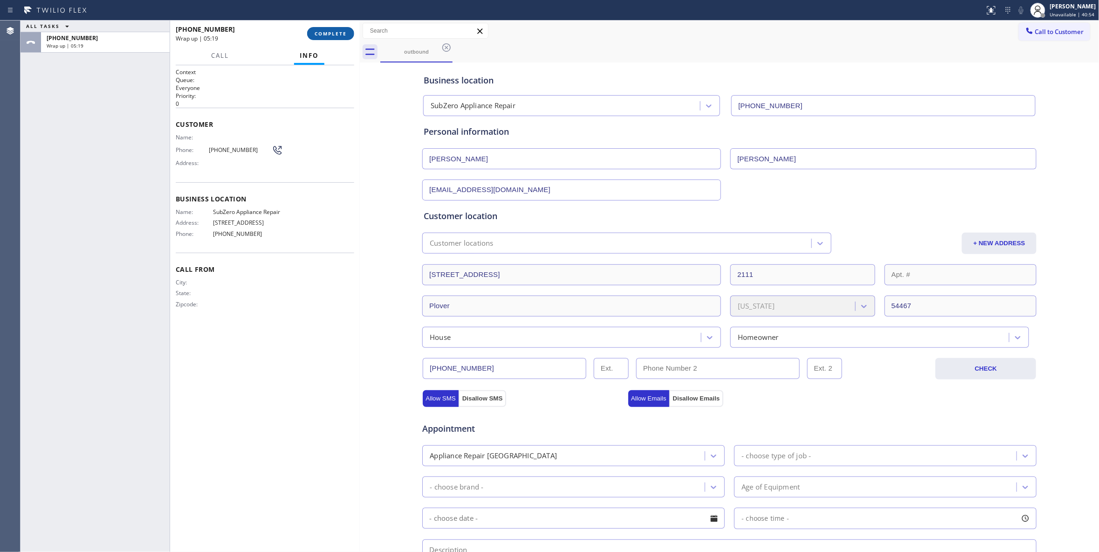
click at [338, 36] on span "COMPLETE" at bounding box center [331, 33] width 32 height 7
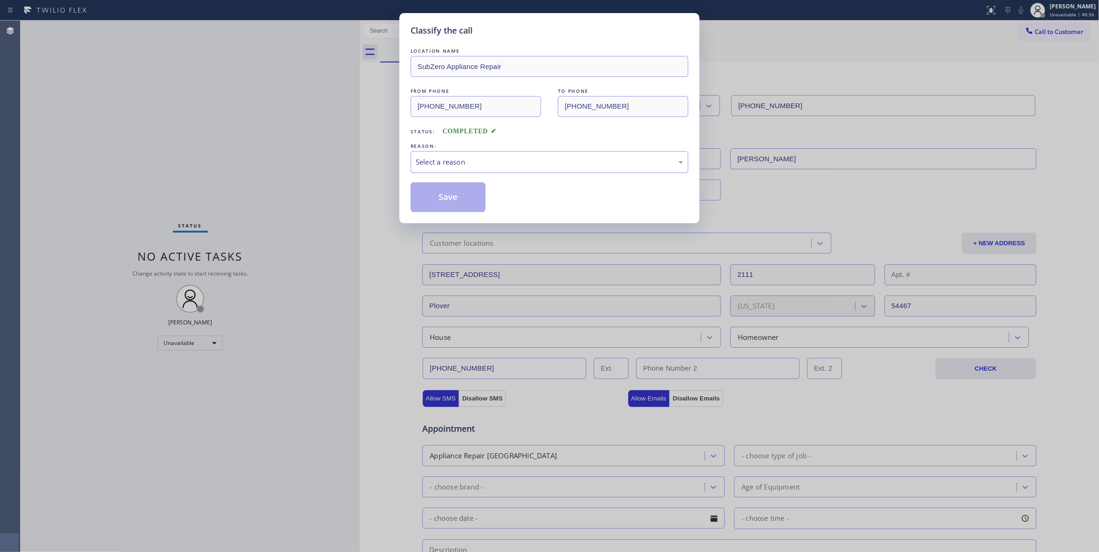
click at [467, 170] on div "Select a reason" at bounding box center [550, 162] width 278 height 22
click at [456, 198] on button "Save" at bounding box center [448, 197] width 75 height 30
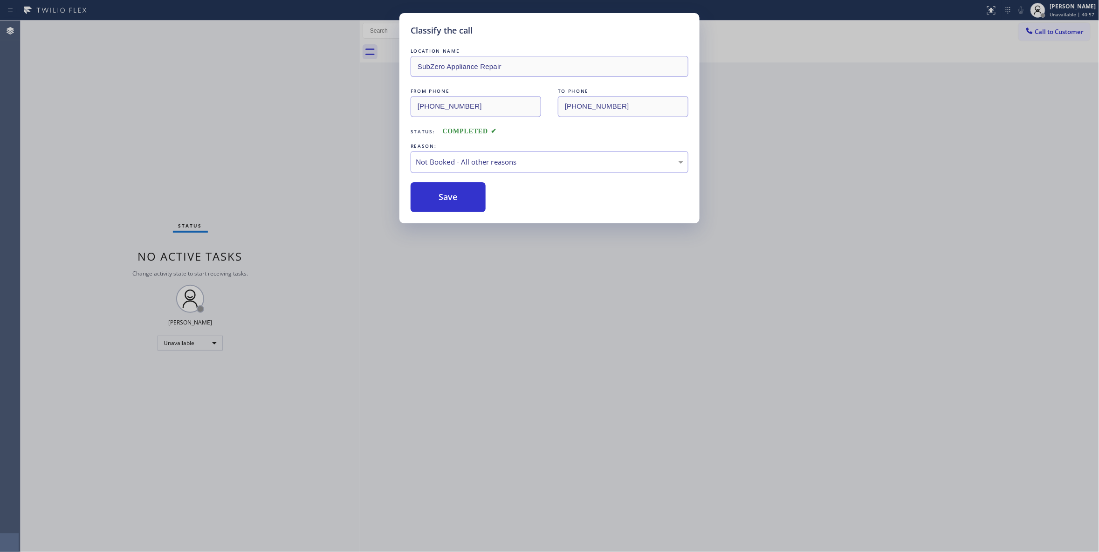
drag, startPoint x: 456, startPoint y: 198, endPoint x: 311, endPoint y: 543, distance: 373.6
click at [456, 198] on button "Save" at bounding box center [448, 197] width 75 height 30
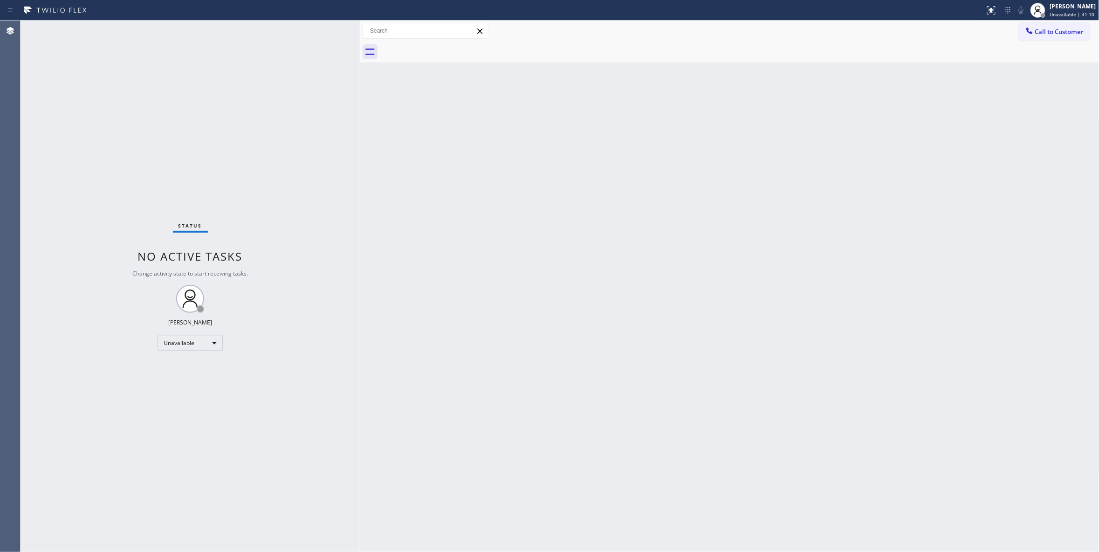
click at [122, 177] on div "Status No active tasks Change activity state to start receiving tasks. [PERSON_…" at bounding box center [190, 286] width 339 height 531
click at [77, 123] on div "Status No active tasks Change activity state to start receiving tasks. [PERSON_…" at bounding box center [190, 286] width 339 height 531
click at [651, 294] on div "Back to Dashboard Change Sender ID Customers Technicians Select a contact Outbo…" at bounding box center [730, 286] width 740 height 531
click at [145, 125] on div "Status No active tasks Change activity state to start receiving tasks. [PERSON_…" at bounding box center [190, 286] width 339 height 531
click at [97, 211] on div "Status No active tasks Change activity state to start receiving tasks. [PERSON_…" at bounding box center [190, 286] width 339 height 531
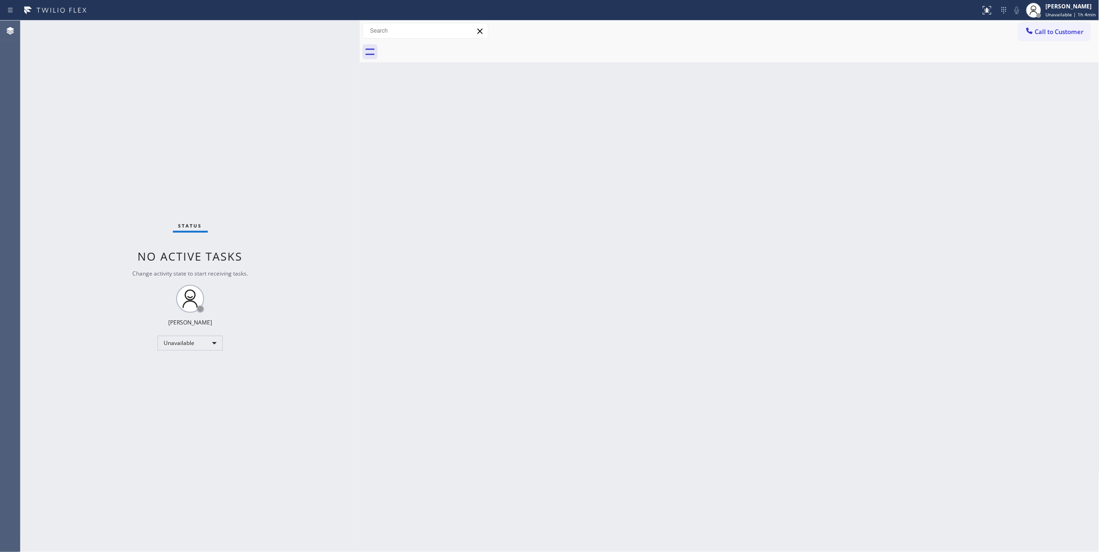
click at [118, 131] on div "Status No active tasks Change activity state to start receiving tasks. [PERSON_…" at bounding box center [190, 286] width 339 height 531
click at [107, 104] on div "Status No active tasks Change activity state to start receiving tasks. [PERSON_…" at bounding box center [190, 286] width 339 height 531
click at [1052, 13] on span "Unavailable | 1h 5min" at bounding box center [1071, 14] width 50 height 7
click at [1029, 90] on span "Log out" at bounding box center [1021, 91] width 19 height 8
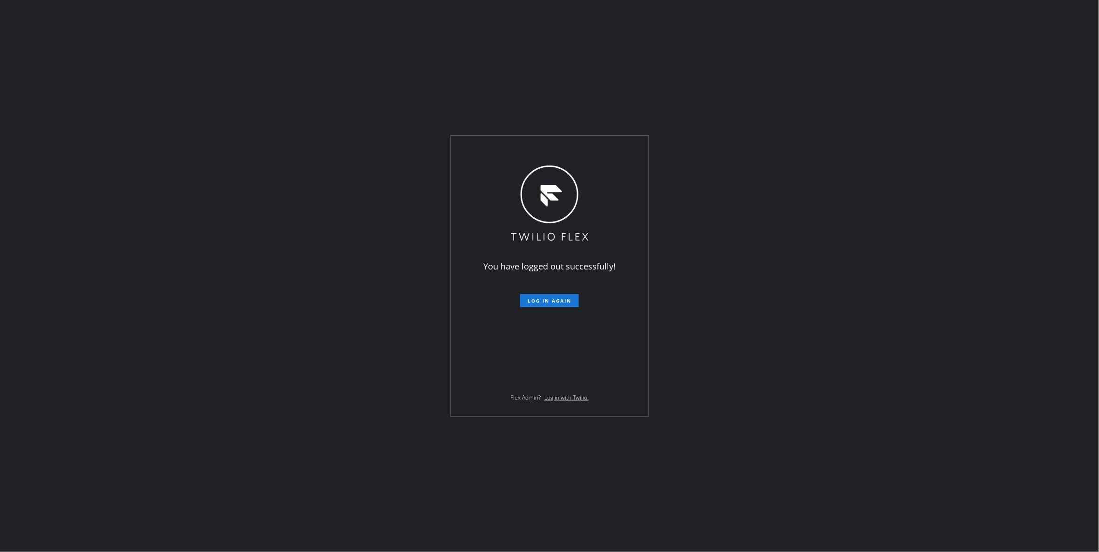
click at [1029, 90] on div "You have logged out successfully! Log in again Flex Admin? Log in with Twilio." at bounding box center [549, 276] width 1099 height 552
